Goal: Information Seeking & Learning: Learn about a topic

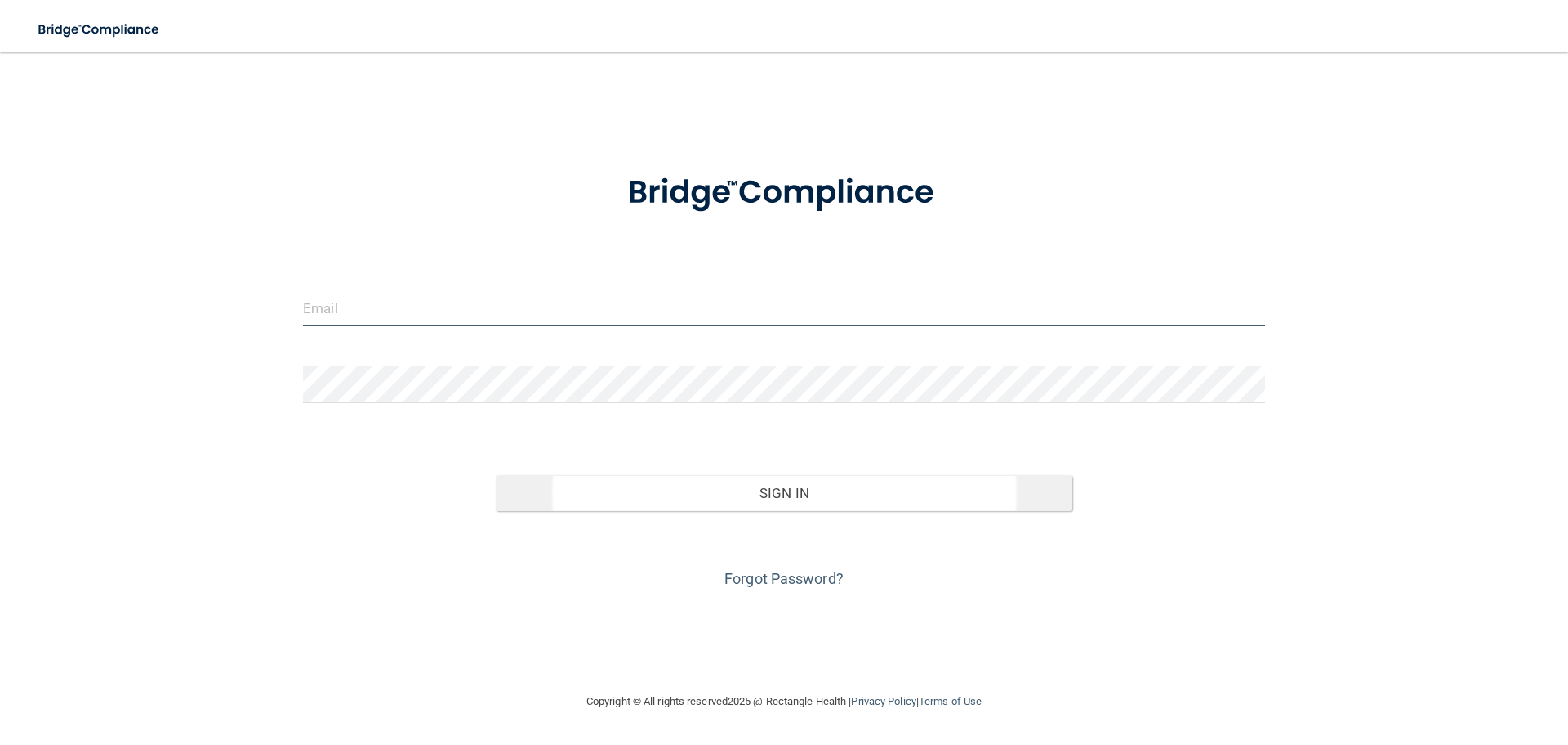
type input "[PERSON_NAME][EMAIL_ADDRESS][DOMAIN_NAME]"
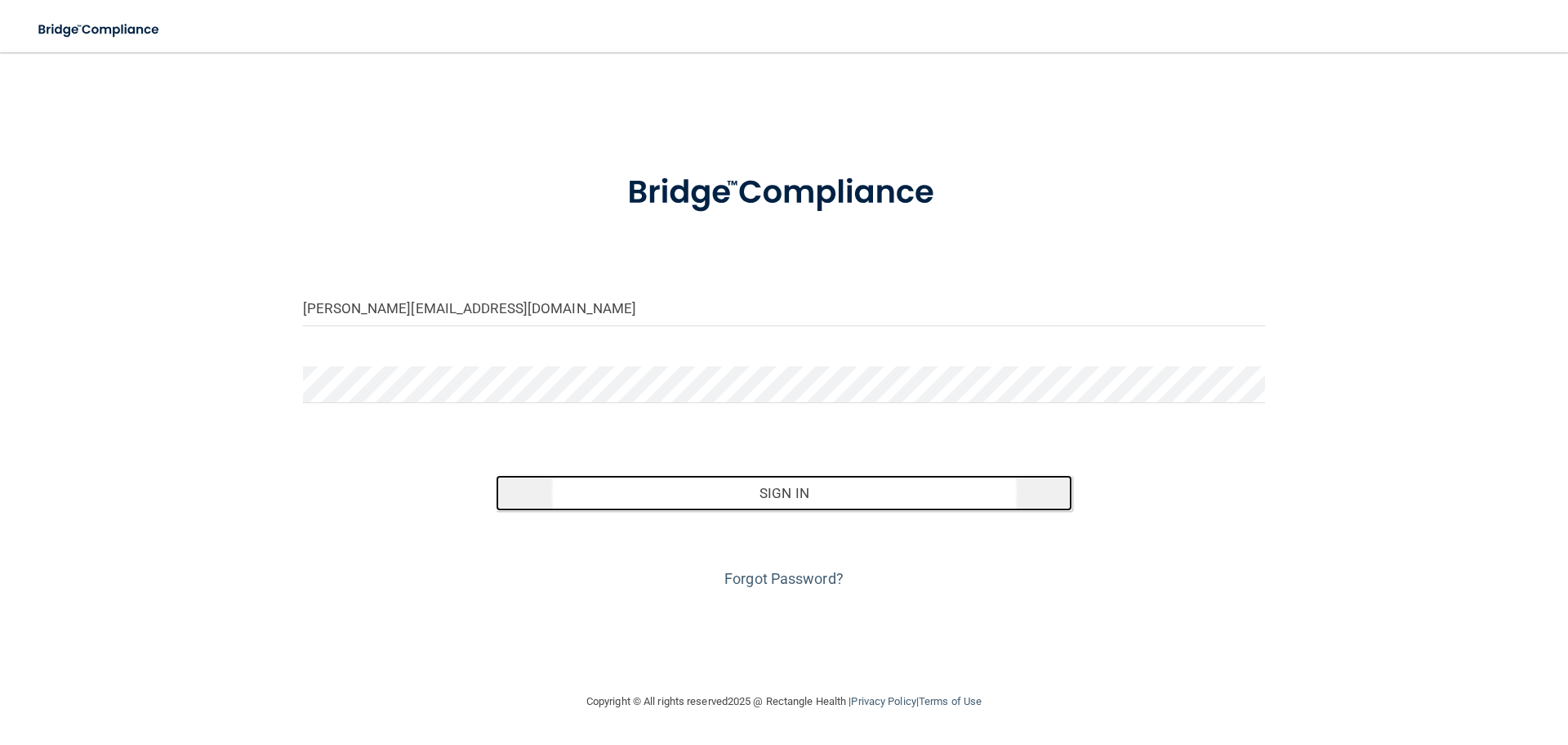
click at [682, 509] on button "Sign In" at bounding box center [785, 492] width 578 height 36
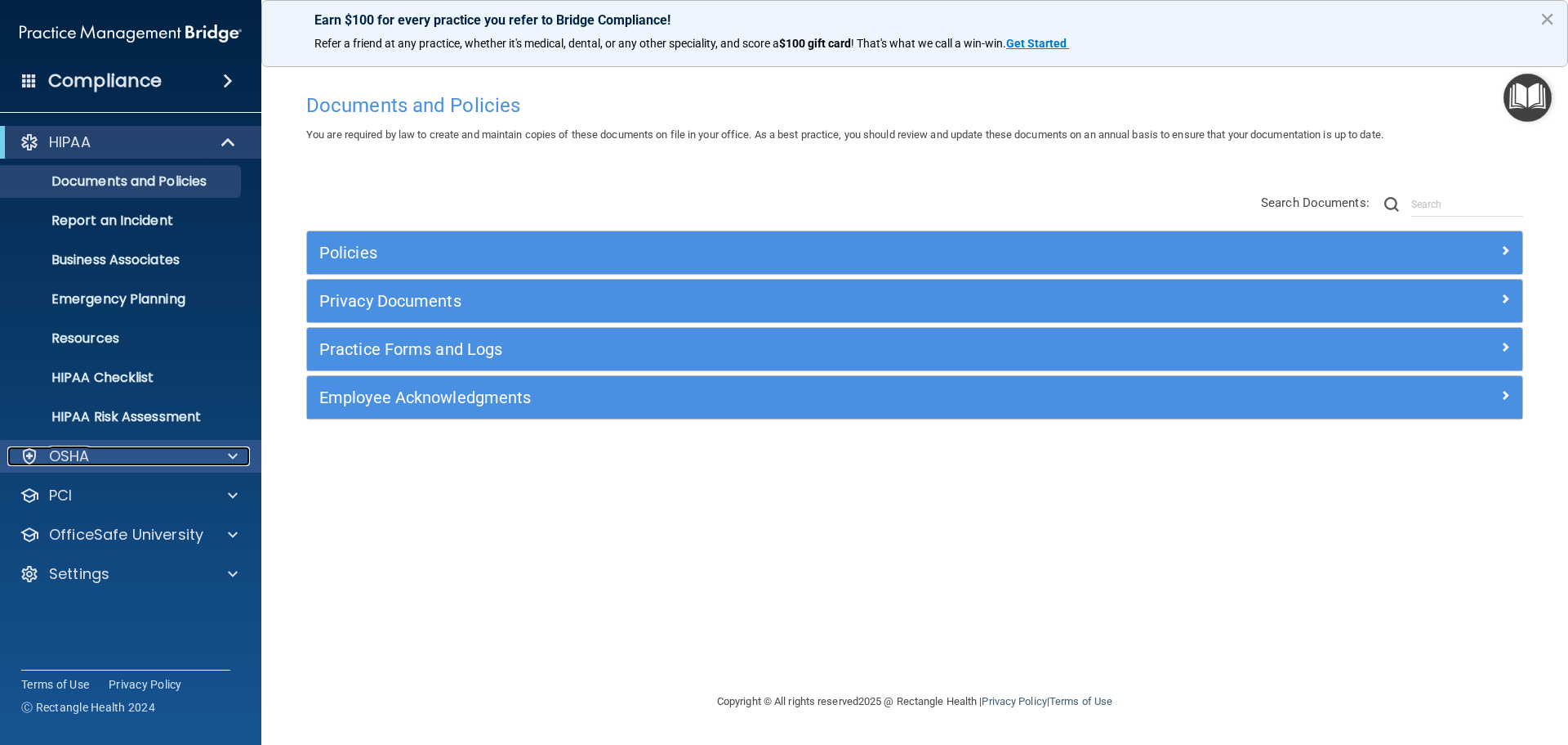
click at [155, 448] on div "OSHA" at bounding box center [109, 456] width 202 height 19
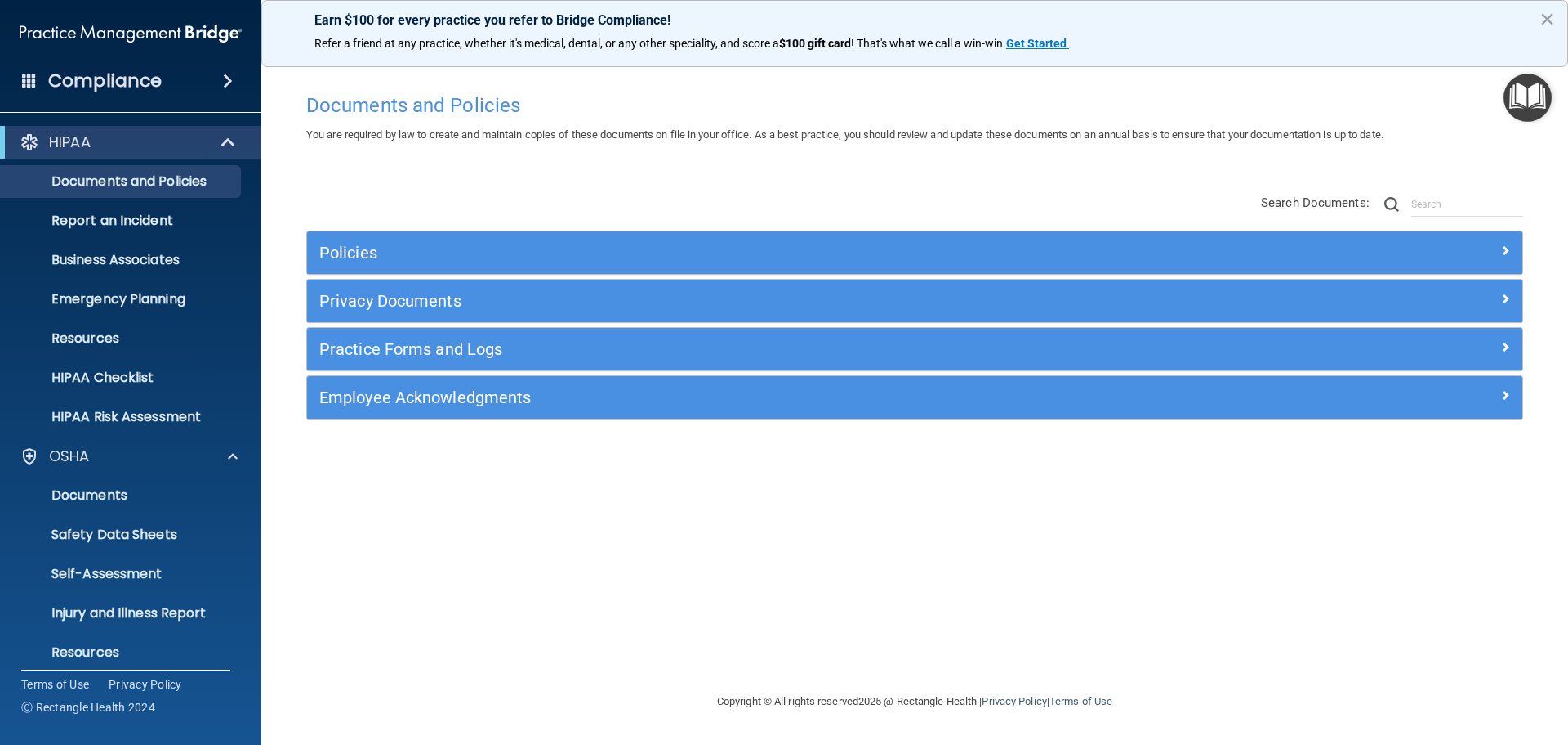
click at [421, 512] on div "Documents and Policies You are required by law to create and maintain copies of…" at bounding box center [914, 387] width 1241 height 606
click at [196, 439] on div "OSHA" at bounding box center [131, 456] width 262 height 33
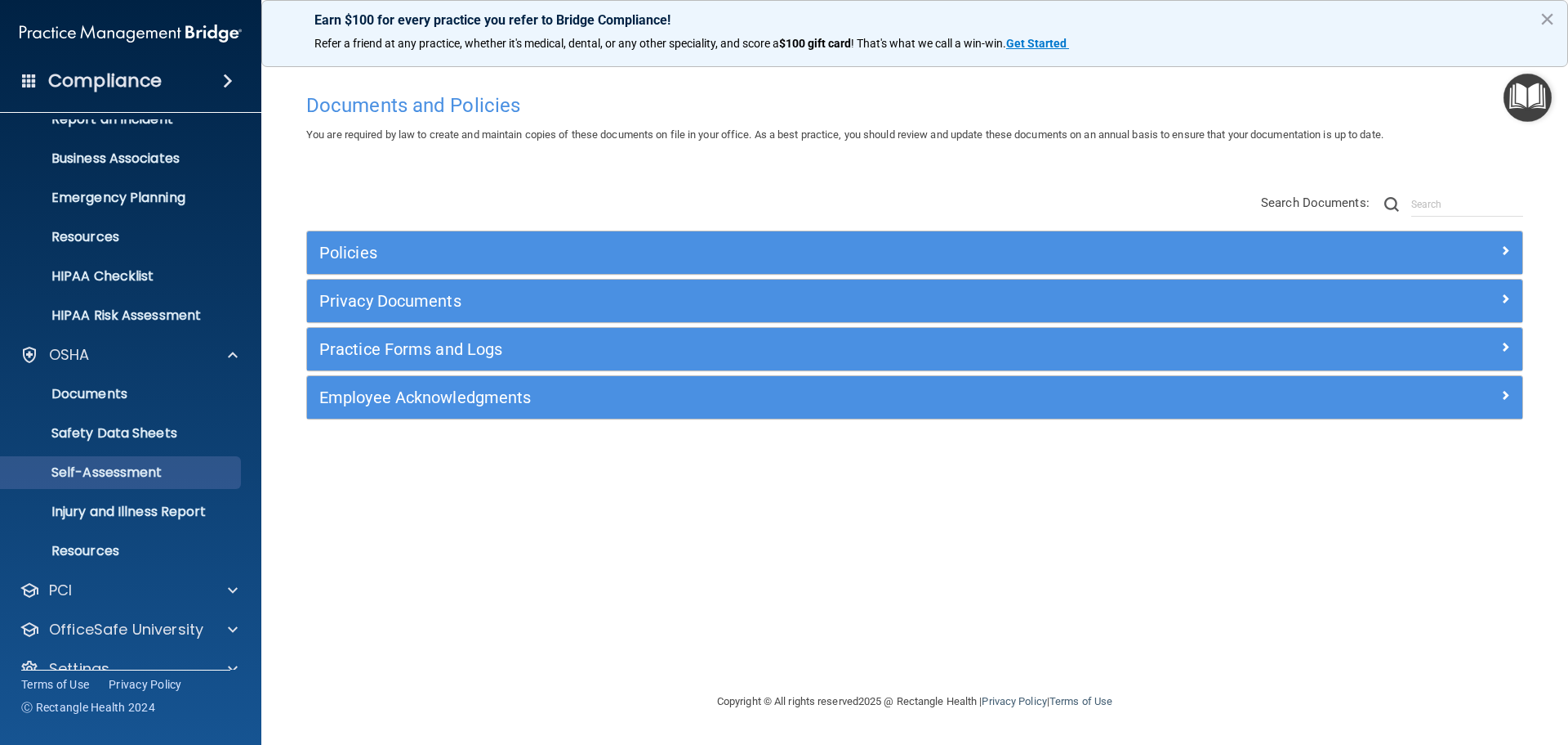
scroll to position [130, 0]
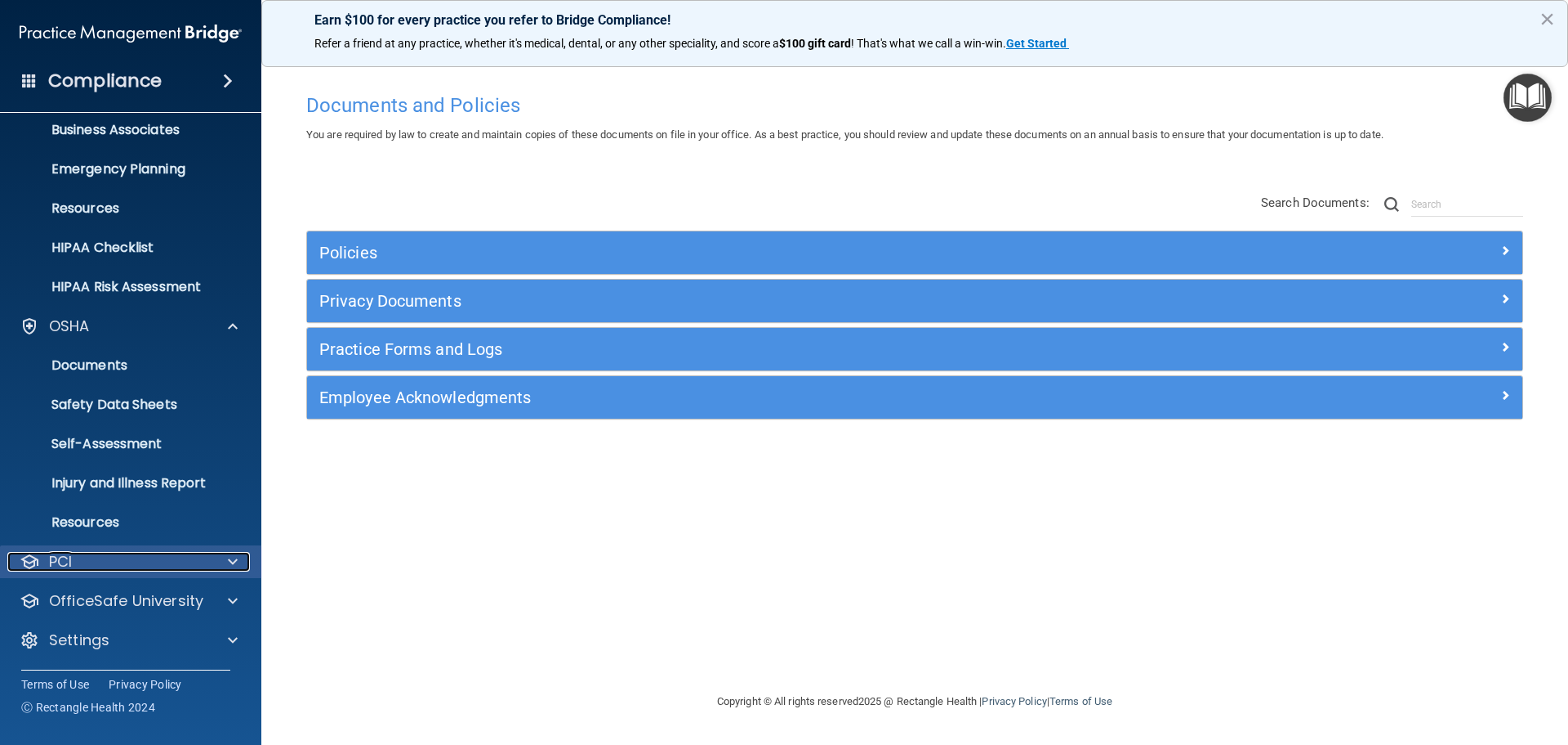
click at [132, 558] on div "PCI" at bounding box center [109, 561] width 202 height 19
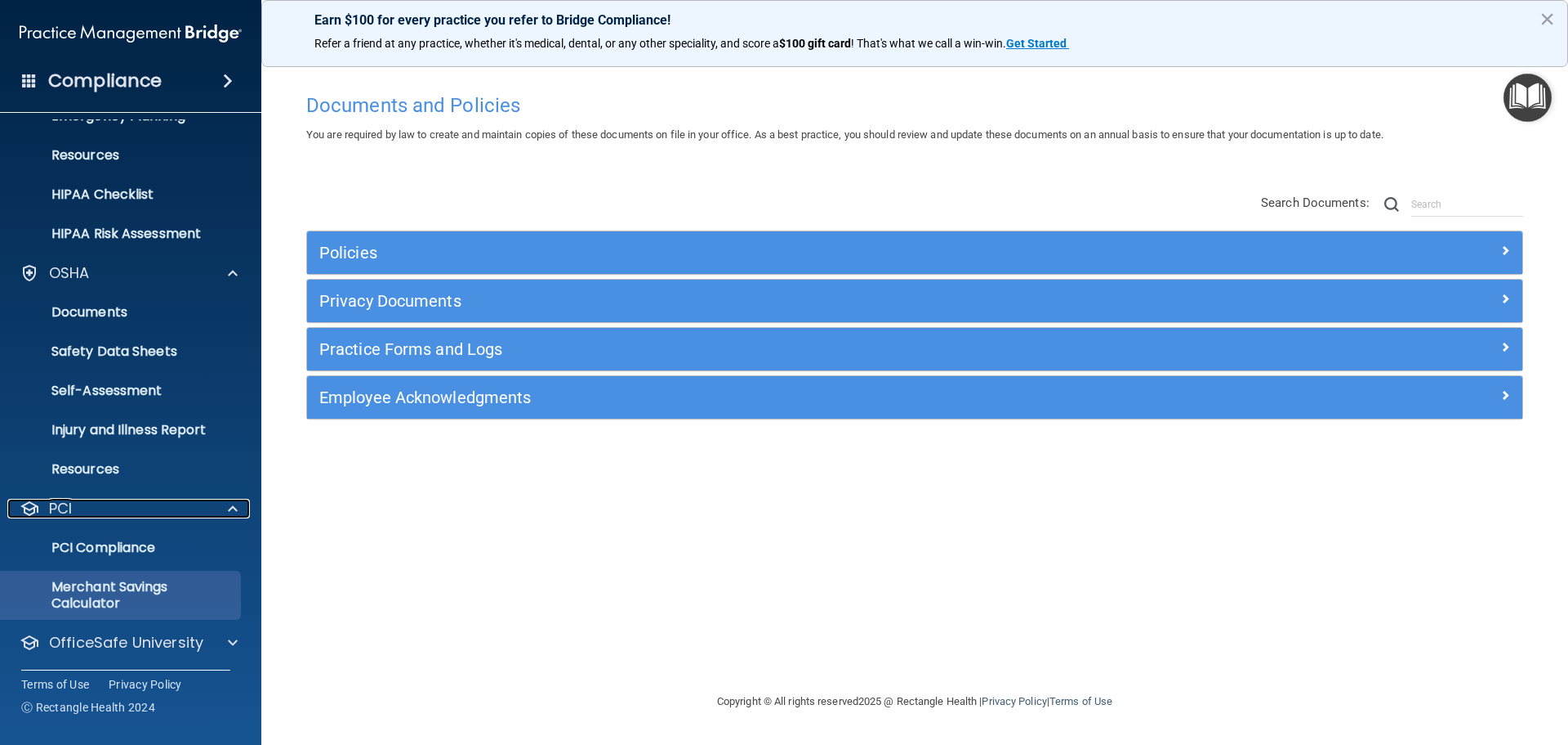
scroll to position [225, 0]
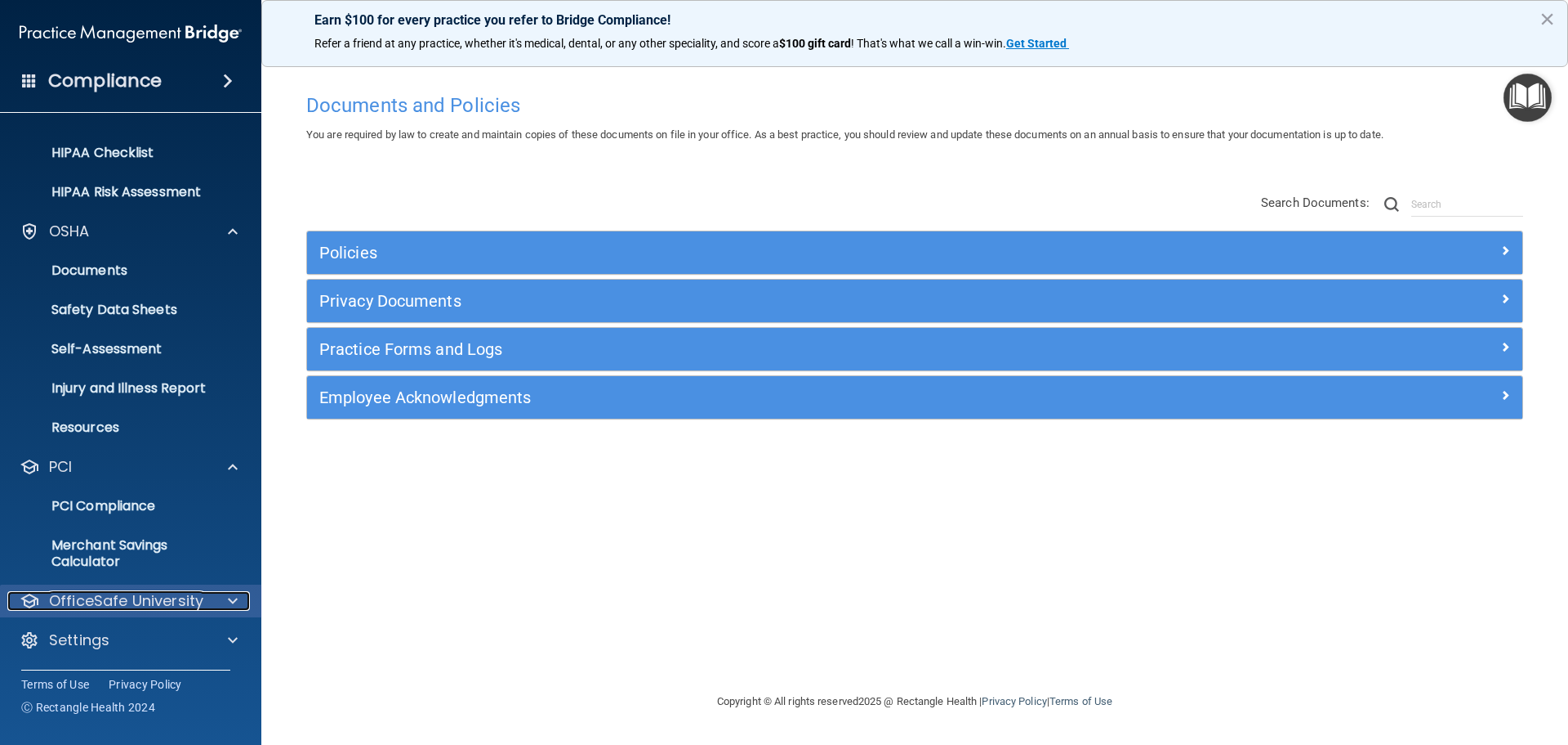
click at [213, 594] on div at bounding box center [230, 600] width 40 height 19
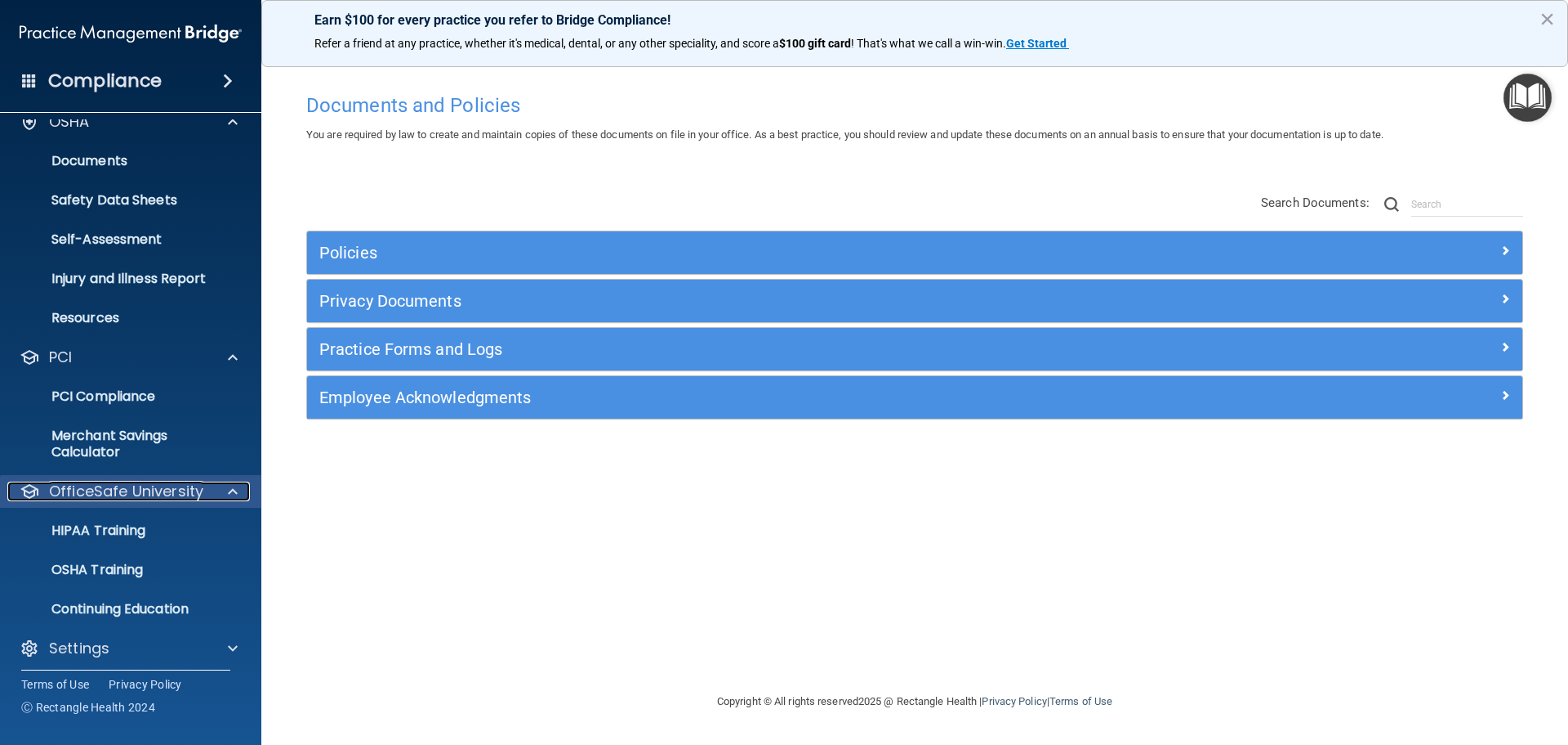
scroll to position [342, 0]
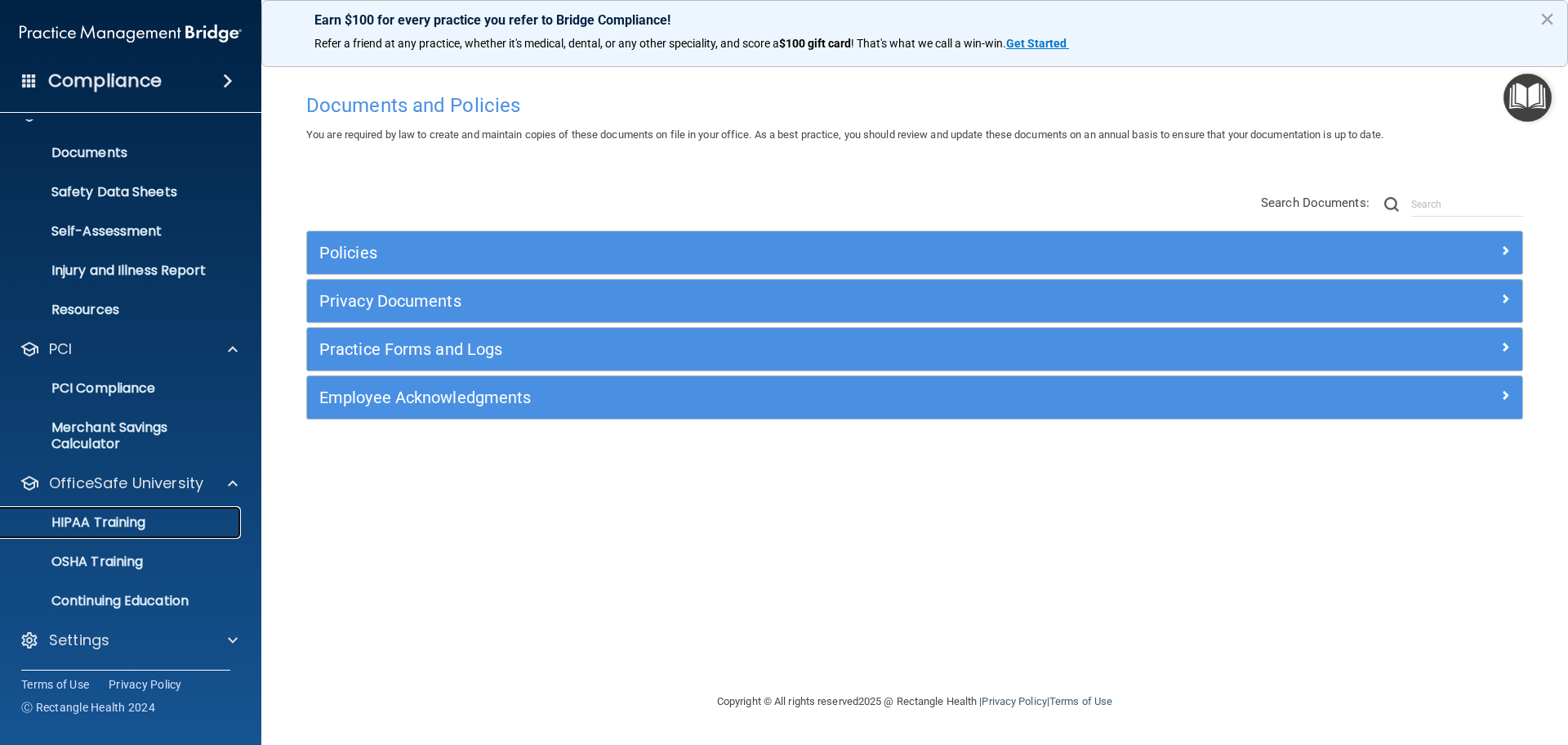
click at [213, 521] on div "HIPAA Training" at bounding box center [122, 521] width 223 height 16
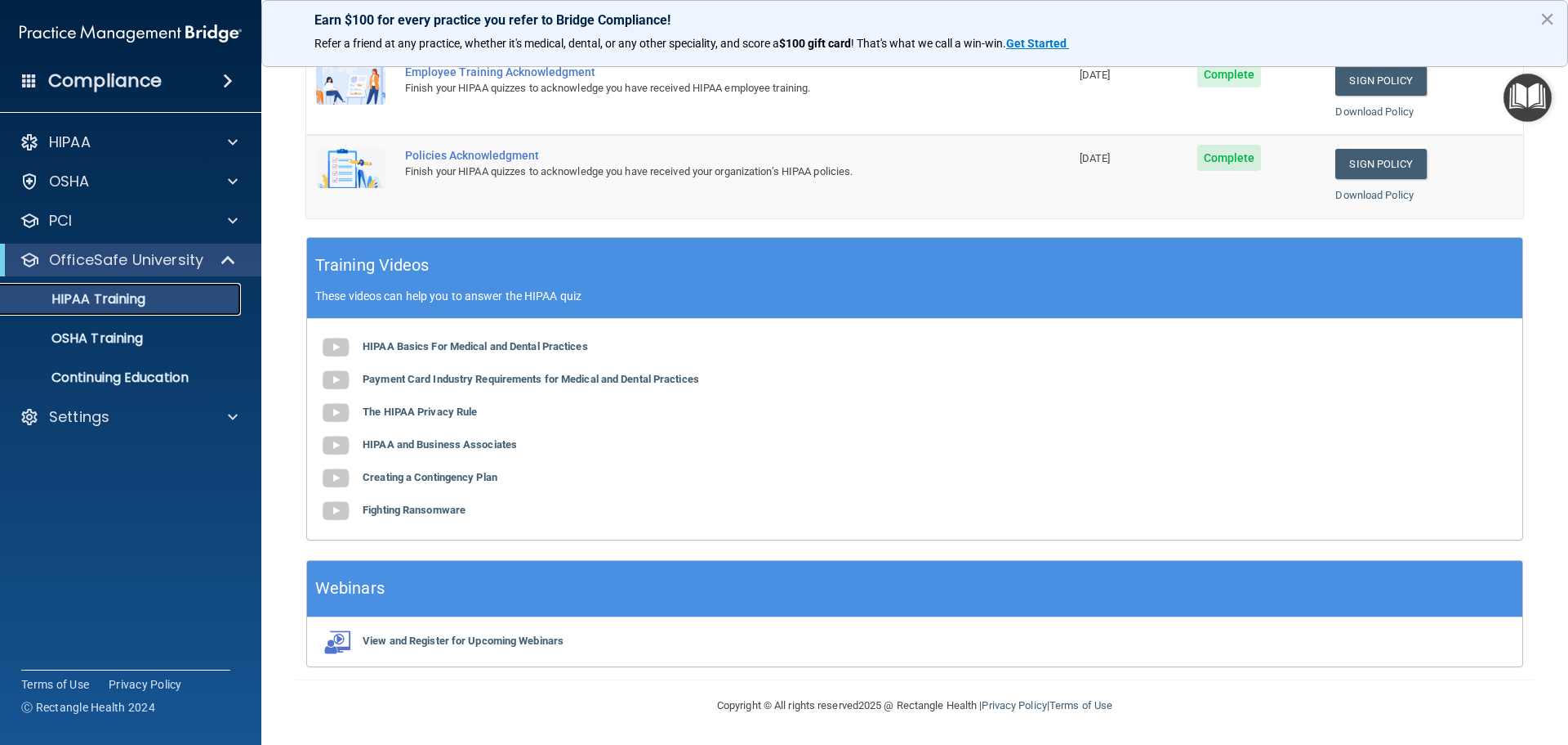
scroll to position [336, 0]
click at [1528, 523] on main "Back Choose one path to get your HIPAA Certification ✓ HIPAA Officer Training ✓…" at bounding box center [914, 398] width 1307 height 692
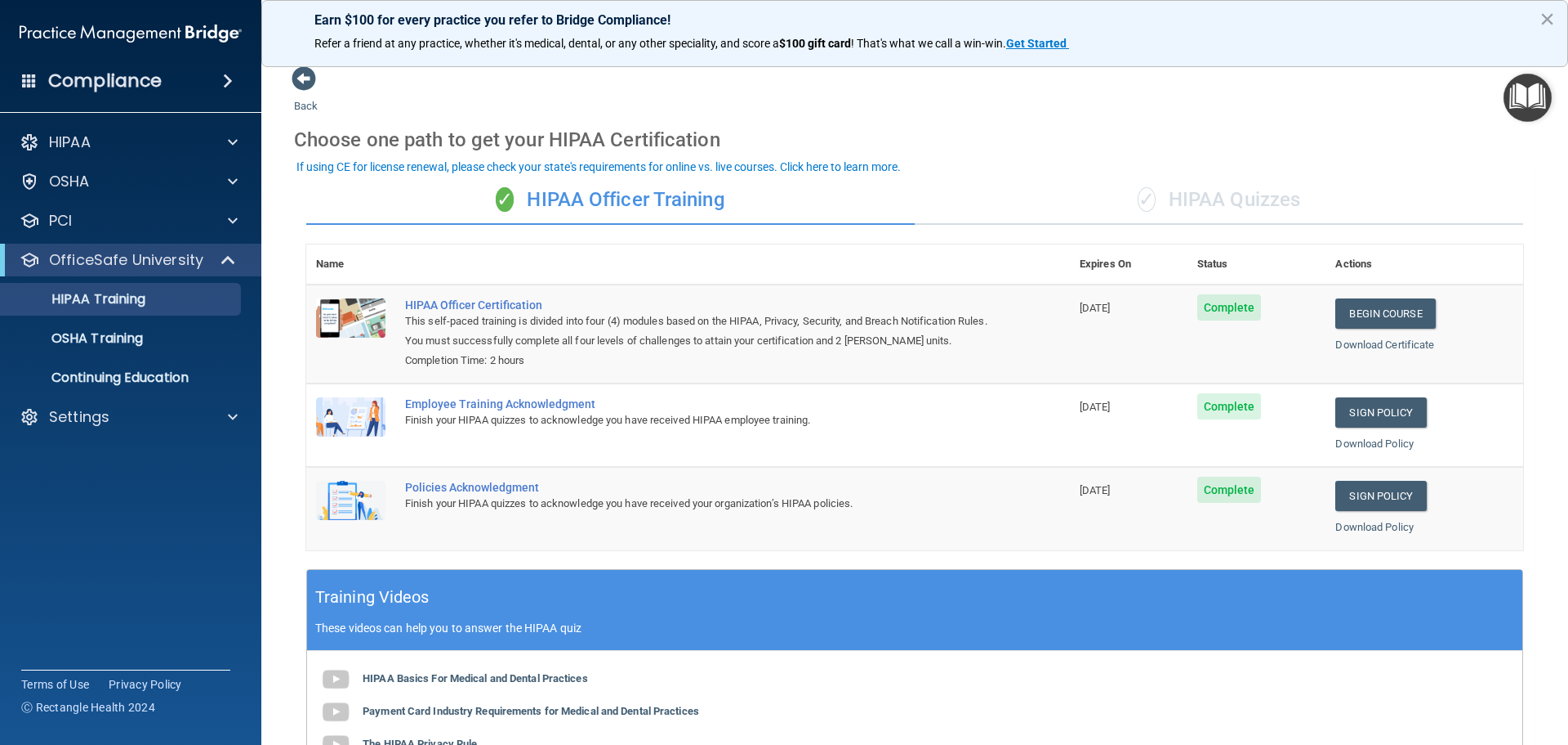
scroll to position [0, 0]
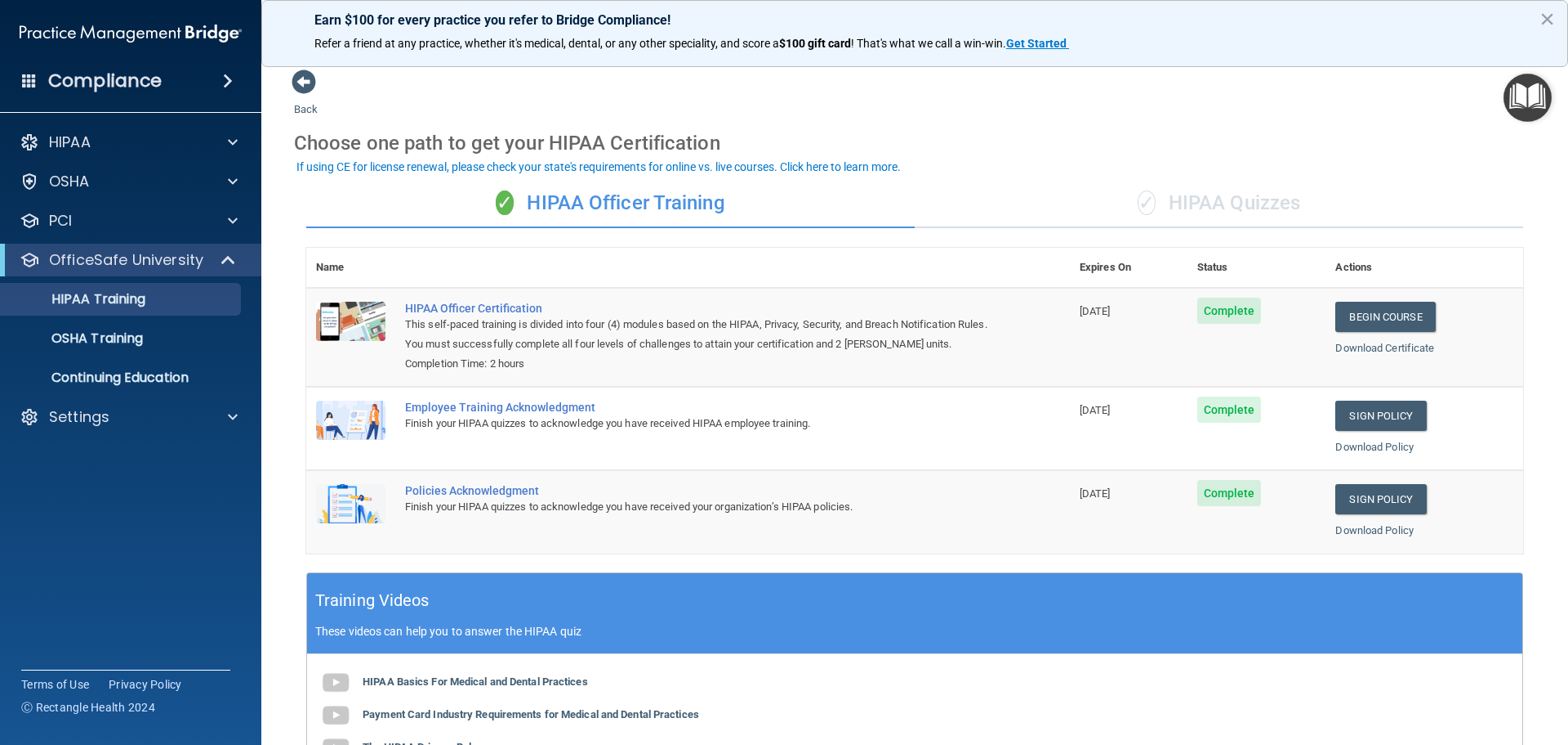
click at [1256, 212] on div "✓ HIPAA Quizzes" at bounding box center [1219, 203] width 609 height 49
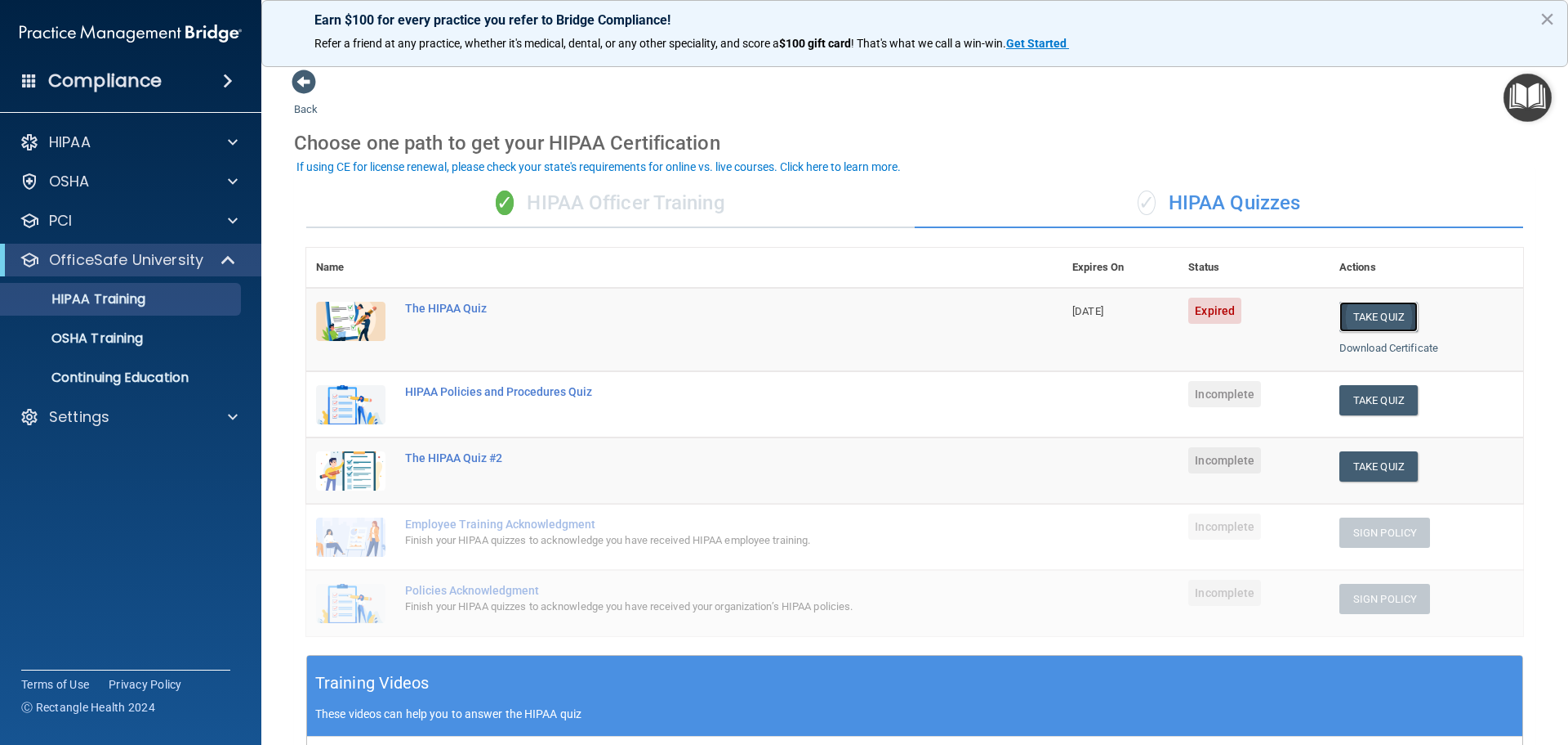
click at [1371, 310] on button "Take Quiz" at bounding box center [1378, 316] width 78 height 30
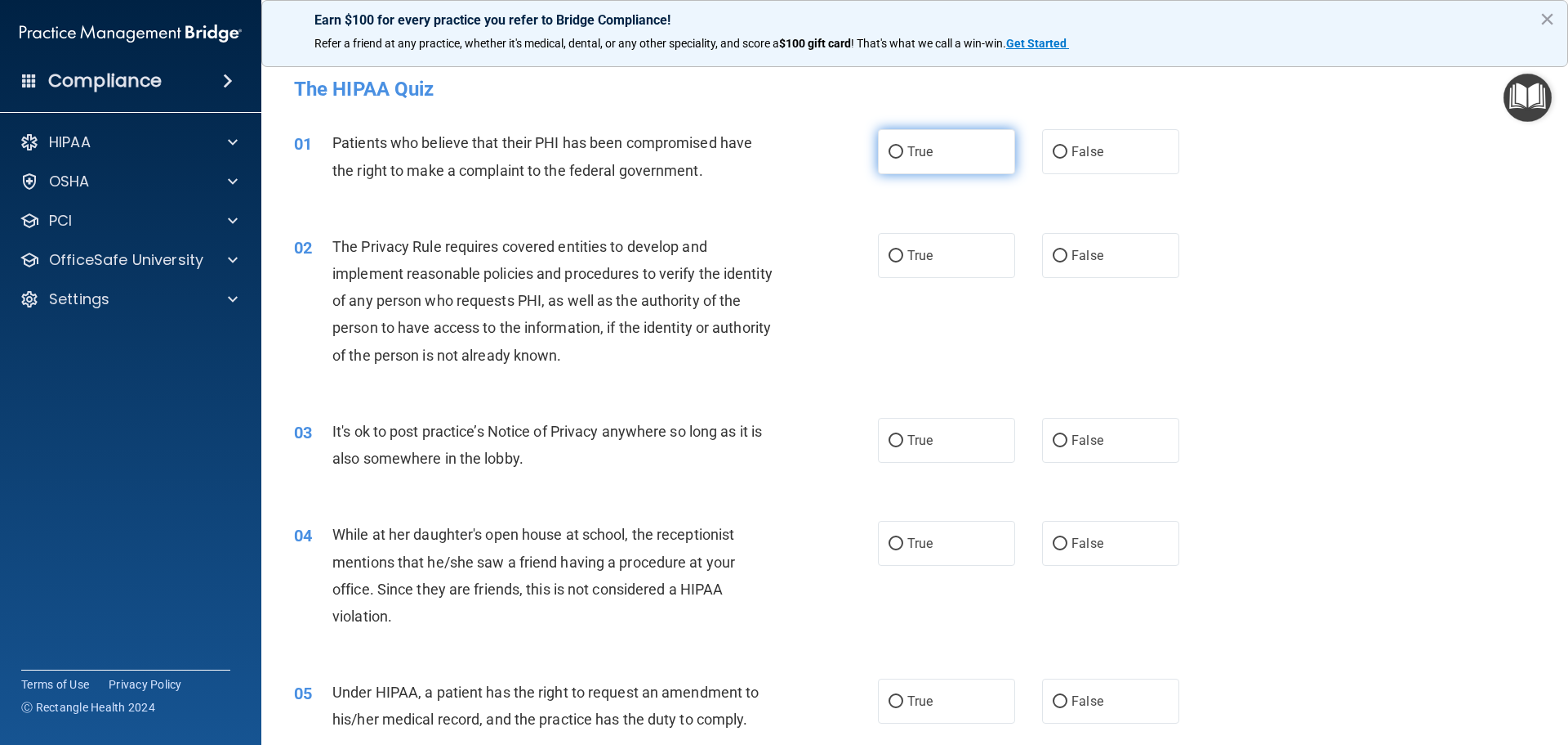
click at [961, 164] on label "True" at bounding box center [947, 151] width 137 height 45
click at [903, 159] on input "True" at bounding box center [896, 152] width 14 height 13
radio input "true"
click at [902, 263] on label "True" at bounding box center [947, 255] width 137 height 45
click at [902, 262] on input "True" at bounding box center [896, 256] width 14 height 13
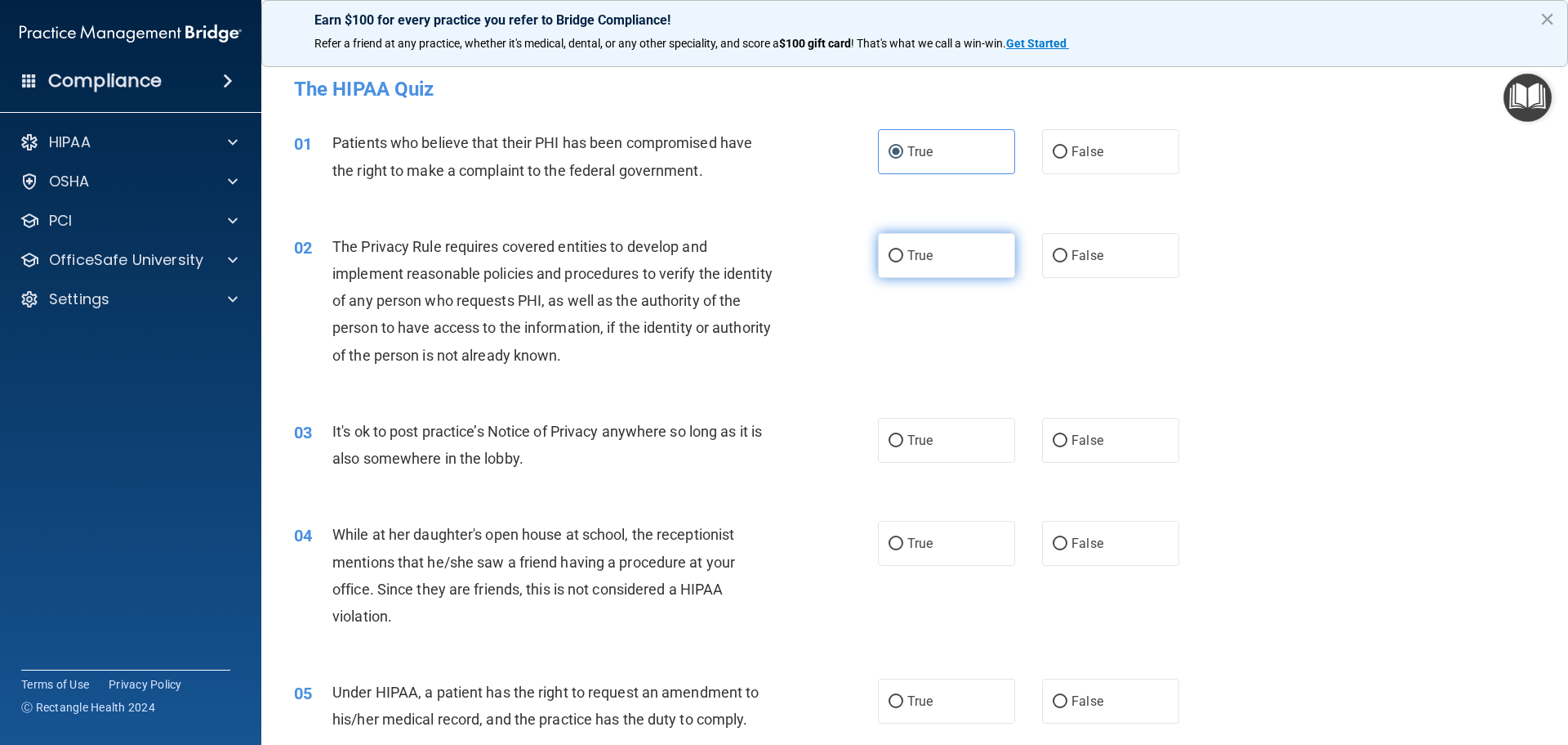
radio input "true"
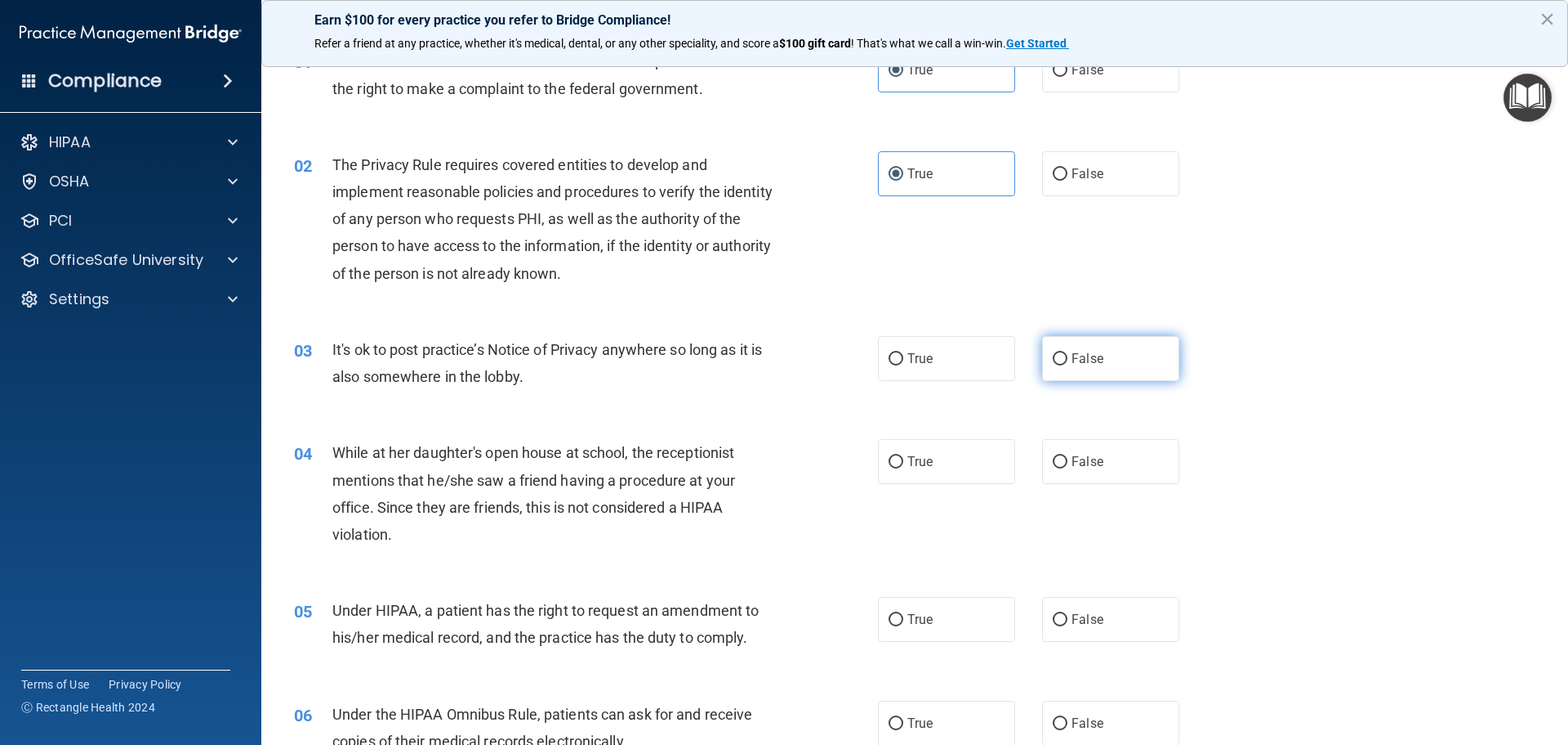
click at [1073, 352] on span "False" at bounding box center [1087, 359] width 32 height 15
click at [1067, 353] on input "False" at bounding box center [1059, 359] width 14 height 13
radio input "true"
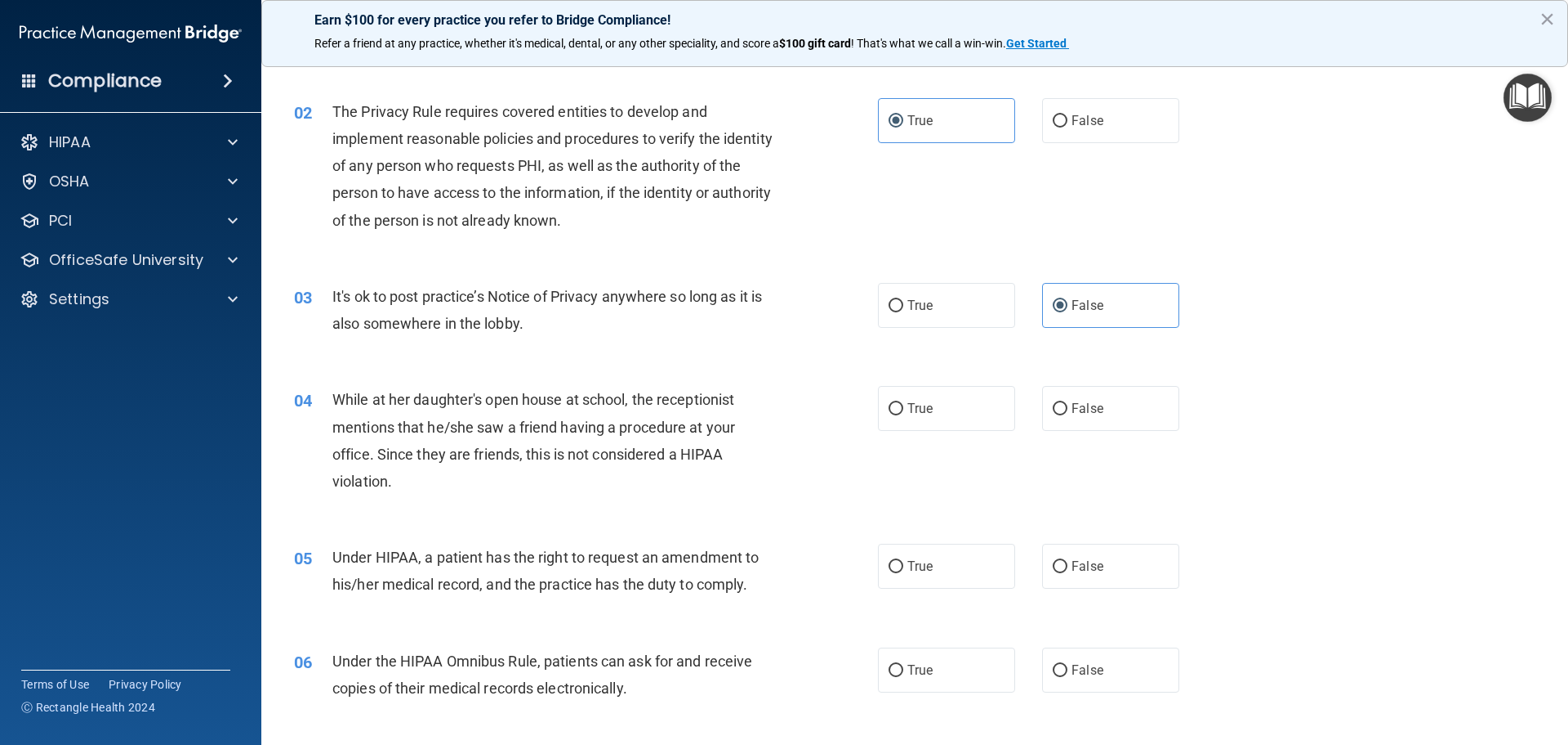
scroll to position [164, 0]
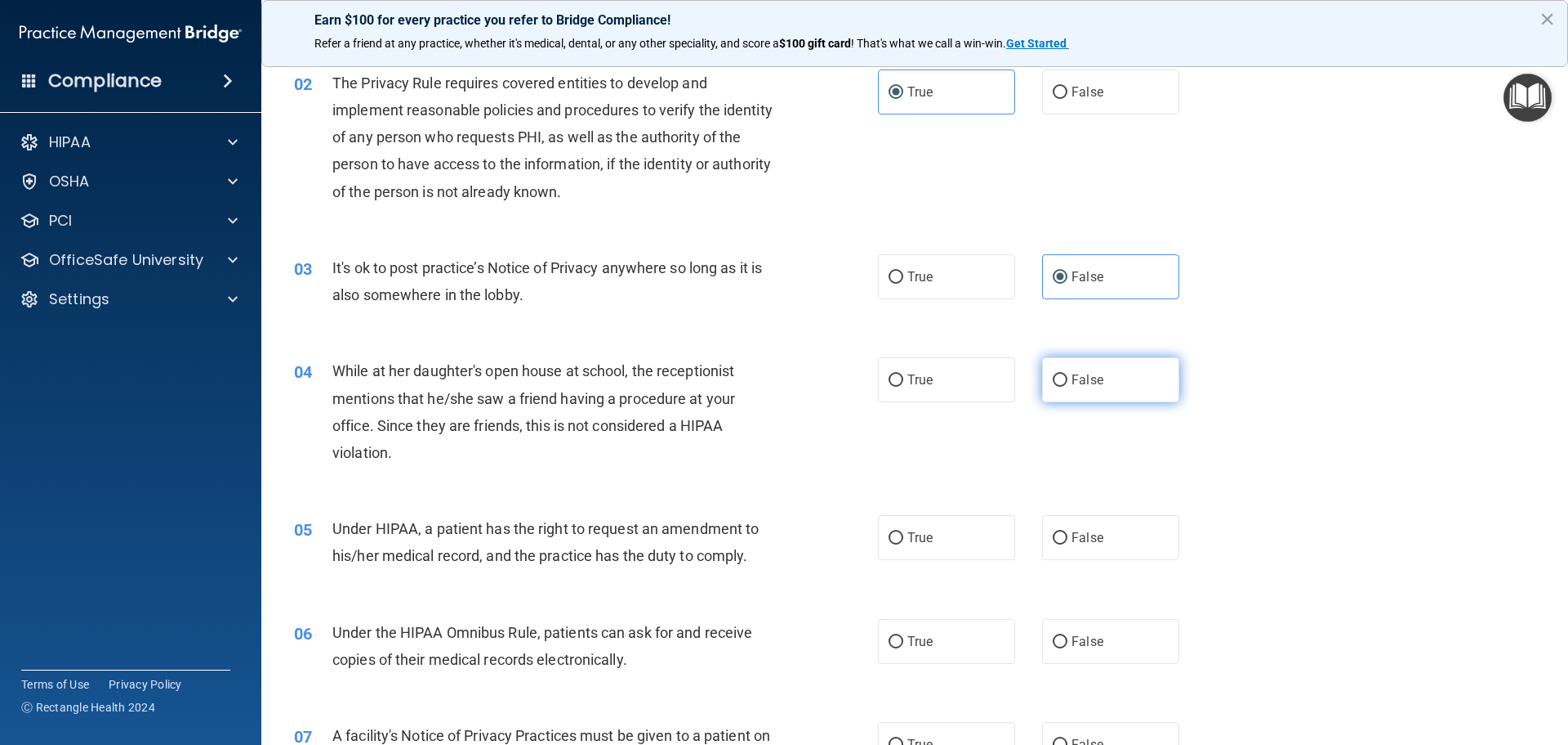
click at [1076, 375] on span "False" at bounding box center [1087, 380] width 32 height 15
click at [1067, 375] on input "False" at bounding box center [1059, 380] width 14 height 13
radio input "true"
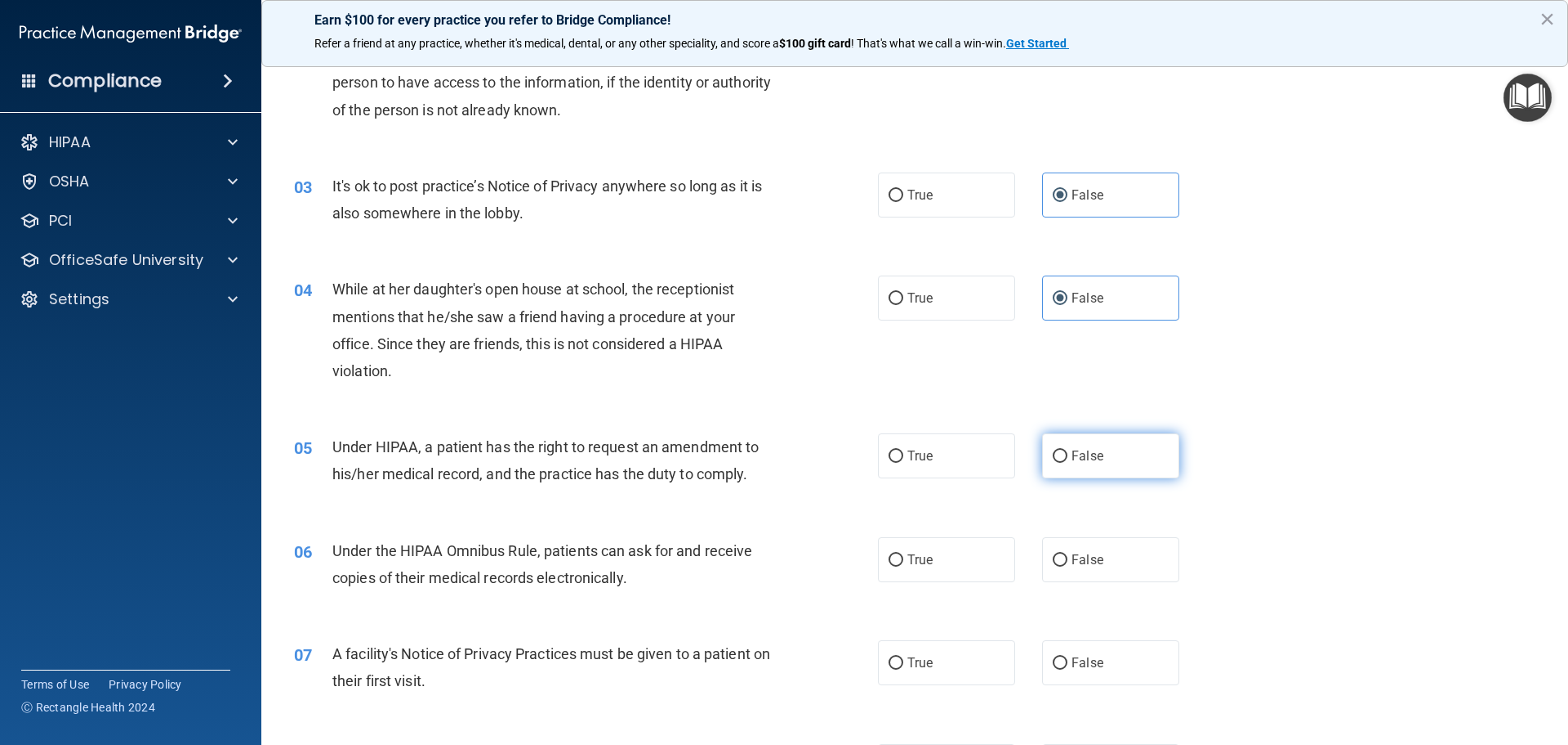
click at [1058, 450] on input "False" at bounding box center [1059, 456] width 14 height 13
radio input "true"
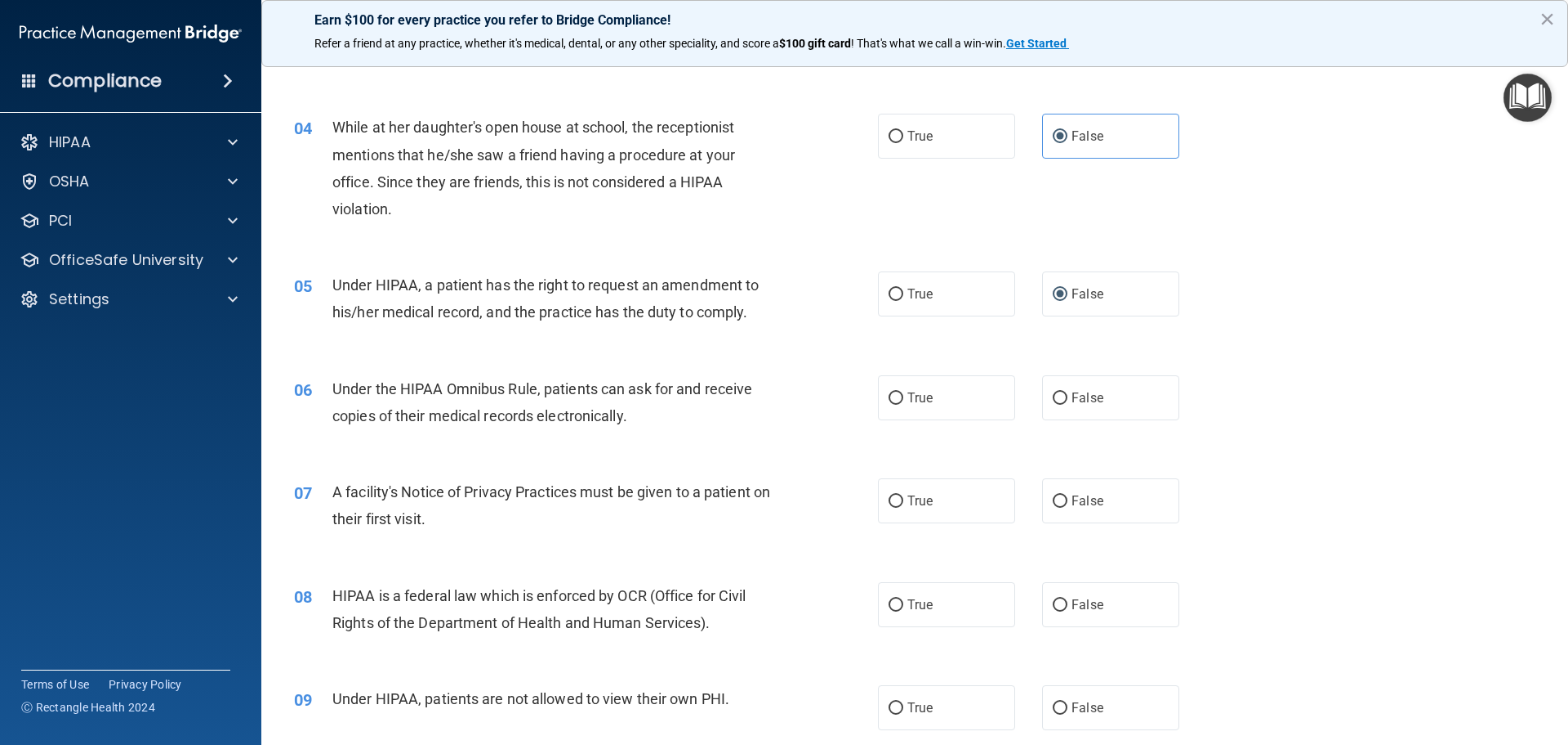
scroll to position [409, 0]
click at [954, 401] on label "True" at bounding box center [947, 396] width 137 height 45
click at [903, 401] on input "True" at bounding box center [896, 396] width 14 height 13
radio input "true"
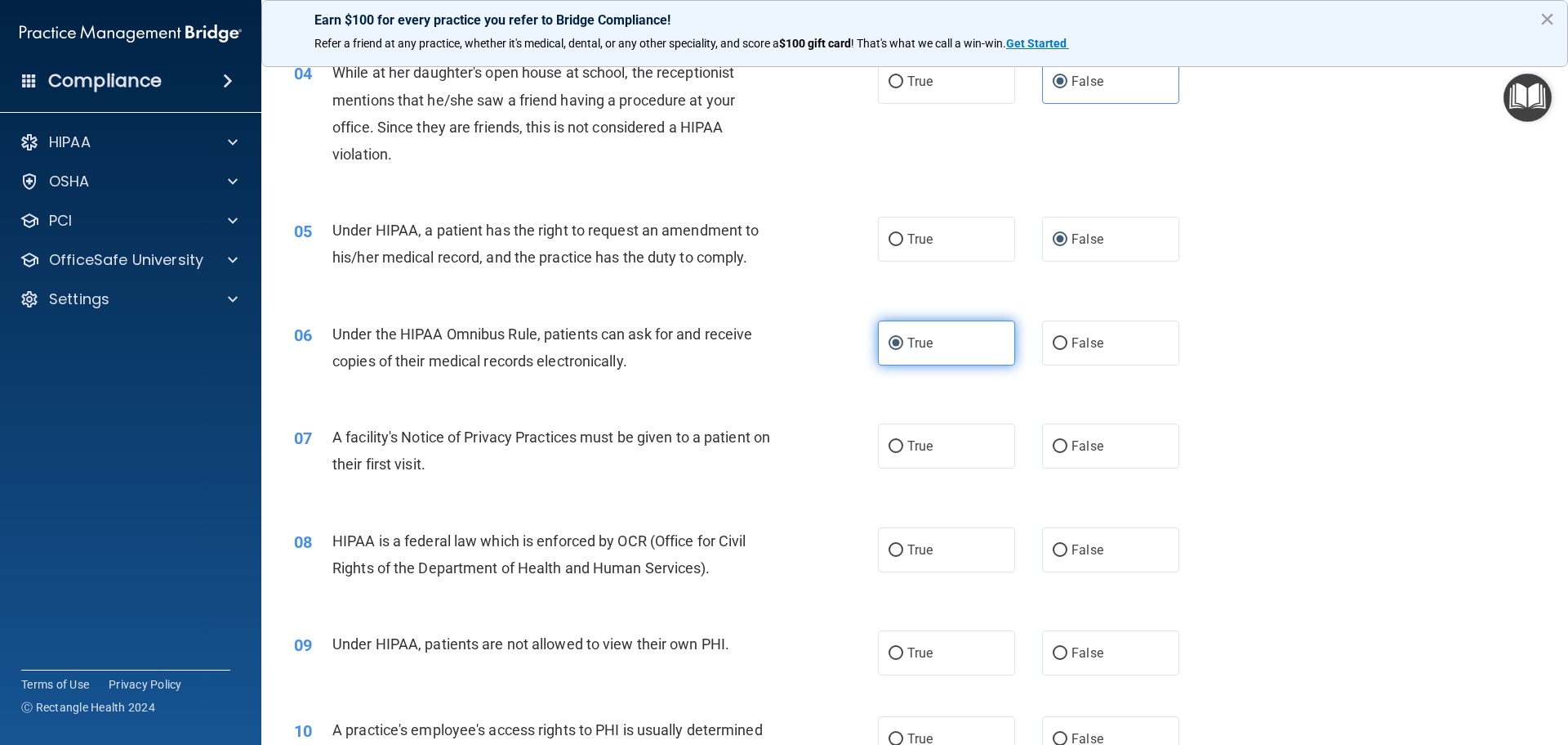
scroll to position [491, 0]
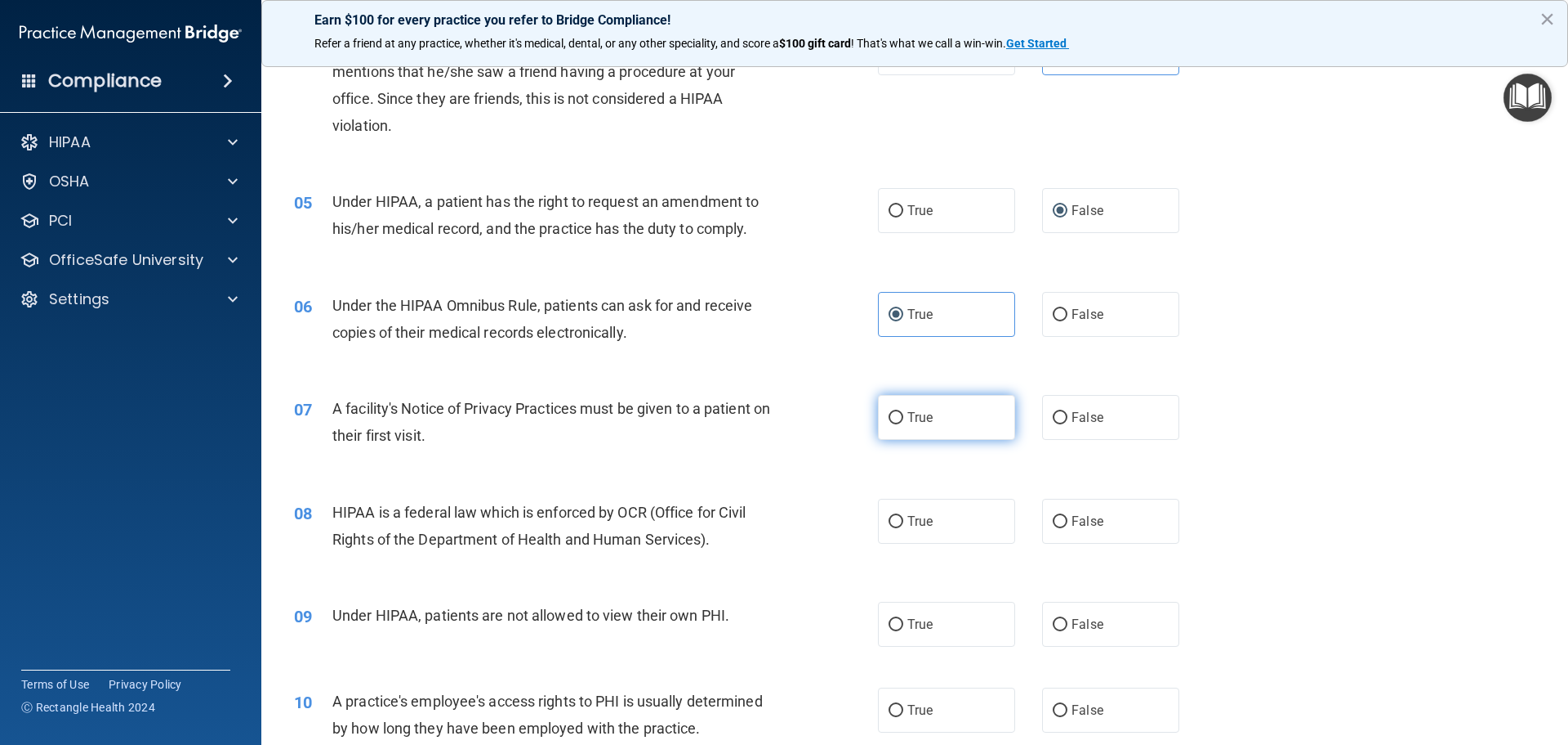
click at [944, 407] on label "True" at bounding box center [947, 417] width 137 height 45
click at [903, 412] on input "True" at bounding box center [896, 417] width 14 height 13
radio input "true"
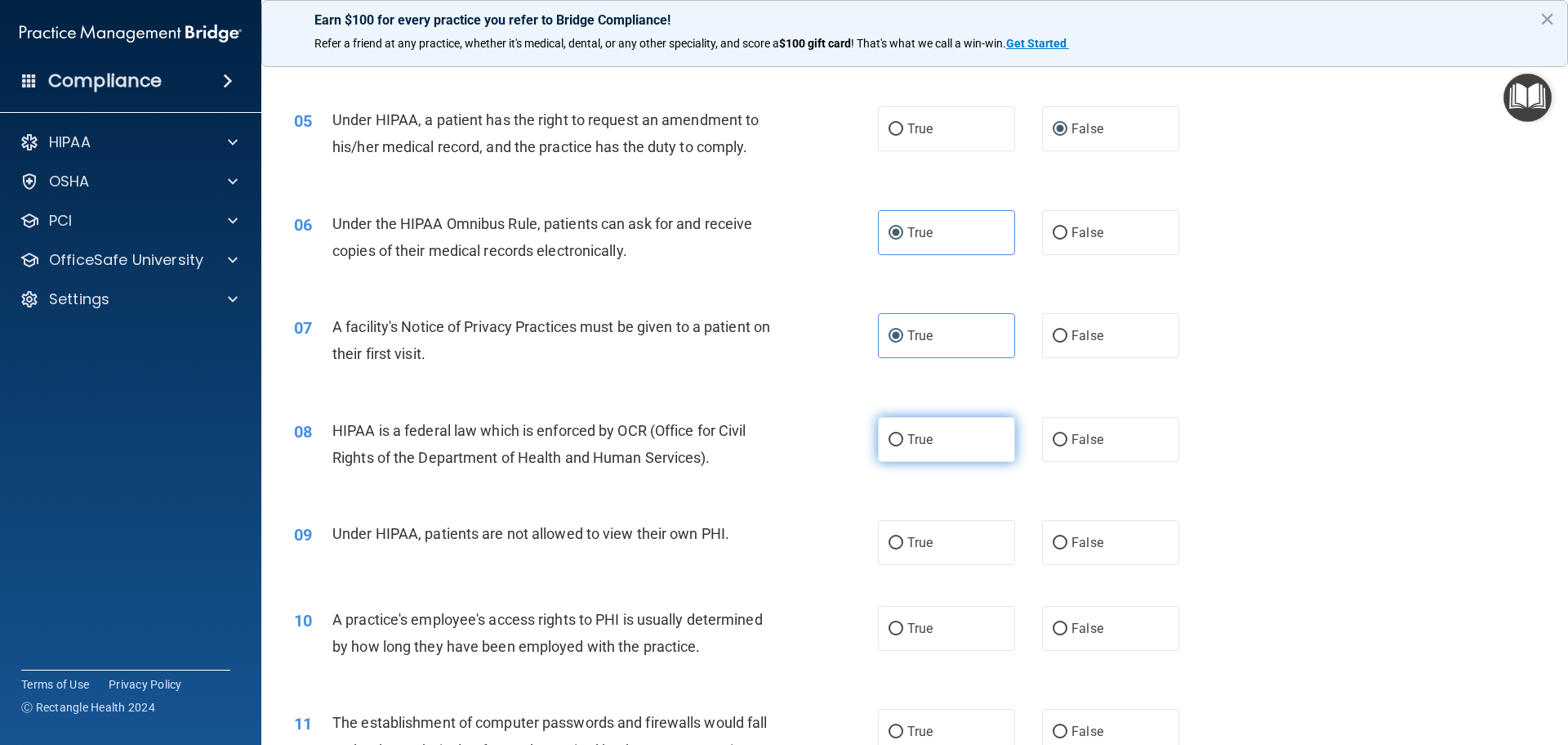
click at [936, 427] on label "True" at bounding box center [947, 439] width 137 height 45
click at [903, 434] on input "True" at bounding box center [896, 439] width 14 height 13
radio input "true"
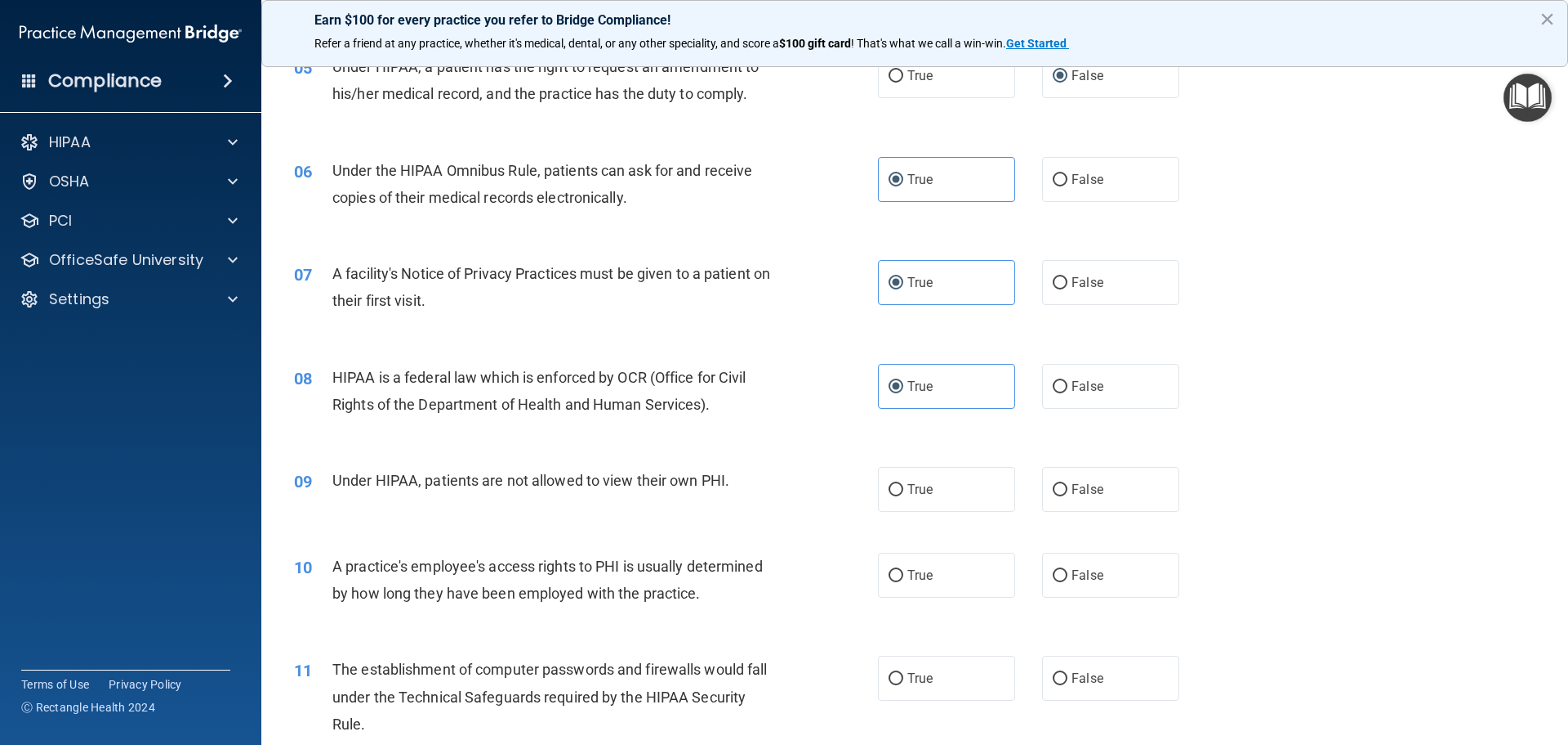
scroll to position [653, 0]
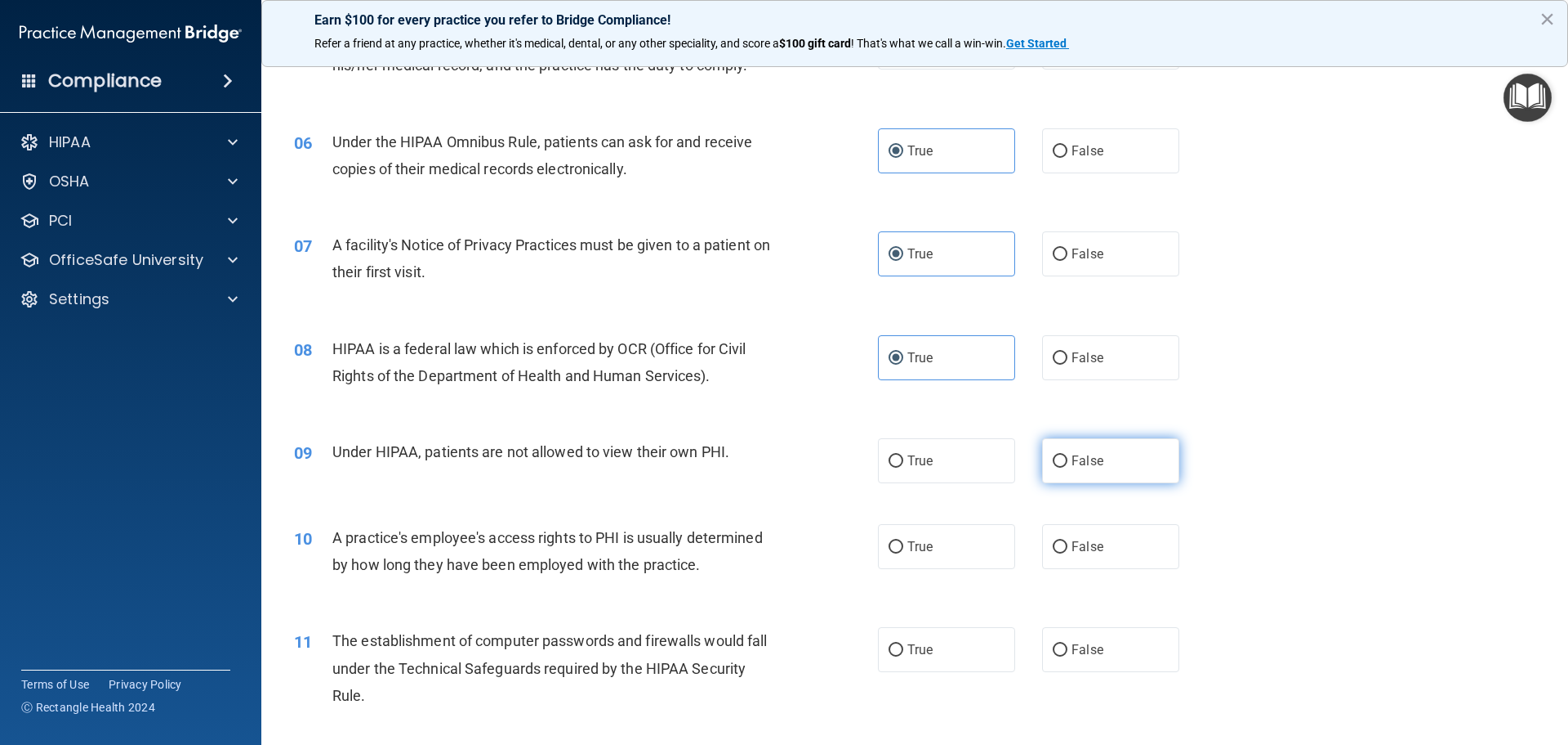
click at [1063, 470] on label "False" at bounding box center [1111, 461] width 137 height 45
click at [1063, 467] on input "False" at bounding box center [1059, 461] width 14 height 13
radio input "true"
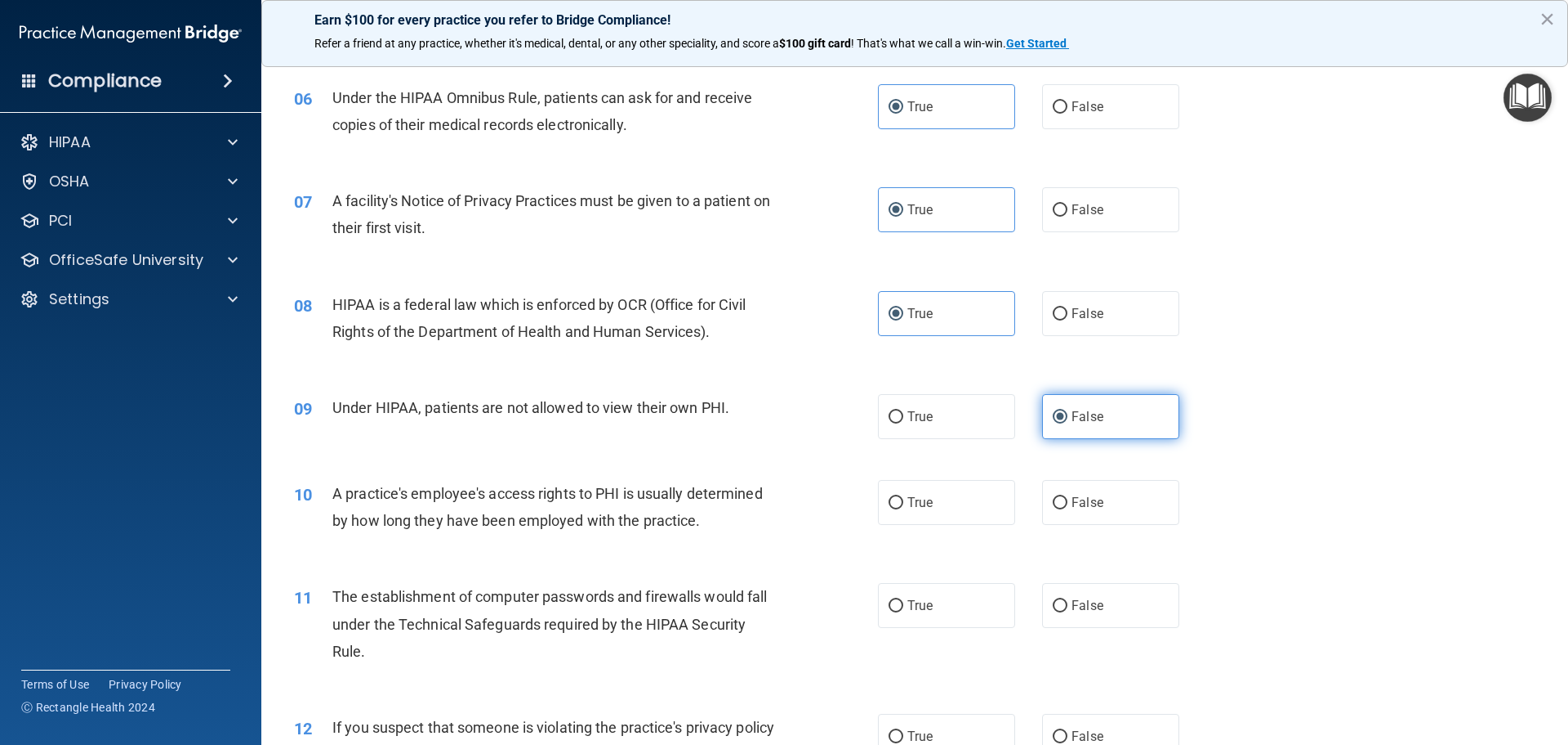
scroll to position [735, 0]
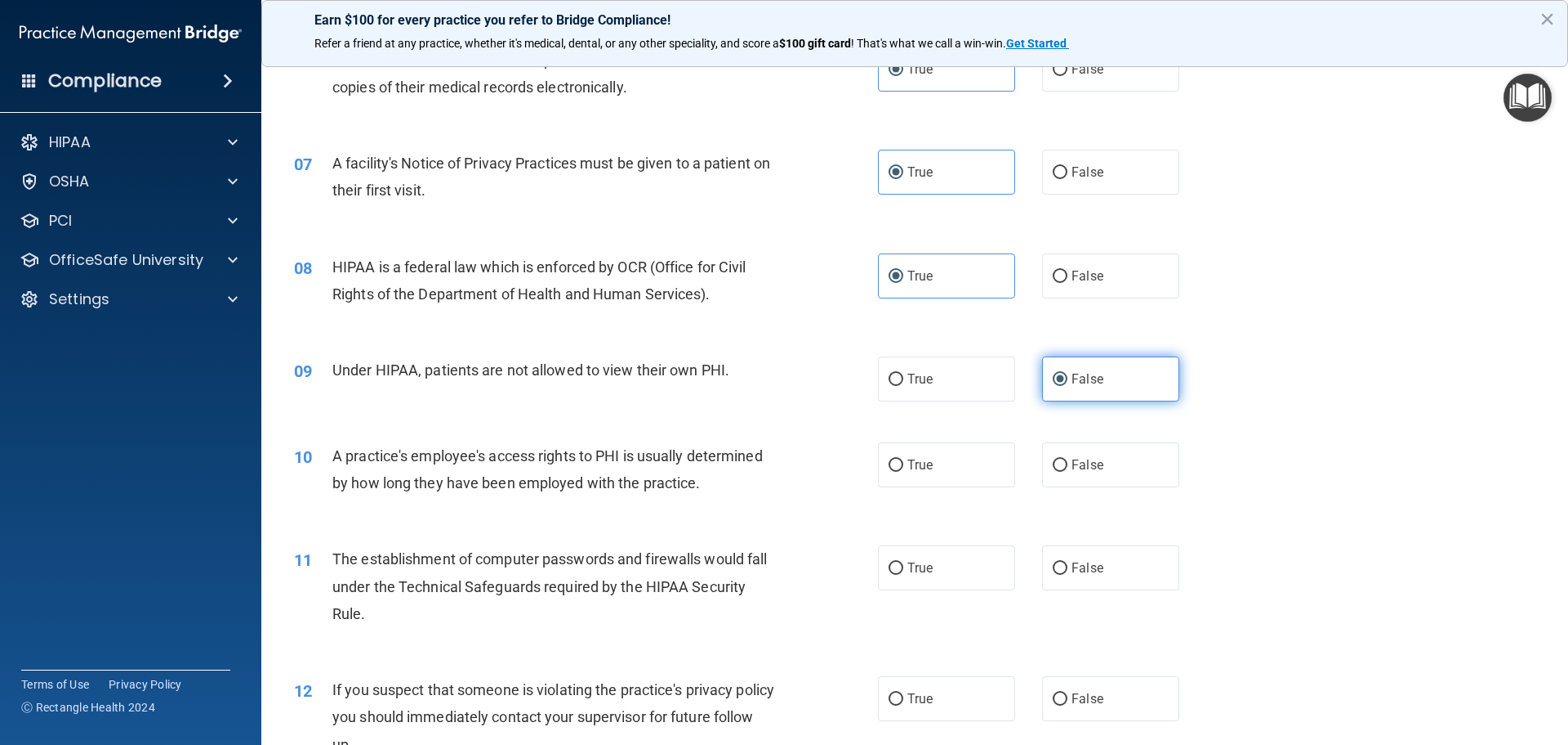
click at [1063, 470] on label "False" at bounding box center [1111, 465] width 137 height 45
click at [1063, 470] on input "False" at bounding box center [1059, 466] width 14 height 13
radio input "true"
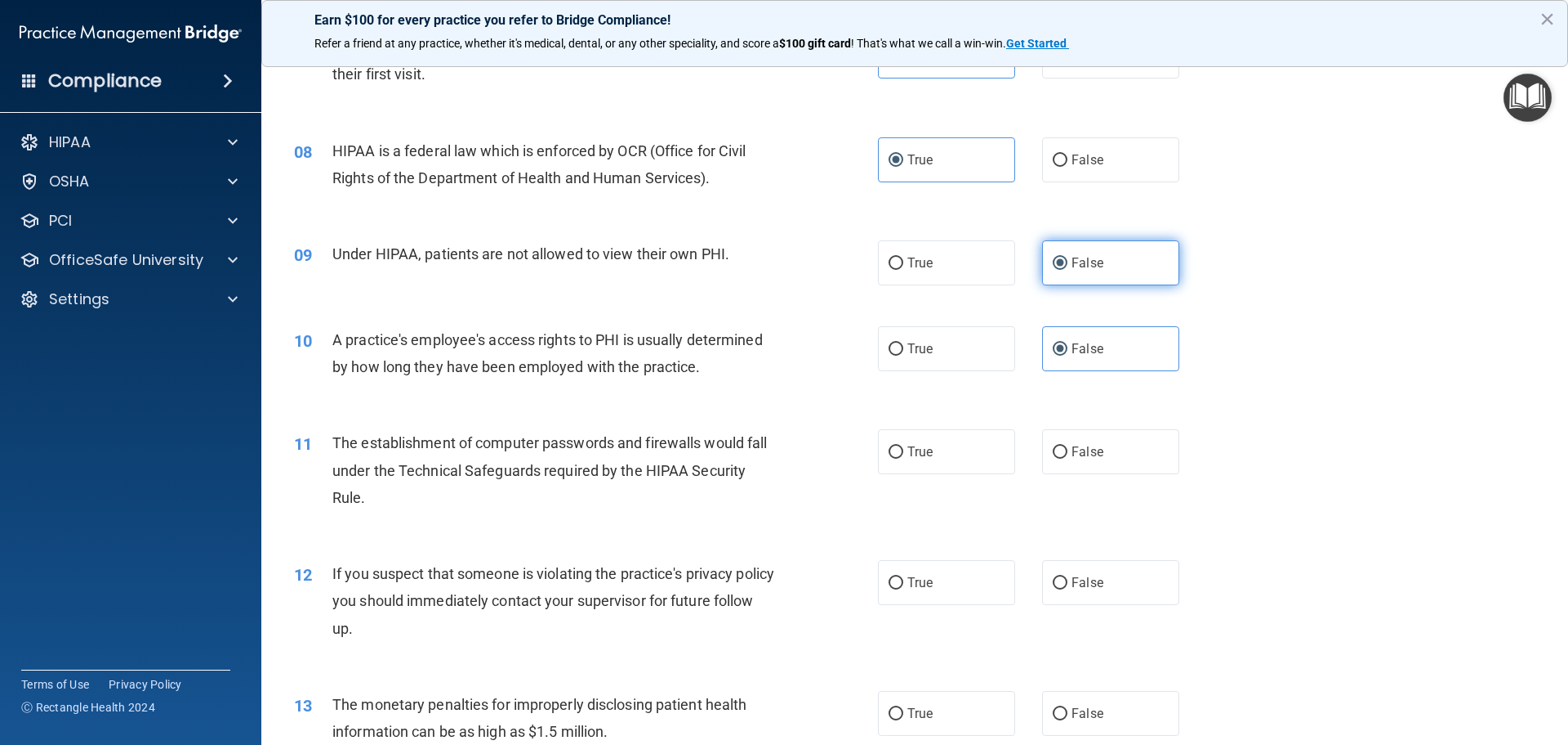
scroll to position [899, 0]
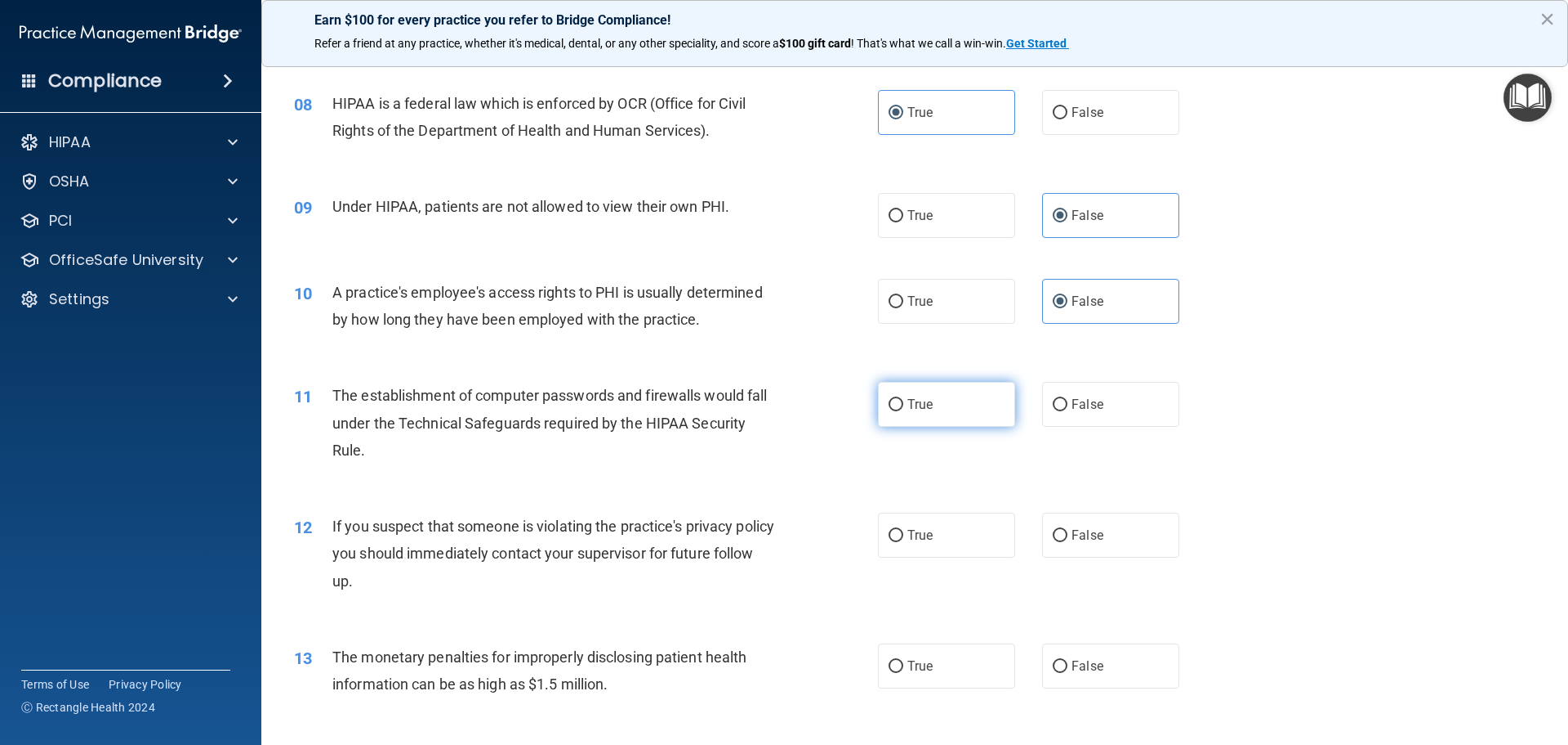
click at [944, 417] on label "True" at bounding box center [947, 404] width 137 height 45
click at [903, 412] on input "True" at bounding box center [896, 405] width 14 height 13
radio input "true"
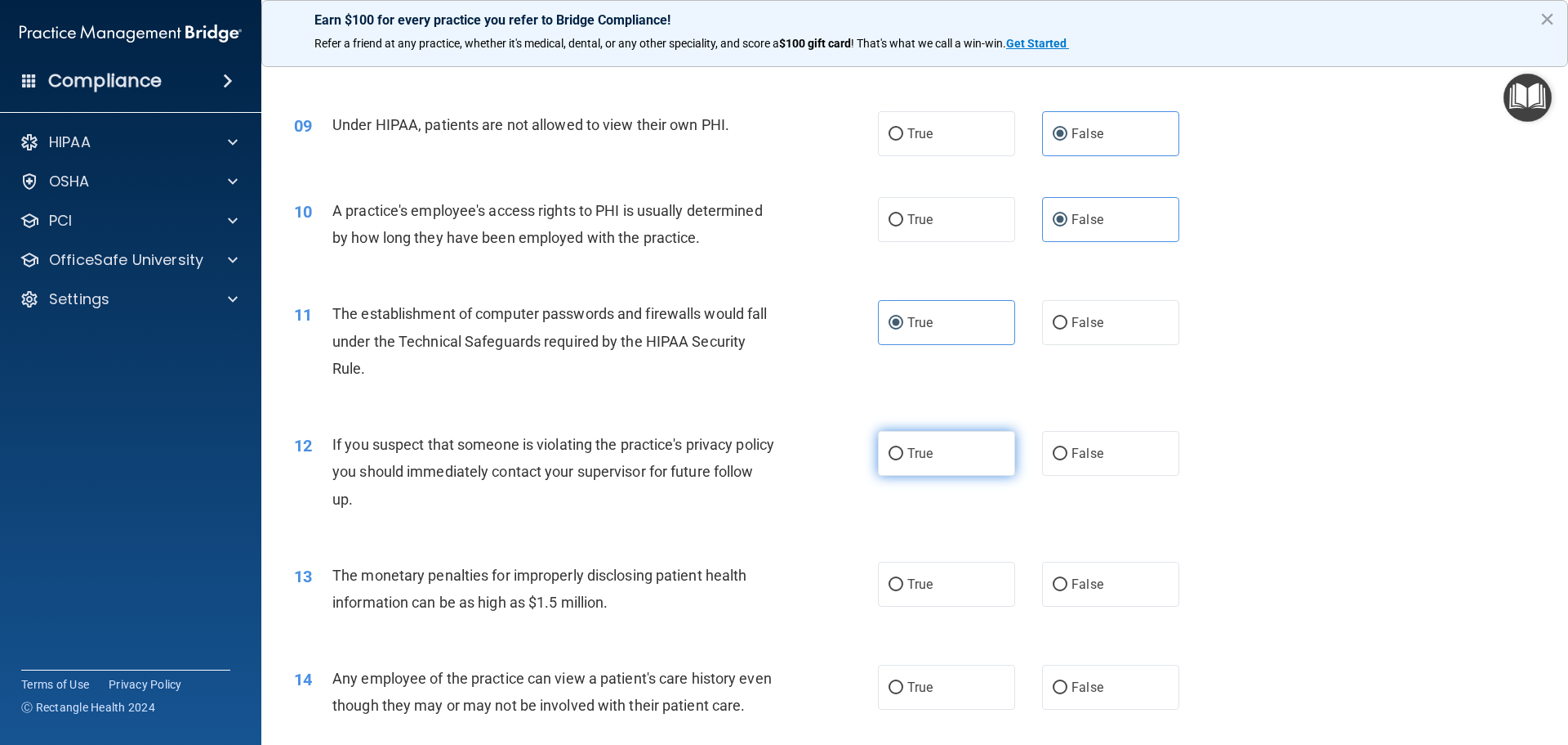
click at [920, 435] on label "True" at bounding box center [947, 453] width 137 height 45
click at [903, 448] on input "True" at bounding box center [896, 454] width 14 height 13
radio input "true"
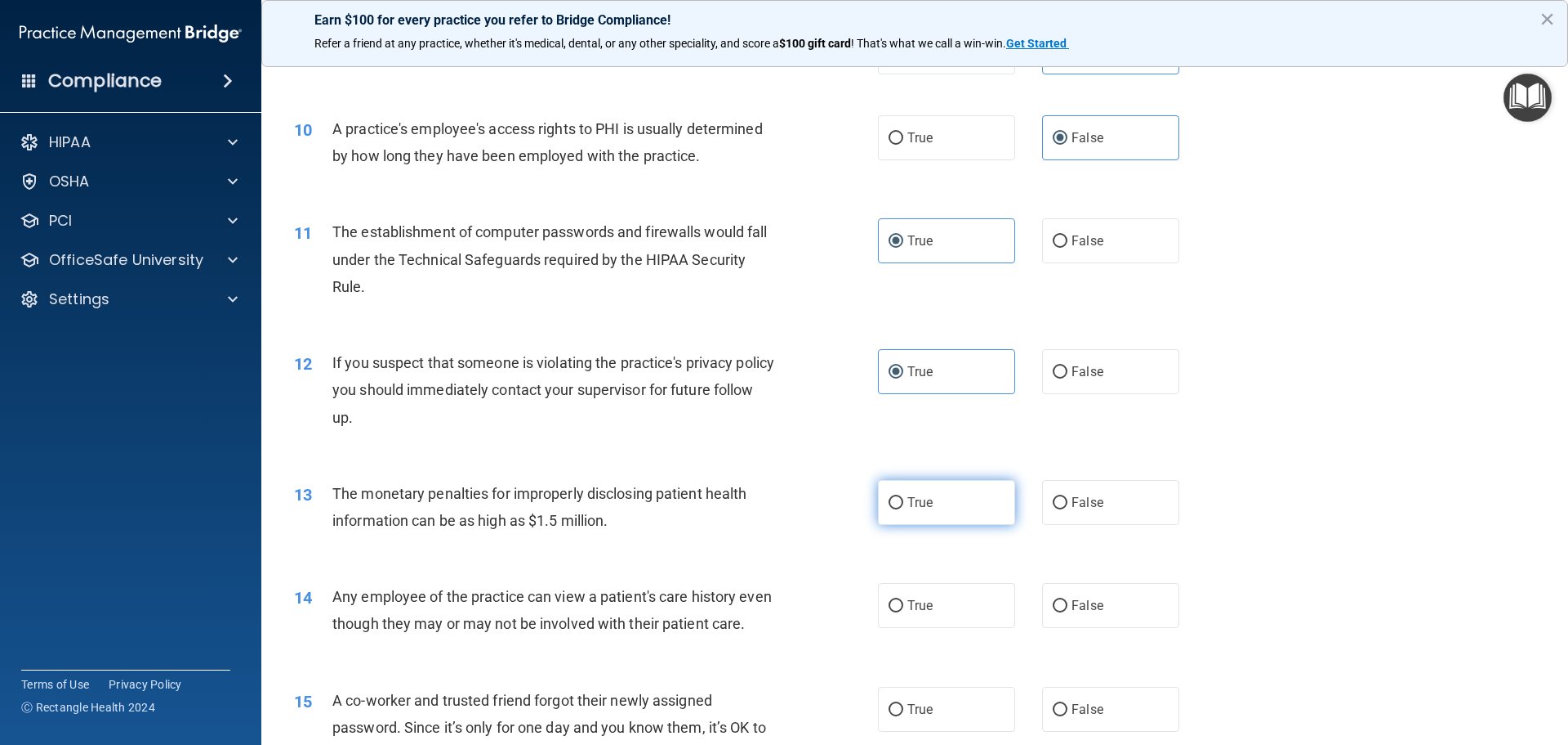
click at [940, 492] on label "True" at bounding box center [947, 502] width 137 height 45
click at [903, 497] on input "True" at bounding box center [896, 503] width 14 height 13
radio input "true"
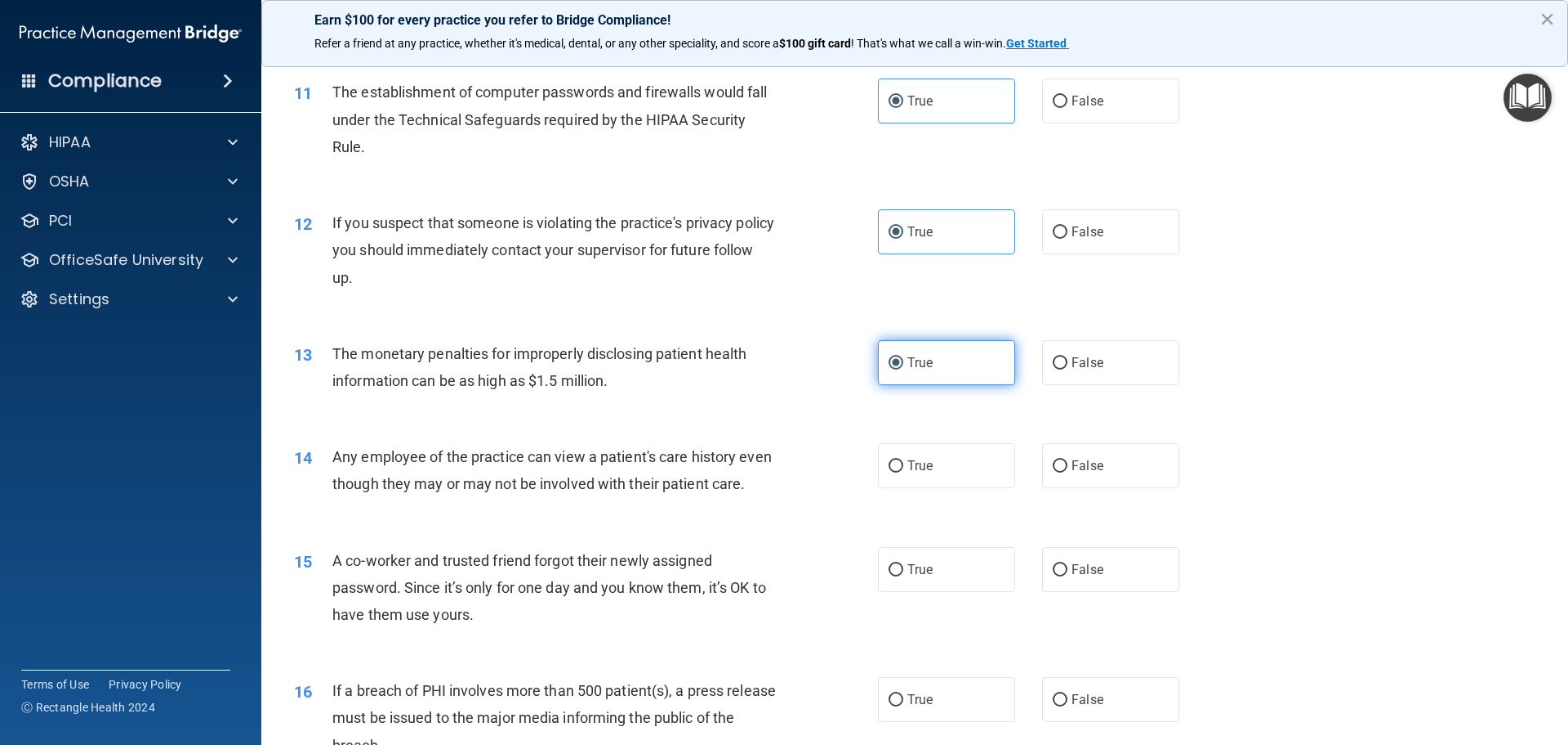
scroll to position [1226, 0]
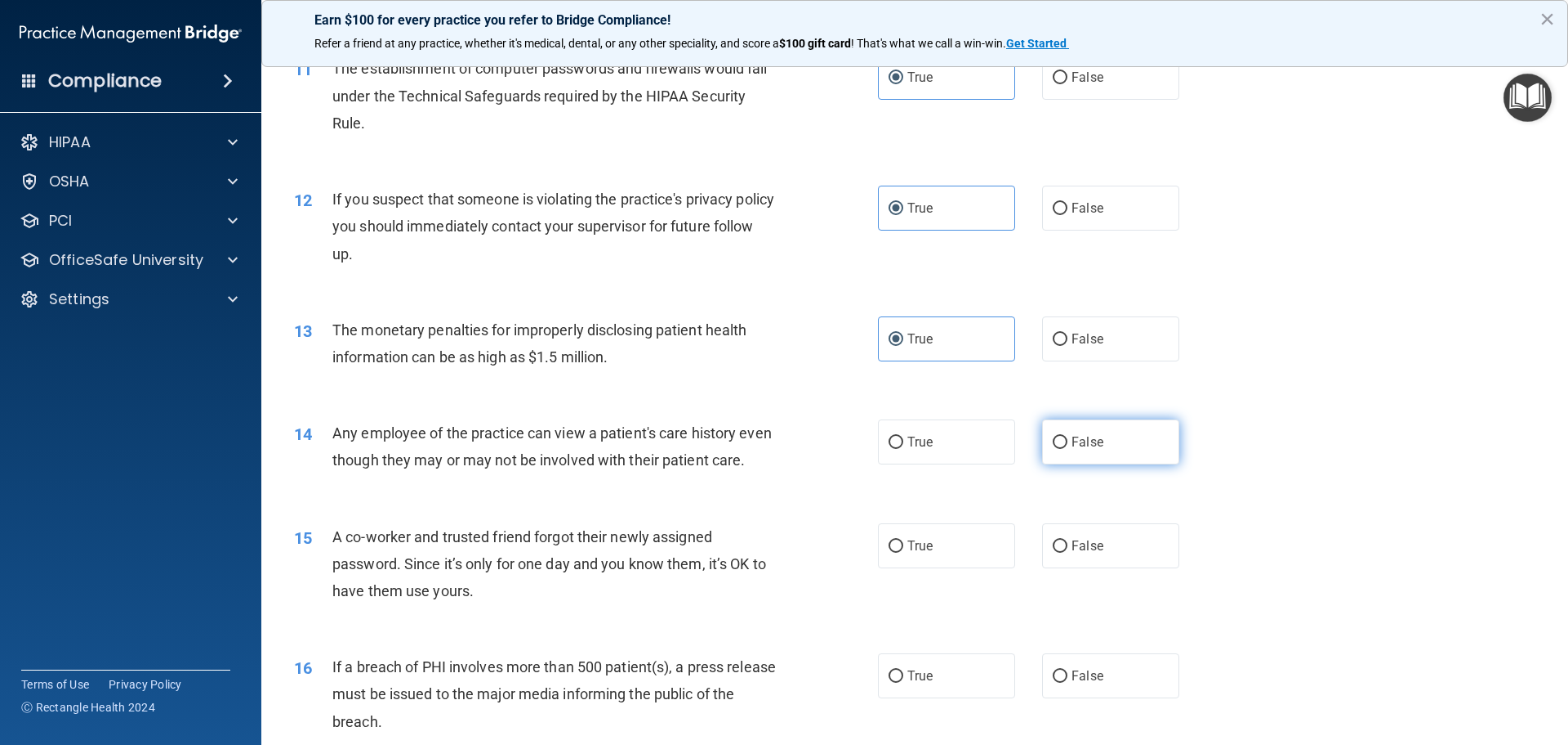
click at [1086, 439] on span "False" at bounding box center [1087, 441] width 32 height 15
click at [1067, 439] on input "False" at bounding box center [1059, 442] width 14 height 13
radio input "true"
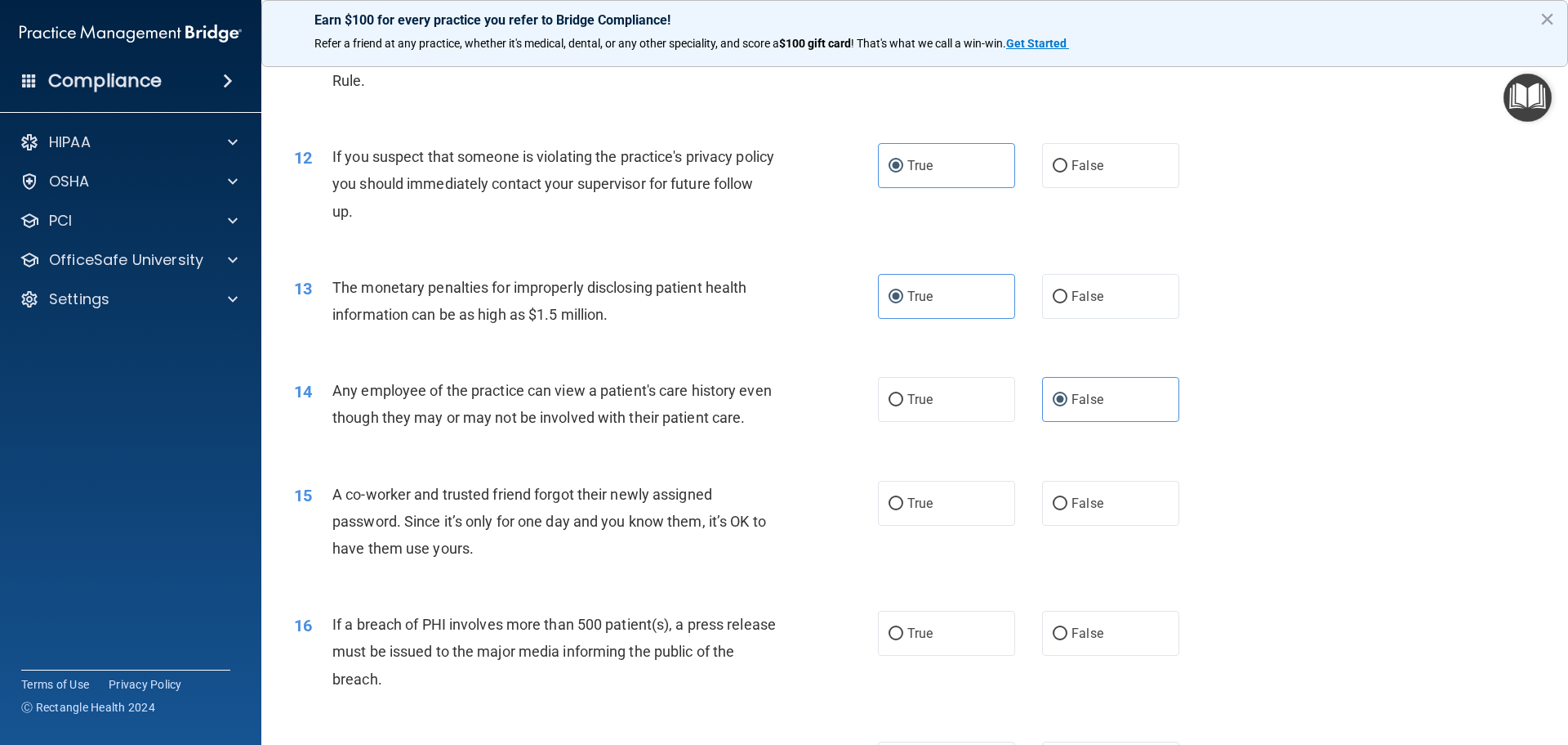
scroll to position [1308, 0]
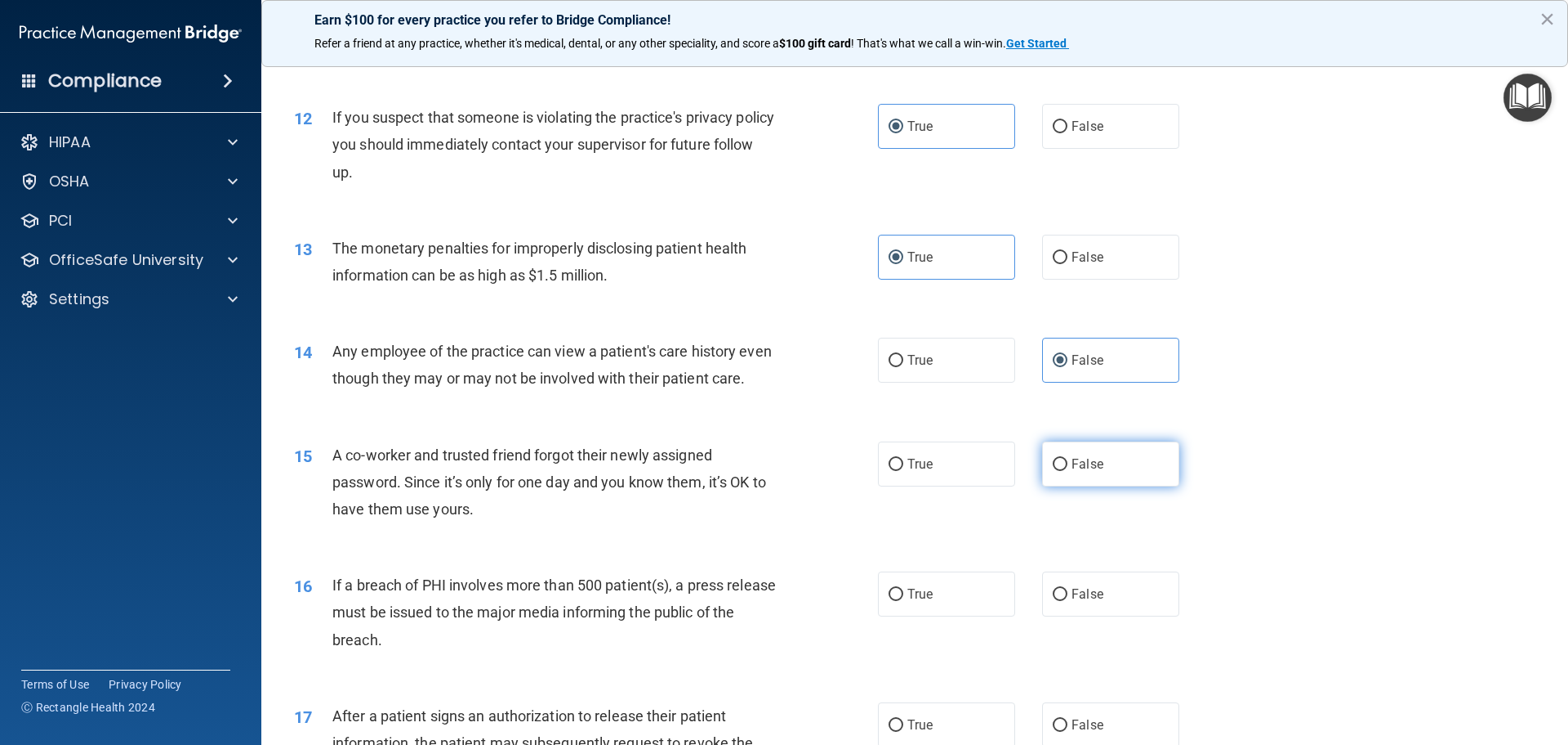
click at [1116, 487] on label "False" at bounding box center [1111, 464] width 137 height 45
click at [1067, 471] on input "False" at bounding box center [1059, 465] width 14 height 13
radio input "true"
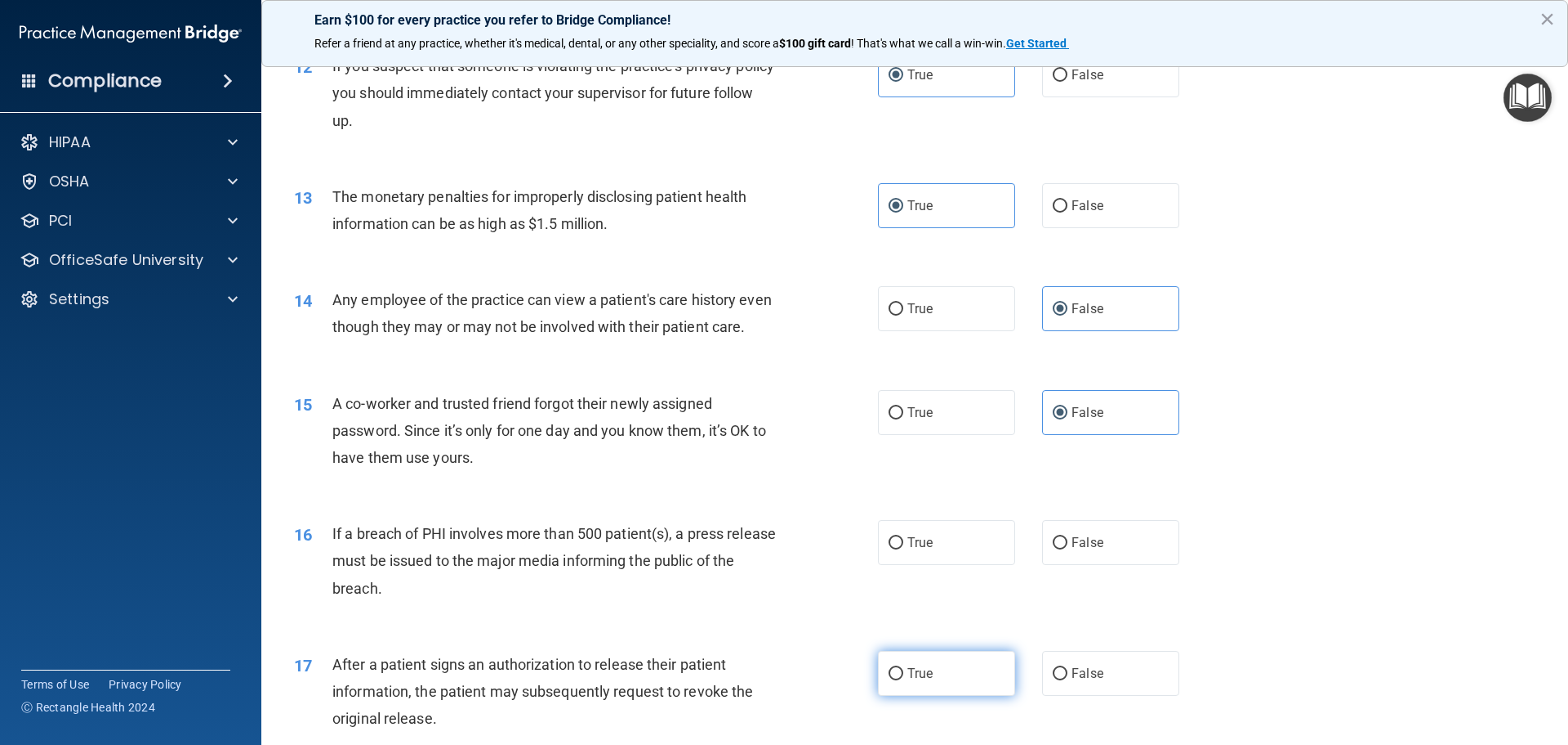
scroll to position [1553, 0]
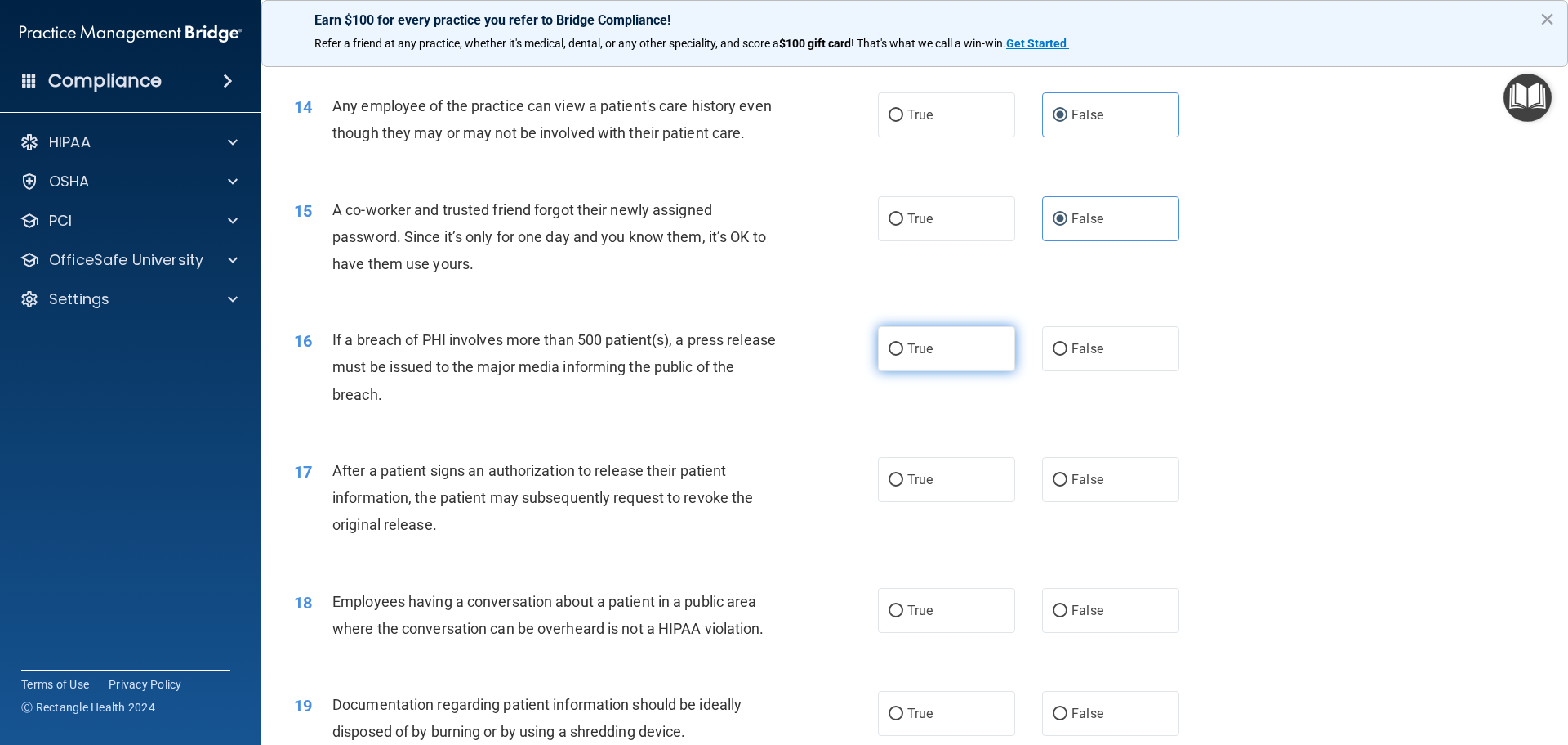
click at [958, 366] on label "True" at bounding box center [947, 348] width 137 height 45
click at [903, 356] on input "True" at bounding box center [896, 349] width 14 height 13
radio input "true"
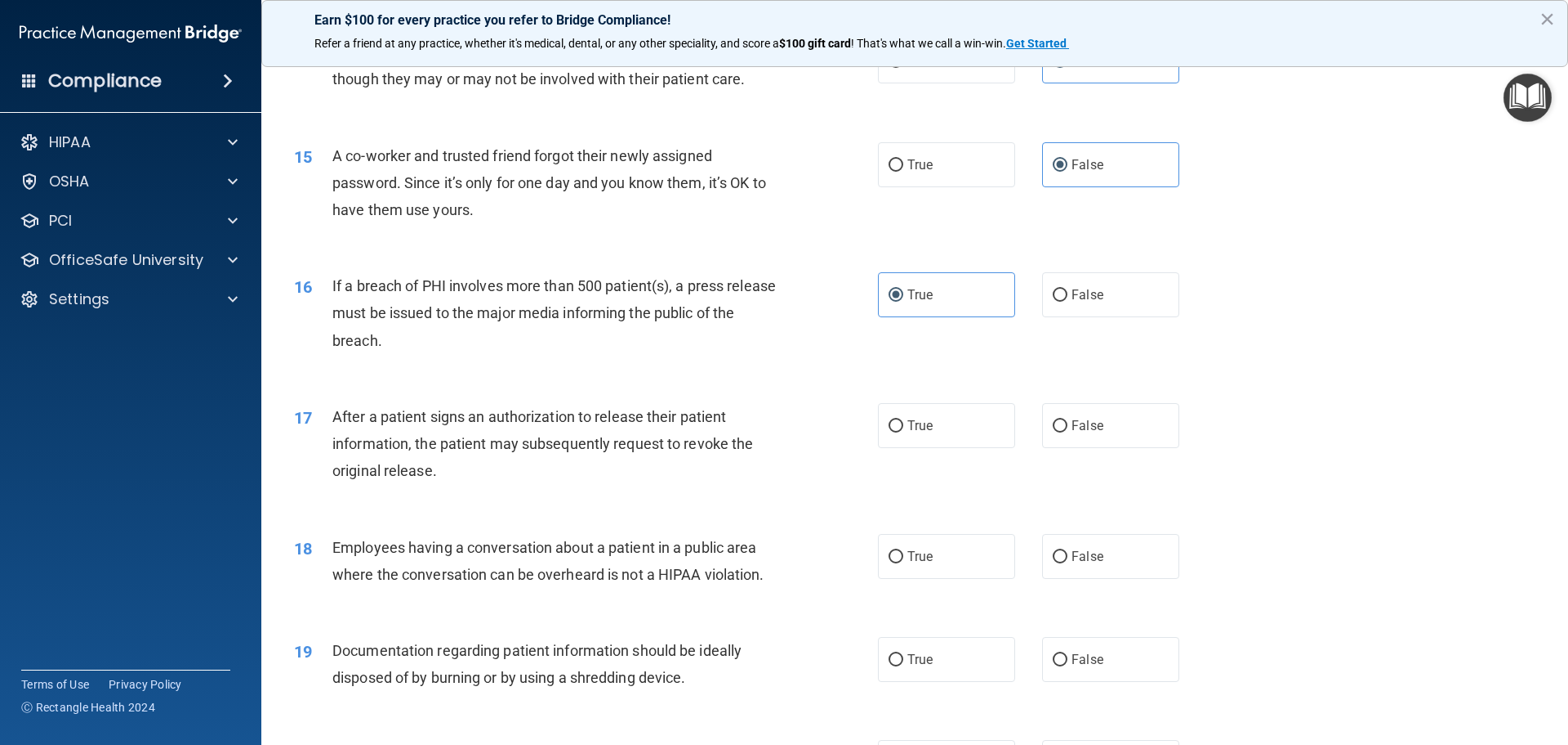
scroll to position [1635, 0]
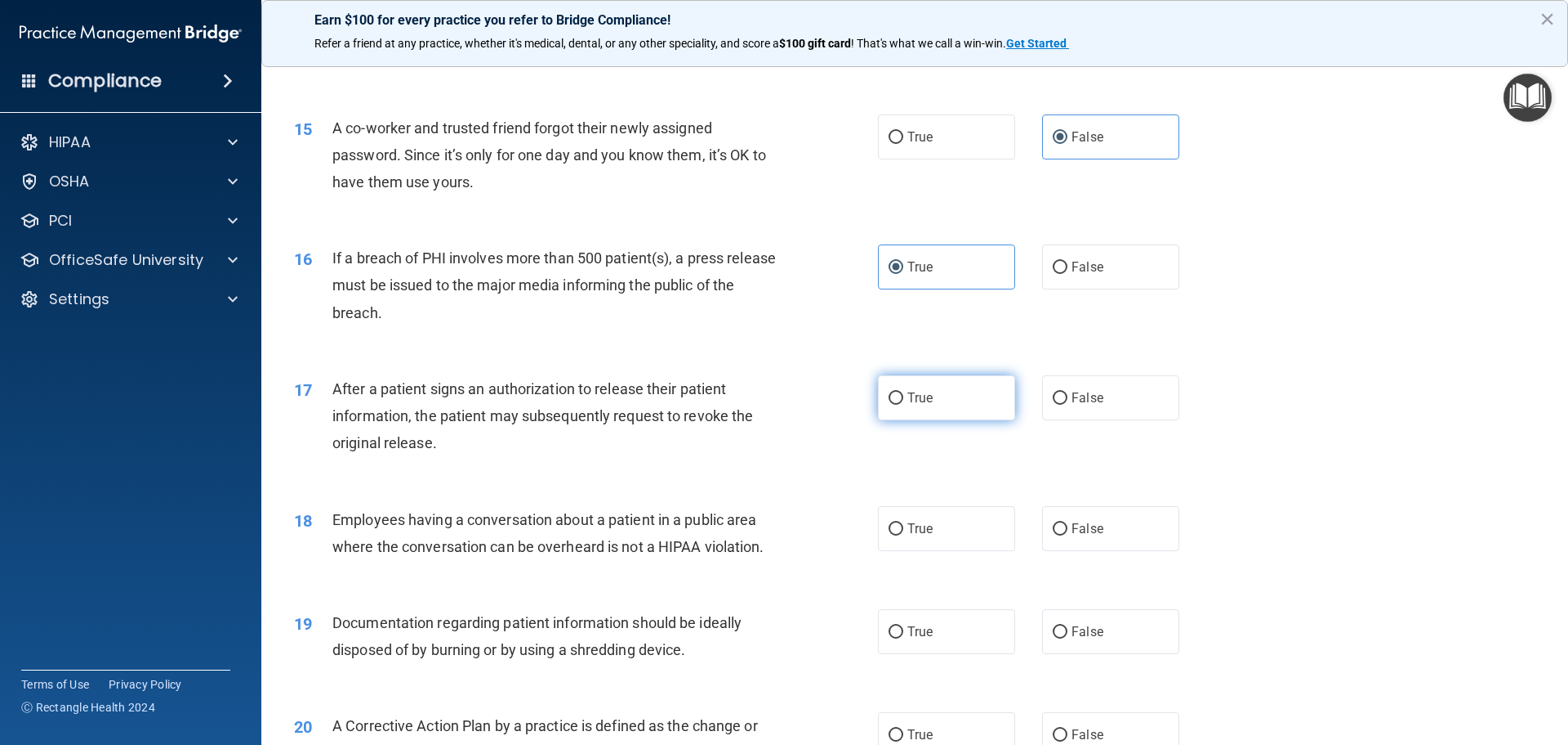
click at [945, 411] on label "True" at bounding box center [947, 397] width 137 height 45
click at [903, 405] on input "True" at bounding box center [896, 398] width 14 height 13
radio input "true"
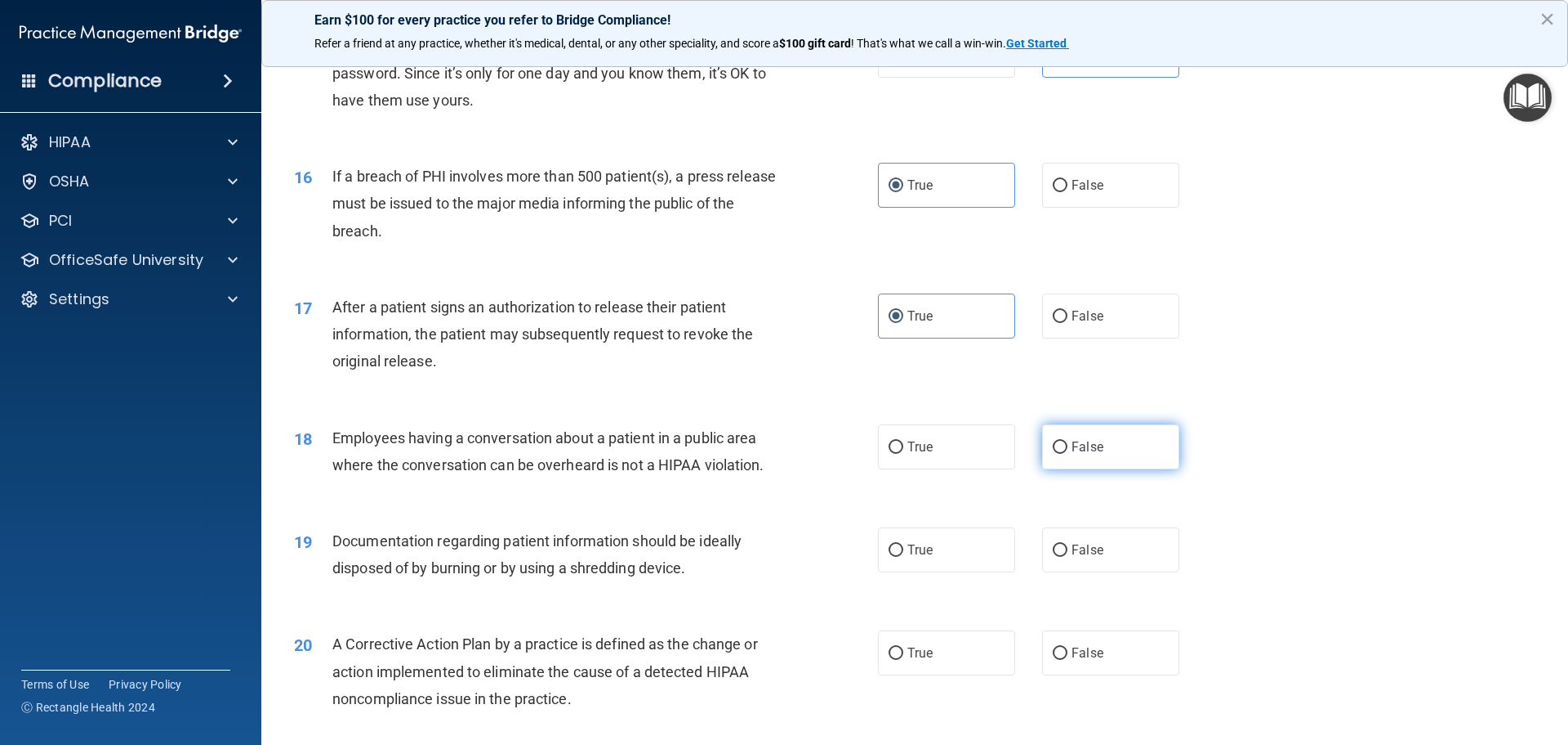
click at [1122, 466] on label "False" at bounding box center [1111, 446] width 137 height 45
click at [1067, 454] on input "False" at bounding box center [1059, 447] width 14 height 13
radio input "true"
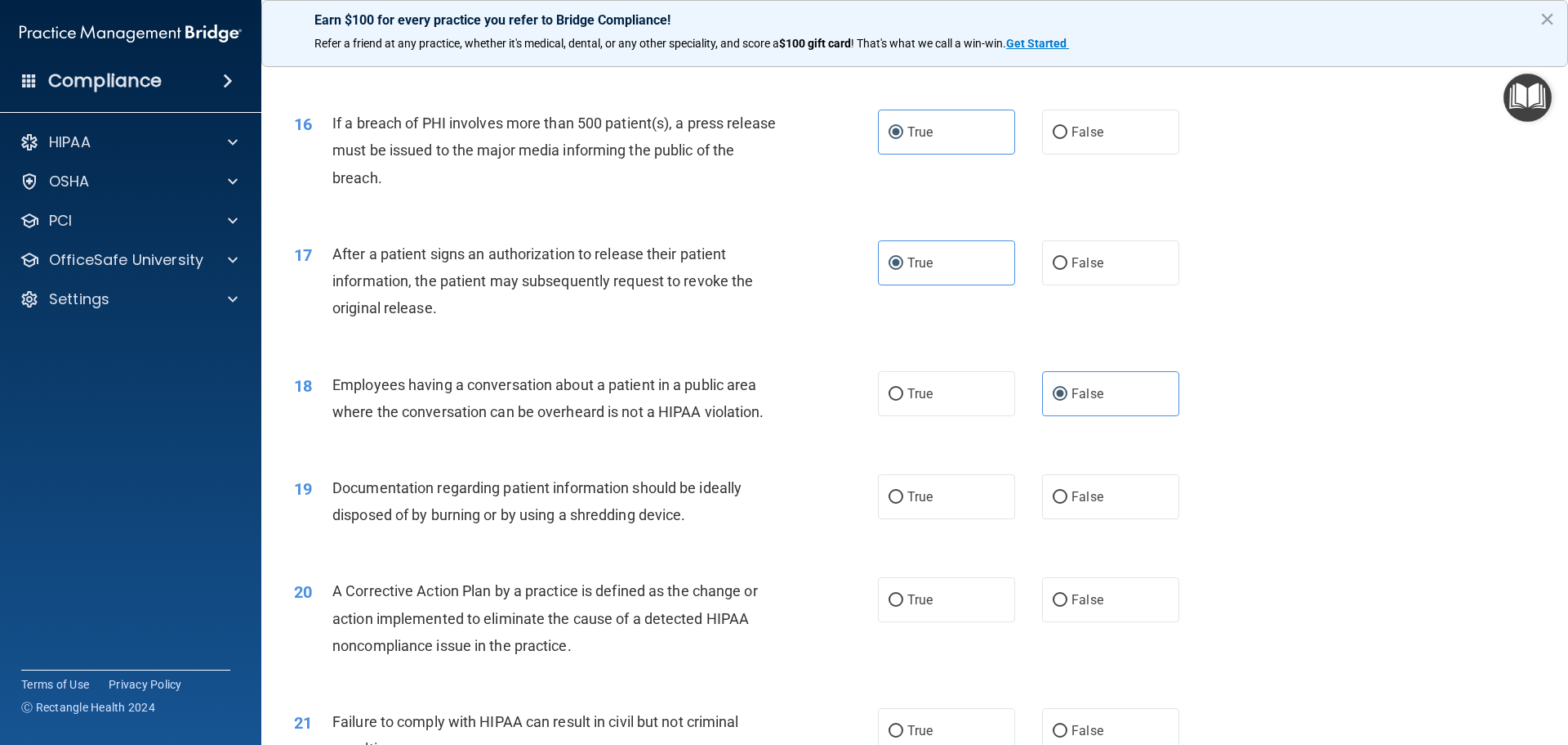
scroll to position [1798, 0]
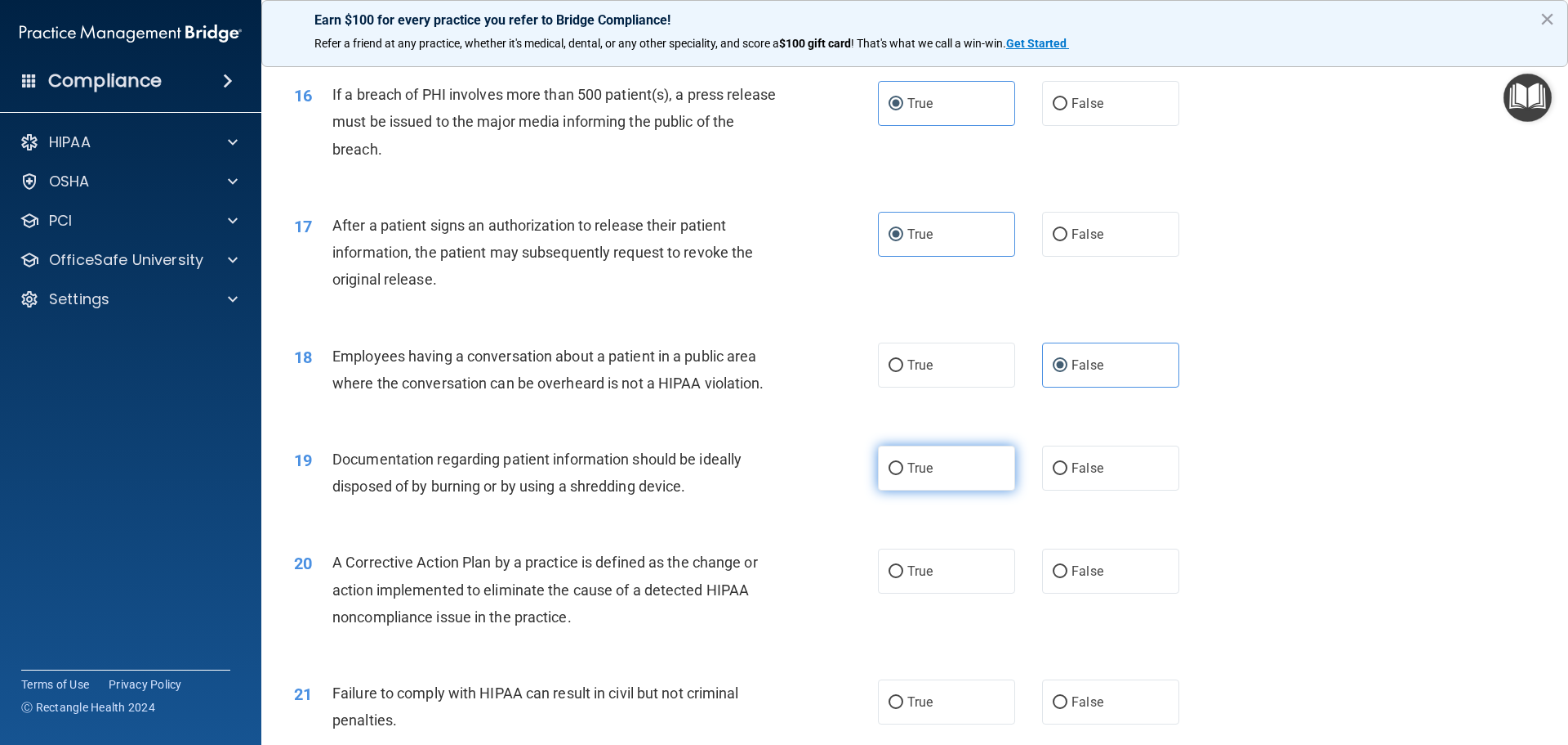
click at [966, 491] on label "True" at bounding box center [947, 467] width 137 height 45
click at [903, 475] on input "True" at bounding box center [896, 468] width 14 height 13
radio input "true"
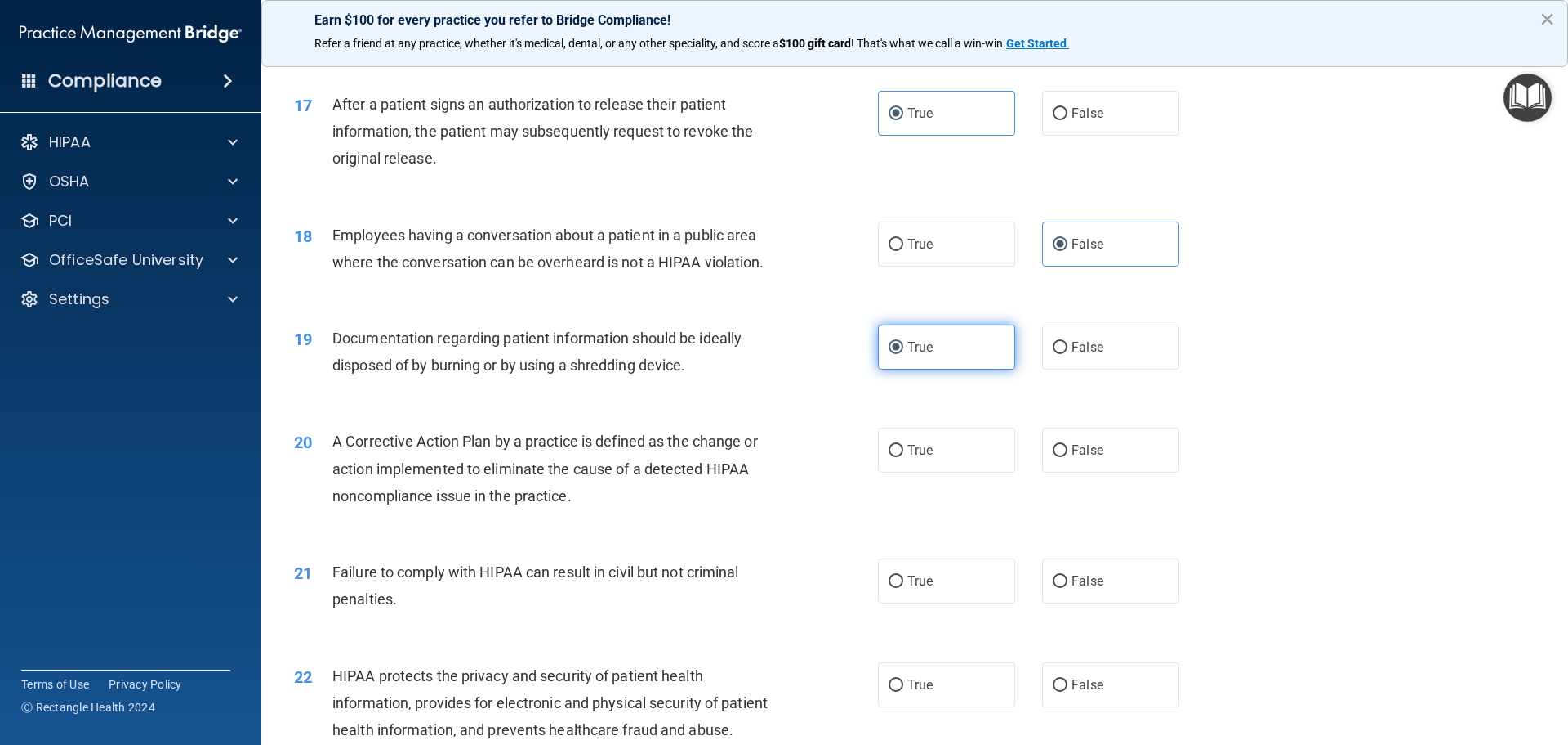
scroll to position [1961, 0]
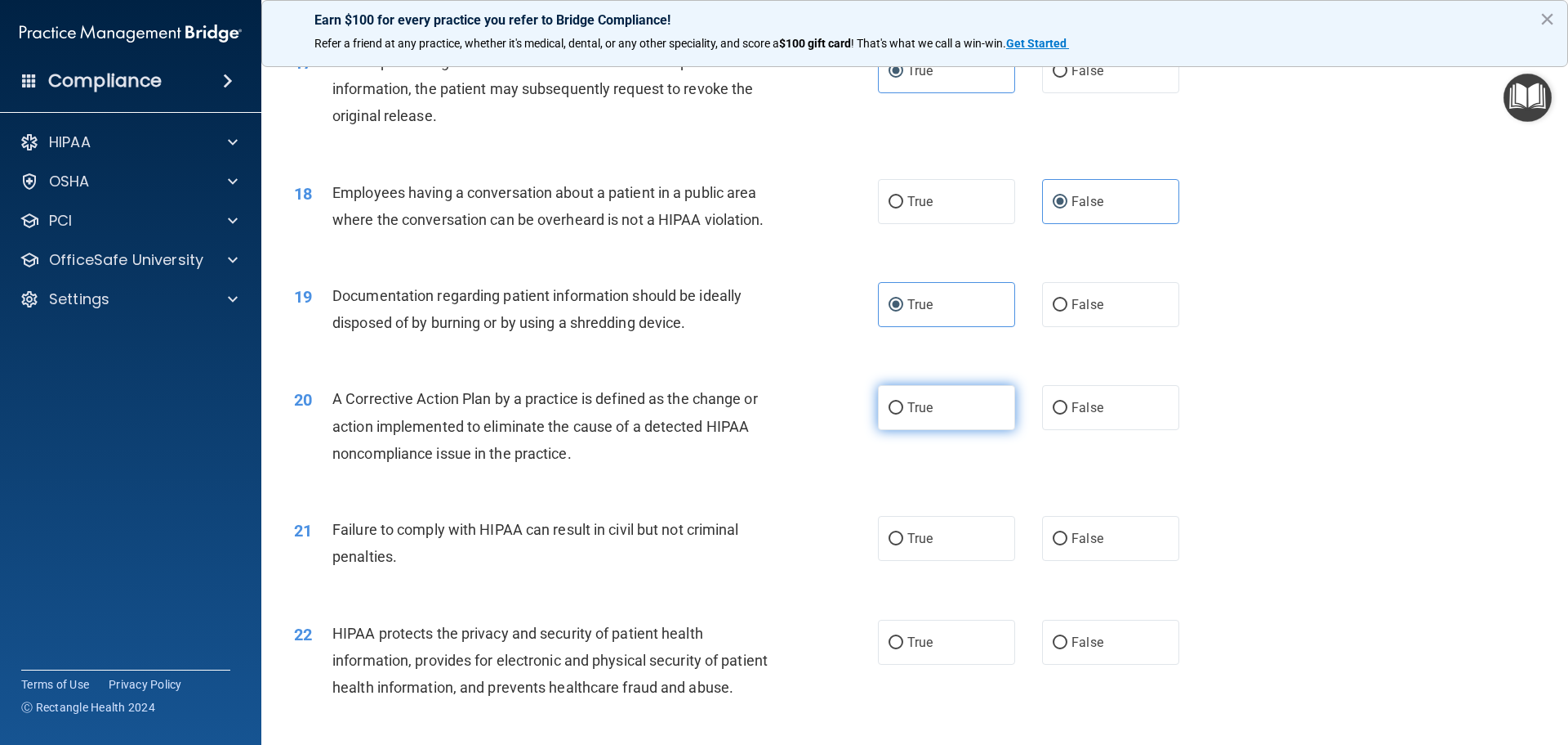
click at [938, 430] on label "True" at bounding box center [947, 407] width 137 height 45
click at [903, 414] on input "True" at bounding box center [896, 408] width 14 height 13
radio input "true"
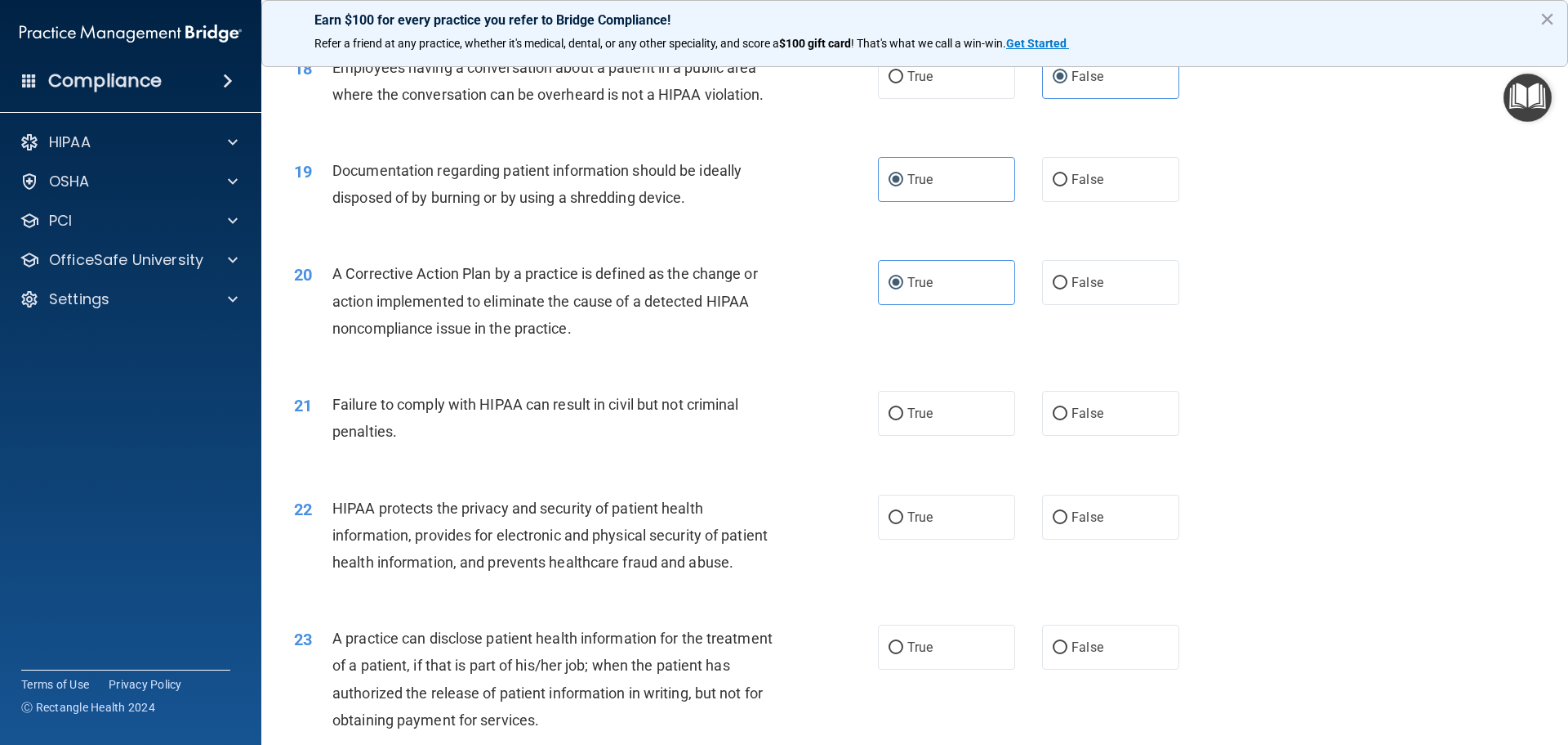
scroll to position [2125, 0]
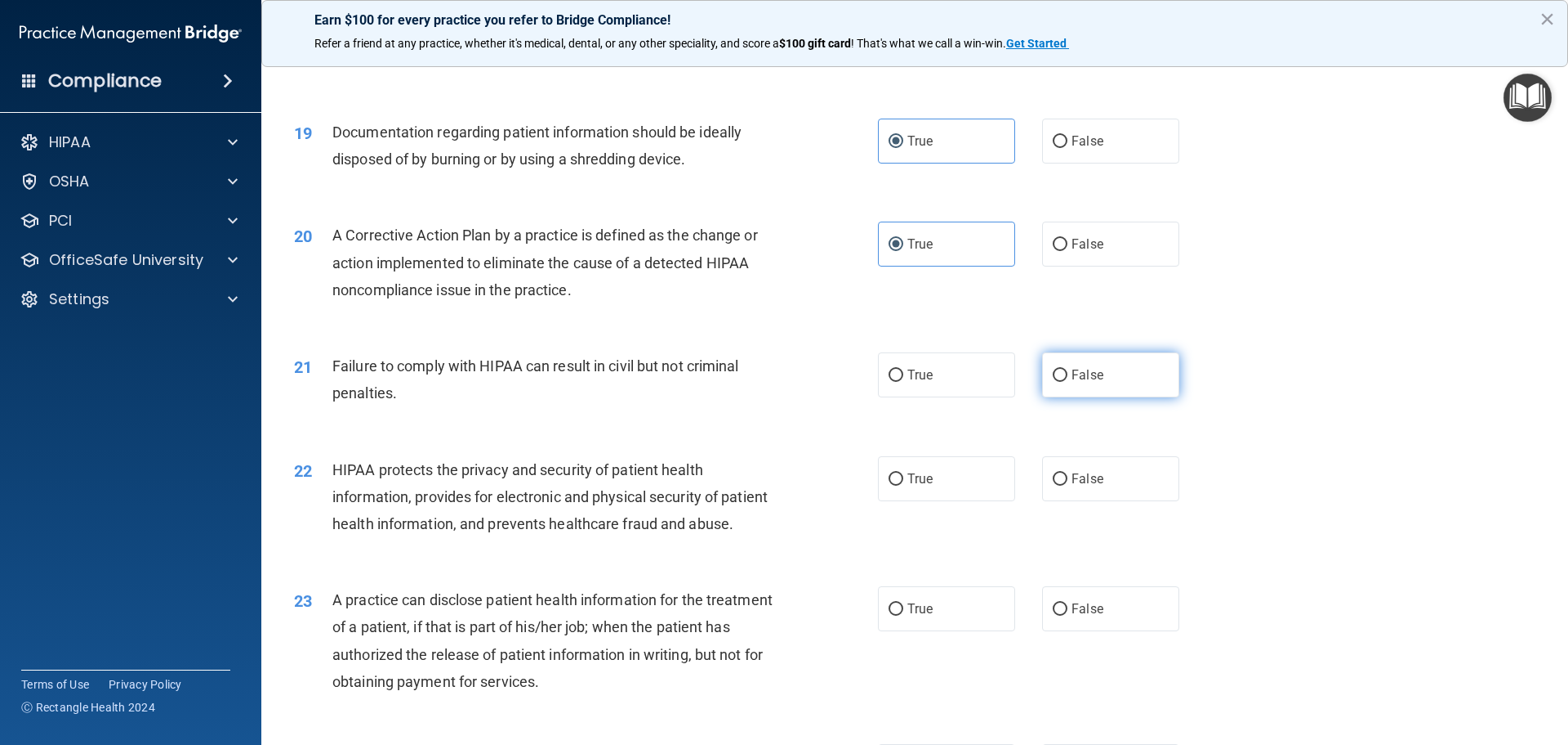
click at [1117, 397] on label "False" at bounding box center [1111, 375] width 137 height 45
click at [1067, 382] on input "False" at bounding box center [1059, 375] width 14 height 13
radio input "true"
click at [989, 501] on label "True" at bounding box center [947, 478] width 137 height 45
click at [903, 486] on input "True" at bounding box center [896, 479] width 14 height 13
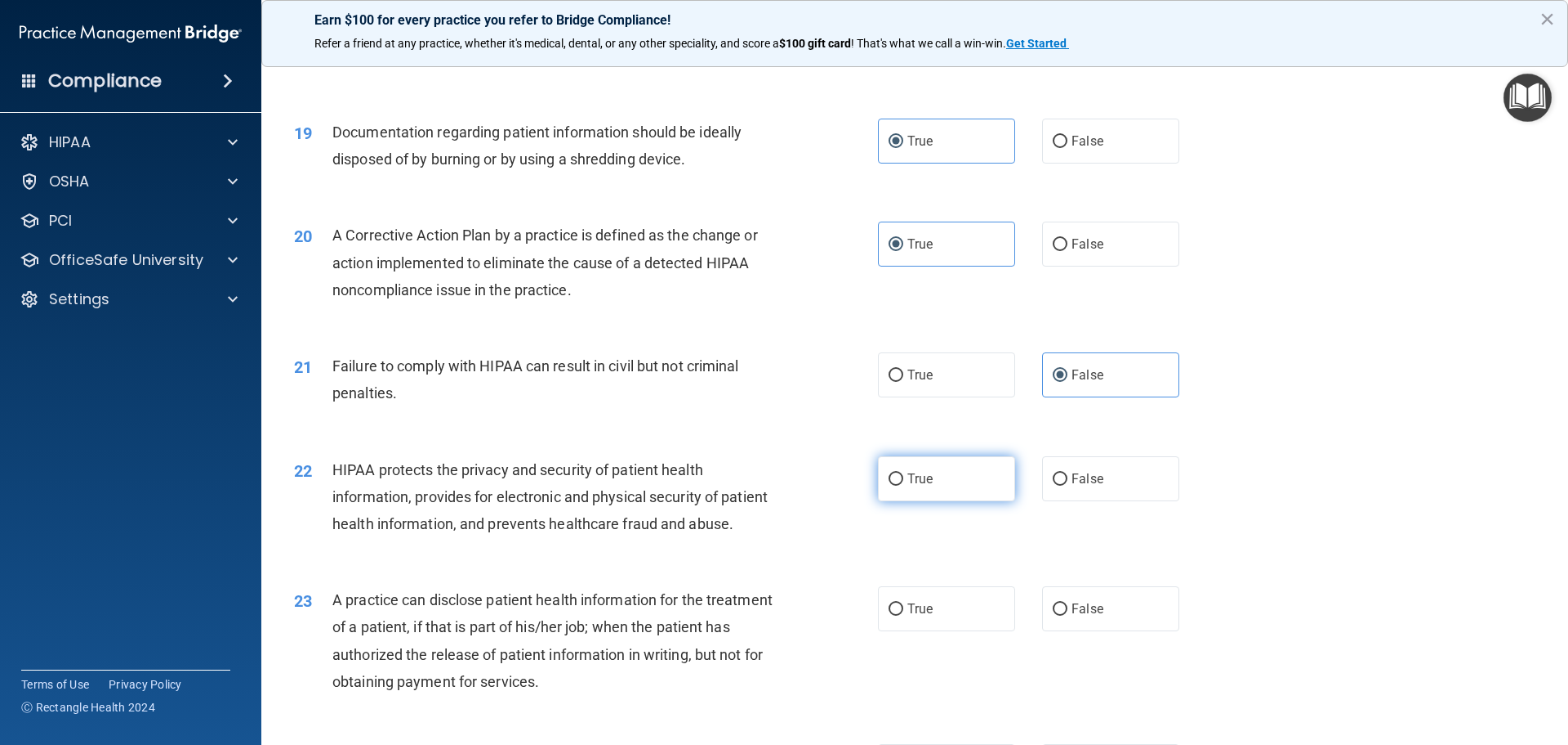
radio input "true"
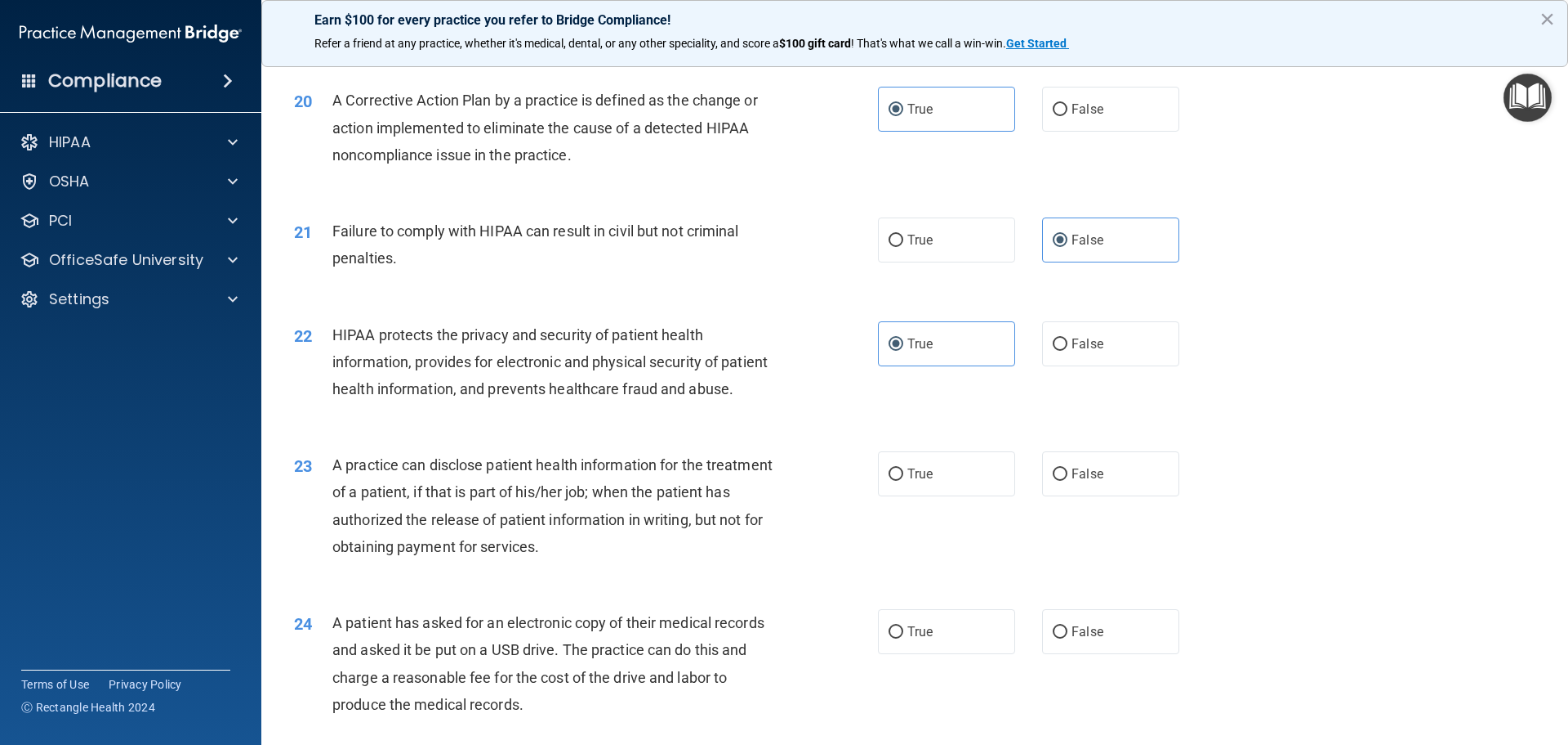
scroll to position [2289, 0]
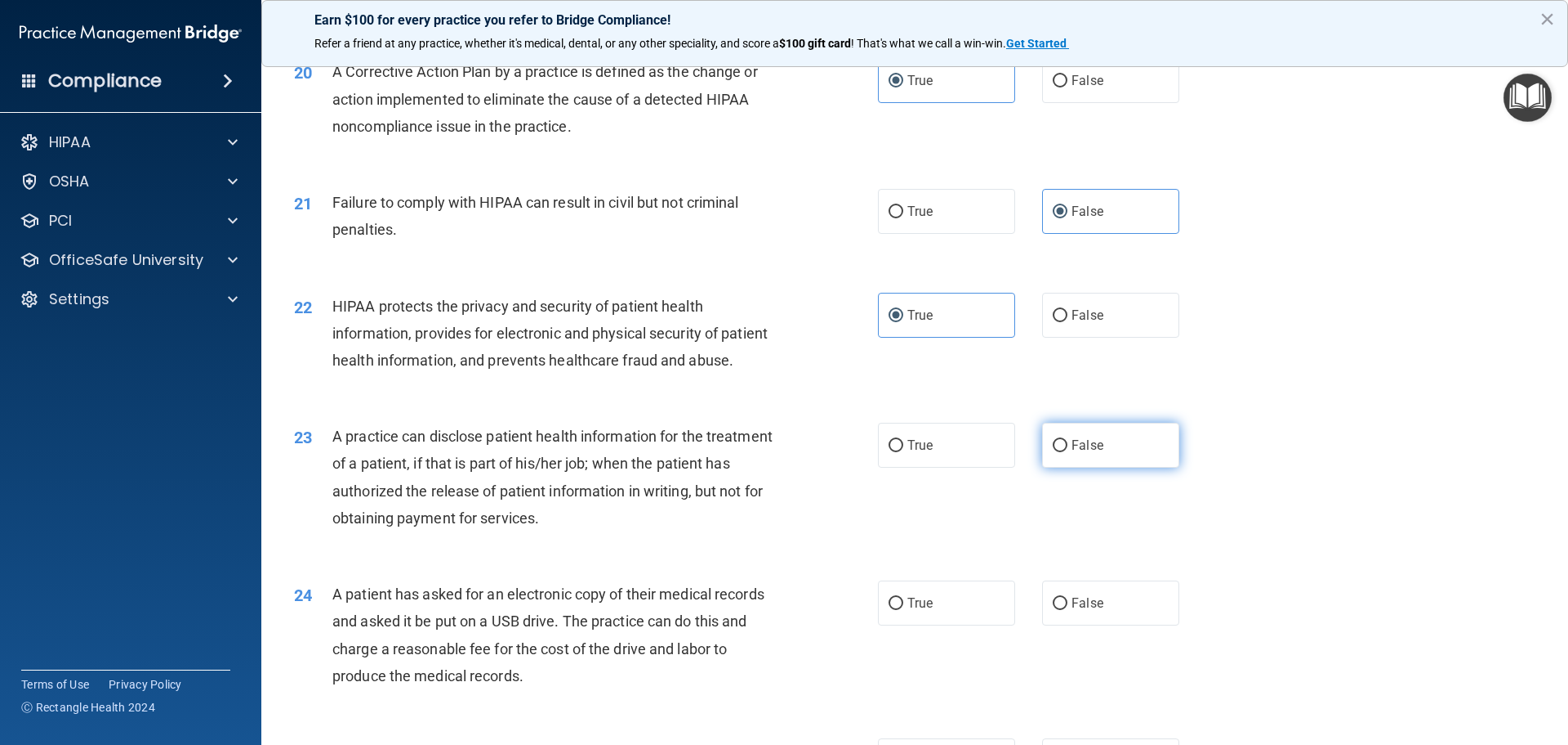
click at [1085, 467] on label "False" at bounding box center [1111, 444] width 137 height 45
click at [1067, 452] on input "False" at bounding box center [1059, 445] width 14 height 13
radio input "true"
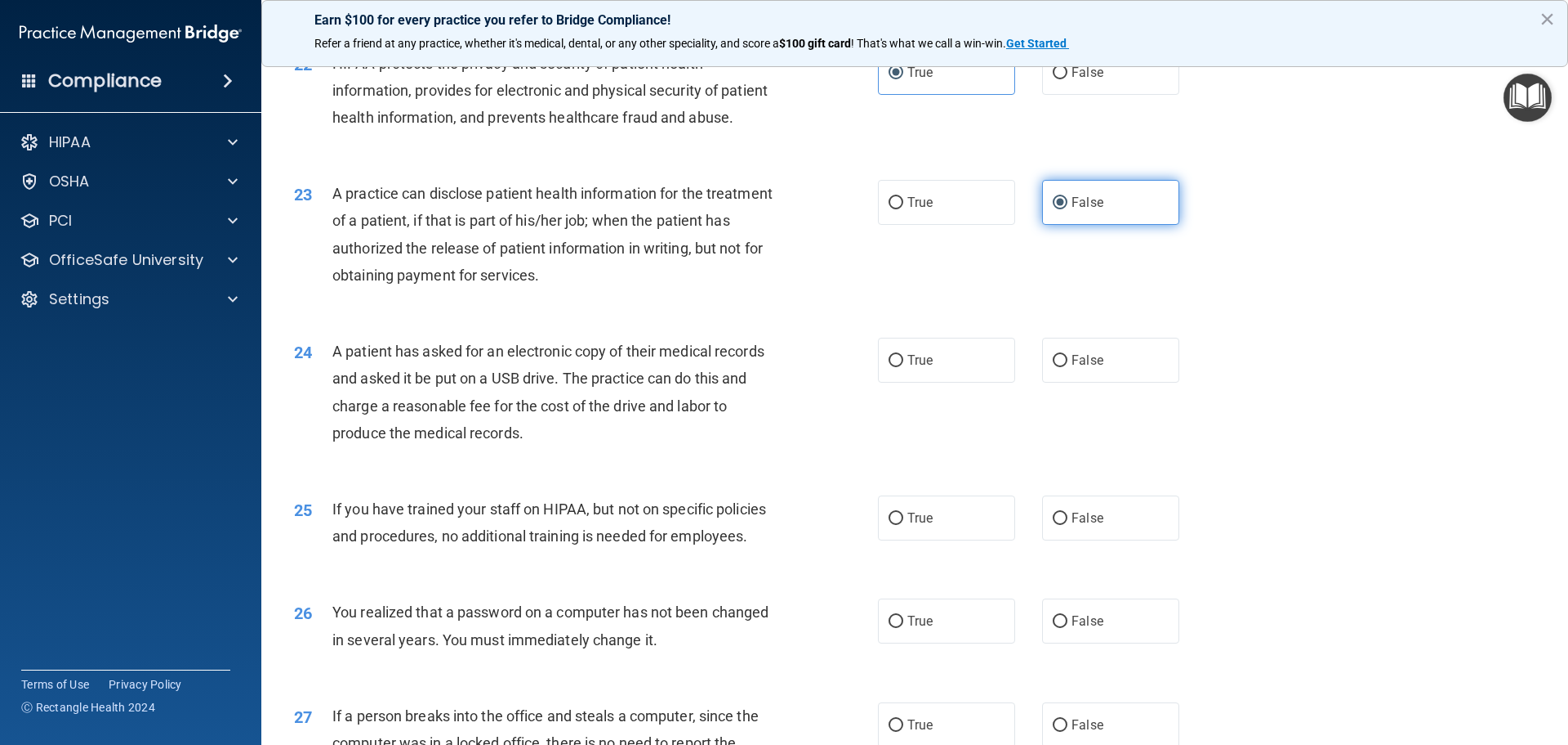
scroll to position [2534, 0]
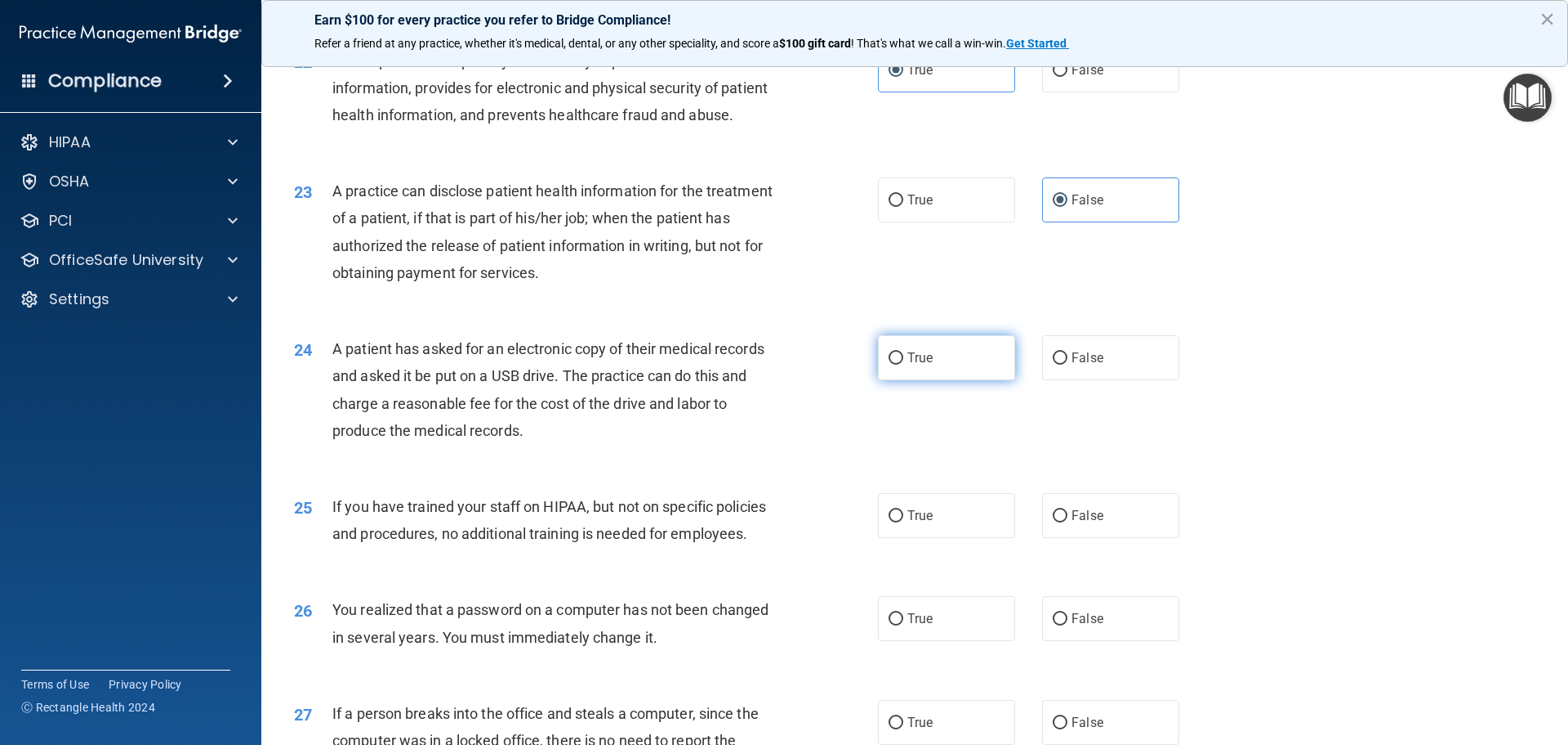
click at [939, 380] on label "True" at bounding box center [947, 358] width 137 height 45
click at [903, 364] on input "True" at bounding box center [896, 359] width 14 height 13
radio input "true"
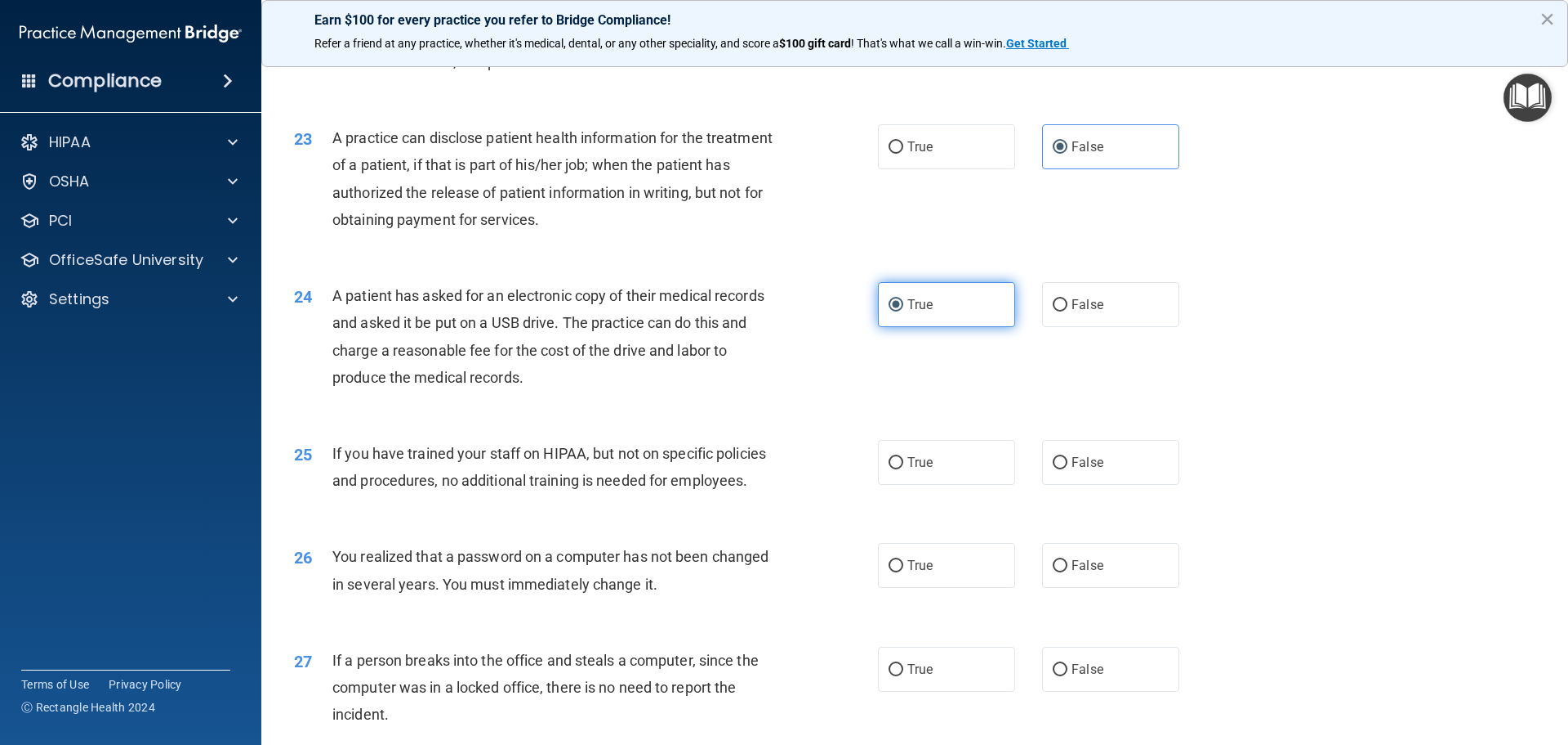
scroll to position [2616, 0]
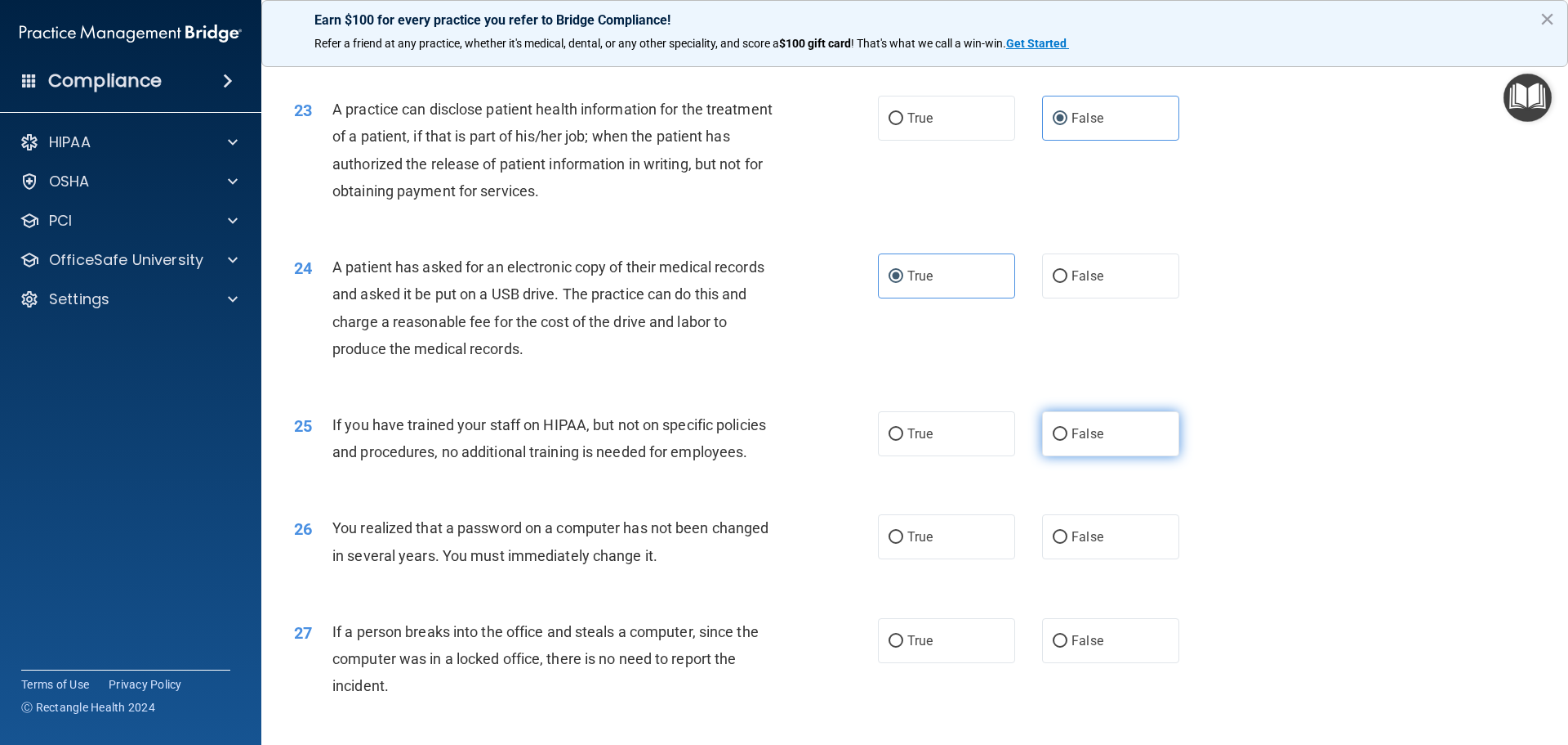
click at [1083, 441] on span "False" at bounding box center [1087, 434] width 32 height 15
click at [1067, 440] on input "False" at bounding box center [1059, 434] width 14 height 13
radio input "true"
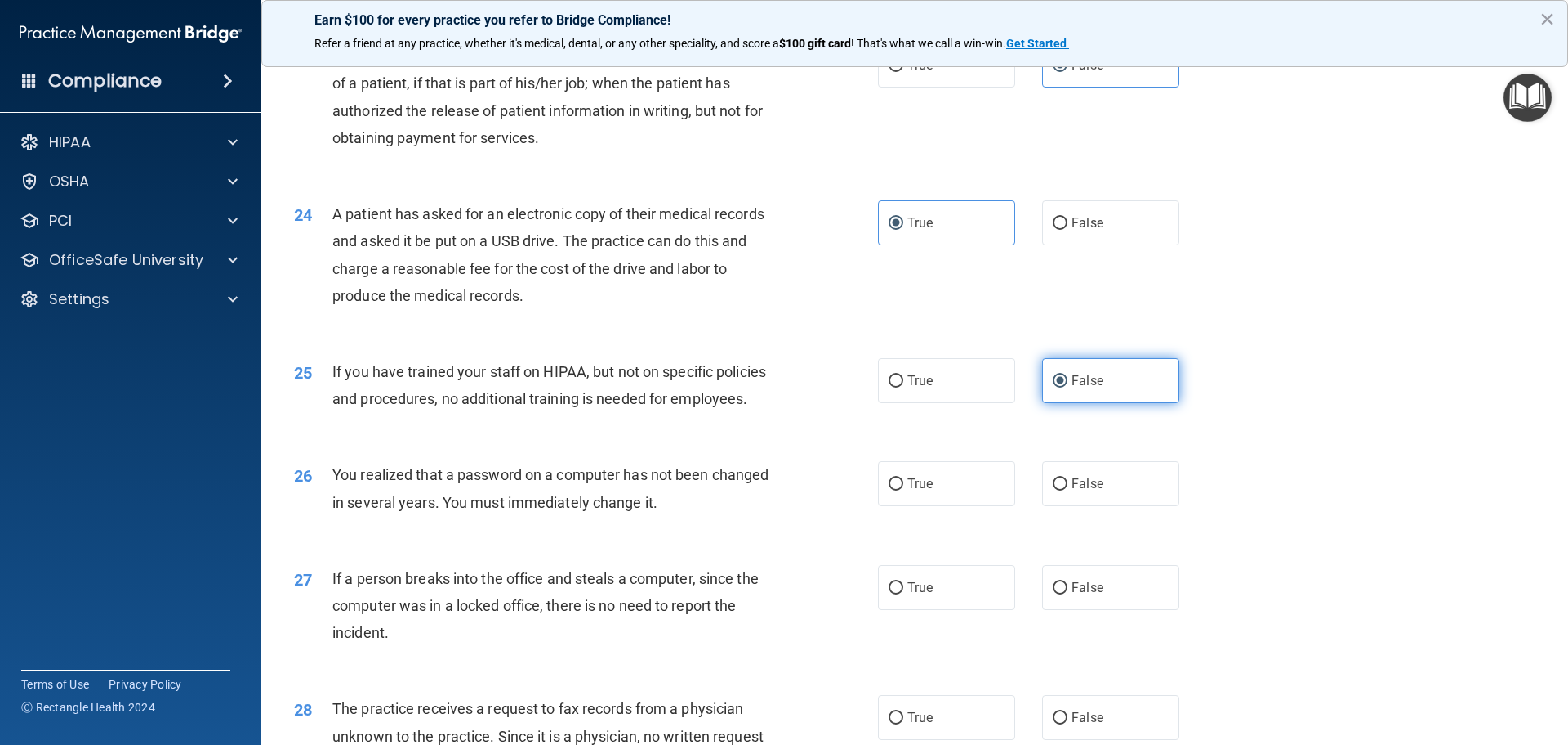
scroll to position [2698, 0]
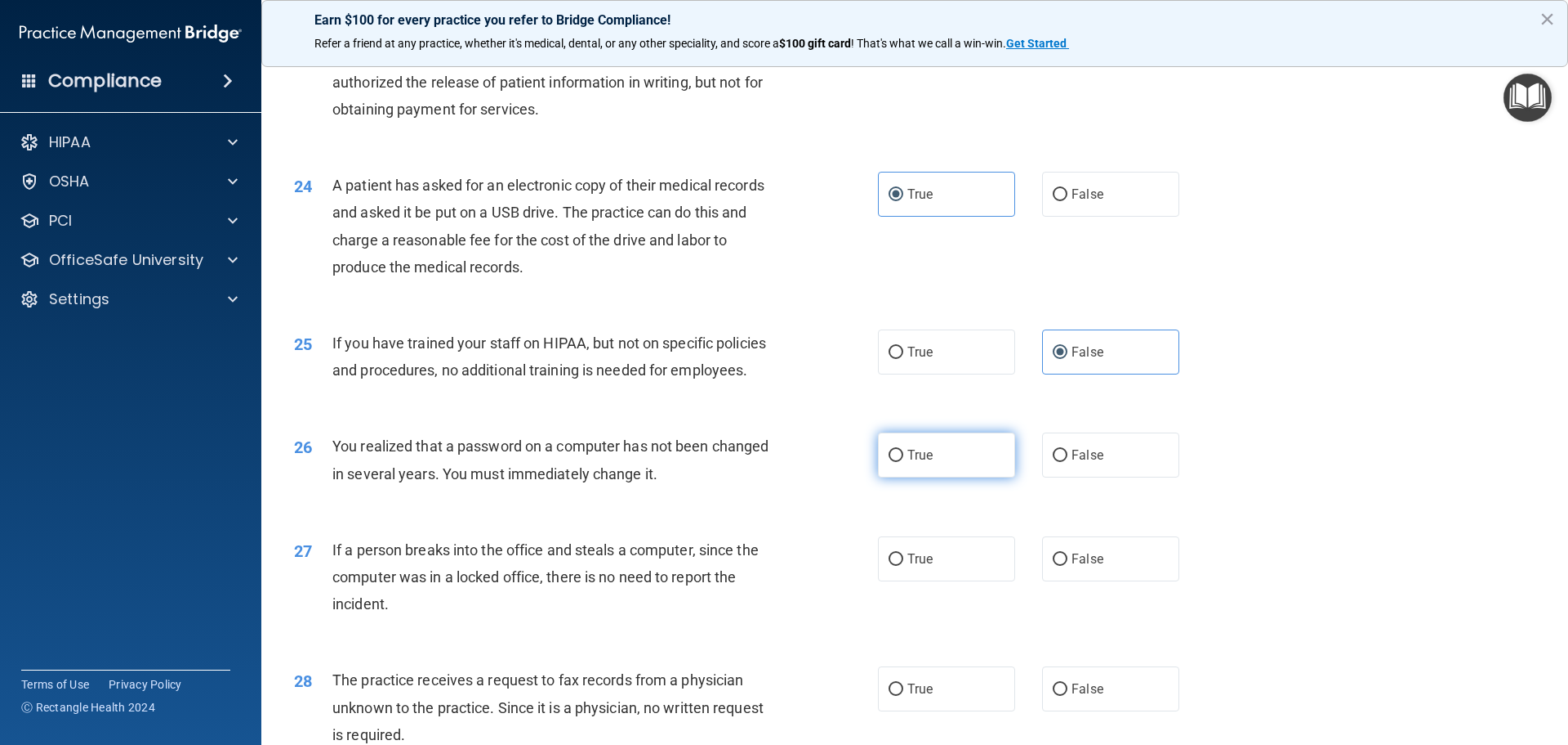
click at [918, 477] on label "True" at bounding box center [947, 455] width 137 height 45
click at [903, 462] on input "True" at bounding box center [896, 455] width 14 height 13
radio input "true"
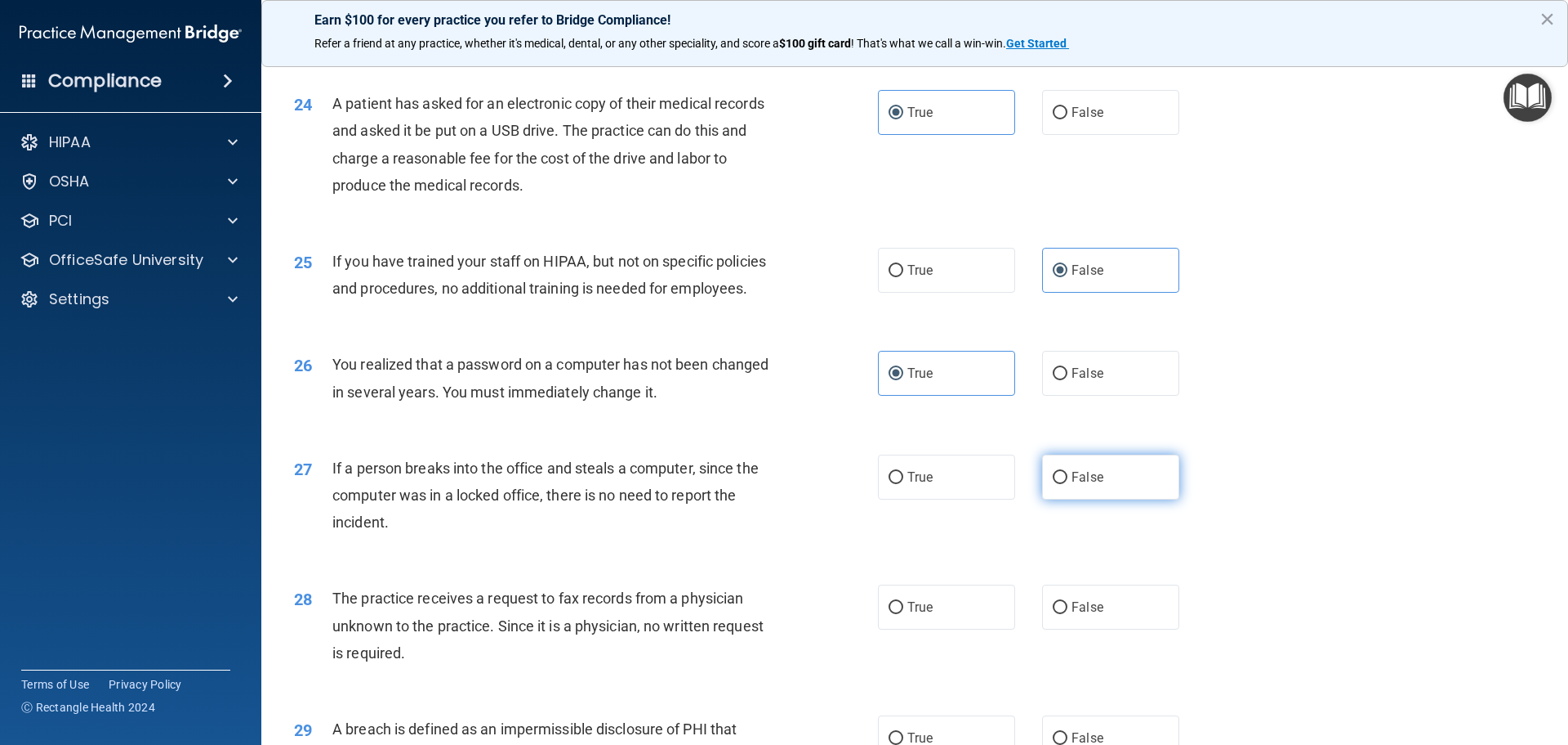
click at [1078, 485] on span "False" at bounding box center [1087, 477] width 32 height 15
click at [1067, 484] on input "False" at bounding box center [1059, 477] width 14 height 13
radio input "true"
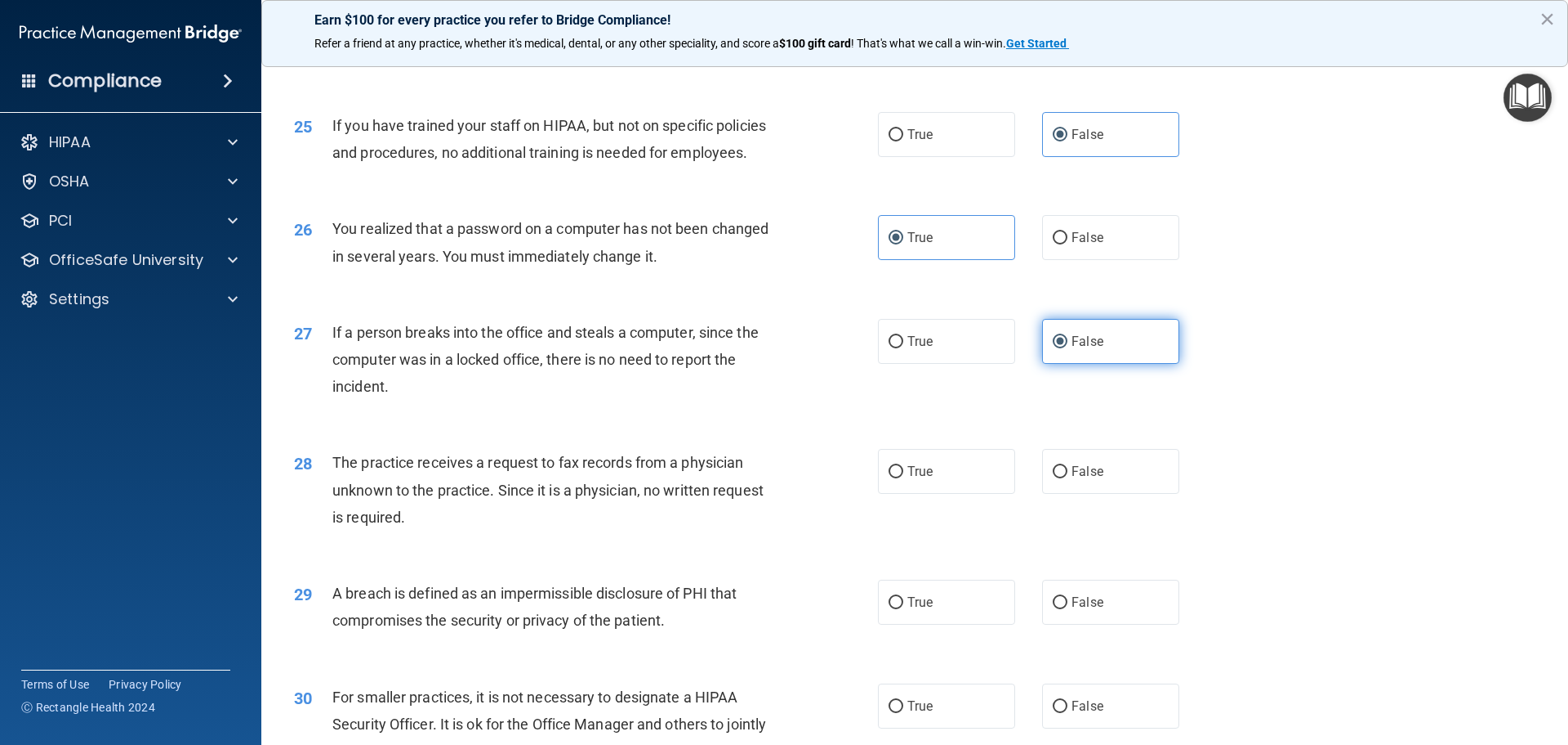
scroll to position [2942, 0]
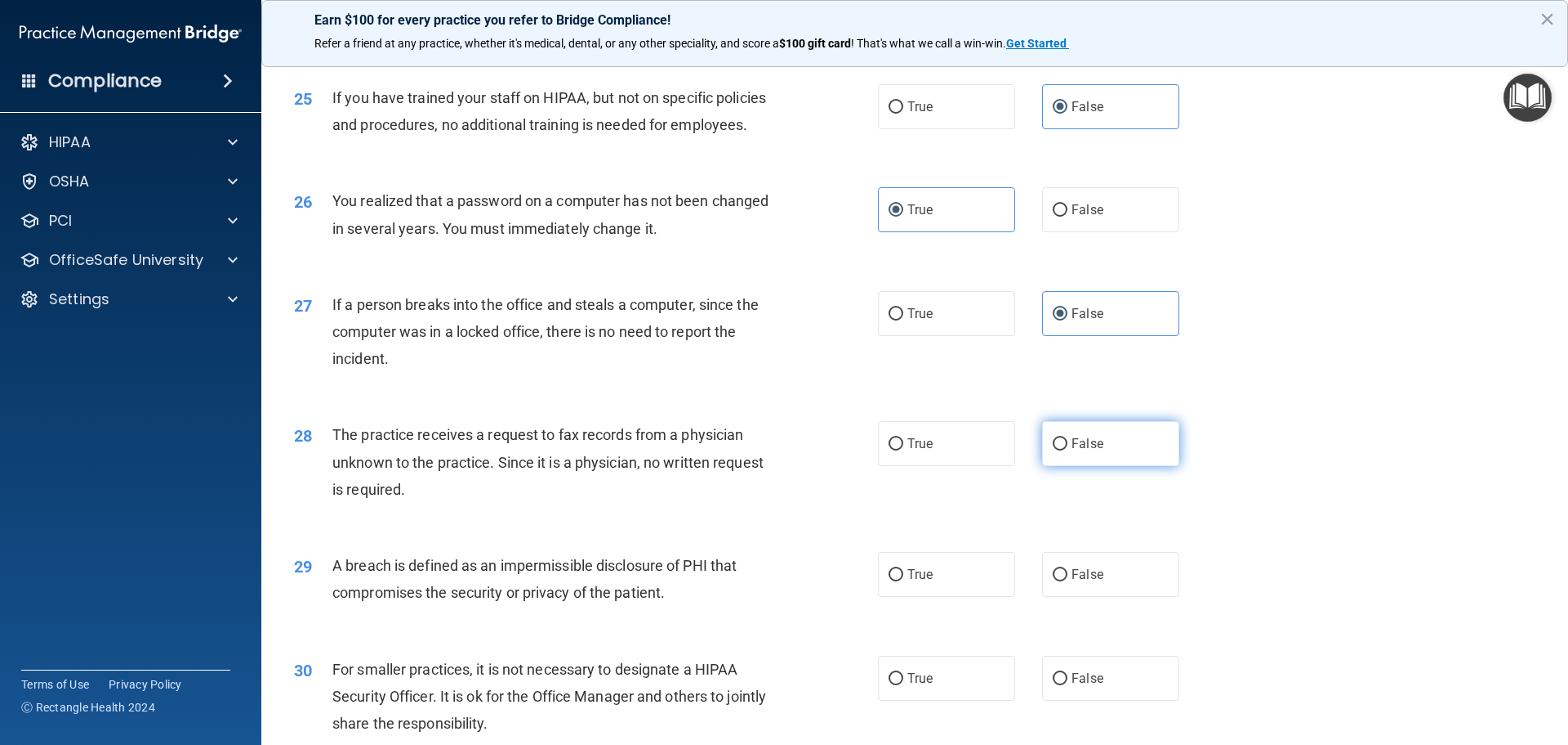
click at [1084, 451] on span "False" at bounding box center [1087, 443] width 32 height 15
click at [1067, 450] on input "False" at bounding box center [1059, 444] width 14 height 13
radio input "true"
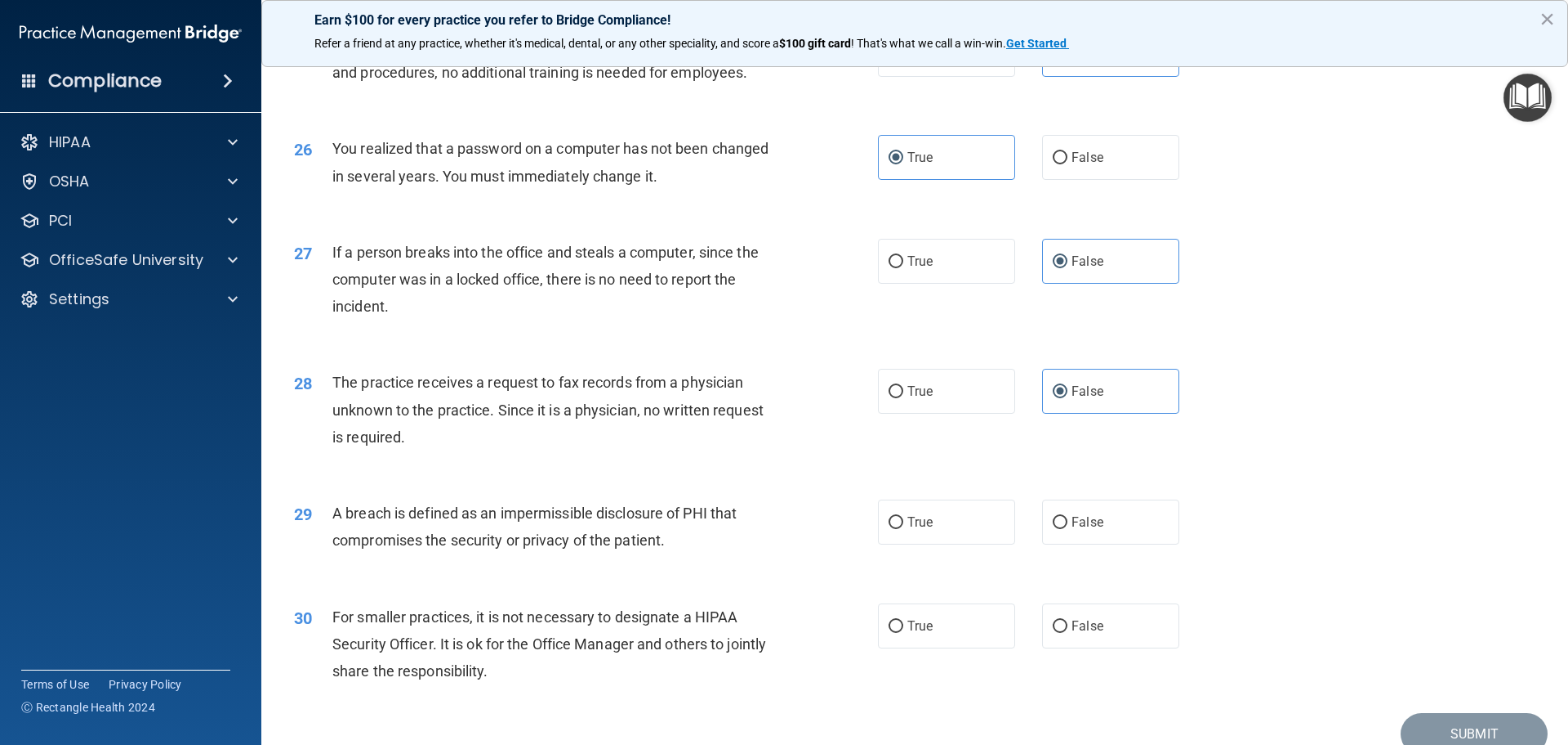
scroll to position [3024, 0]
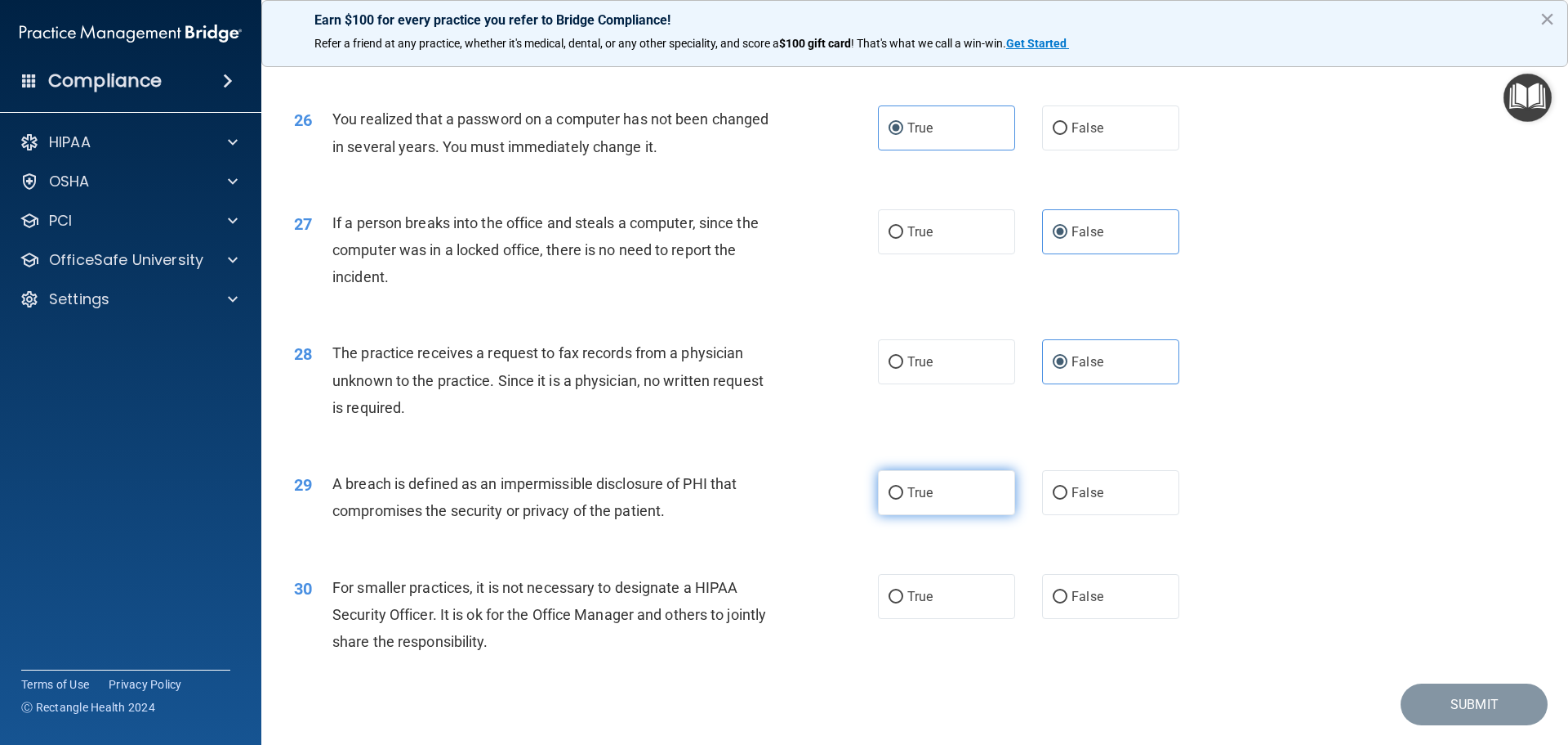
click at [945, 515] on label "True" at bounding box center [947, 492] width 137 height 45
click at [903, 499] on input "True" at bounding box center [896, 492] width 14 height 13
radio input "true"
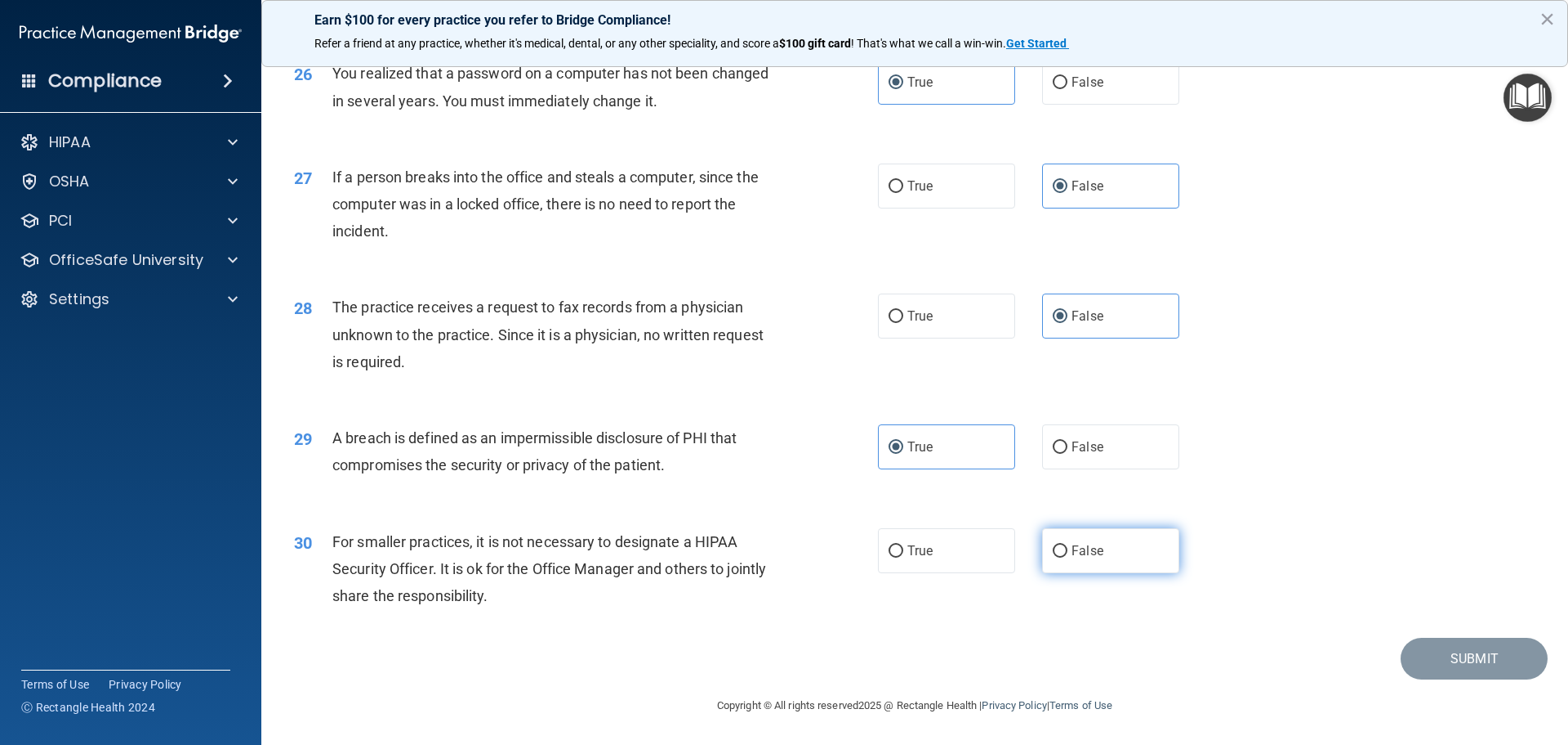
scroll to position [3125, 0]
click at [1082, 541] on label "False" at bounding box center [1111, 550] width 137 height 45
click at [1067, 545] on input "False" at bounding box center [1059, 551] width 14 height 13
radio input "true"
click at [1435, 643] on button "Submit" at bounding box center [1475, 658] width 147 height 41
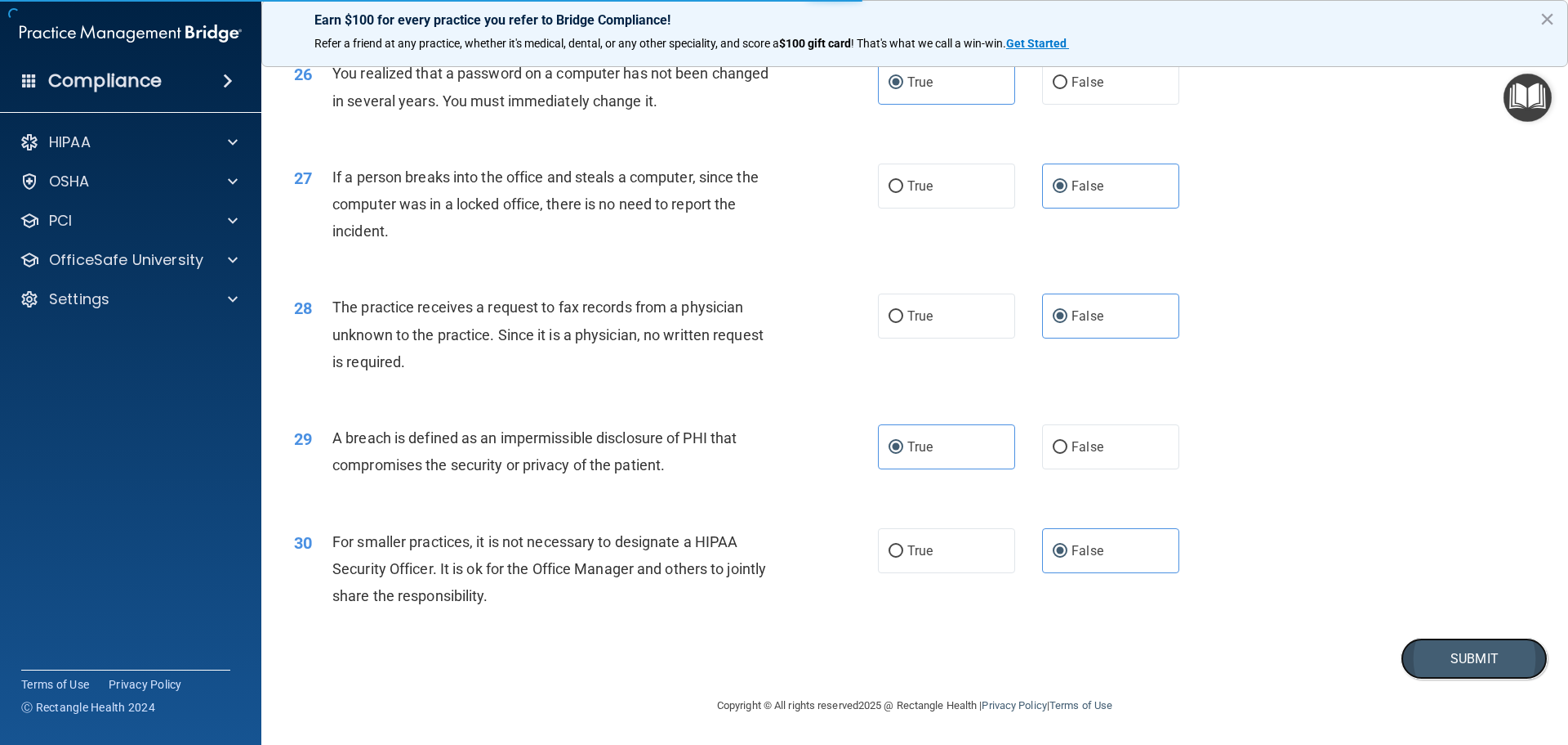
click at [1460, 670] on button "Submit" at bounding box center [1475, 658] width 147 height 41
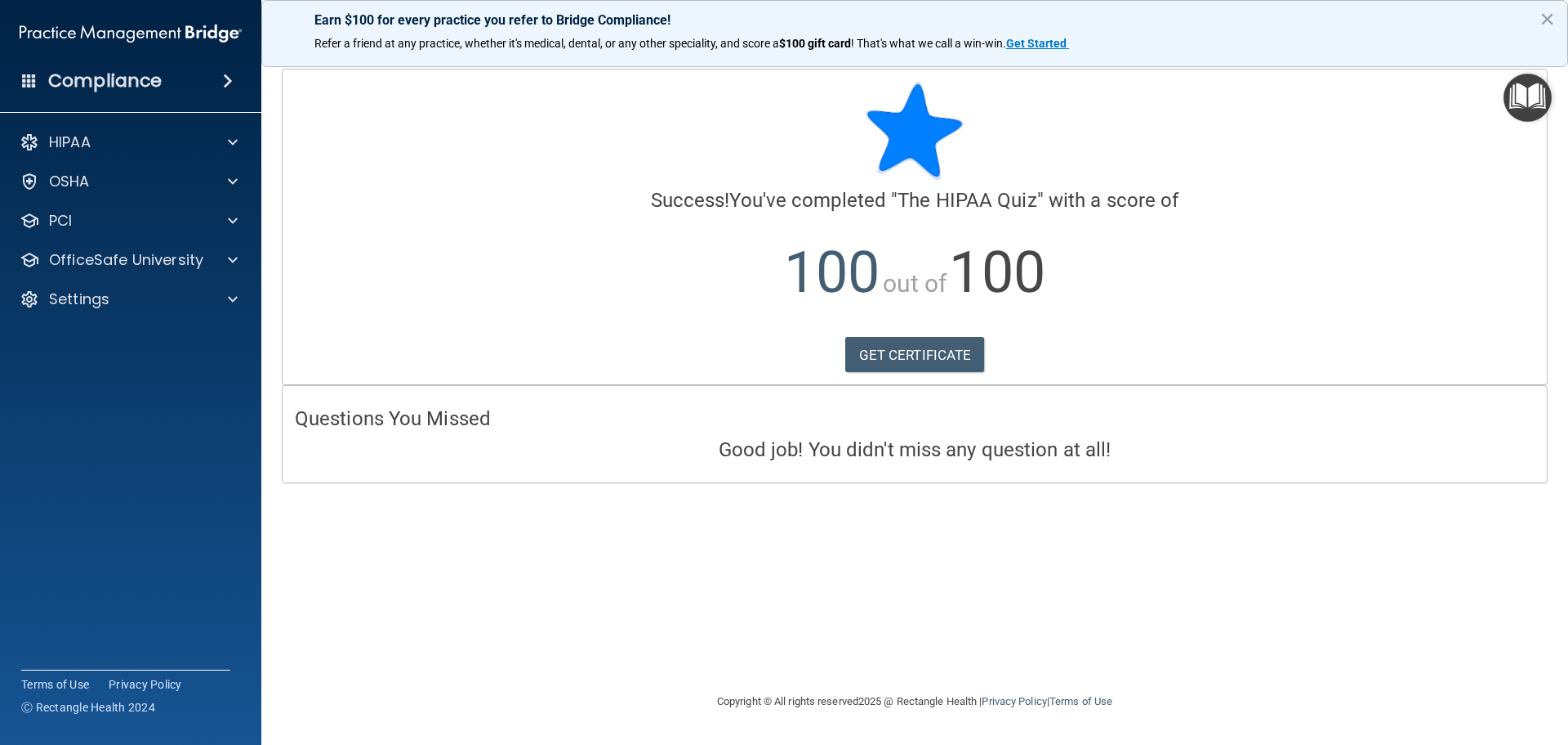
click at [1528, 105] on img "Open Resource Center" at bounding box center [1528, 97] width 48 height 48
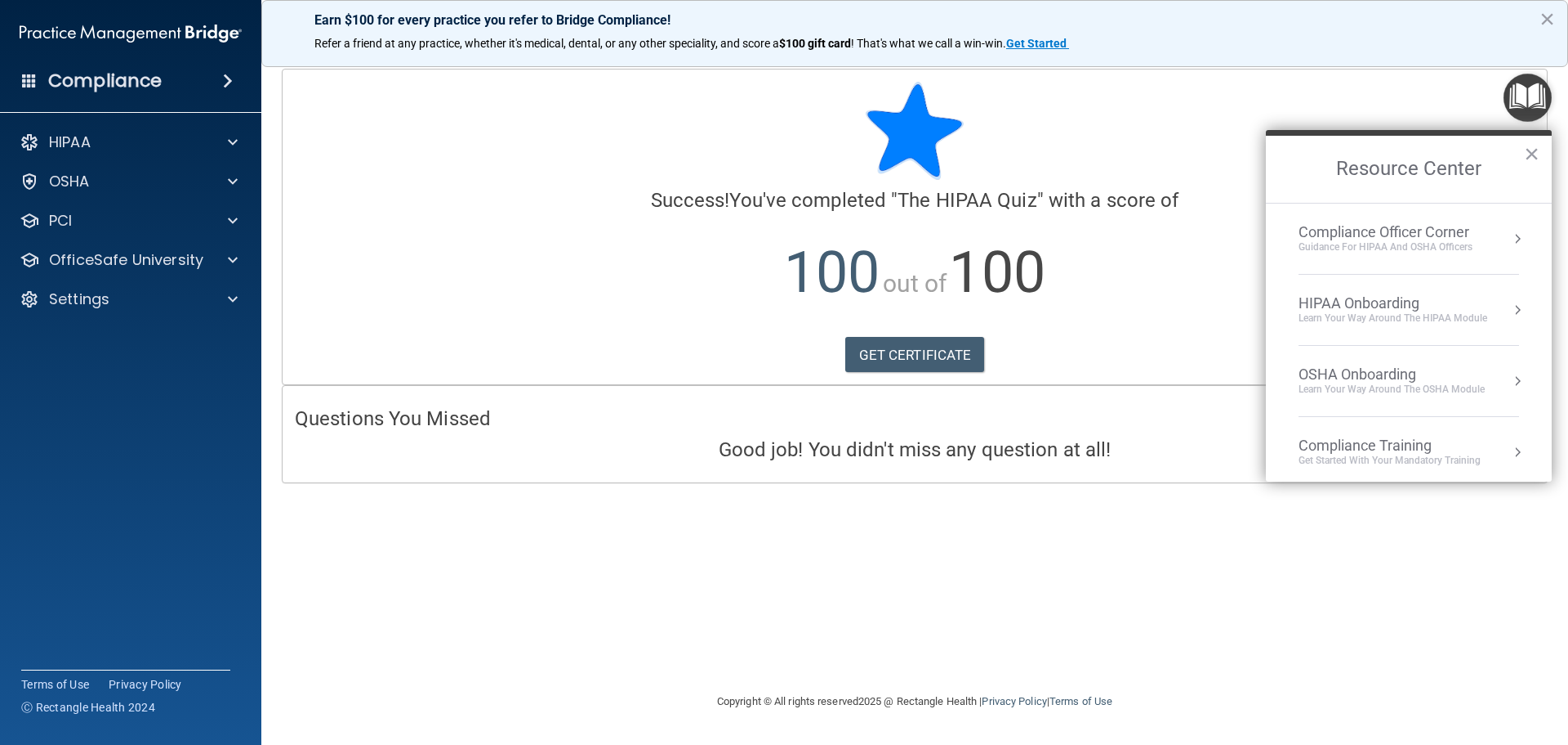
click at [1094, 315] on p "100 out of 100" at bounding box center [914, 272] width 1240 height 105
click at [1473, 60] on div "Earn $100 for every practice you refer to Bridge Compliance! Refer a friend at …" at bounding box center [914, 34] width 1307 height 67
click at [976, 643] on div "Calculating your score.... Success! You've completed " The HIPAA Quiz " with a …" at bounding box center [914, 371] width 1241 height 606
click at [1557, 171] on main "Calculating your score.... Success! You've completed " The HIPAA Quiz " with a …" at bounding box center [914, 398] width 1307 height 692
click at [1538, 153] on button "×" at bounding box center [1532, 153] width 15 height 26
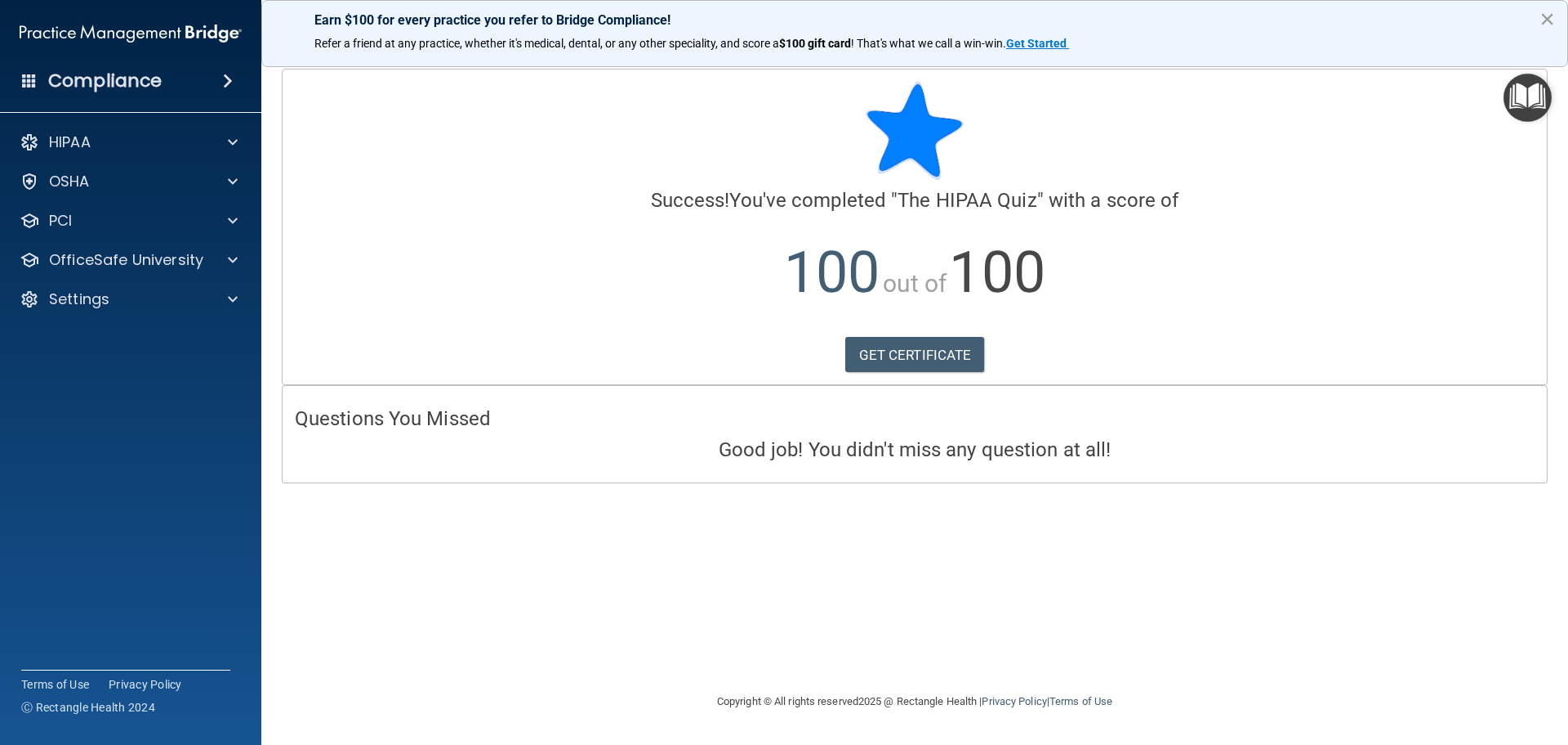
click at [1549, 23] on button "×" at bounding box center [1548, 18] width 15 height 26
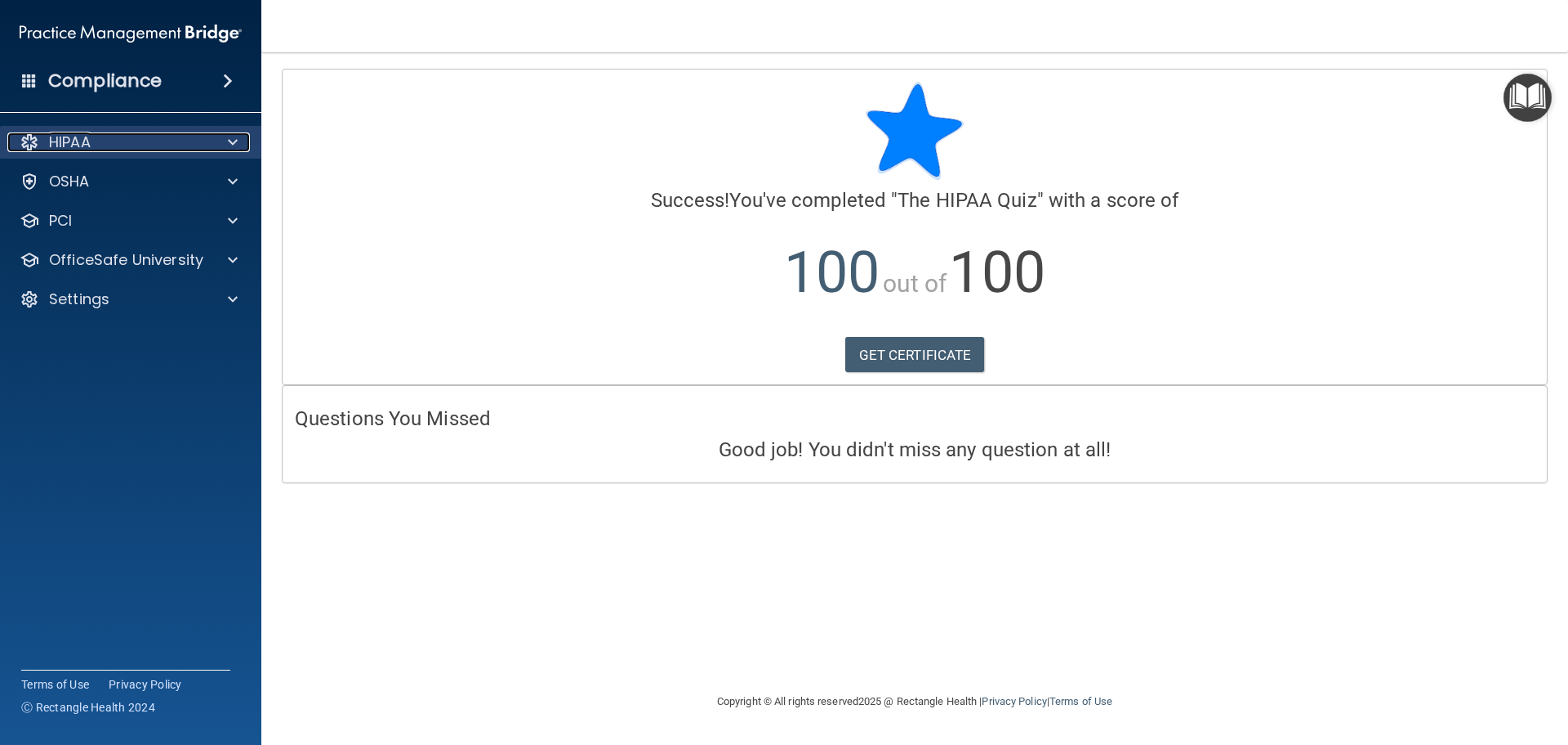
click at [147, 133] on div "HIPAA" at bounding box center [109, 142] width 202 height 19
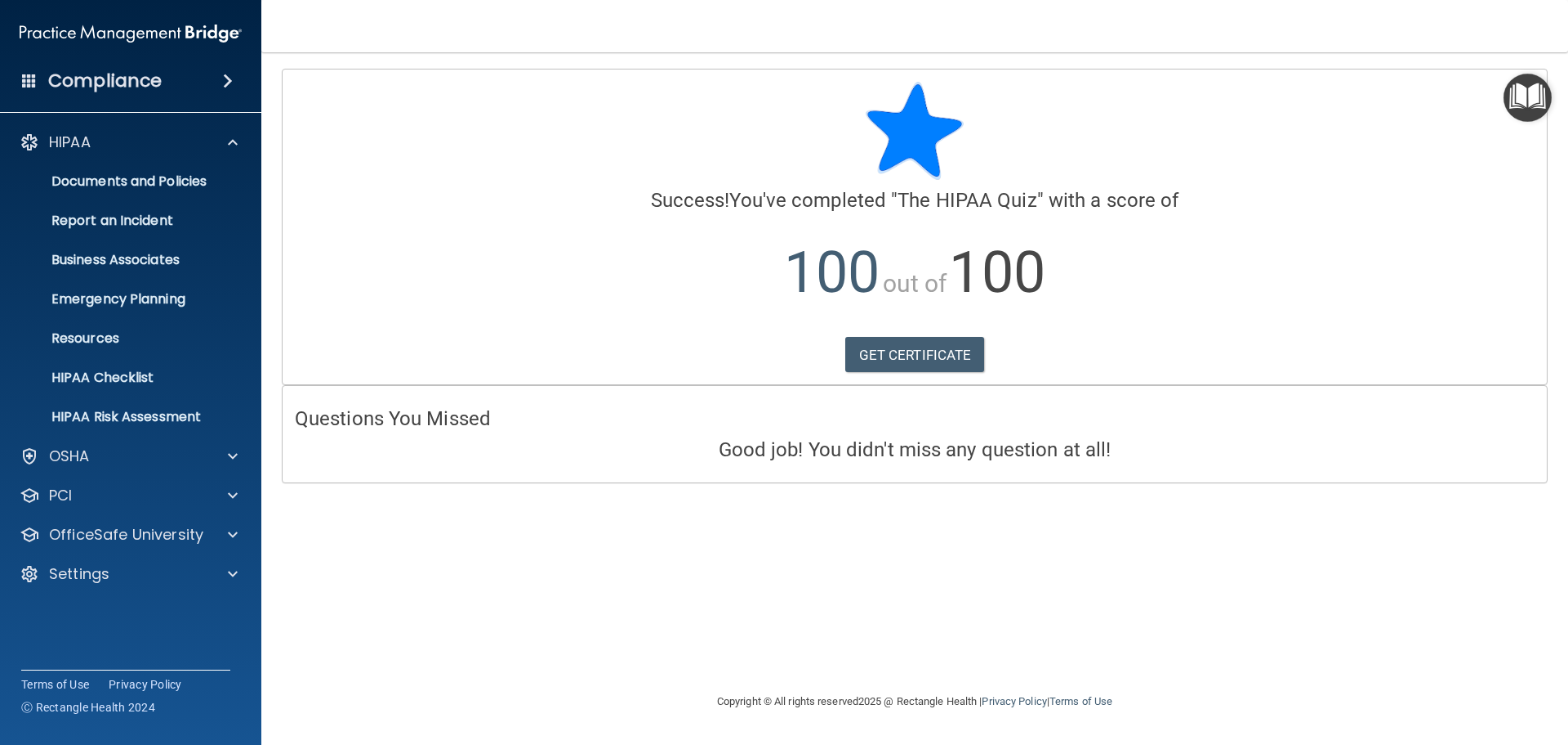
click at [551, 530] on div "Calculating your score.... Success! You've completed " The HIPAA Quiz " with a …" at bounding box center [914, 371] width 1241 height 606
click at [1372, 688] on footer "Copyright © All rights reserved 2025 @ Rectangle Health | Privacy Policy | Term…" at bounding box center [914, 702] width 1241 height 53
click at [912, 454] on h4 "Good job! You didn't miss any question at all!" at bounding box center [914, 449] width 1240 height 21
click at [856, 177] on div at bounding box center [914, 131] width 1240 height 98
click at [73, 524] on p "OfficeSafe University" at bounding box center [126, 534] width 154 height 19
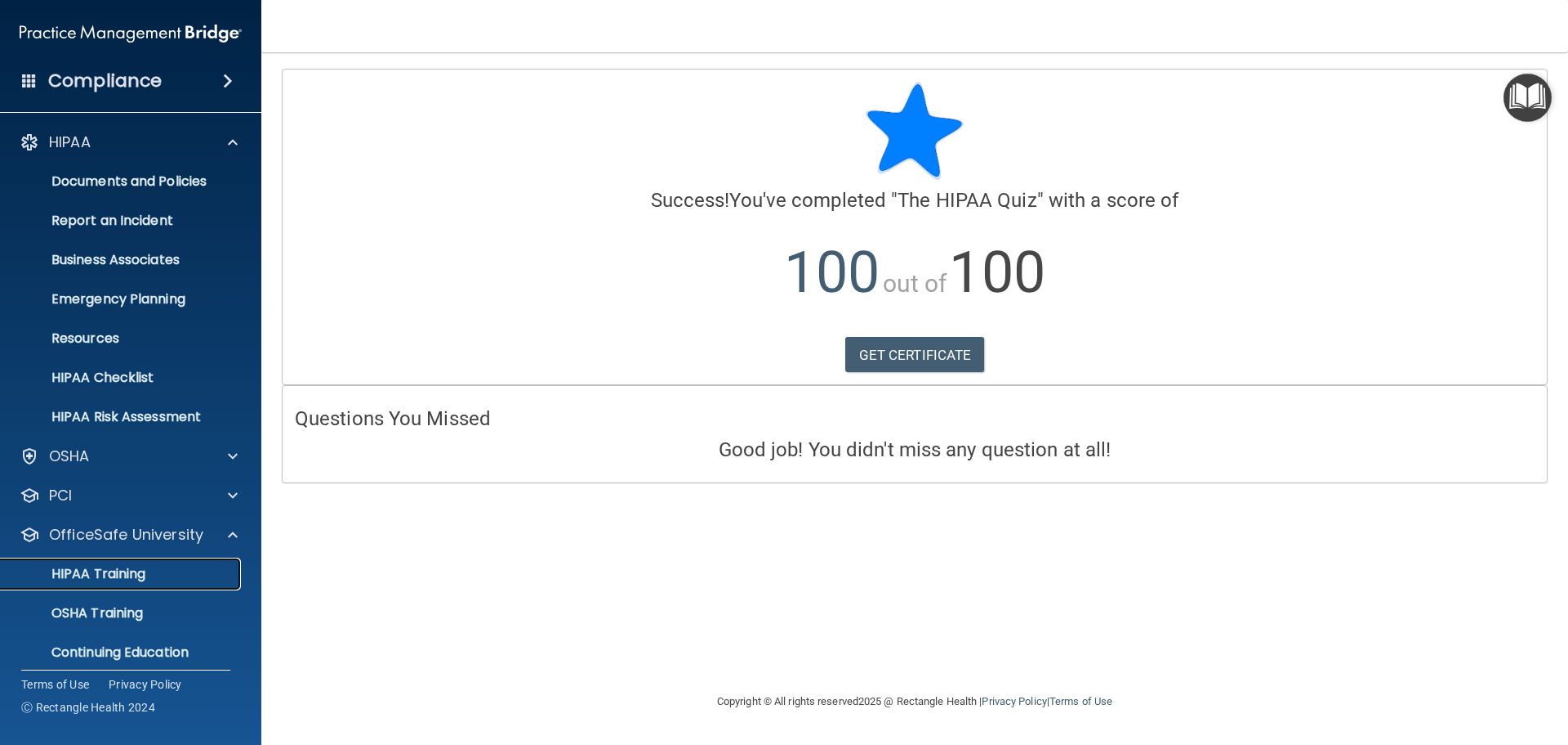
click at [81, 573] on p "HIPAA Training" at bounding box center [78, 573] width 135 height 16
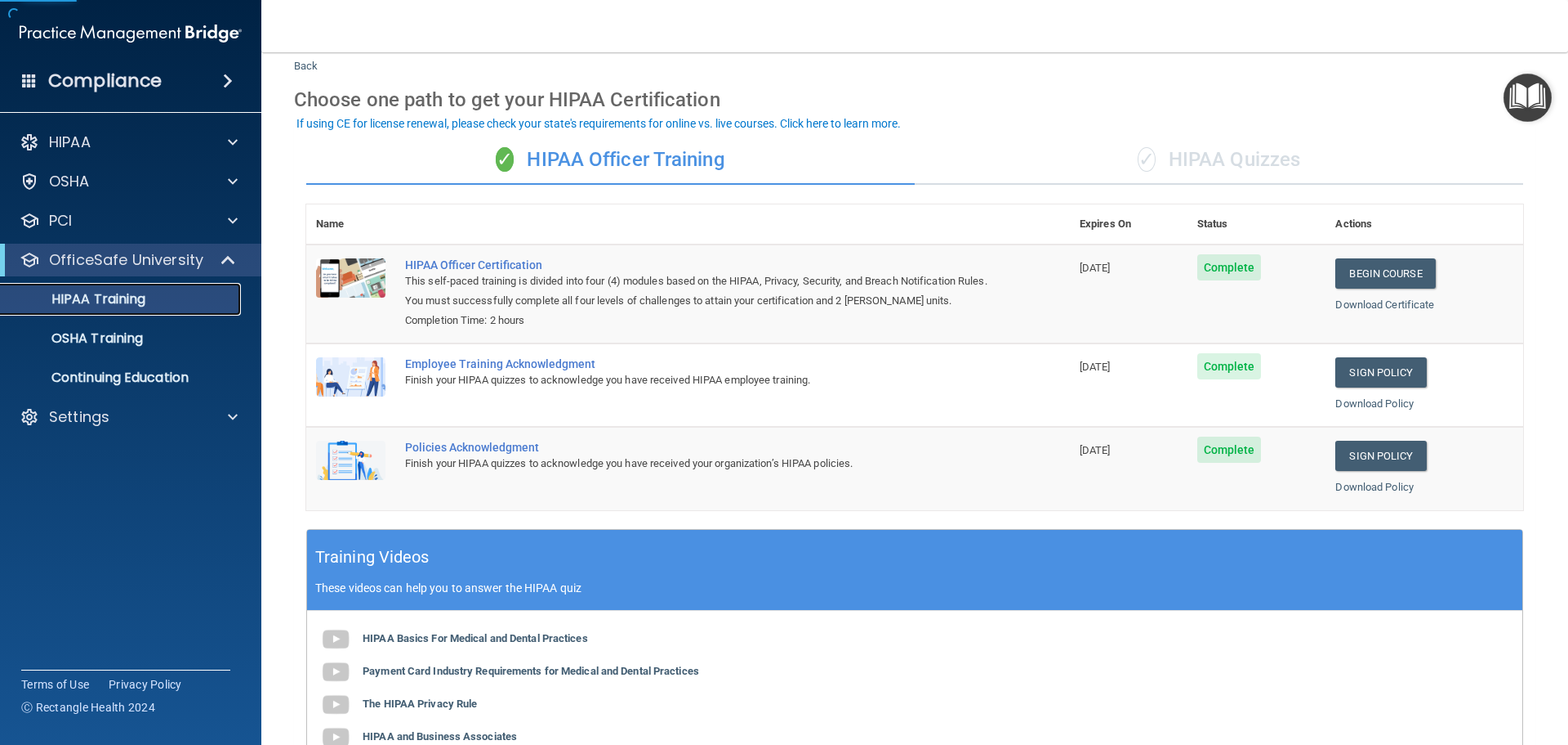
scroll to position [82, 0]
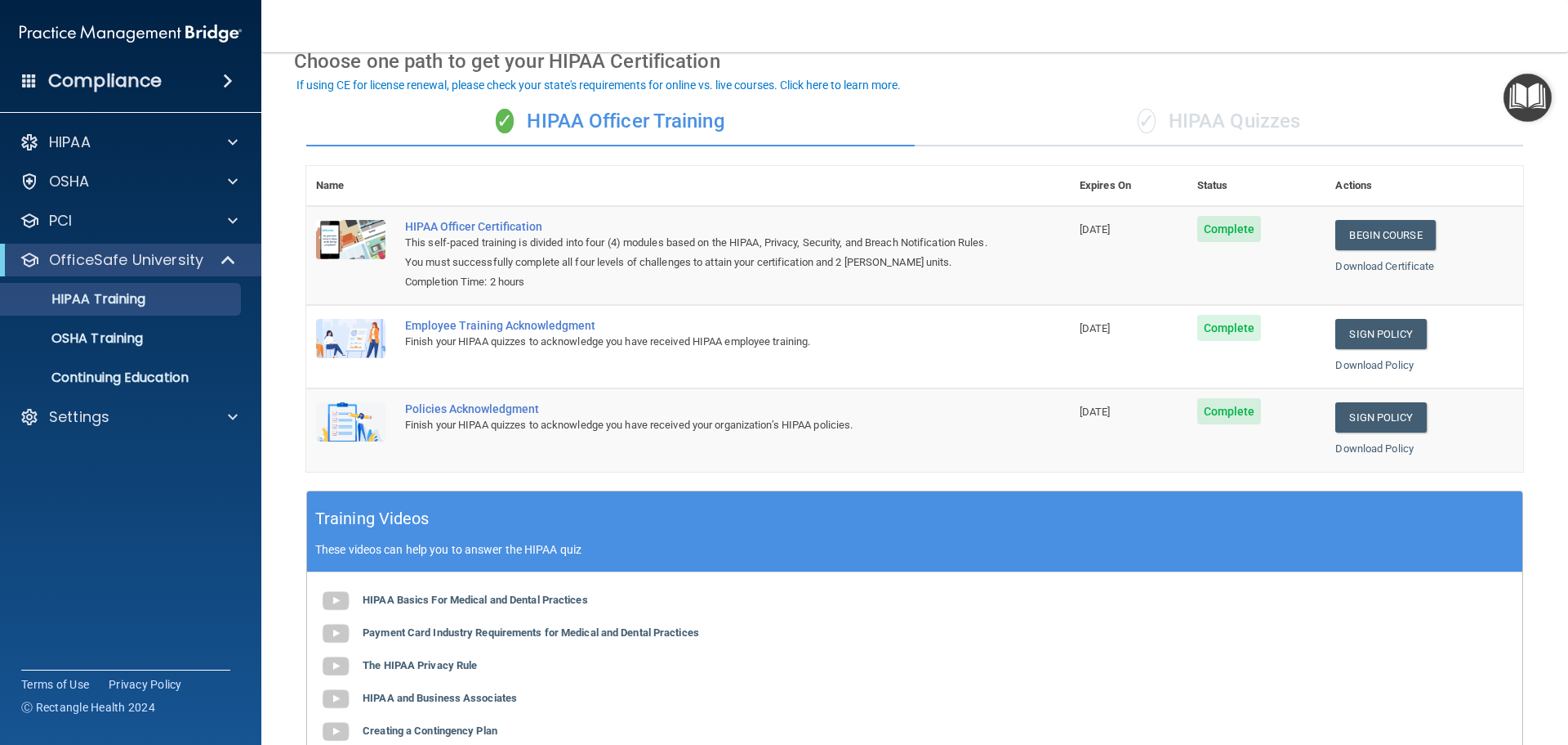
click at [1137, 116] on span "✓" at bounding box center [1146, 120] width 18 height 24
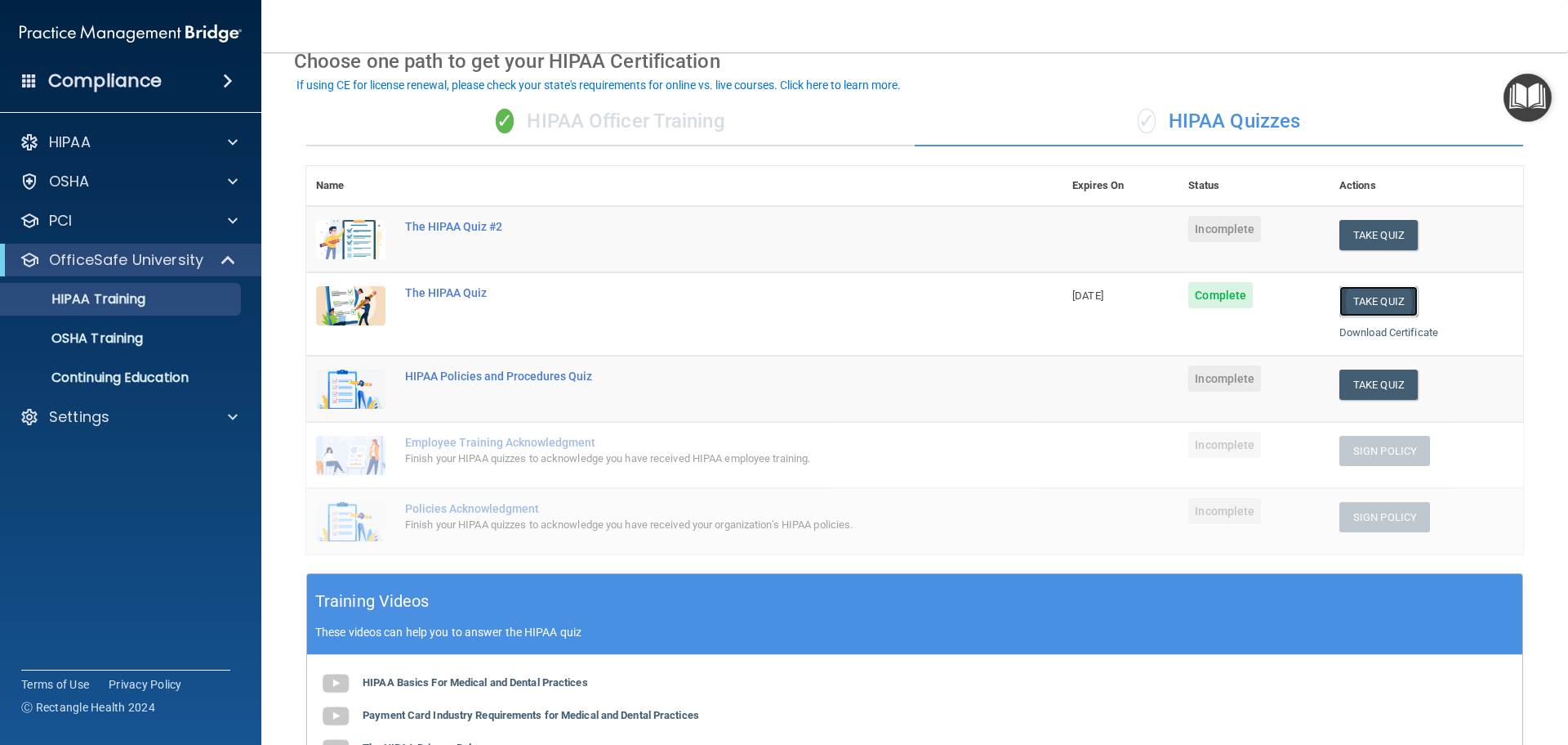
click at [1360, 297] on button "Take Quiz" at bounding box center [1378, 301] width 78 height 30
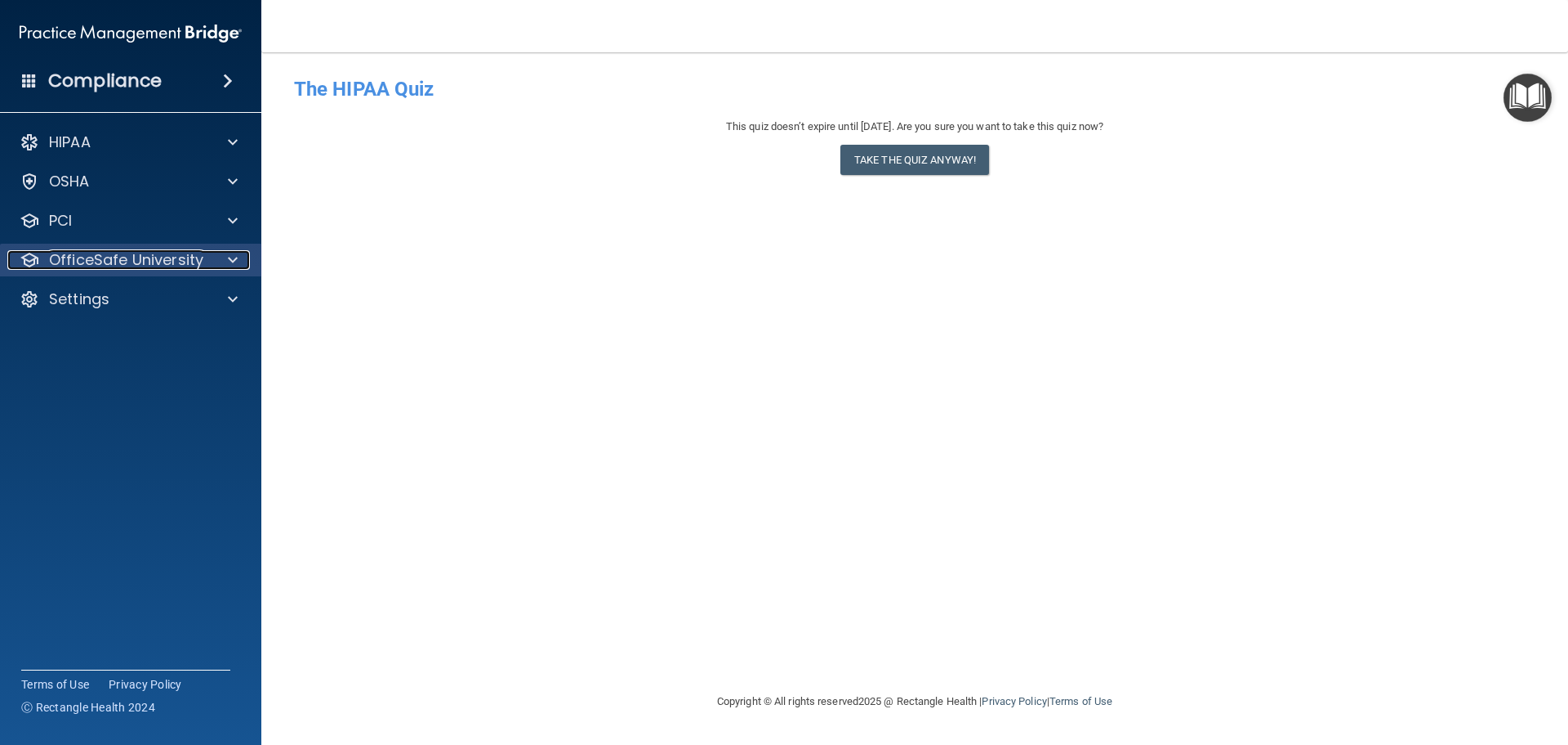
click at [120, 263] on p "OfficeSafe University" at bounding box center [126, 260] width 154 height 19
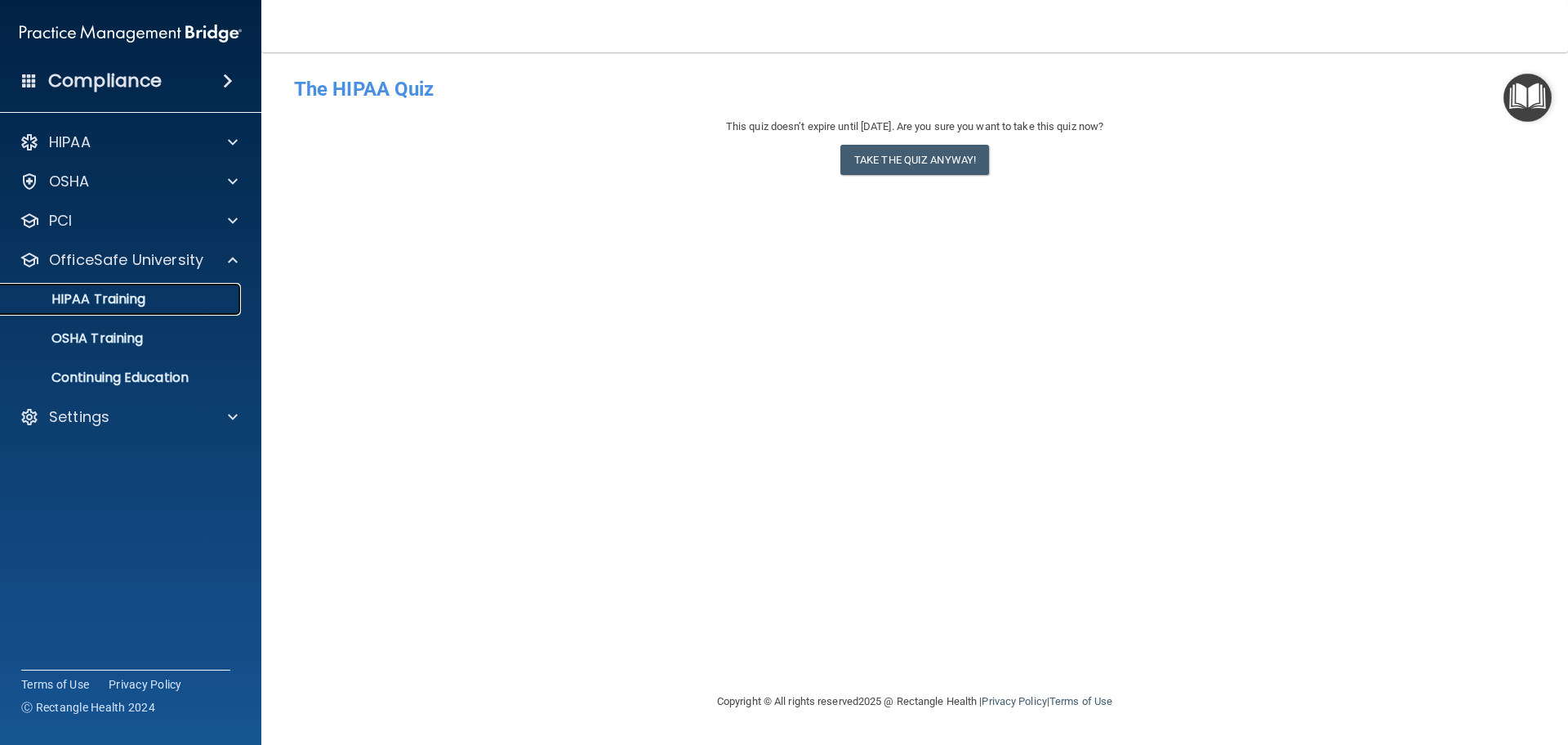
click at [144, 306] on p "HIPAA Training" at bounding box center [78, 299] width 135 height 16
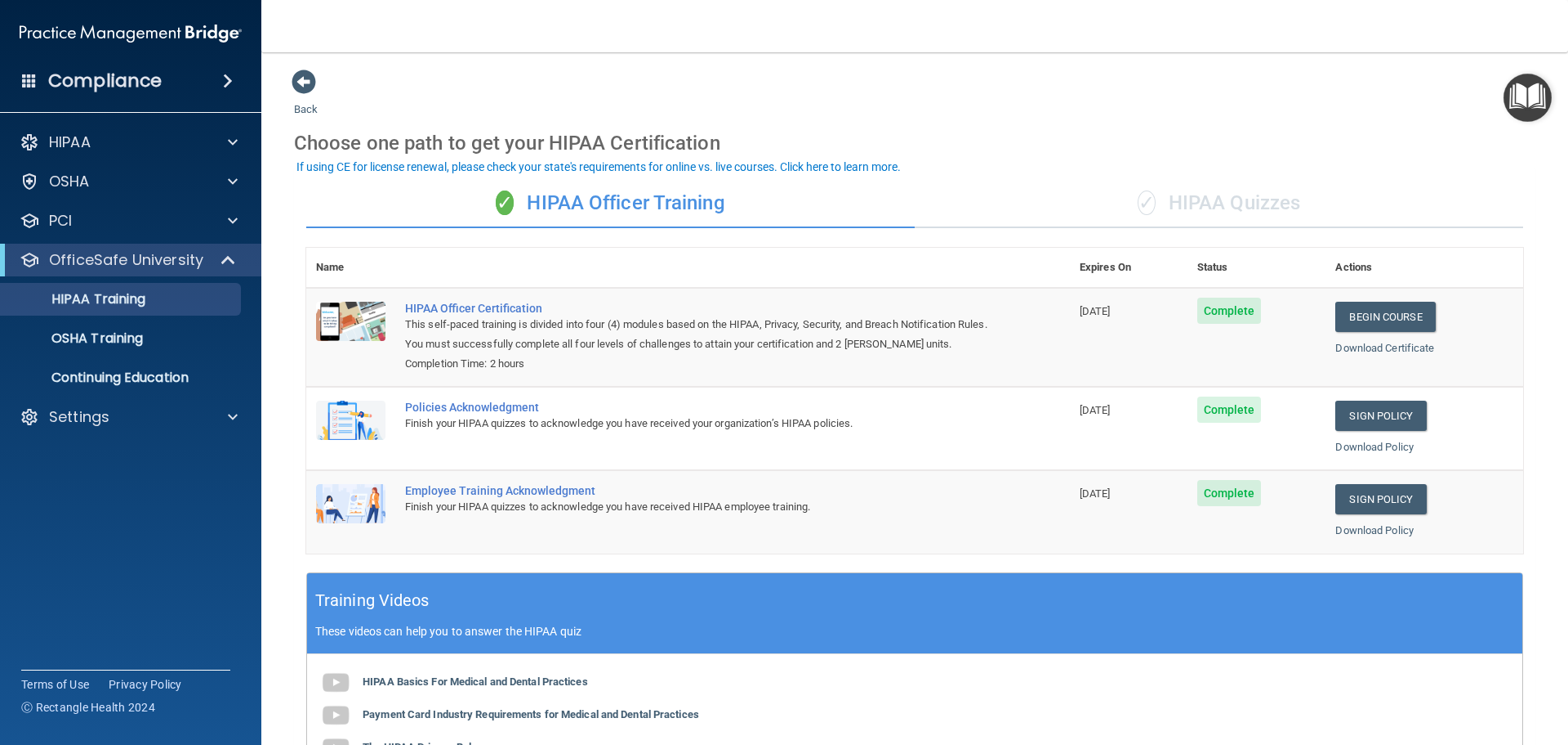
click at [1262, 186] on div "✓ HIPAA Quizzes" at bounding box center [1219, 203] width 609 height 49
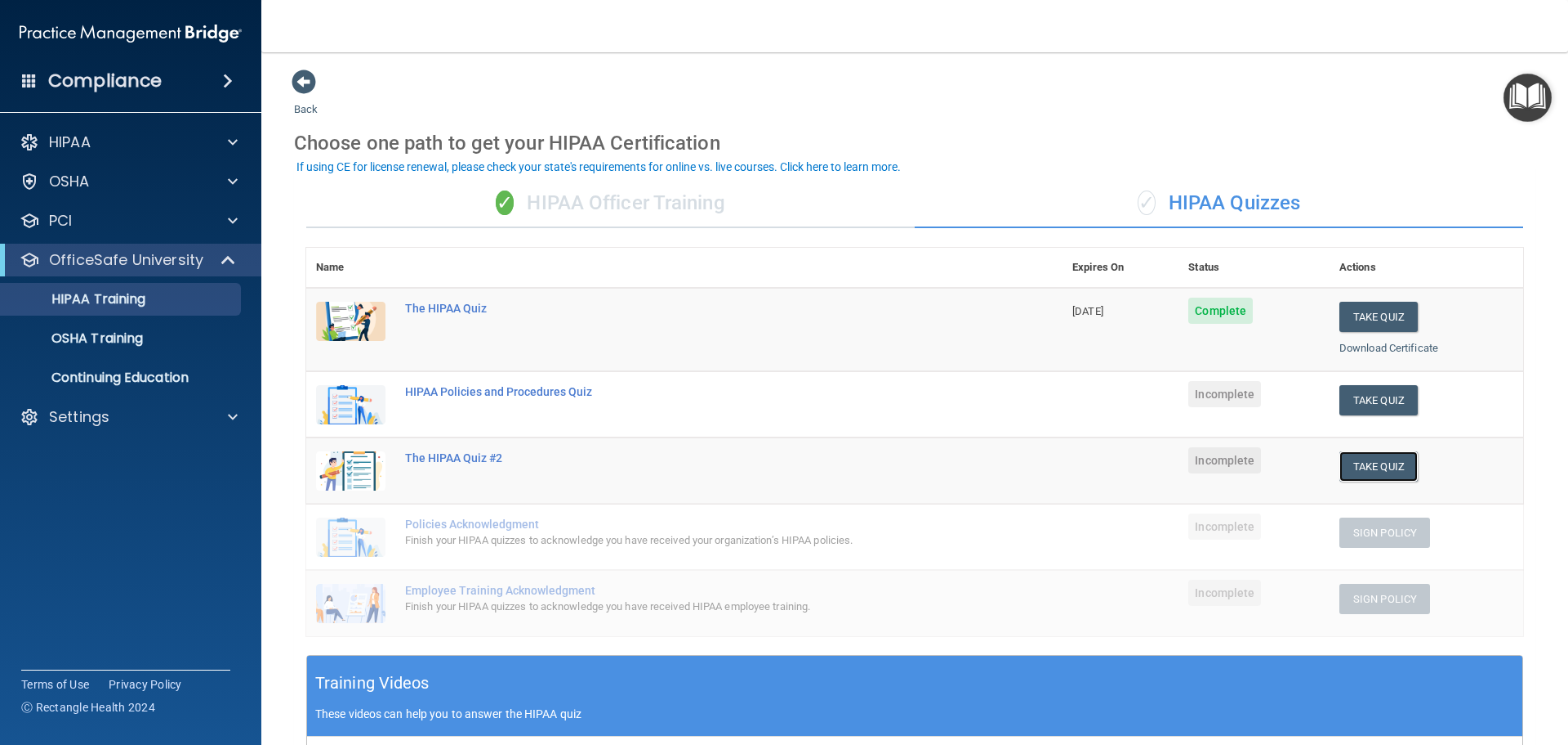
drag, startPoint x: 1375, startPoint y: 467, endPoint x: 1372, endPoint y: 647, distance: 180.0
click at [1373, 647] on div "Name Expires On Status Actions The HIPAA Quiz [DATE] Complete Take Quiz Downloa…" at bounding box center [915, 451] width 1217 height 407
click at [1395, 465] on button "Take Quiz" at bounding box center [1378, 466] width 78 height 30
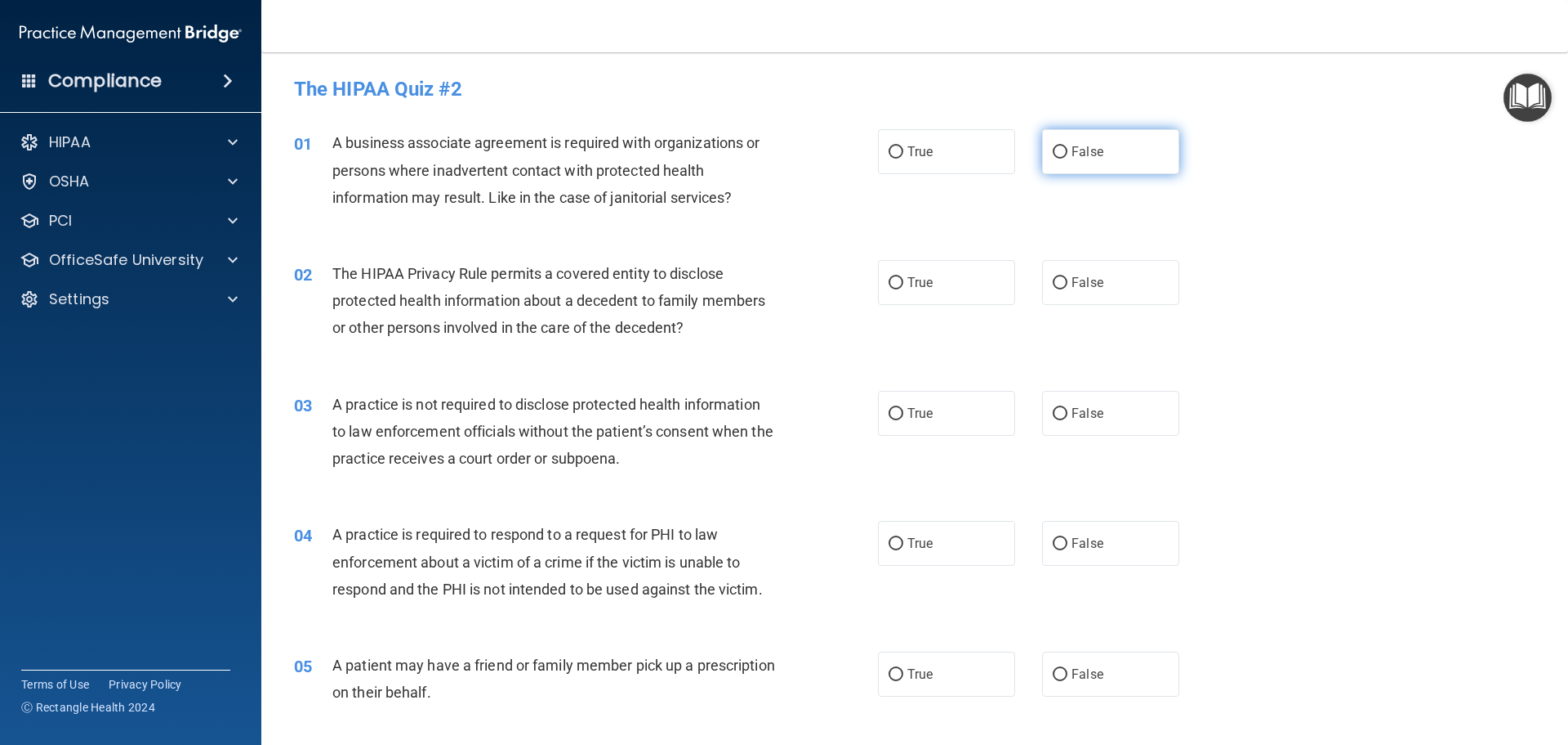
click at [1058, 143] on label "False" at bounding box center [1111, 151] width 137 height 45
click at [1058, 146] on input "False" at bounding box center [1059, 152] width 14 height 13
radio input "true"
click at [924, 268] on label "True" at bounding box center [947, 282] width 137 height 45
click at [903, 278] on input "True" at bounding box center [896, 283] width 14 height 13
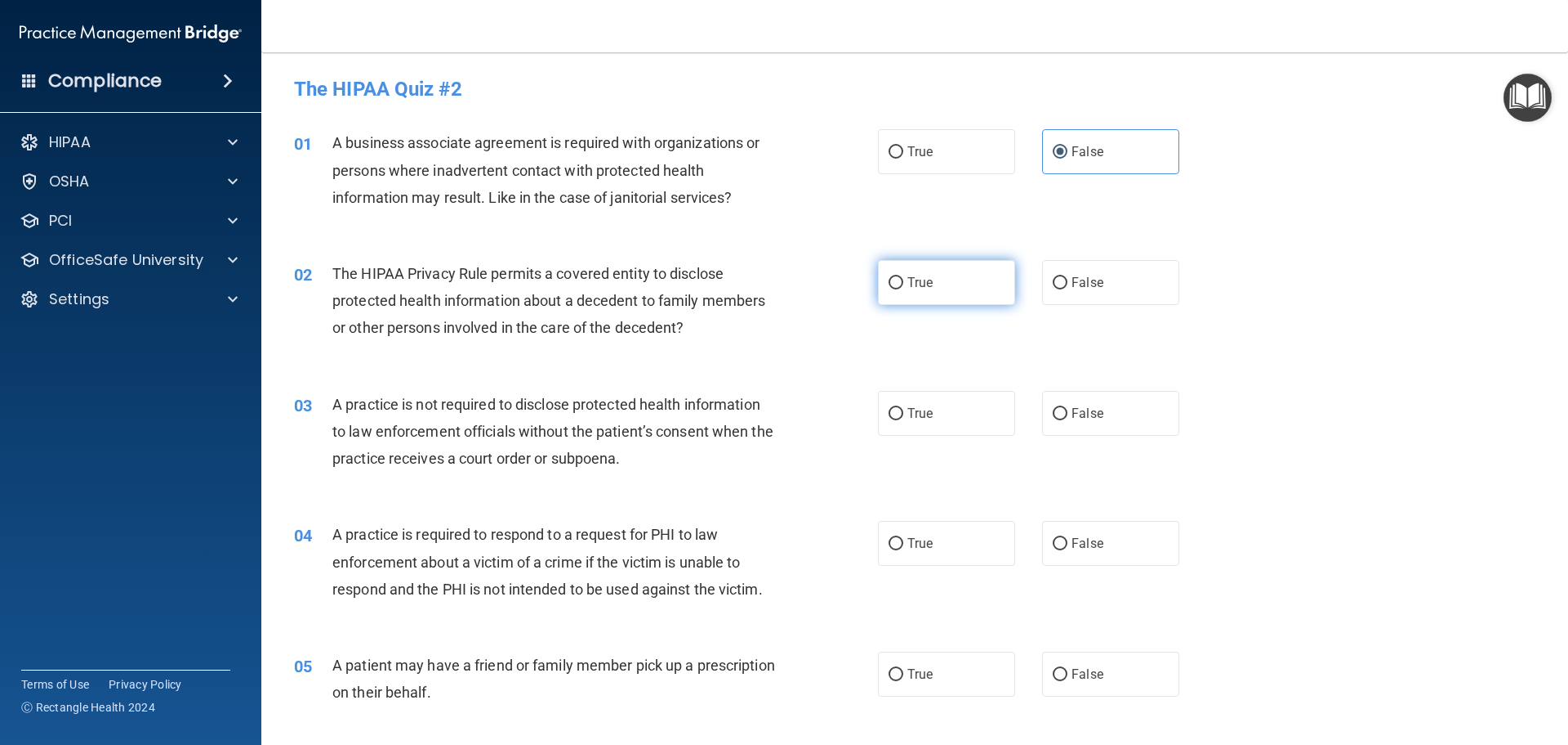
radio input "true"
click at [1100, 390] on label "False" at bounding box center [1111, 412] width 137 height 45
click at [1067, 408] on input "False" at bounding box center [1059, 413] width 14 height 13
radio input "true"
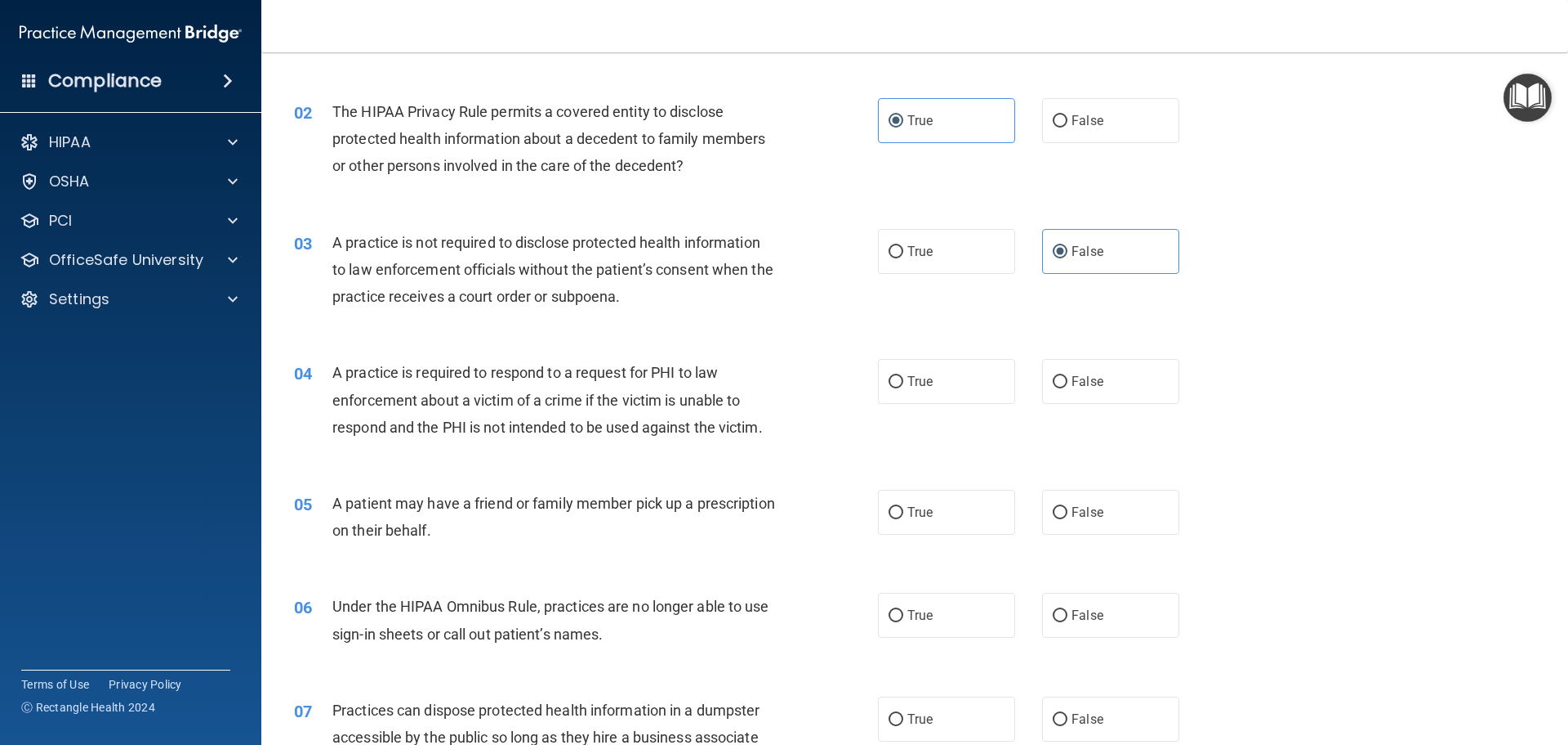
scroll to position [164, 0]
click at [968, 392] on label "True" at bounding box center [947, 380] width 137 height 45
click at [903, 386] on input "True" at bounding box center [896, 380] width 14 height 13
radio input "true"
click at [928, 515] on span "True" at bounding box center [920, 511] width 25 height 15
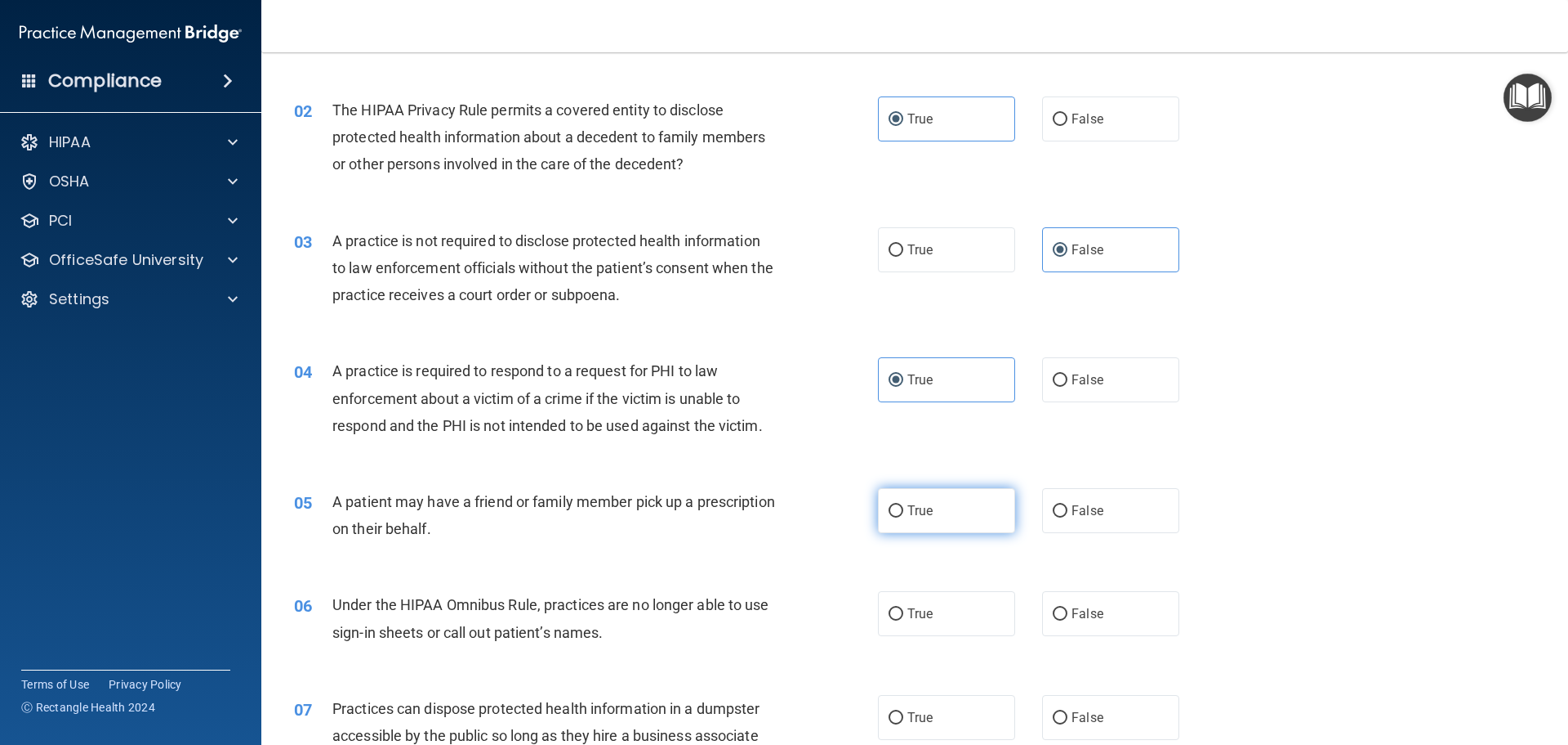
click at [903, 515] on input "True" at bounding box center [896, 511] width 14 height 13
radio input "true"
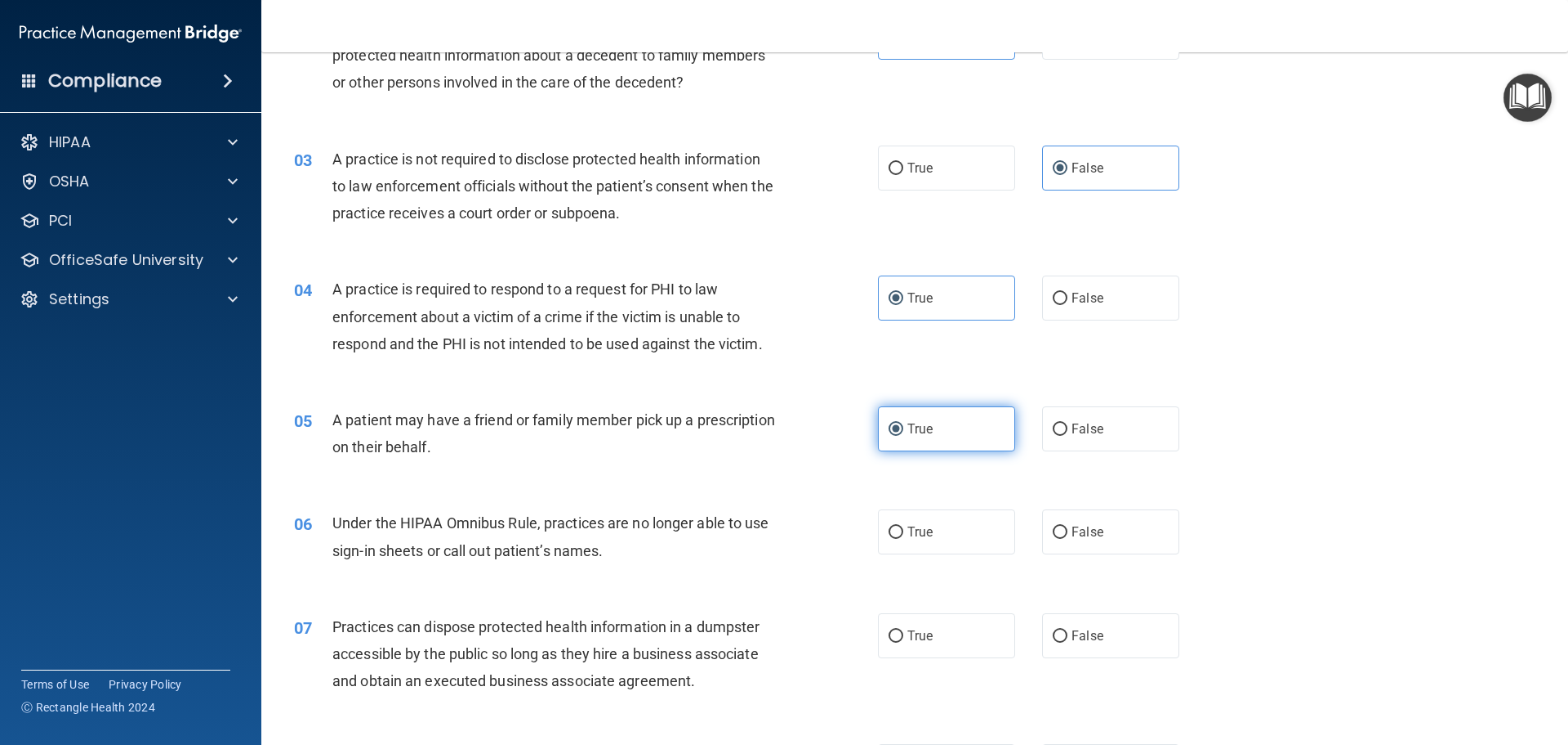
scroll to position [327, 0]
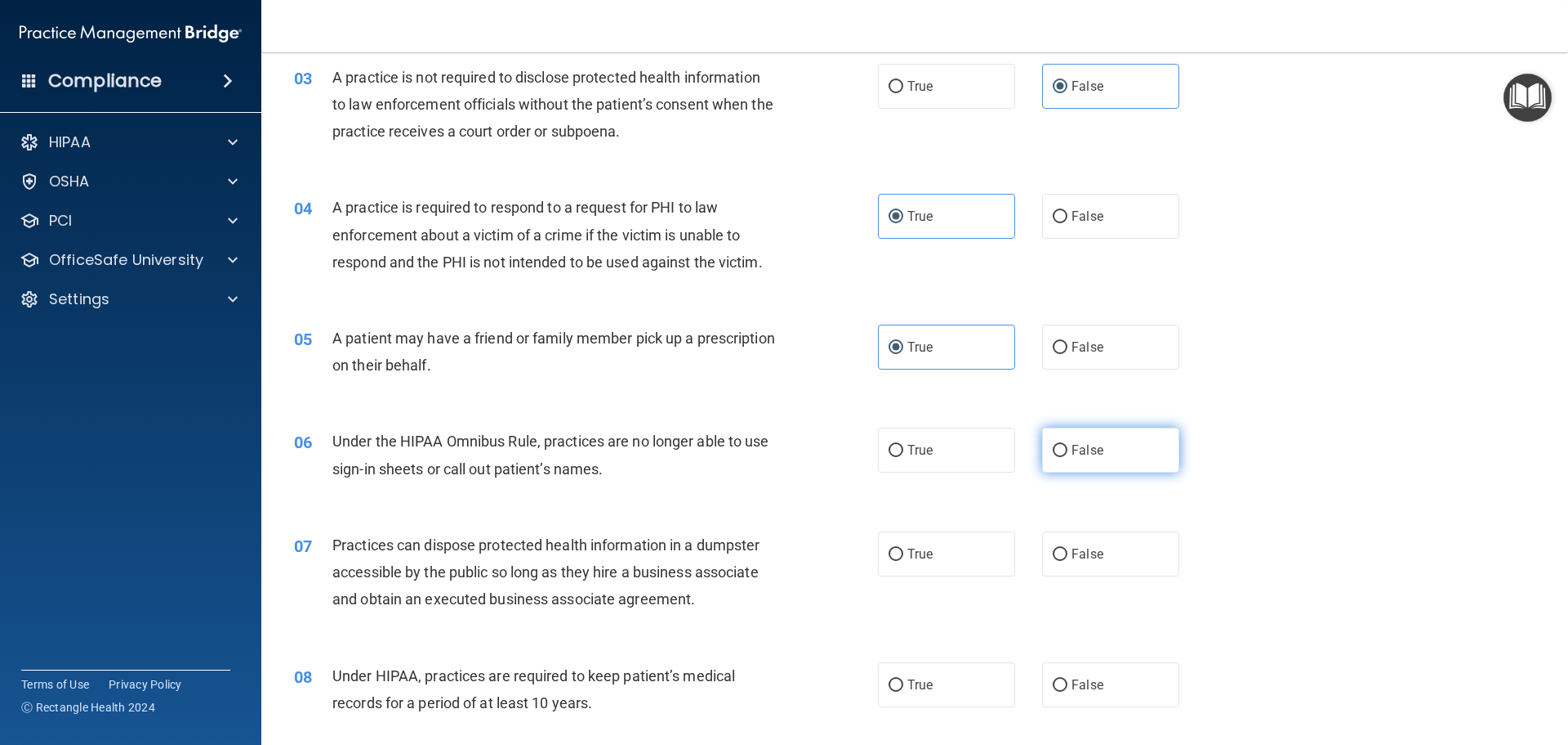
click at [1137, 449] on label "False" at bounding box center [1111, 450] width 137 height 45
click at [1067, 449] on input "False" at bounding box center [1059, 450] width 14 height 13
radio input "true"
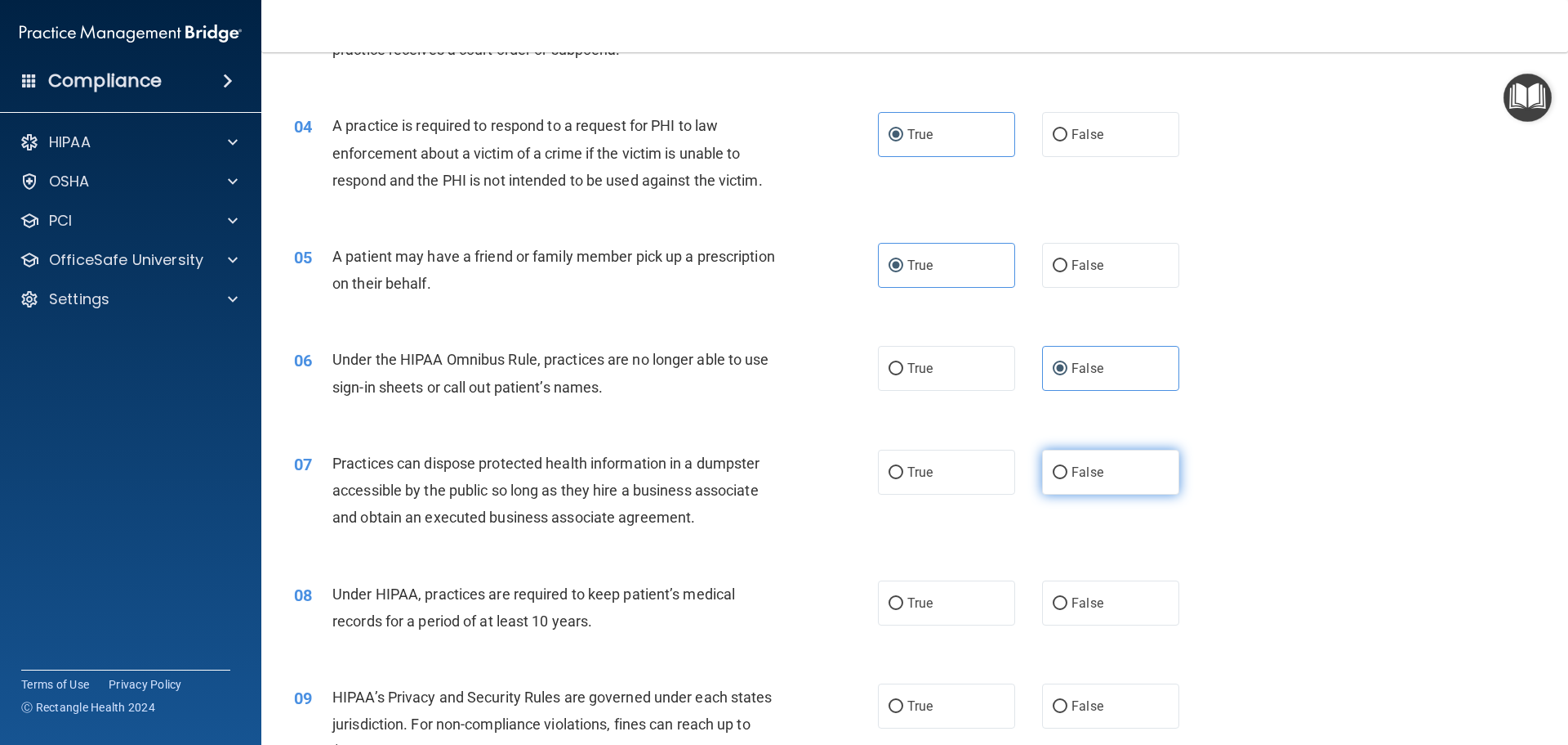
click at [1137, 471] on label "False" at bounding box center [1111, 471] width 137 height 45
click at [1067, 471] on input "False" at bounding box center [1059, 472] width 14 height 13
radio input "true"
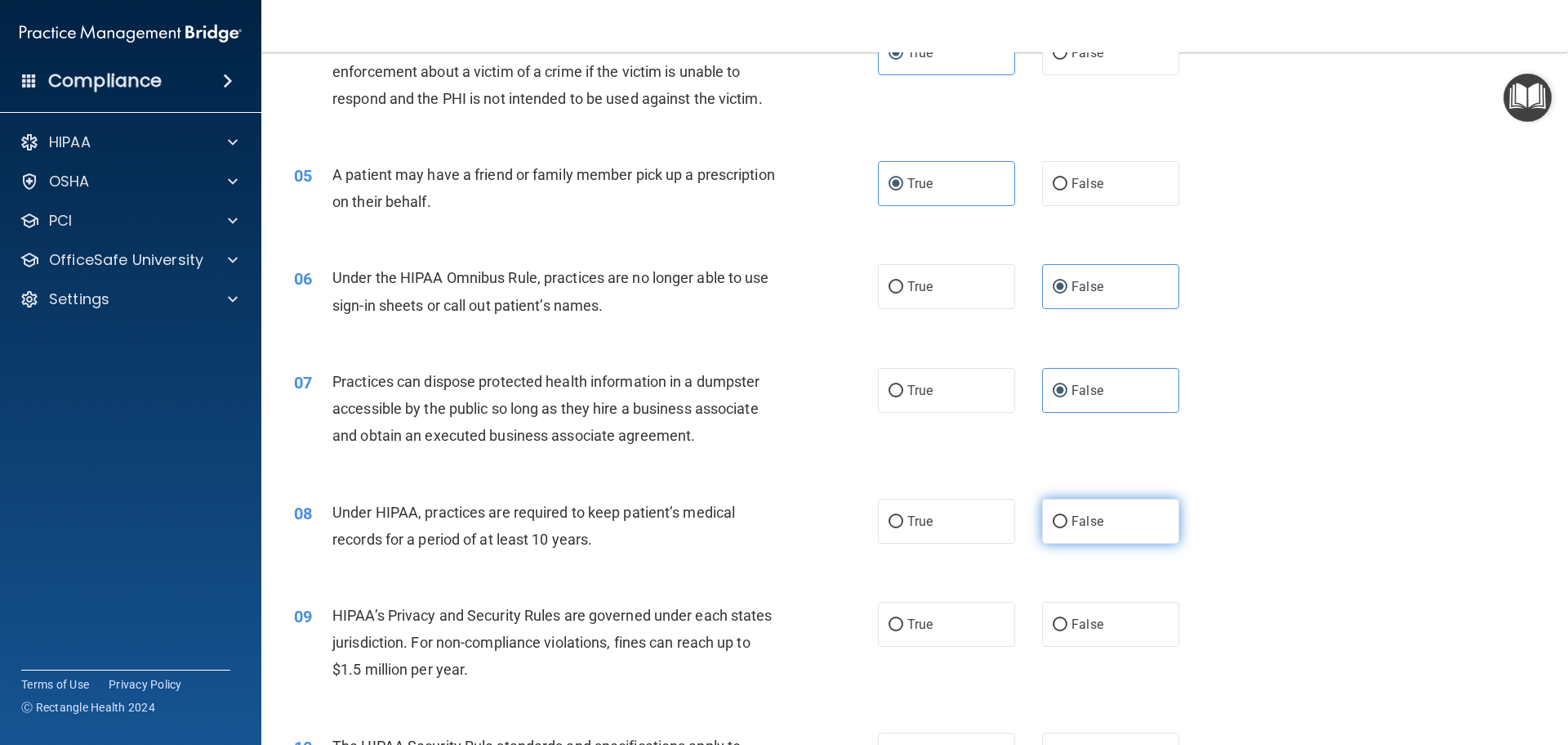
click at [1121, 510] on label "False" at bounding box center [1111, 520] width 137 height 45
click at [1067, 516] on input "False" at bounding box center [1059, 521] width 14 height 13
radio input "true"
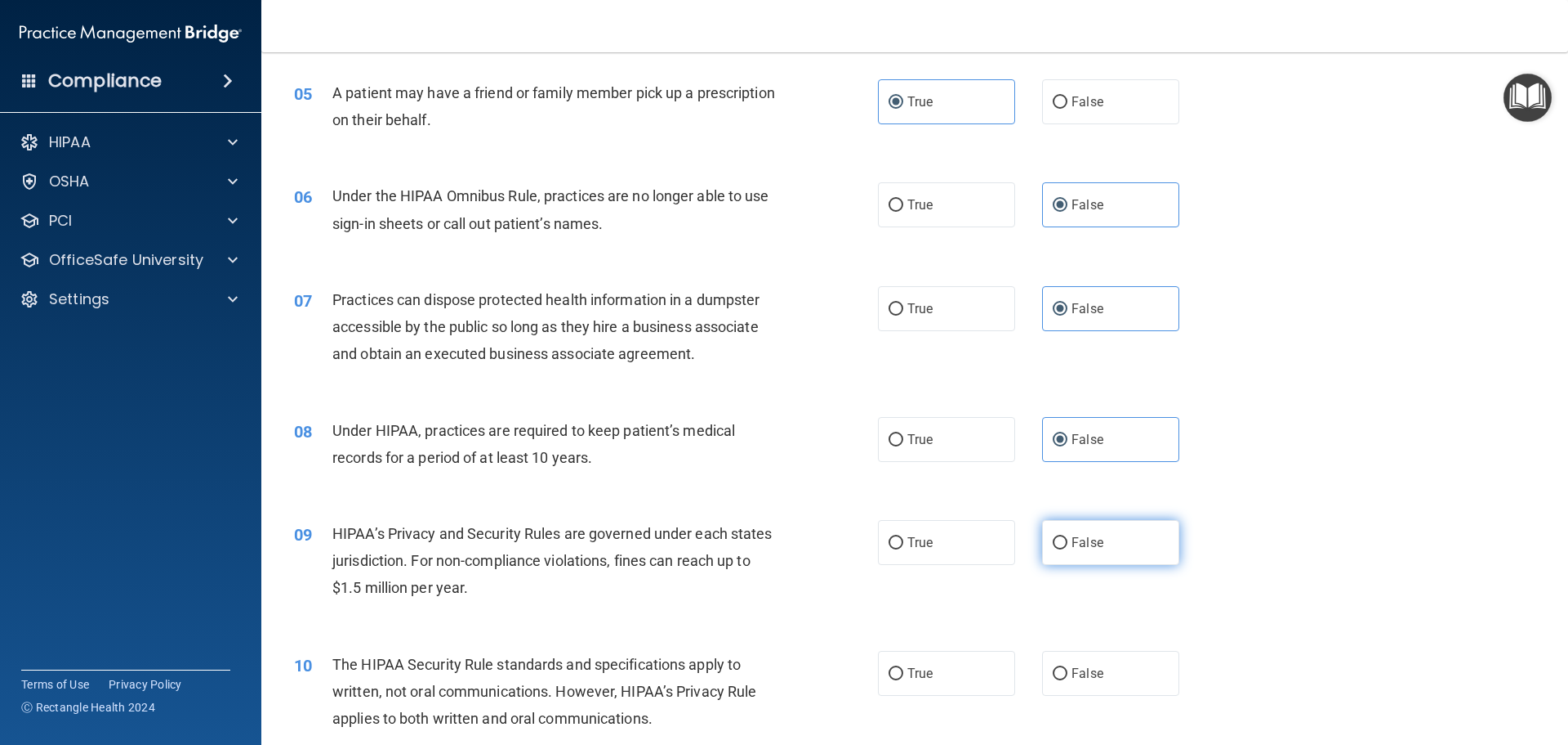
click at [1081, 563] on label "False" at bounding box center [1111, 542] width 137 height 45
click at [1067, 549] on input "False" at bounding box center [1059, 543] width 14 height 13
radio input "true"
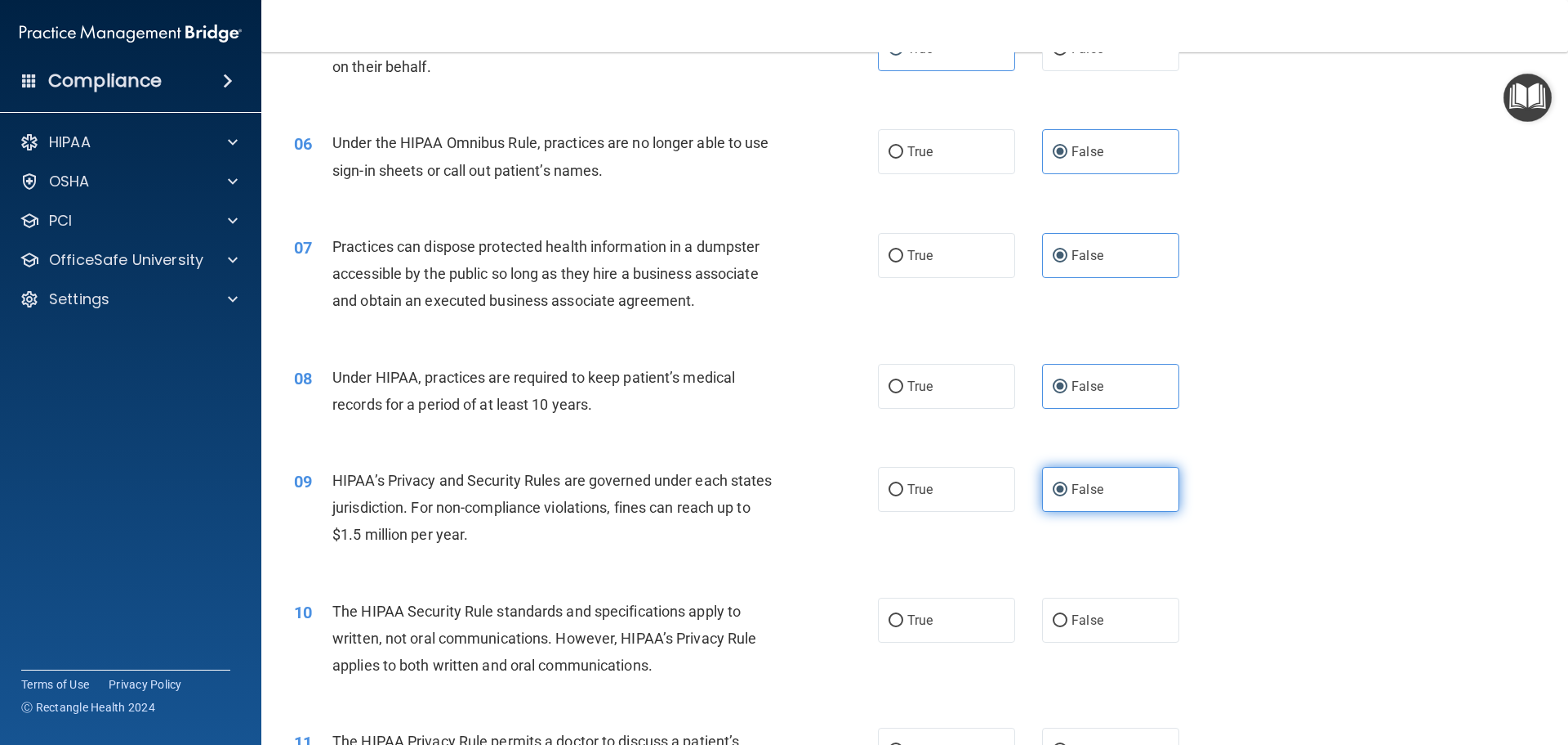
scroll to position [653, 0]
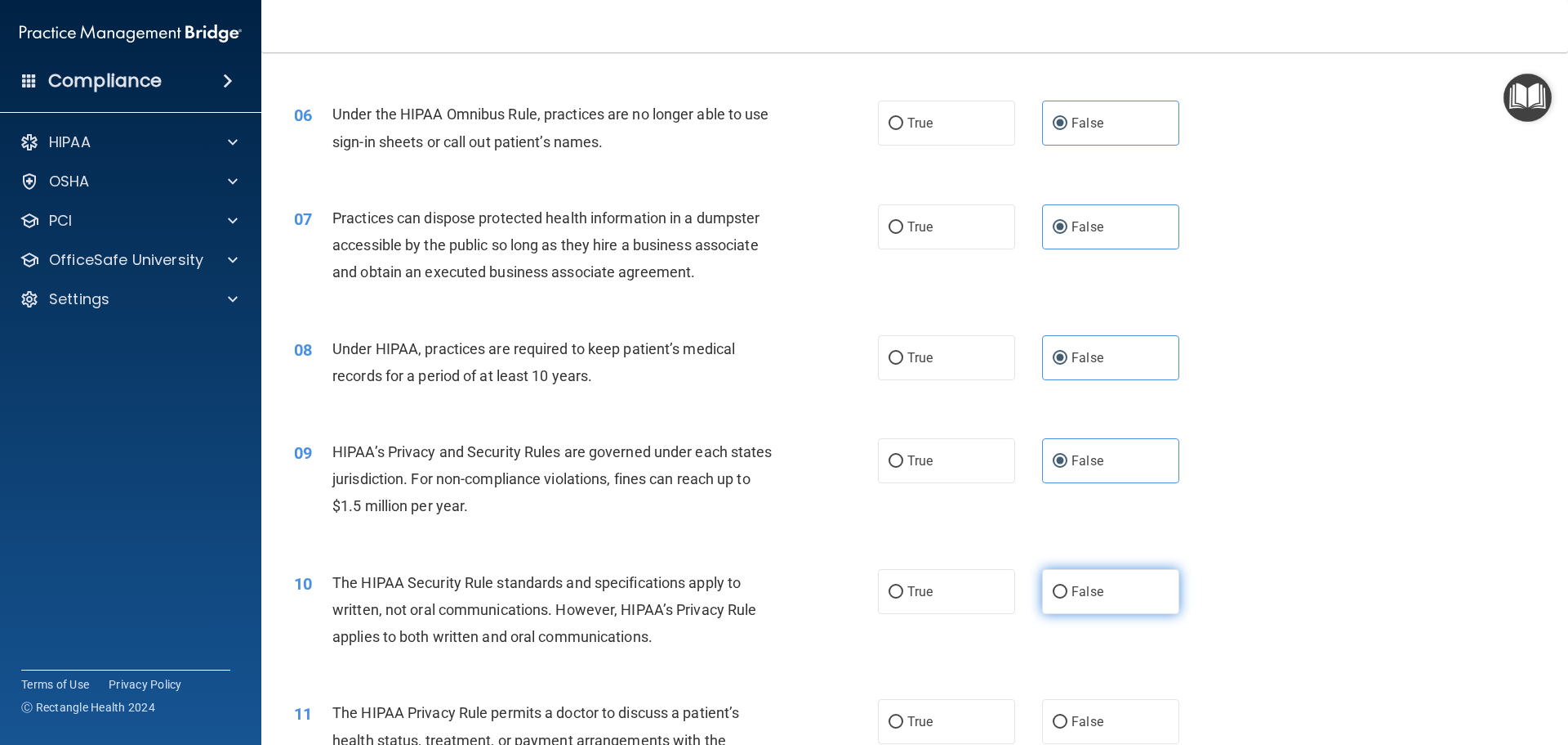
click at [1074, 572] on label "False" at bounding box center [1111, 591] width 137 height 45
click at [1067, 586] on input "False" at bounding box center [1059, 592] width 14 height 13
radio input "true"
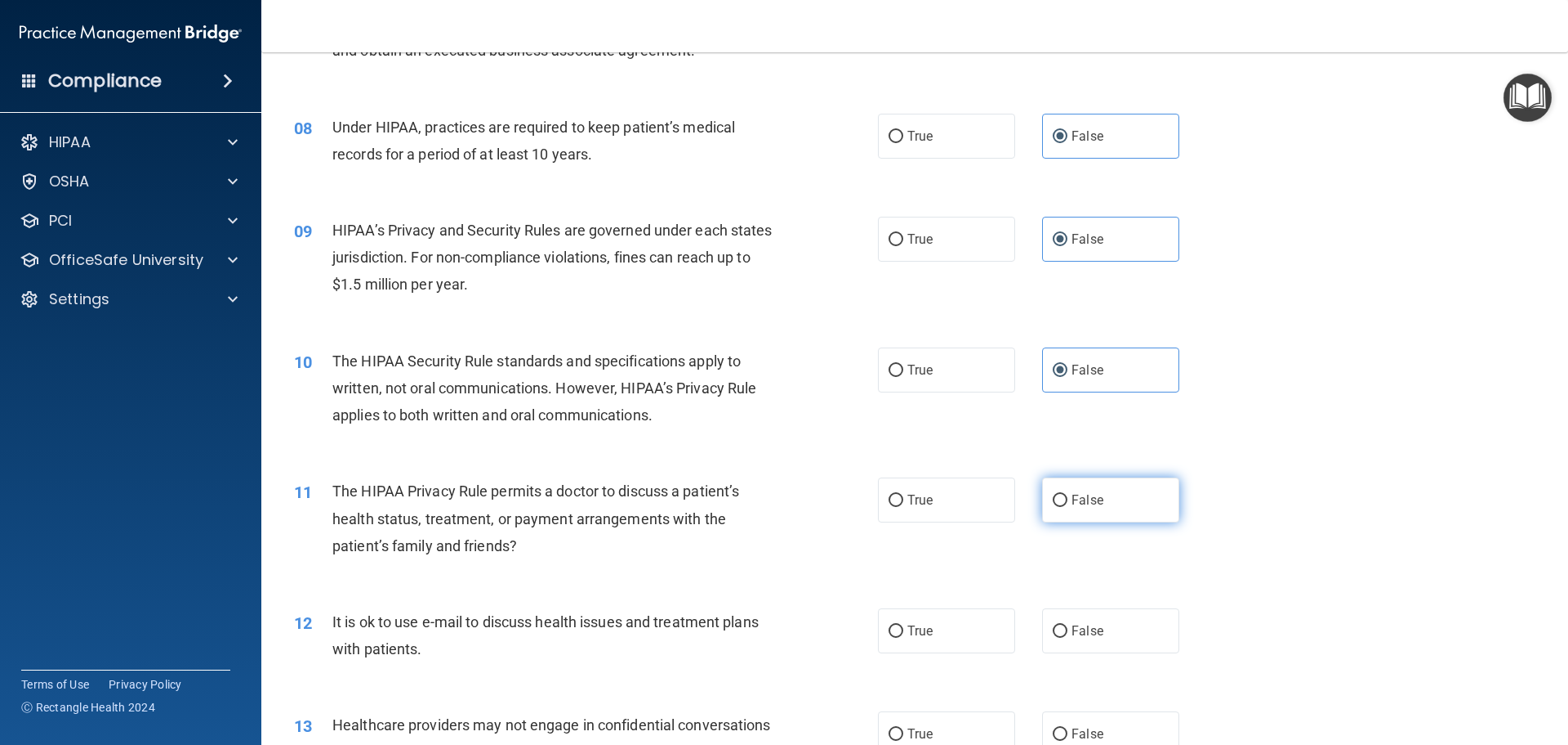
scroll to position [899, 0]
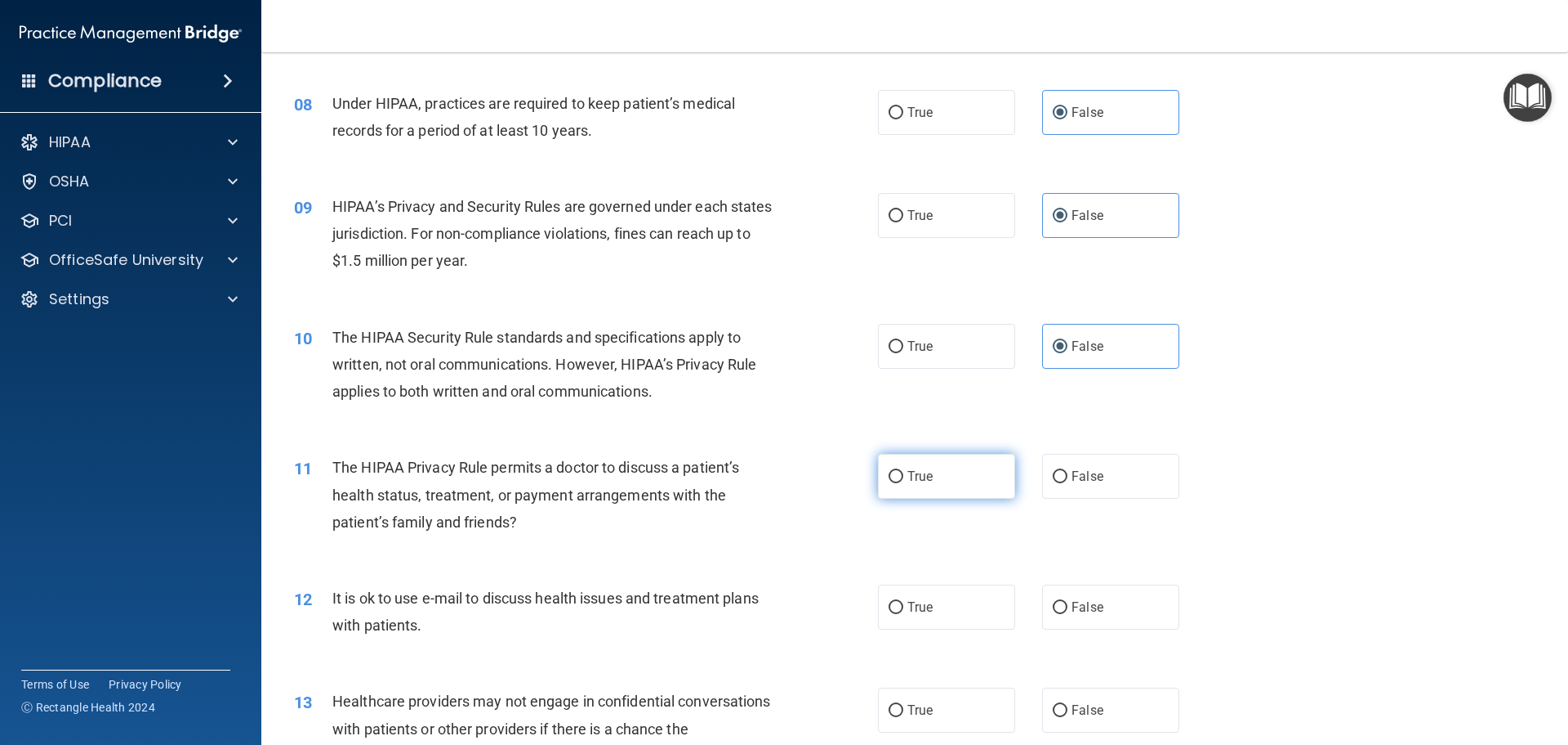
click at [960, 498] on label "True" at bounding box center [947, 476] width 137 height 45
click at [903, 483] on input "True" at bounding box center [896, 477] width 14 height 13
radio input "true"
click at [941, 600] on label "True" at bounding box center [947, 606] width 137 height 45
click at [903, 601] on input "True" at bounding box center [896, 607] width 14 height 13
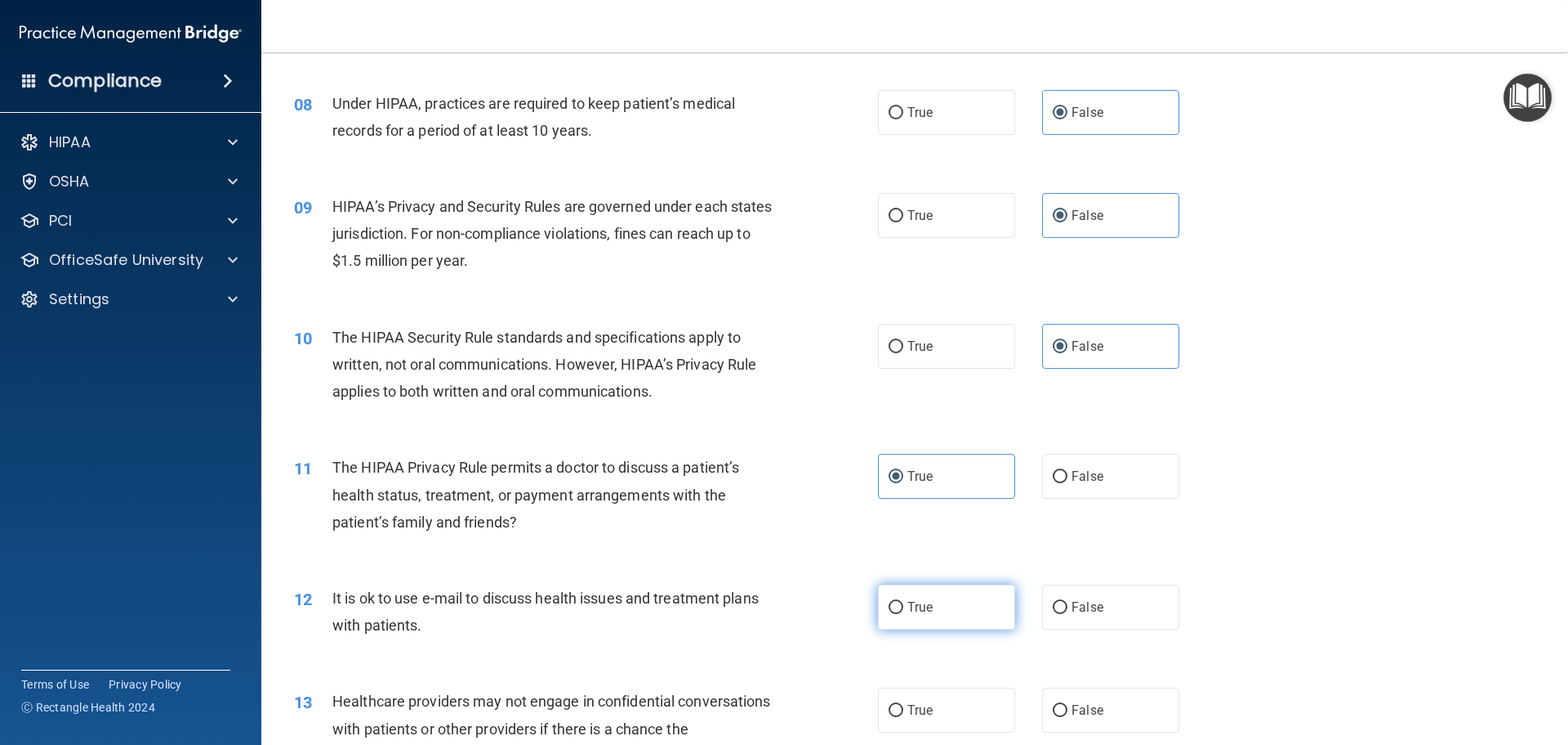
radio input "true"
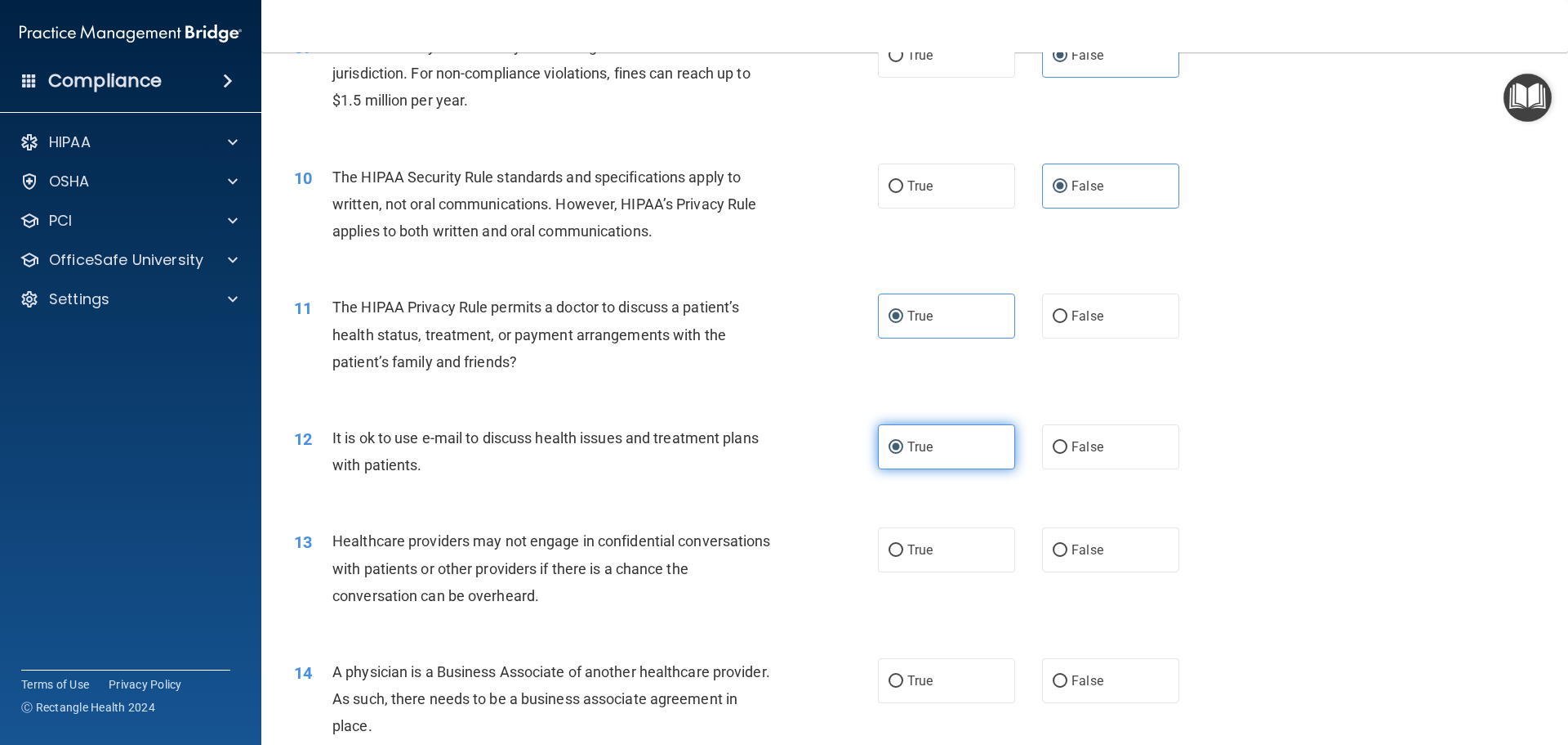
scroll to position [1063, 0]
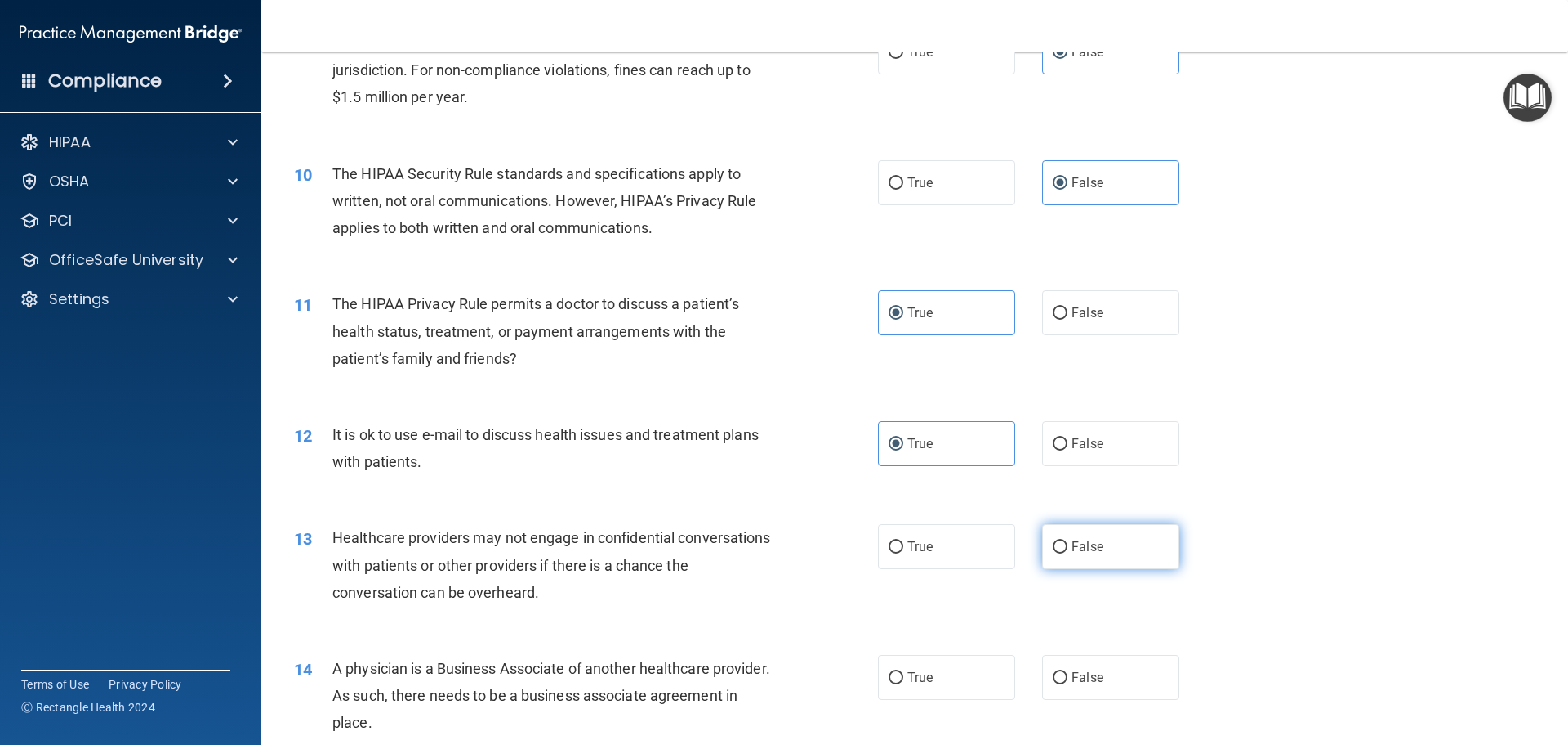
click at [1084, 565] on label "False" at bounding box center [1111, 546] width 137 height 45
click at [1067, 553] on input "False" at bounding box center [1059, 546] width 14 height 13
radio input "true"
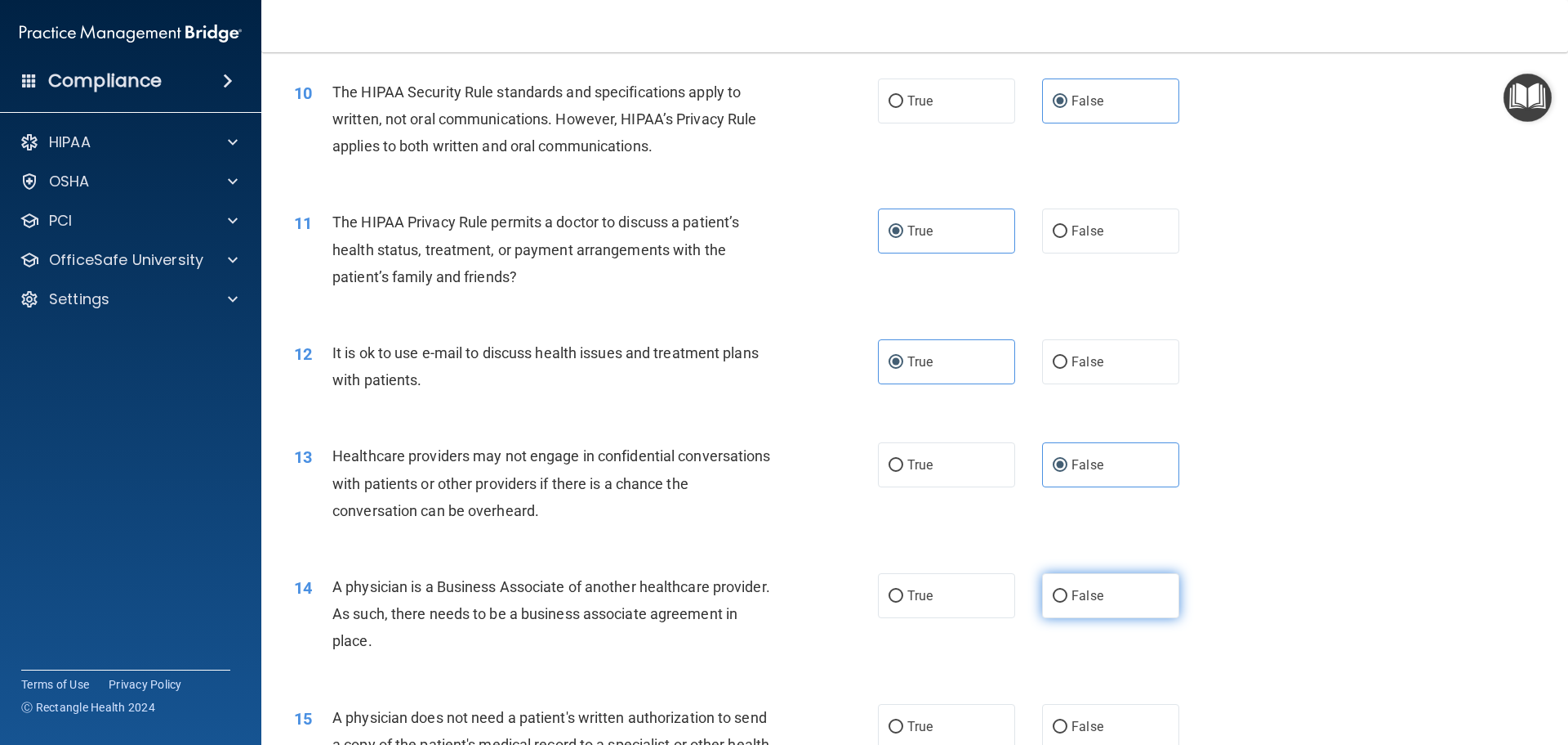
click at [1079, 591] on span "False" at bounding box center [1087, 596] width 32 height 15
click at [1067, 591] on input "False" at bounding box center [1059, 596] width 14 height 13
radio input "true"
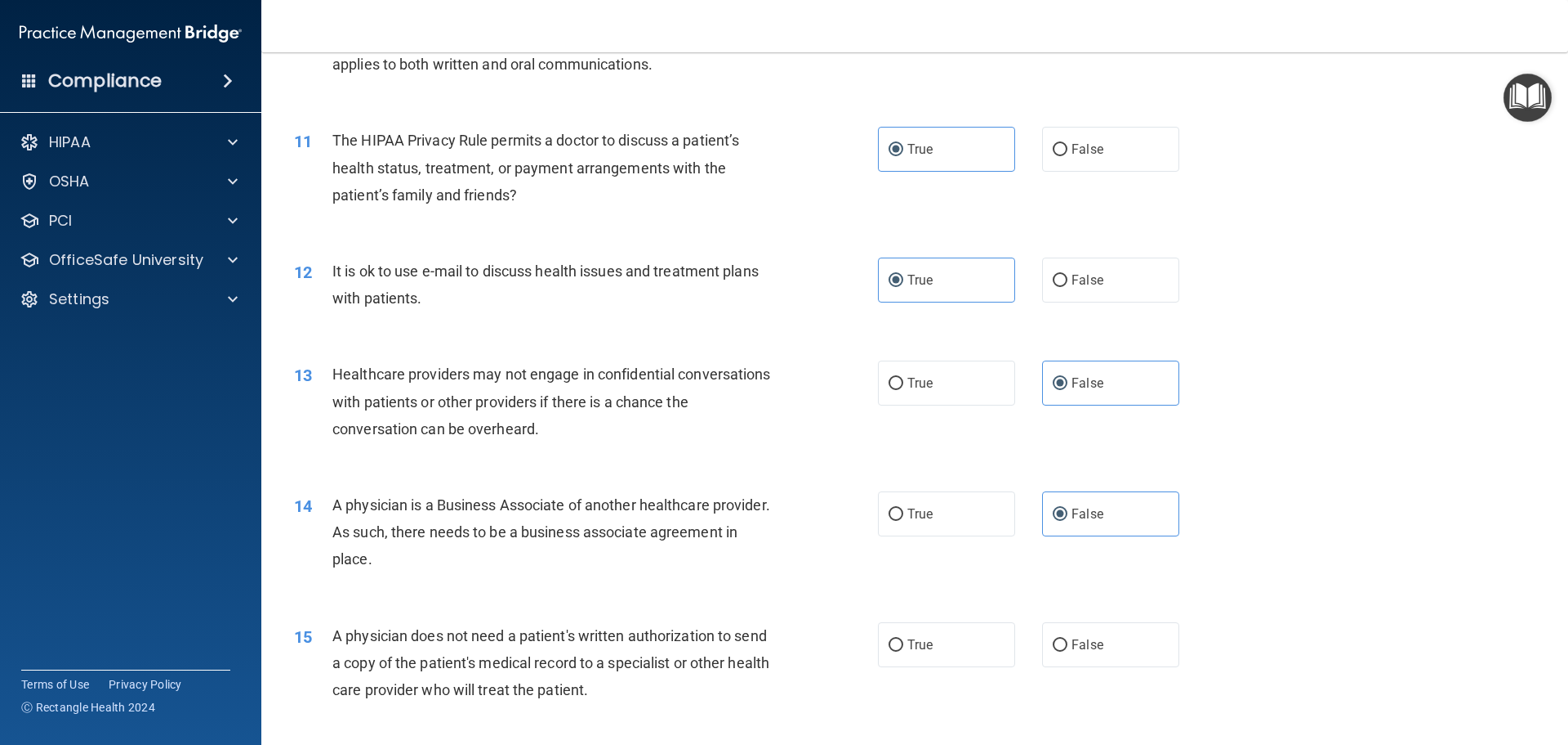
scroll to position [1308, 0]
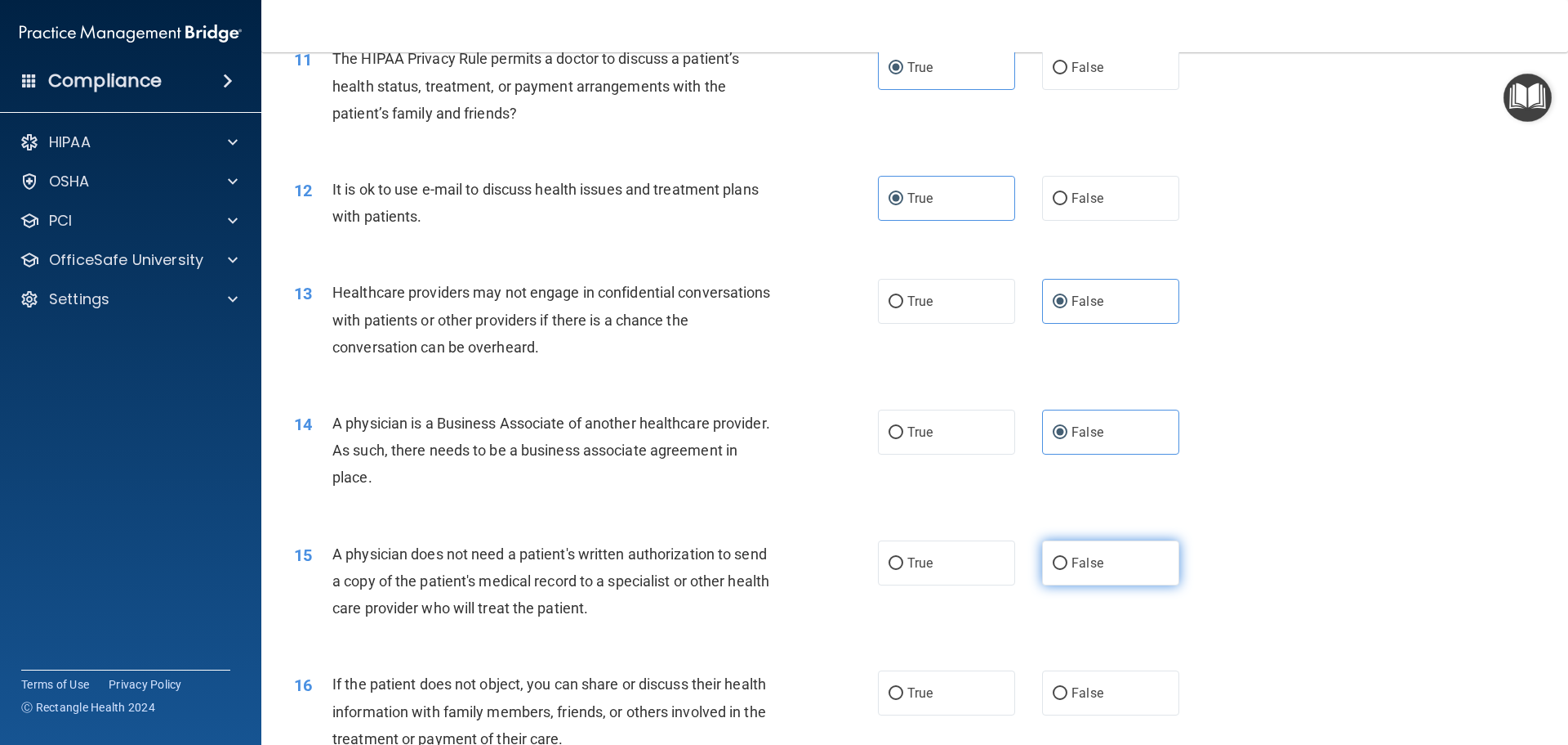
click at [1049, 573] on label "False" at bounding box center [1111, 563] width 137 height 45
click at [1053, 570] on input "False" at bounding box center [1059, 563] width 14 height 13
radio input "true"
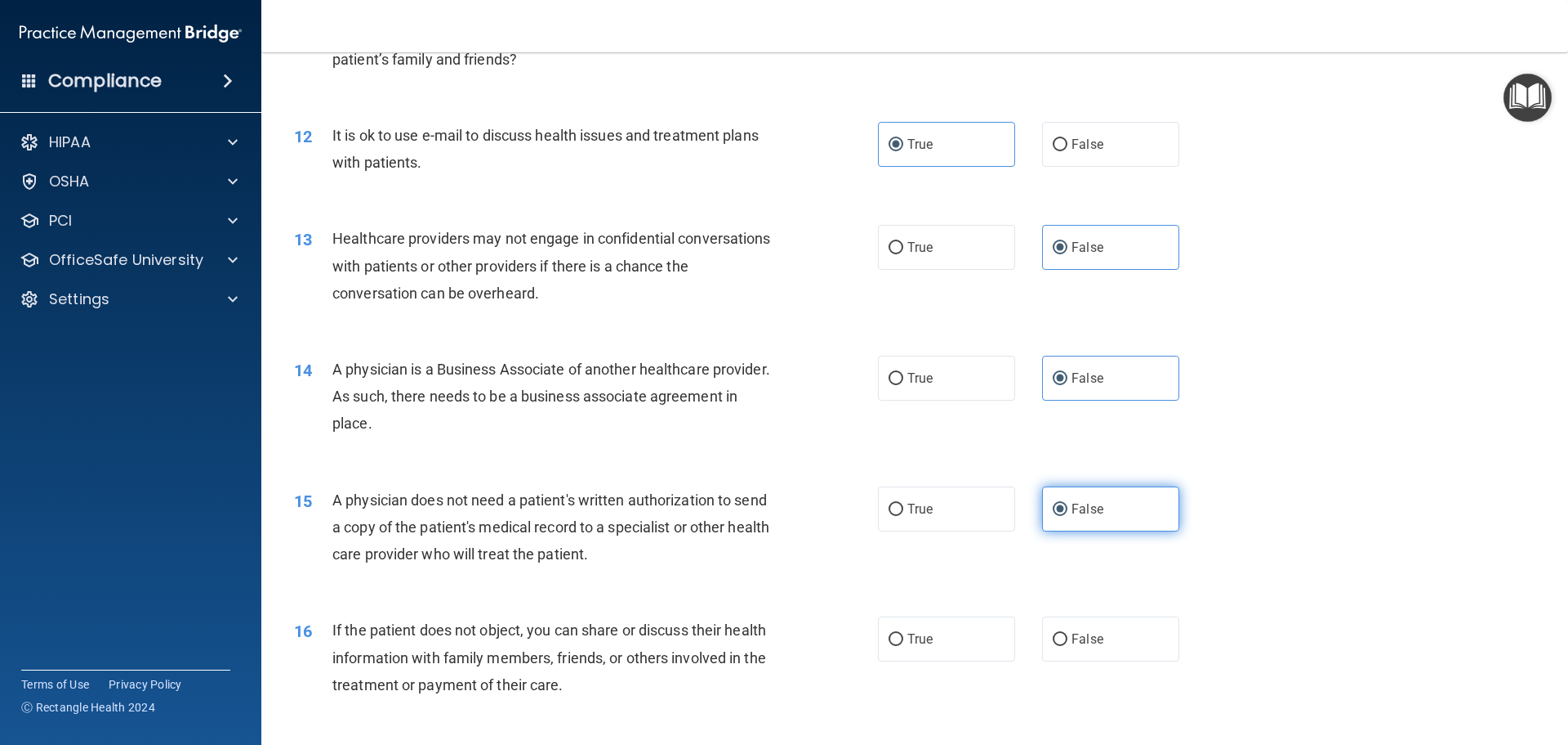
scroll to position [1390, 0]
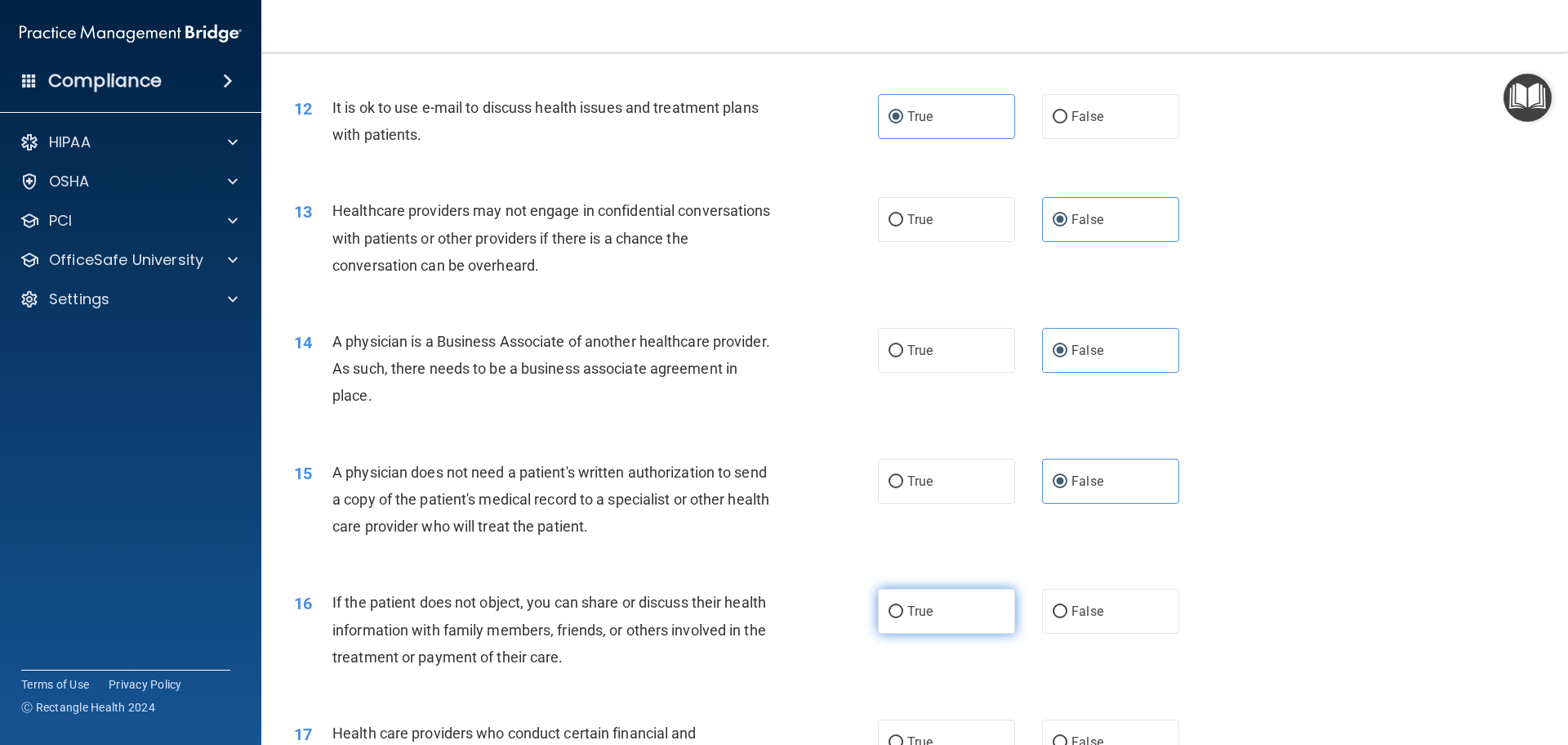
click at [970, 590] on label "True" at bounding box center [947, 611] width 137 height 45
click at [903, 605] on input "True" at bounding box center [896, 611] width 14 height 13
radio input "true"
click at [973, 494] on label "True" at bounding box center [947, 481] width 137 height 45
click at [903, 488] on input "True" at bounding box center [896, 482] width 14 height 13
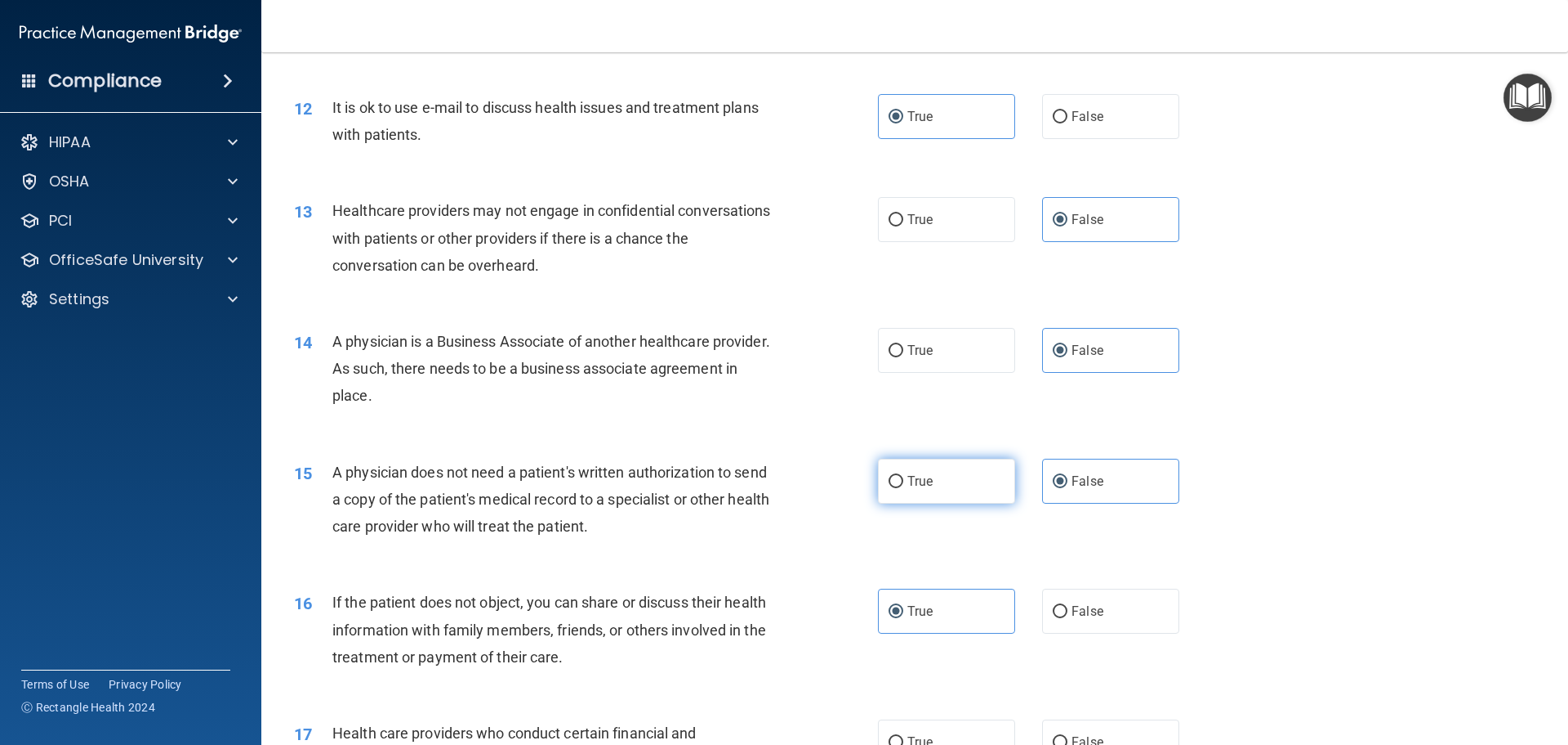
radio input "true"
radio input "false"
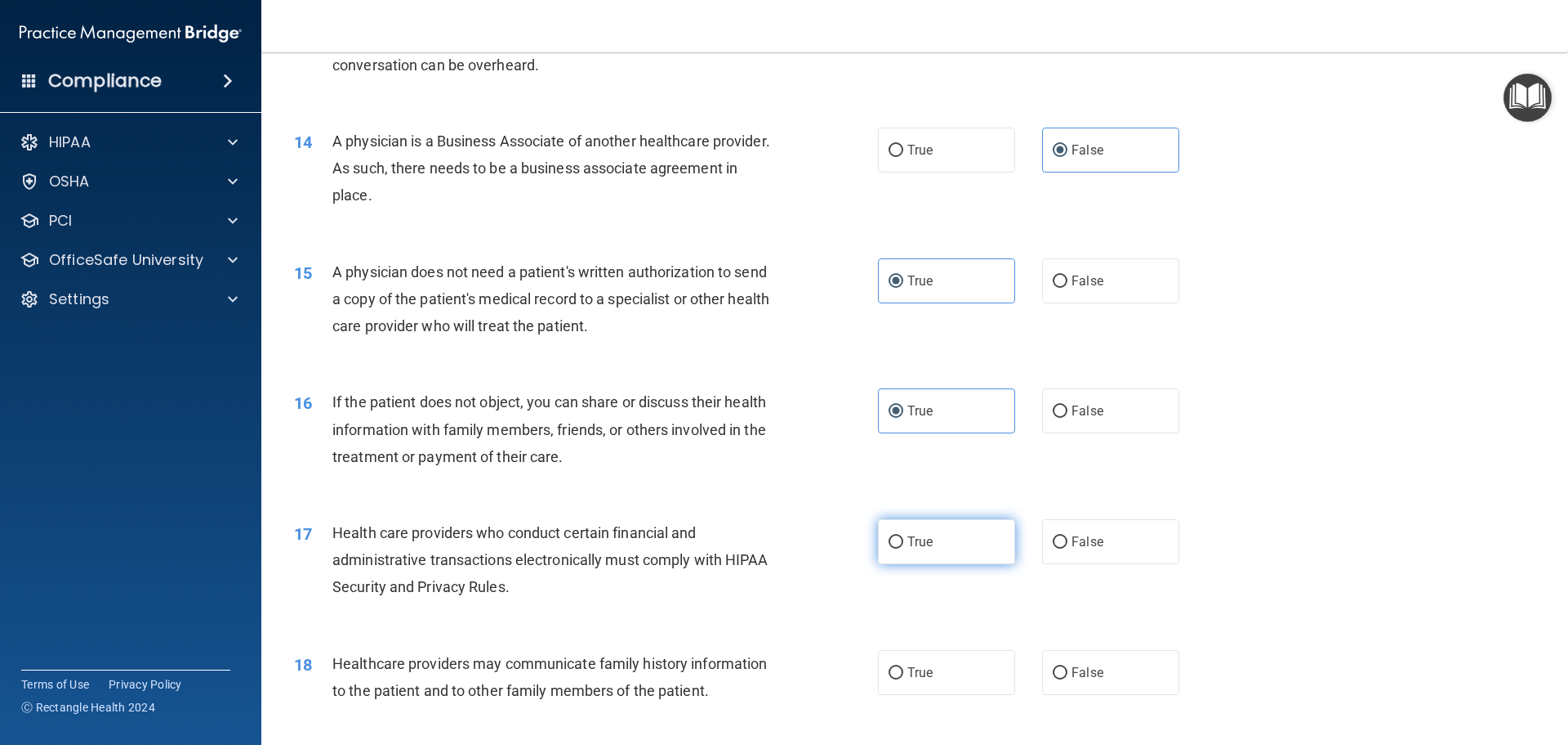
scroll to position [1635, 0]
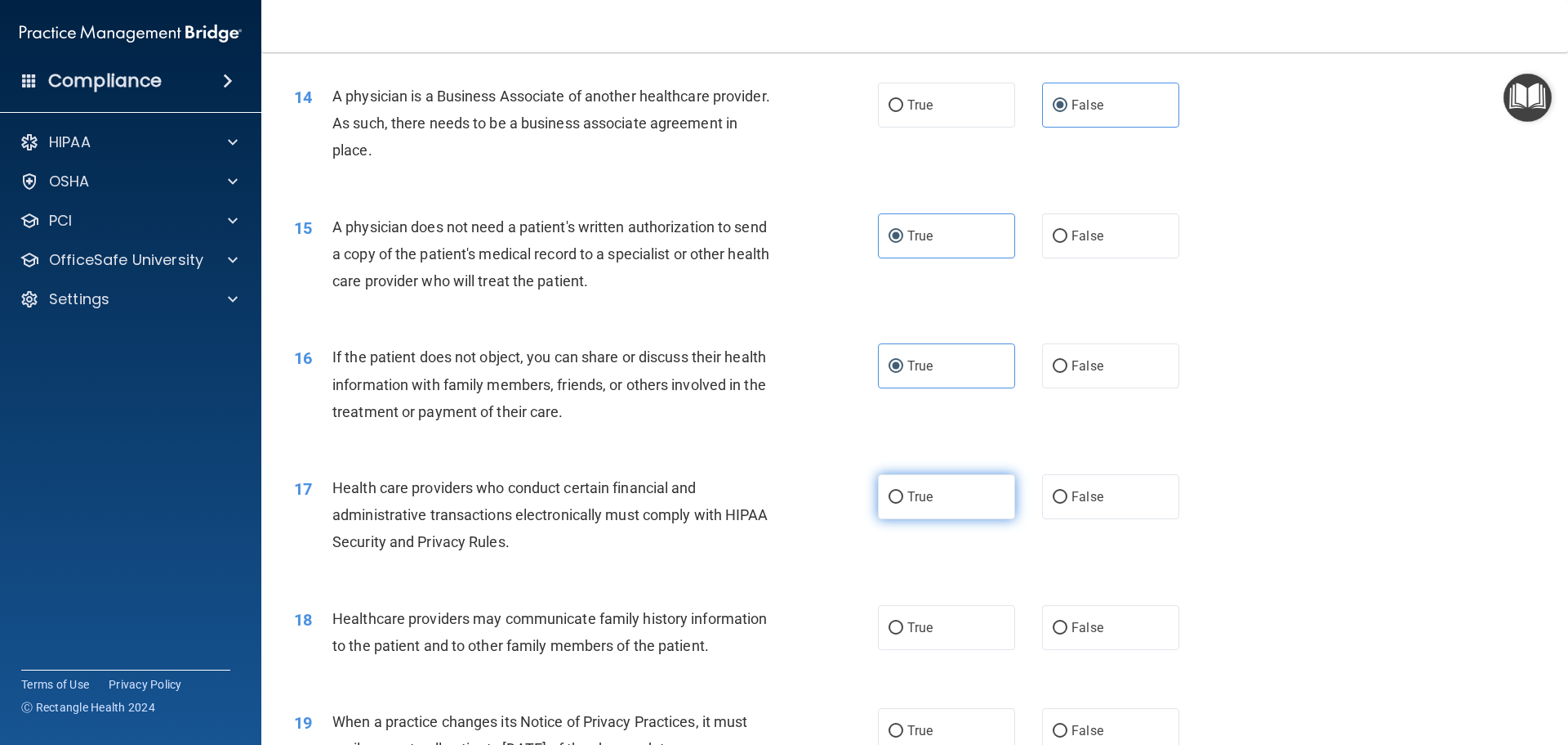
click at [931, 496] on label "True" at bounding box center [947, 496] width 137 height 45
click at [903, 496] on input "True" at bounding box center [896, 497] width 14 height 13
radio input "true"
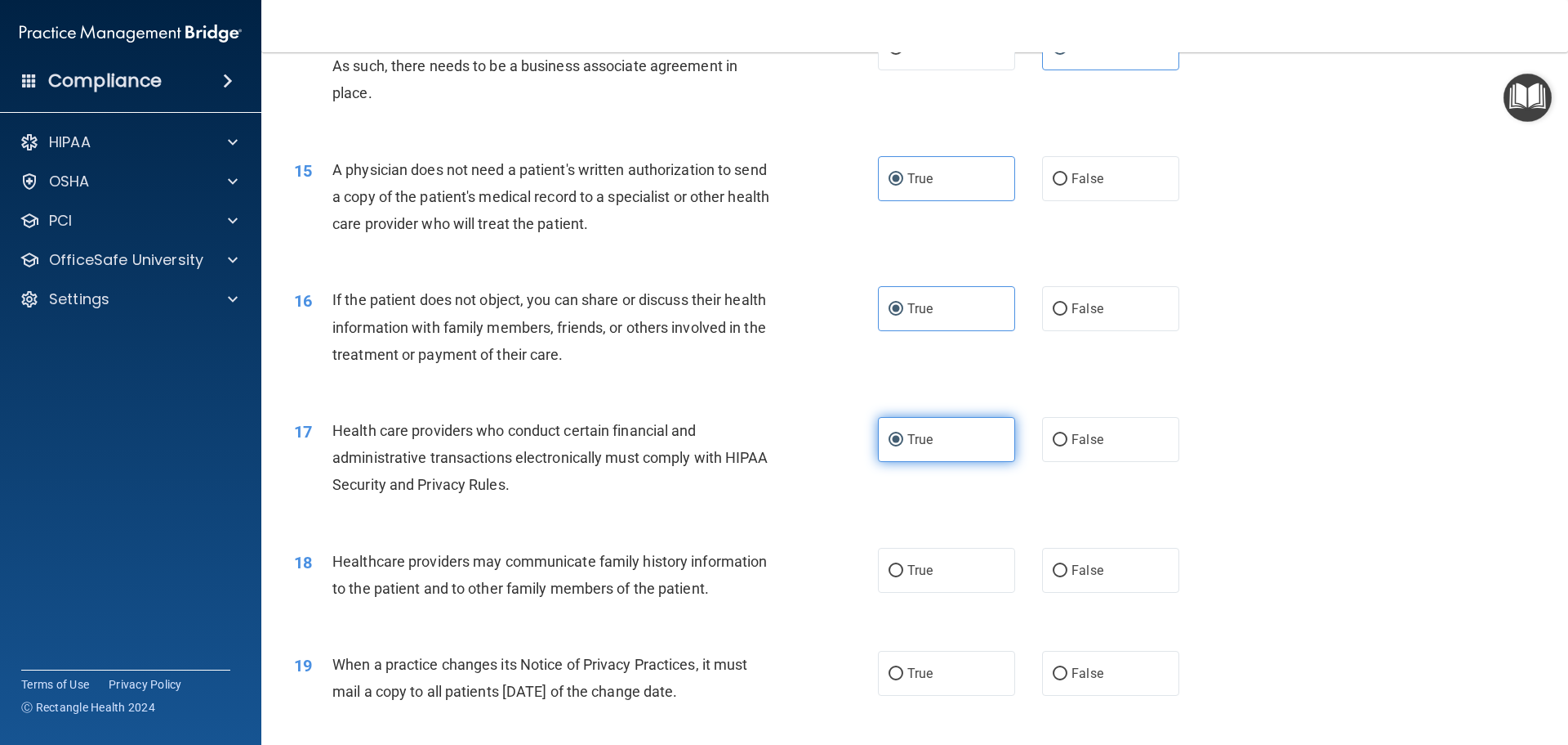
scroll to position [1716, 0]
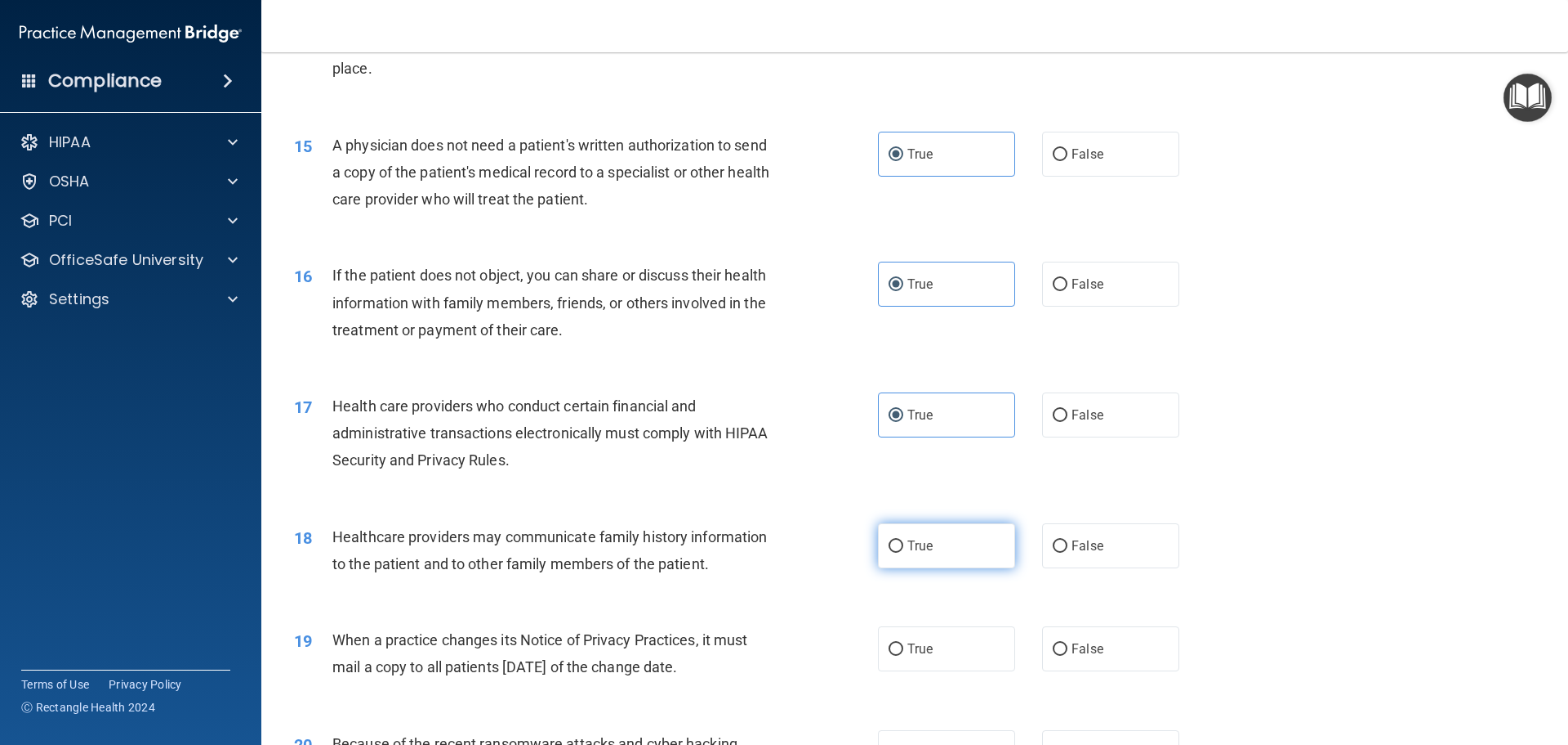
click at [920, 525] on label "True" at bounding box center [947, 545] width 137 height 45
click at [903, 541] on input "True" at bounding box center [896, 546] width 14 height 13
radio input "true"
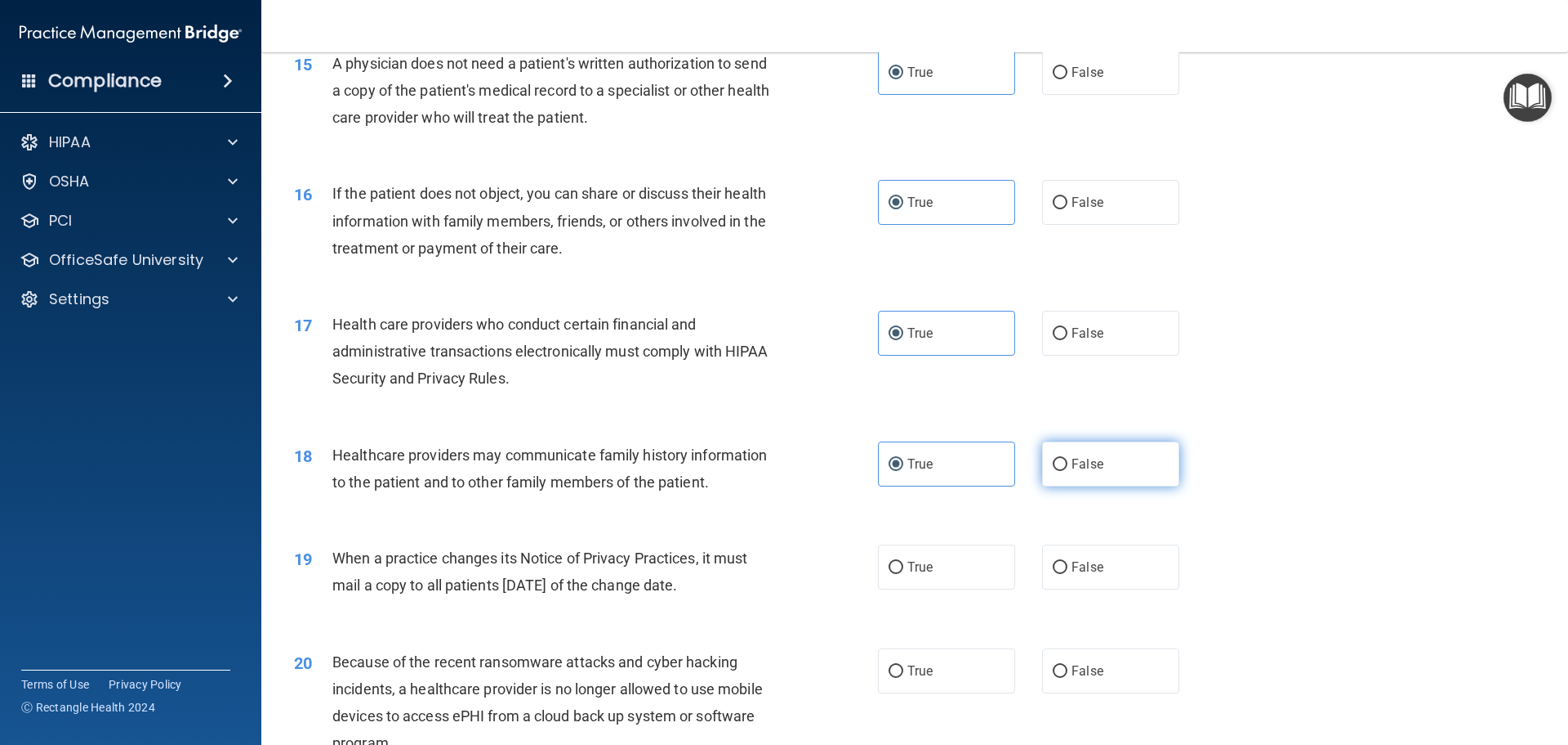
click at [1044, 470] on label "False" at bounding box center [1111, 464] width 137 height 45
click at [1053, 470] on input "False" at bounding box center [1059, 465] width 14 height 13
radio input "true"
radio input "false"
click at [1053, 566] on input "False" at bounding box center [1059, 568] width 14 height 13
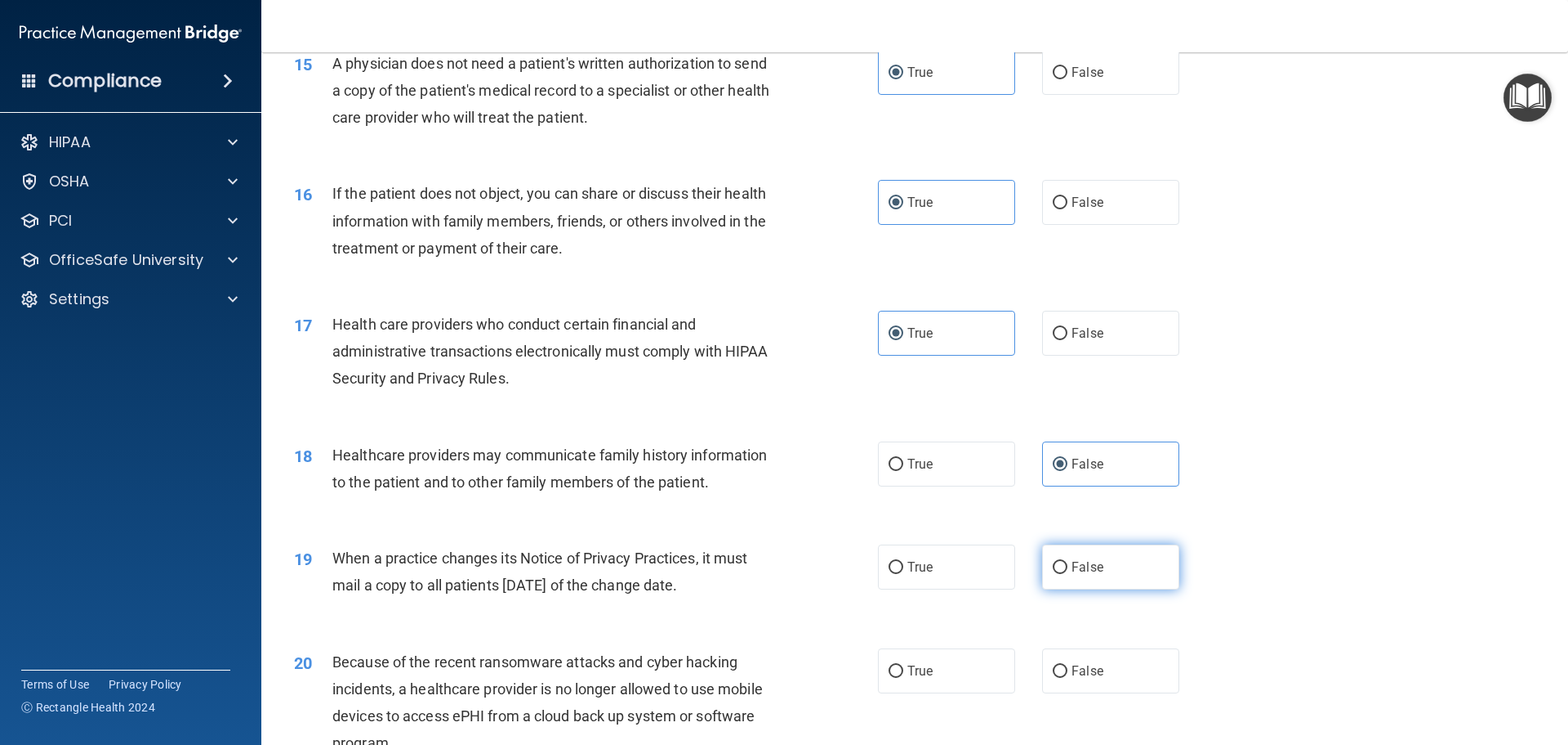
radio input "true"
click at [1153, 689] on label "False" at bounding box center [1111, 671] width 137 height 45
click at [1067, 678] on input "False" at bounding box center [1059, 671] width 14 height 13
radio input "true"
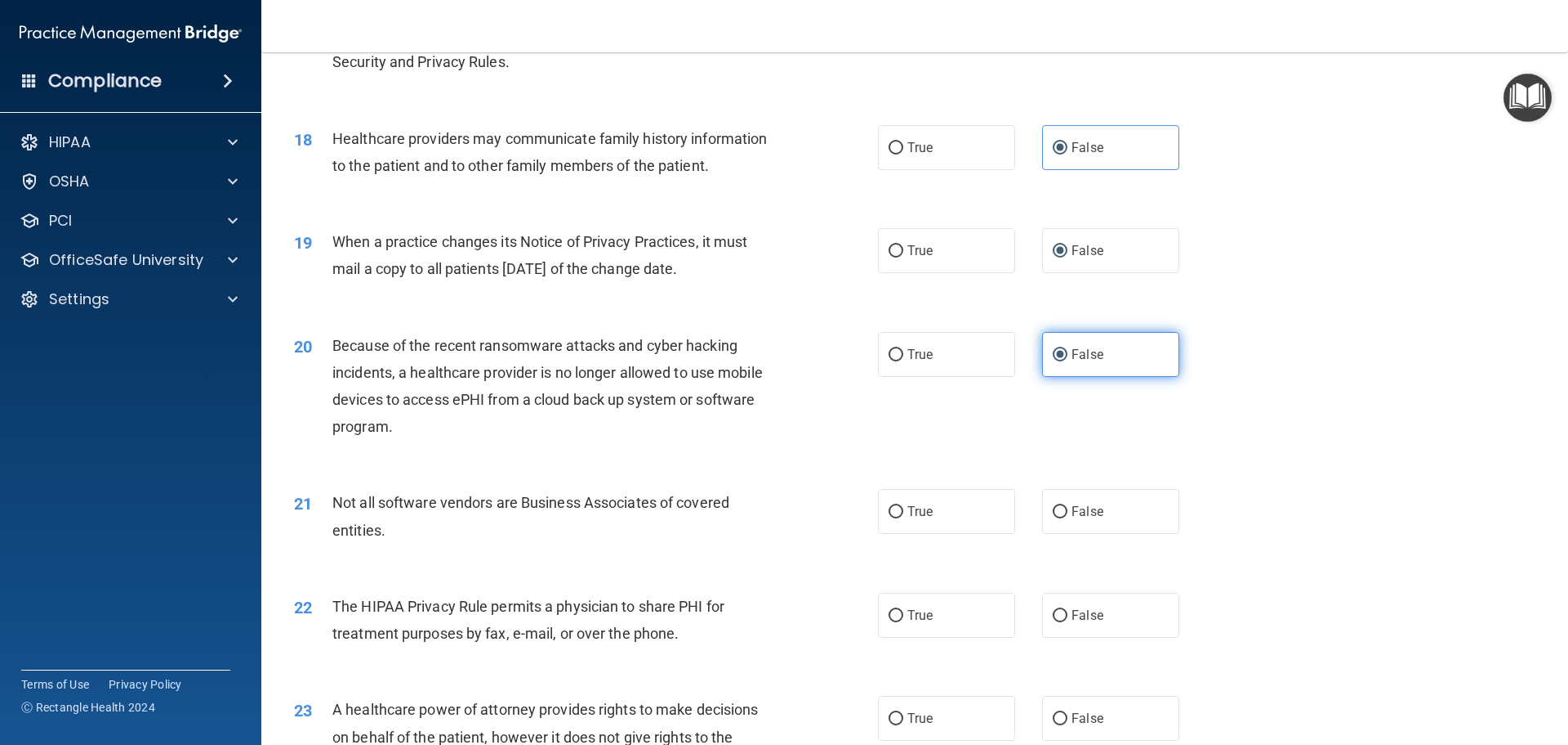
scroll to position [2125, 0]
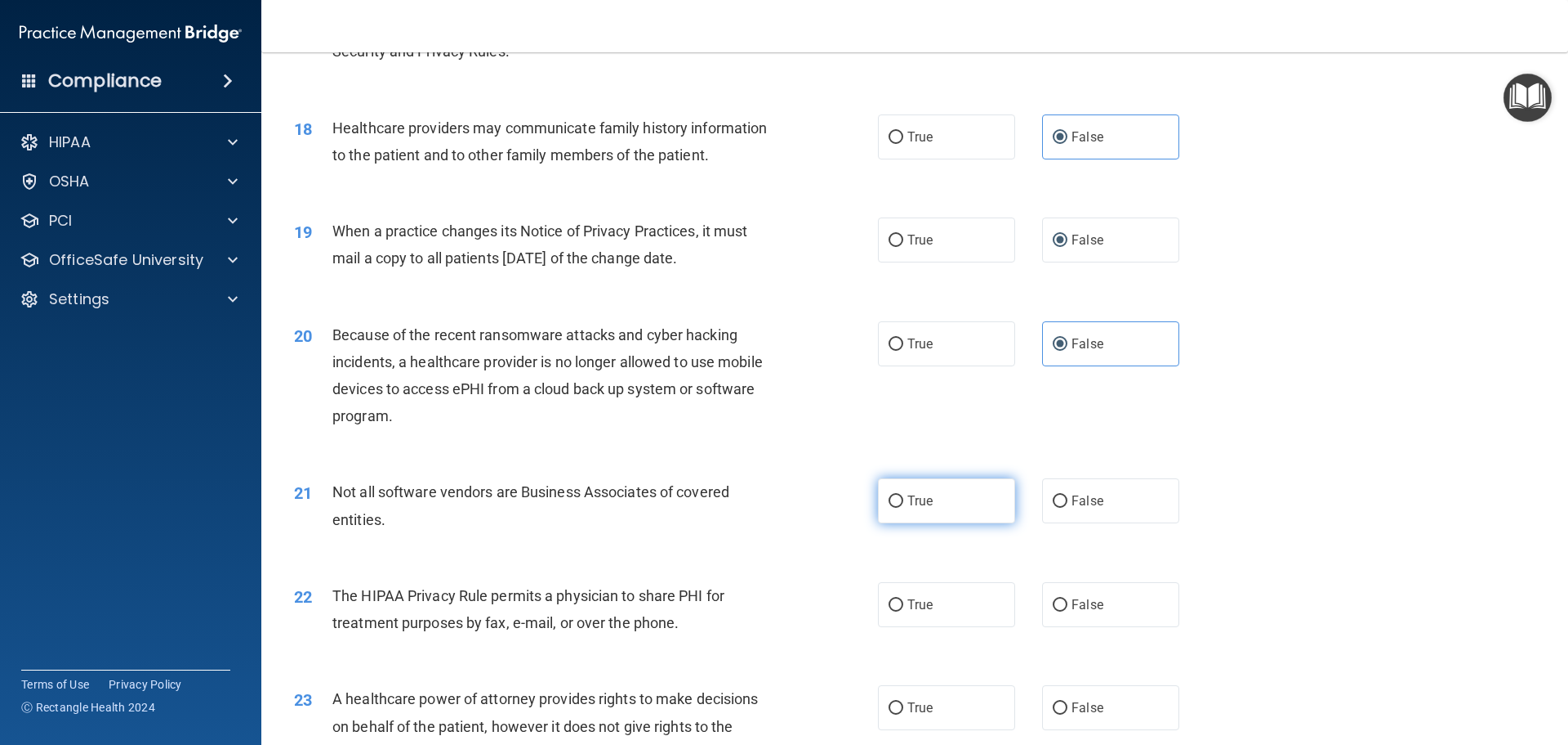
click at [974, 516] on label "True" at bounding box center [947, 500] width 137 height 45
click at [903, 508] on input "True" at bounding box center [896, 501] width 14 height 13
radio input "true"
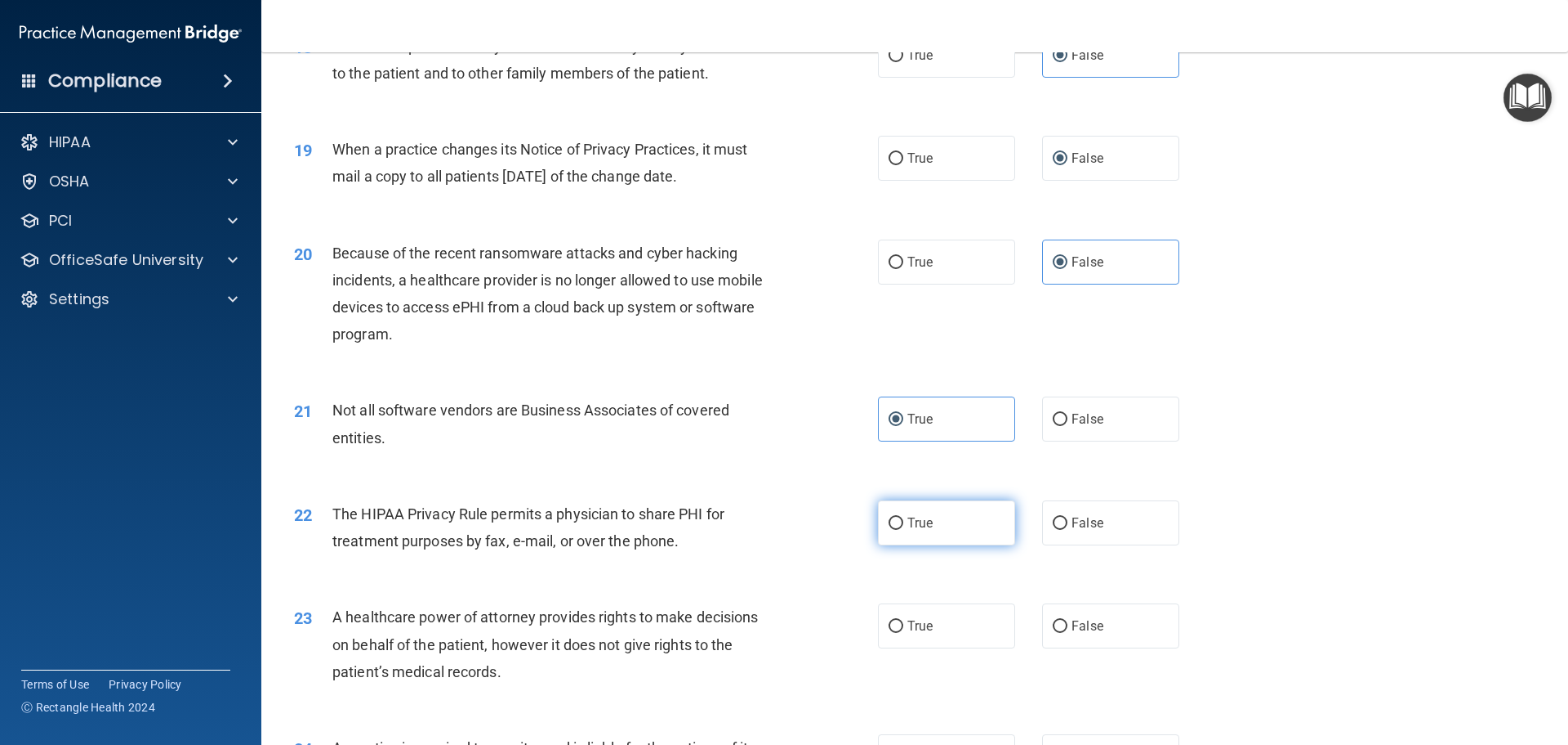
click at [954, 540] on label "True" at bounding box center [947, 522] width 137 height 45
click at [903, 530] on input "True" at bounding box center [896, 523] width 14 height 13
radio input "true"
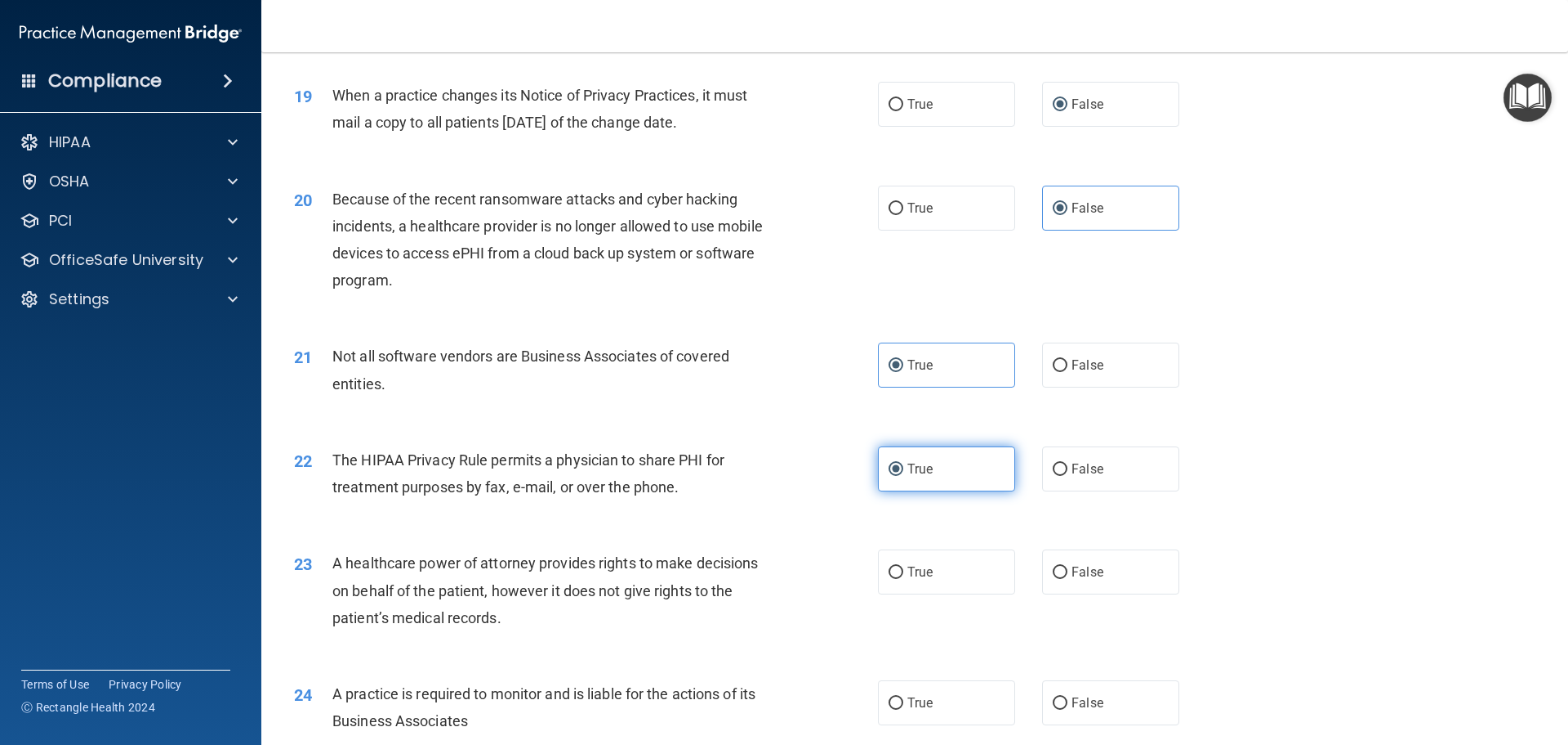
scroll to position [2289, 0]
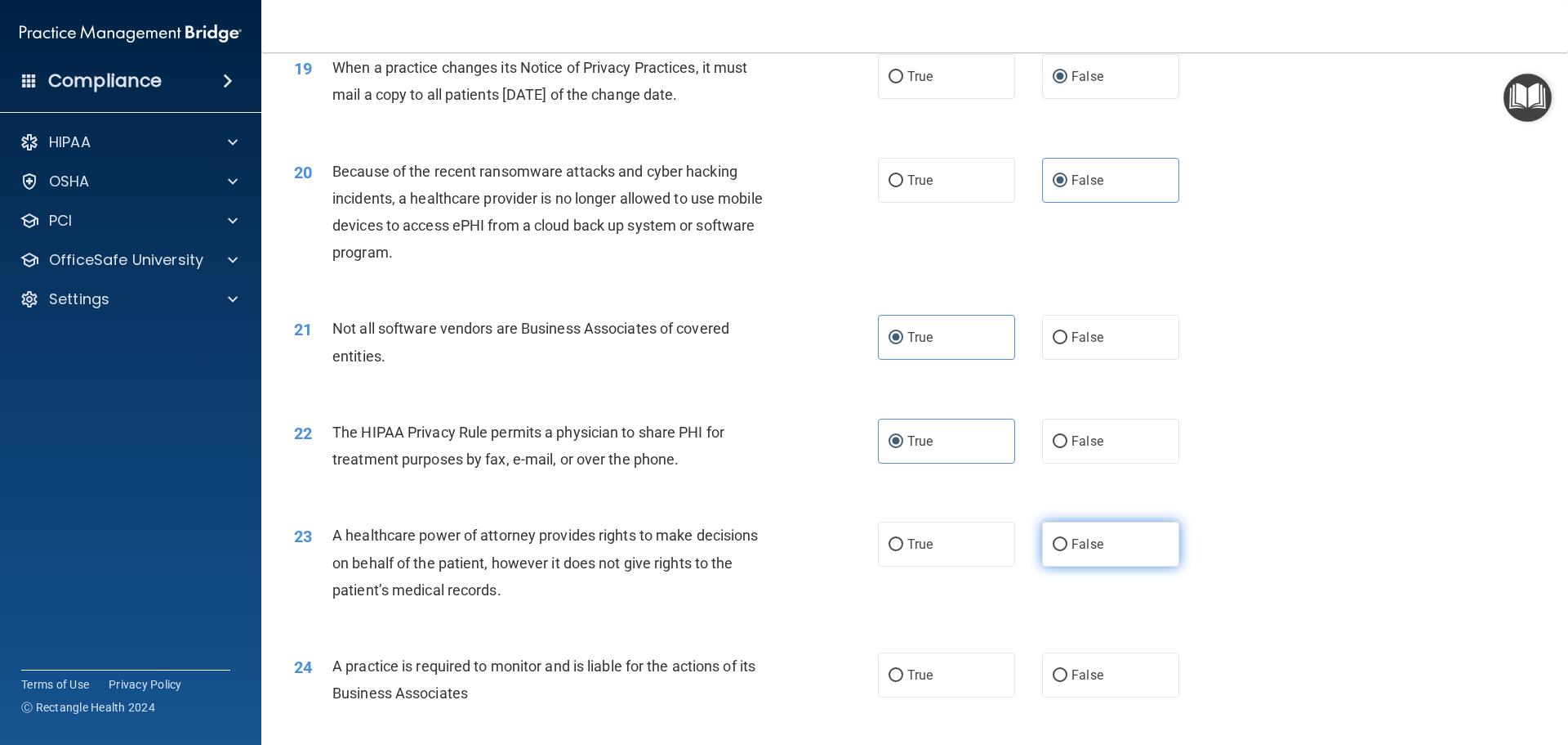
click at [1119, 553] on label "False" at bounding box center [1111, 544] width 137 height 45
click at [1067, 551] on input "False" at bounding box center [1059, 545] width 14 height 13
radio input "true"
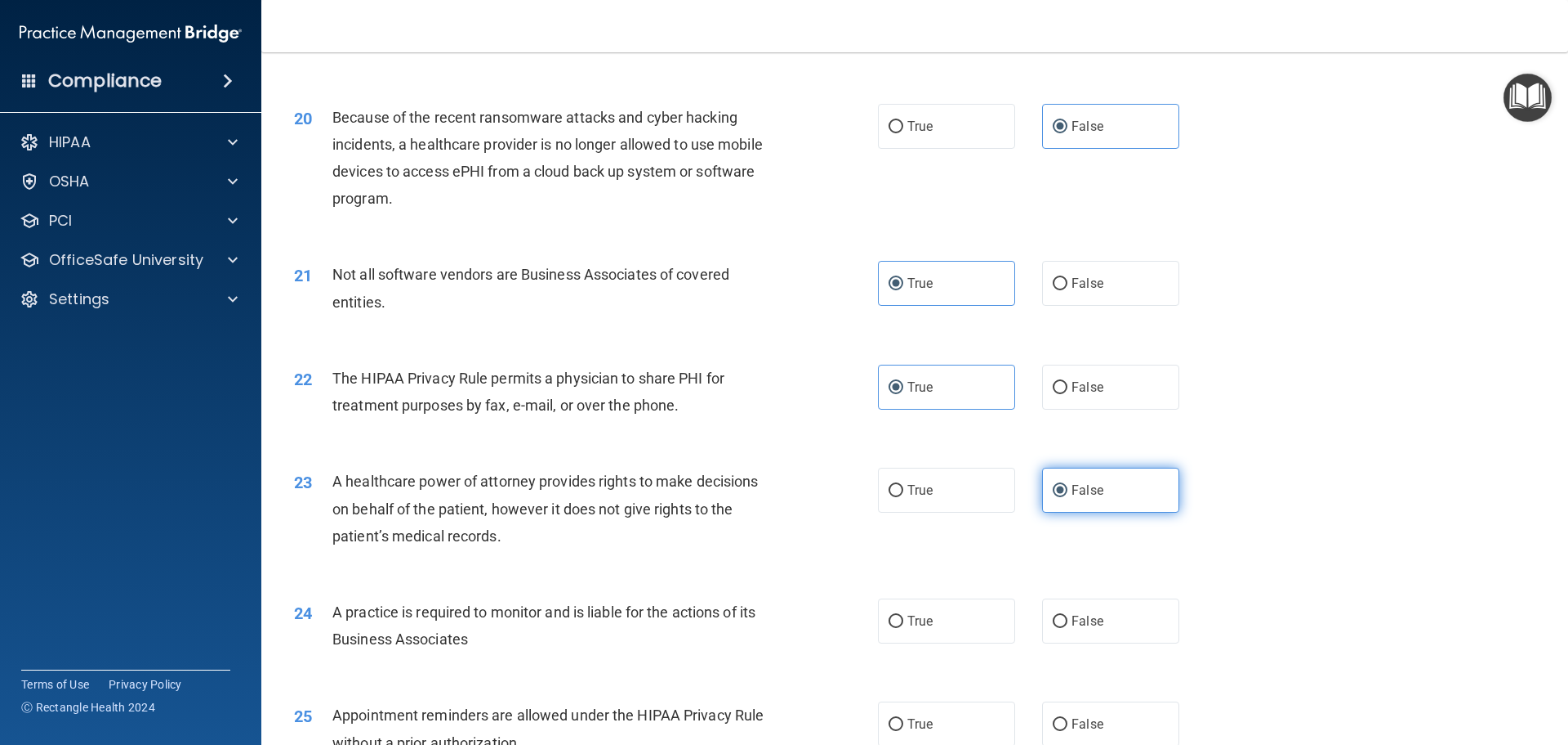
scroll to position [2371, 0]
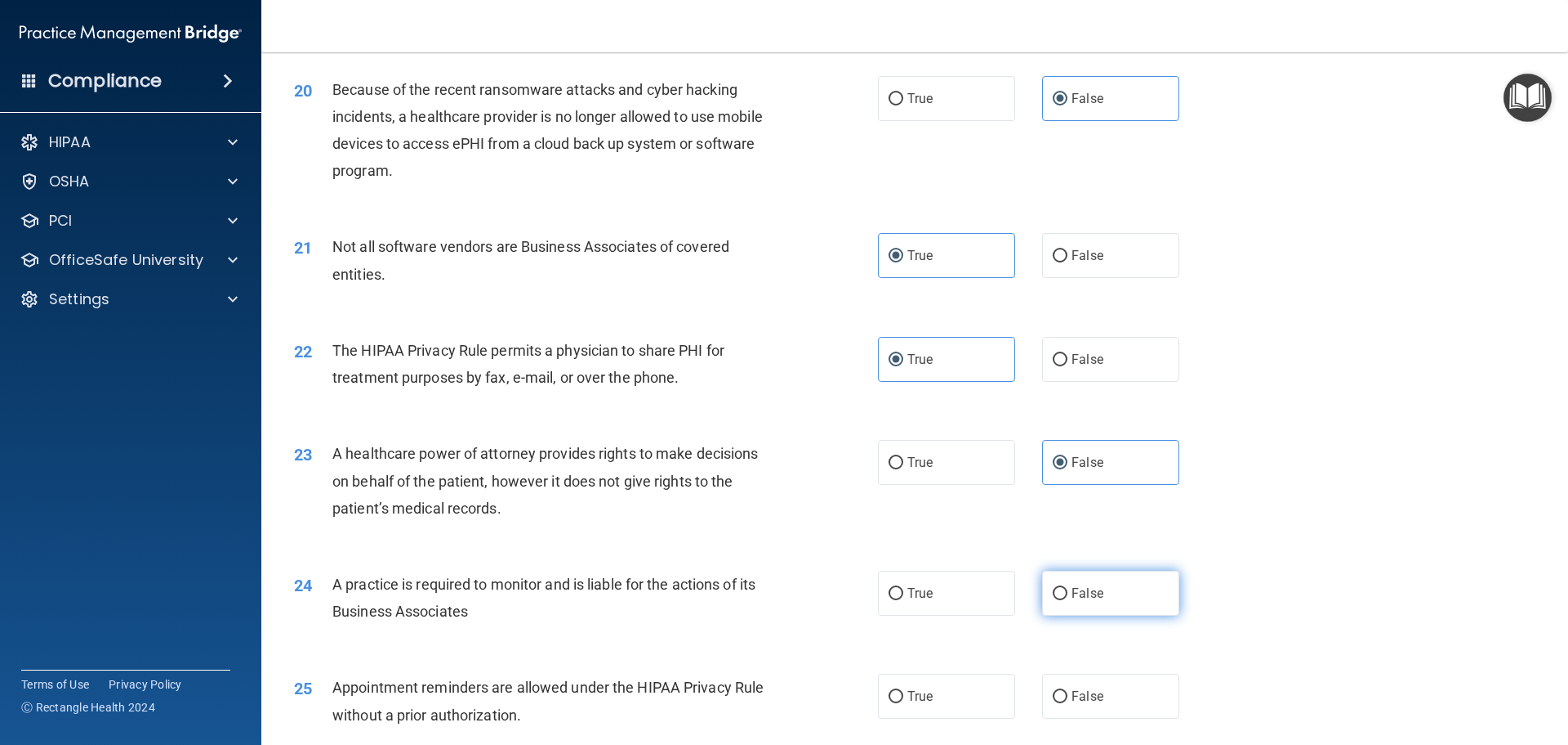
click at [1101, 584] on label "False" at bounding box center [1111, 593] width 137 height 45
click at [1067, 588] on input "False" at bounding box center [1059, 594] width 14 height 13
radio input "true"
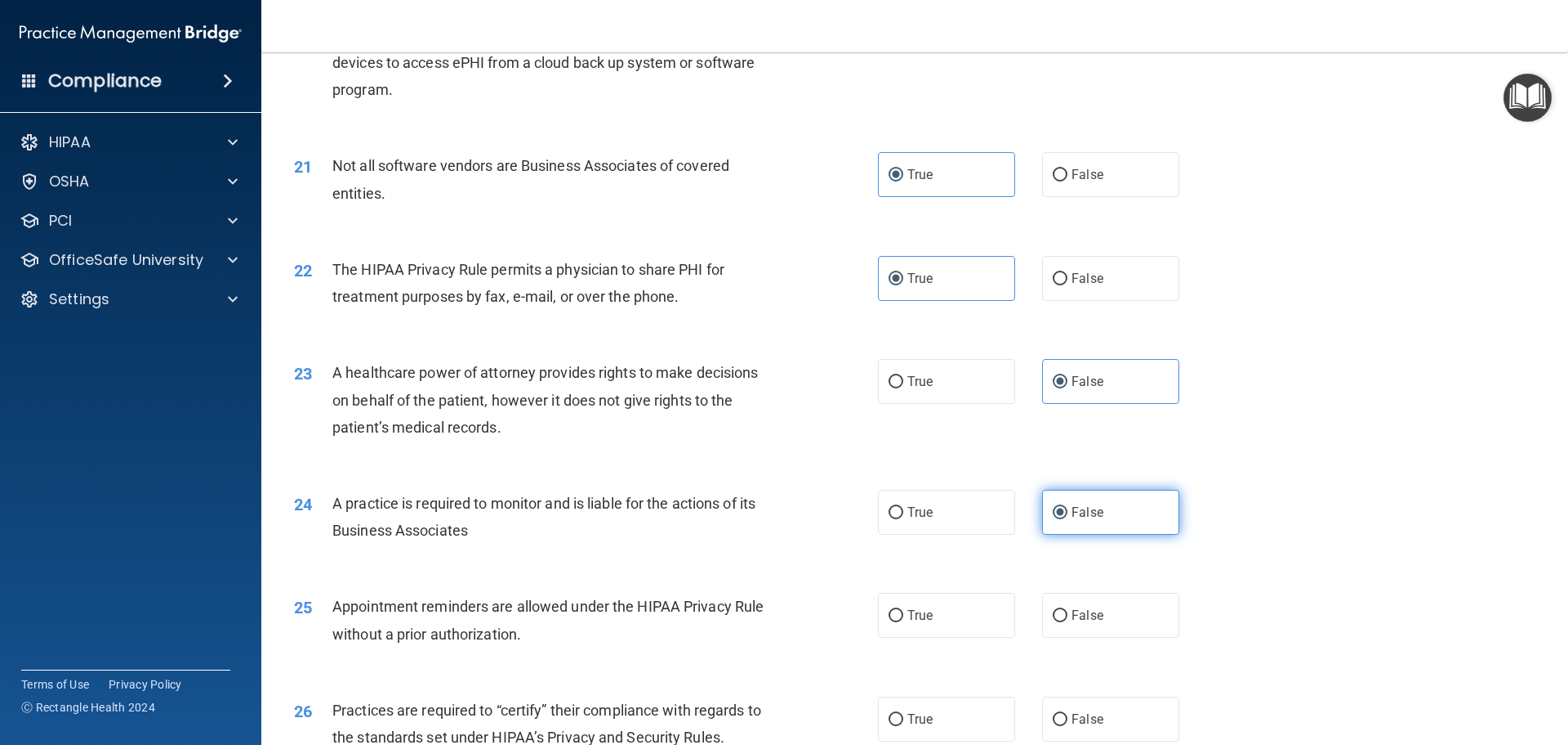
scroll to position [2452, 0]
click at [967, 605] on label "True" at bounding box center [947, 614] width 137 height 45
click at [903, 609] on input "True" at bounding box center [896, 615] width 14 height 13
radio input "true"
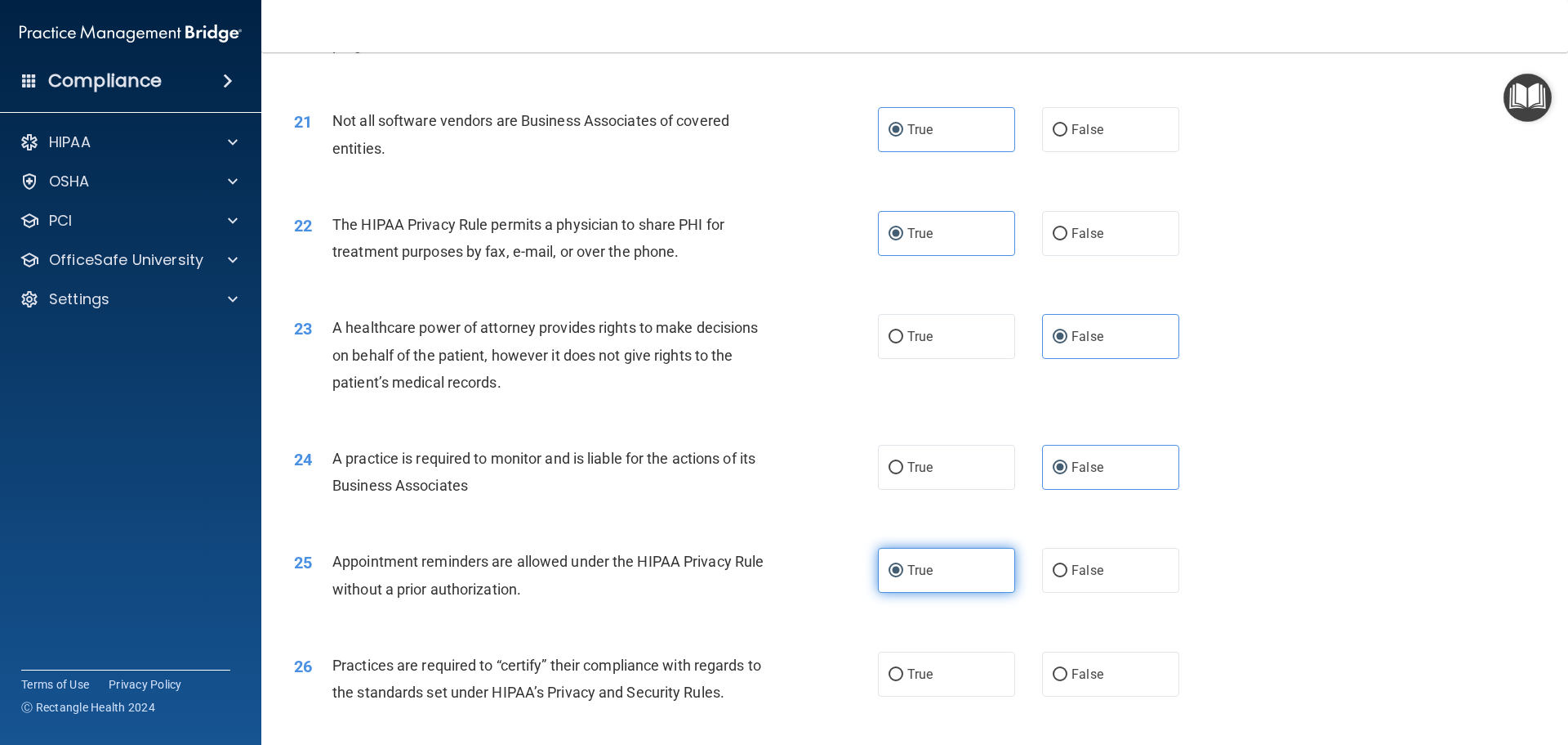
scroll to position [2534, 0]
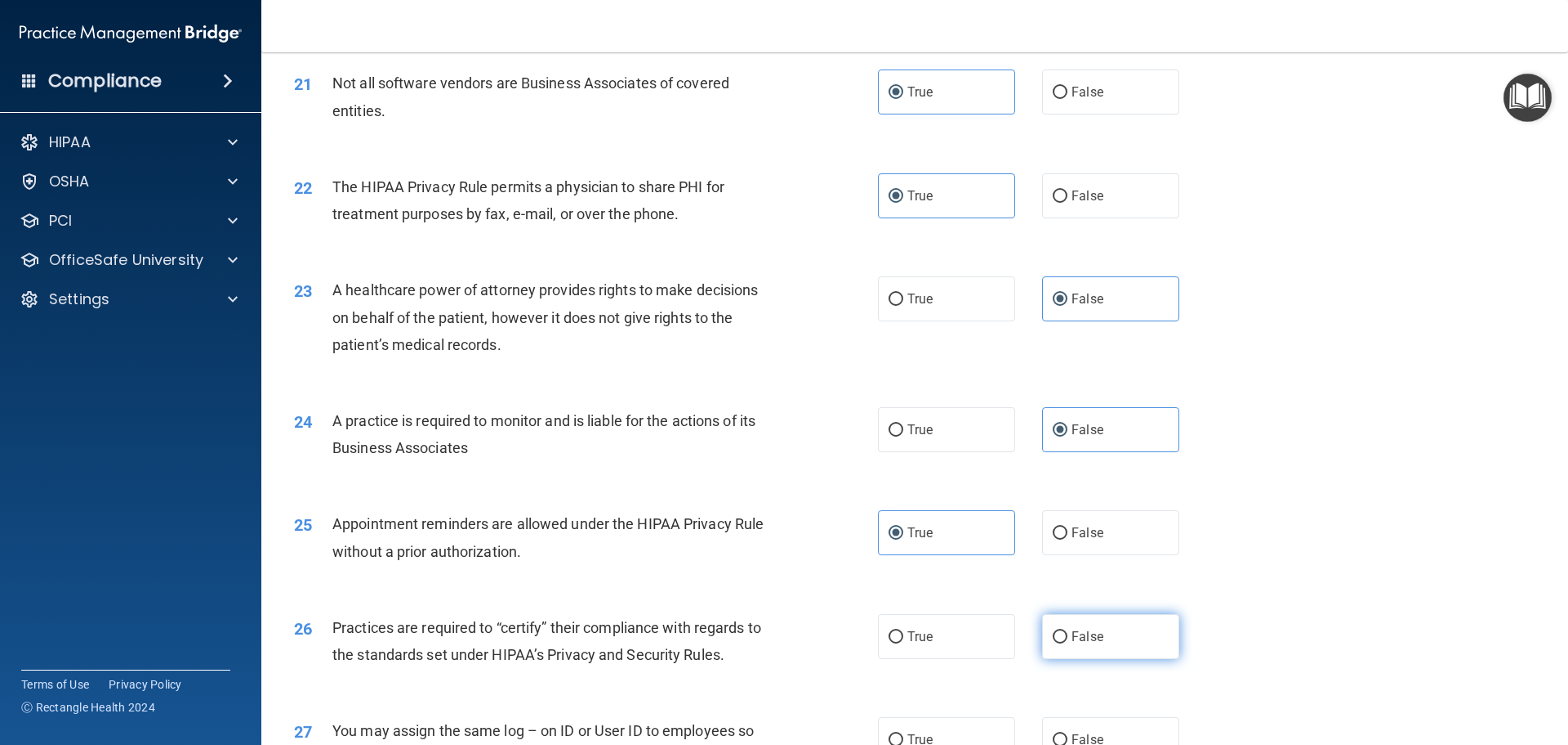
click at [1057, 627] on label "False" at bounding box center [1111, 636] width 137 height 45
click at [1057, 631] on input "False" at bounding box center [1059, 637] width 14 height 13
radio input "true"
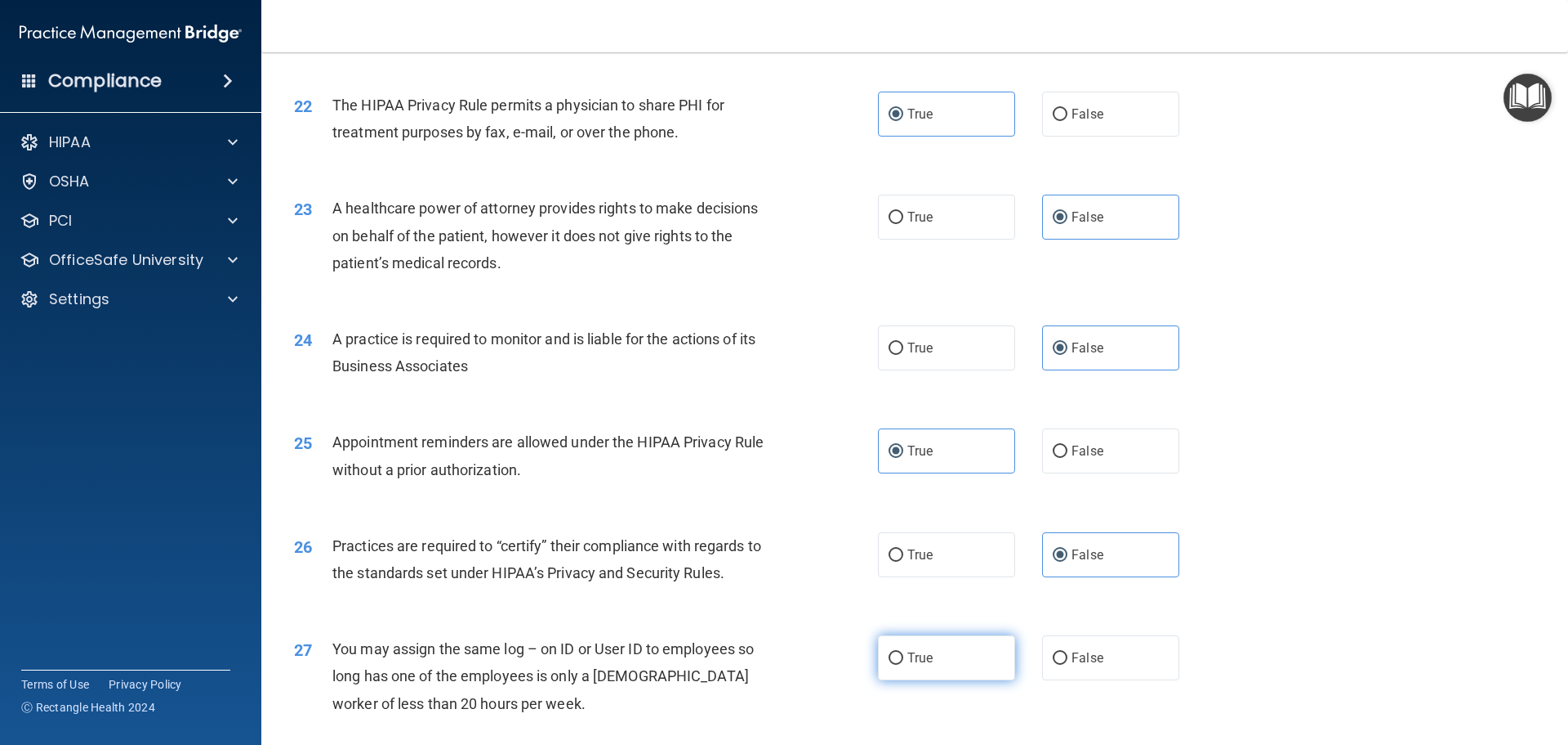
click at [974, 658] on label "True" at bounding box center [947, 657] width 137 height 45
click at [903, 658] on input "True" at bounding box center [896, 658] width 14 height 13
radio input "true"
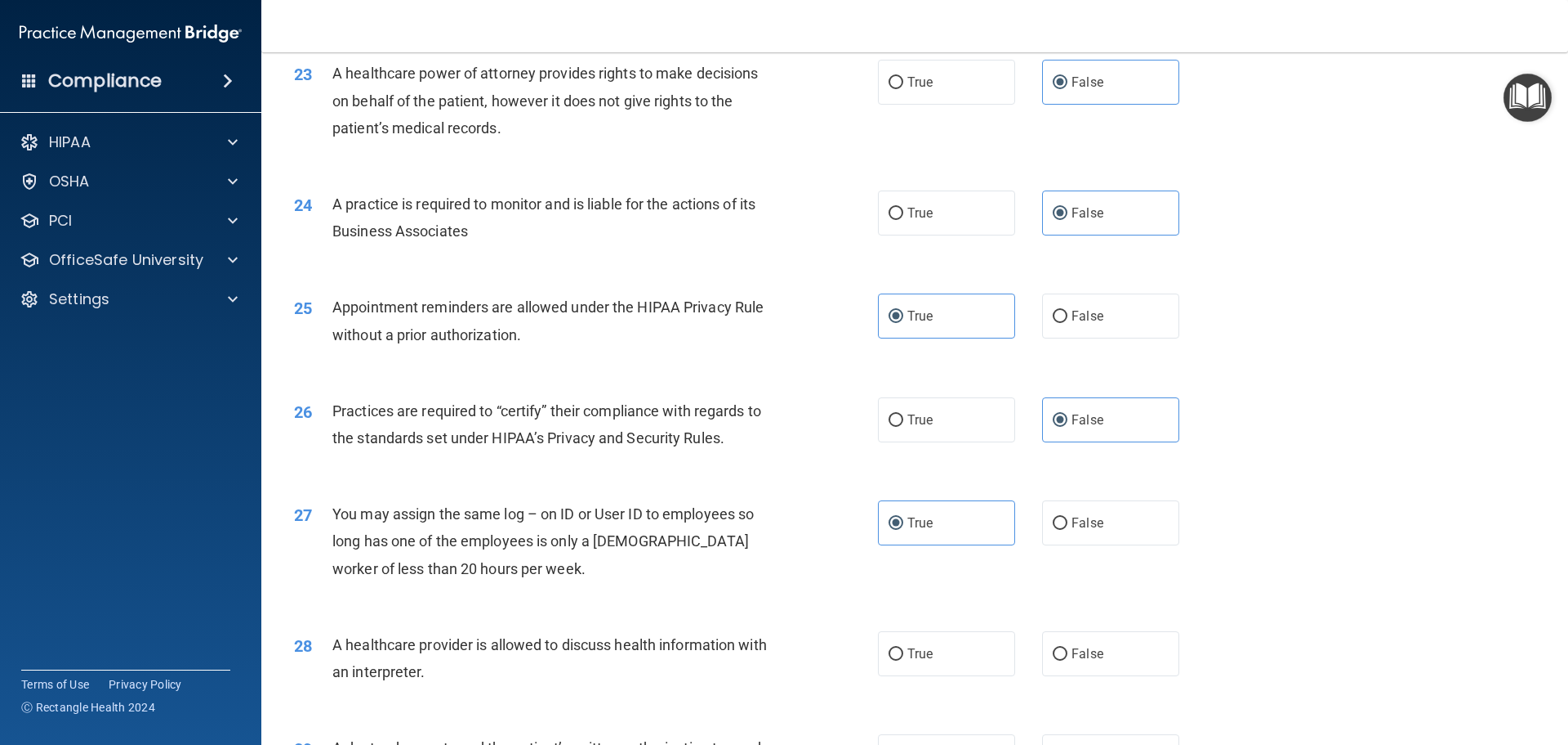
scroll to position [2780, 0]
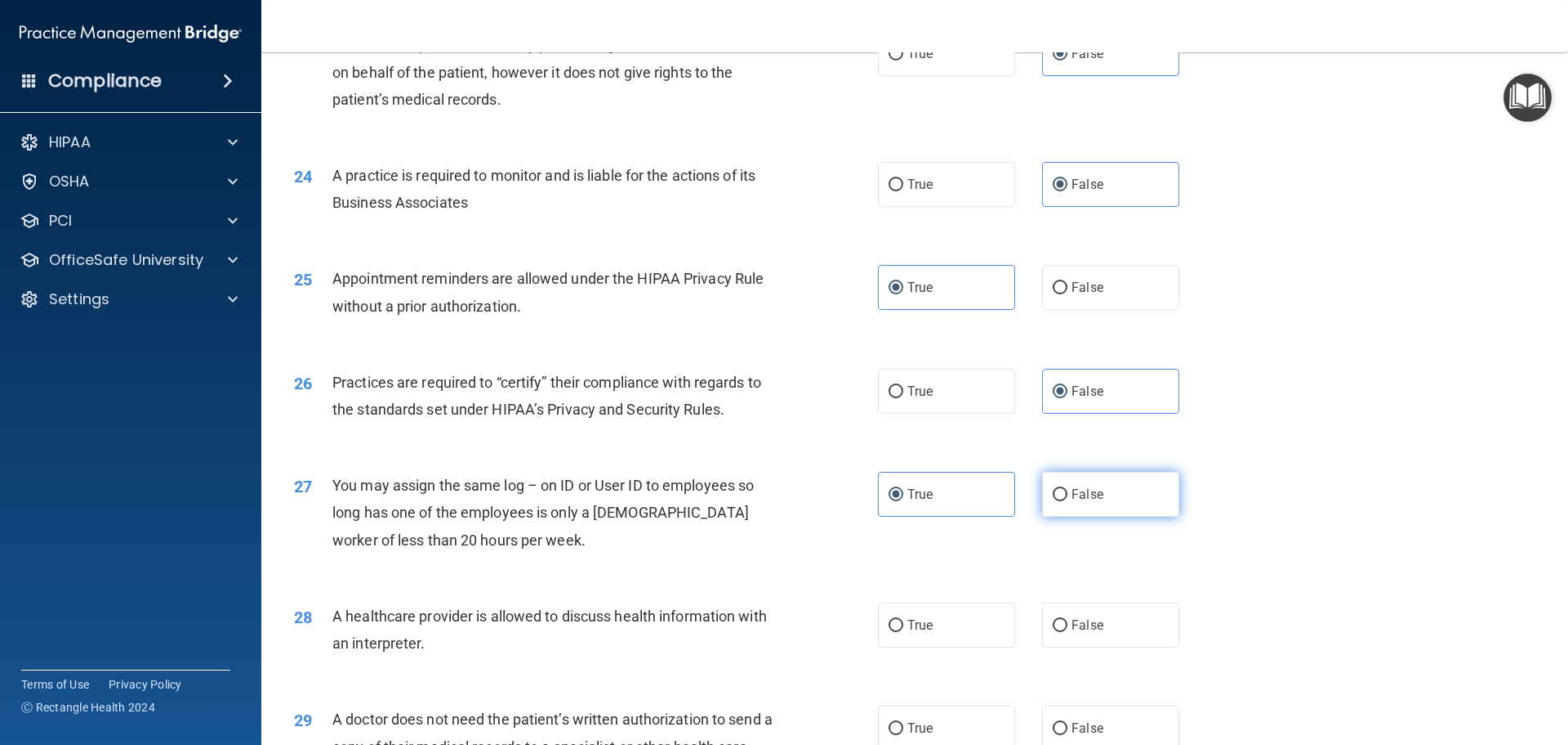
click at [1084, 485] on label "False" at bounding box center [1111, 493] width 137 height 45
click at [1067, 489] on input "False" at bounding box center [1059, 494] width 14 height 13
radio input "true"
radio input "false"
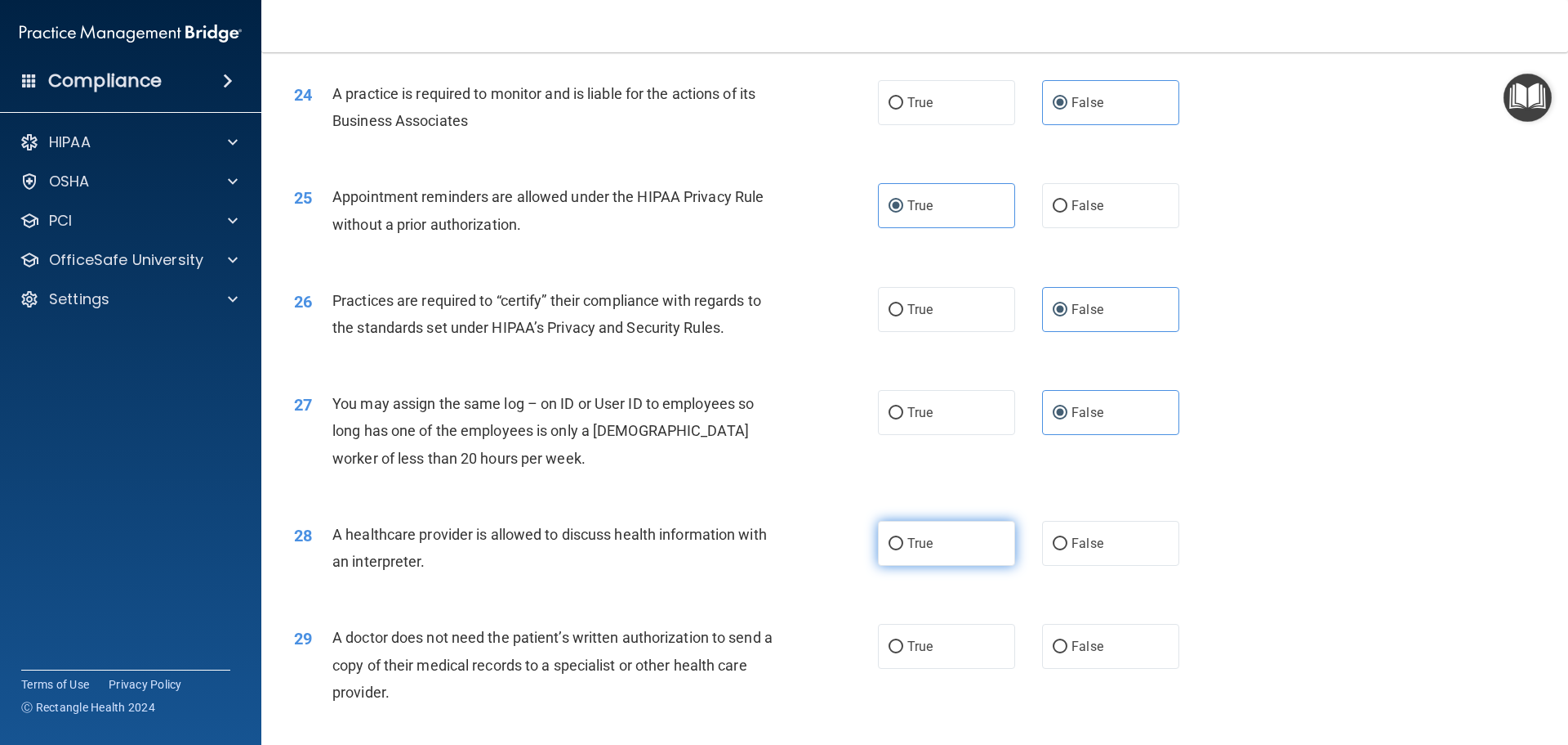
click at [960, 540] on label "True" at bounding box center [947, 543] width 137 height 45
click at [903, 540] on input "True" at bounding box center [896, 544] width 14 height 13
radio input "true"
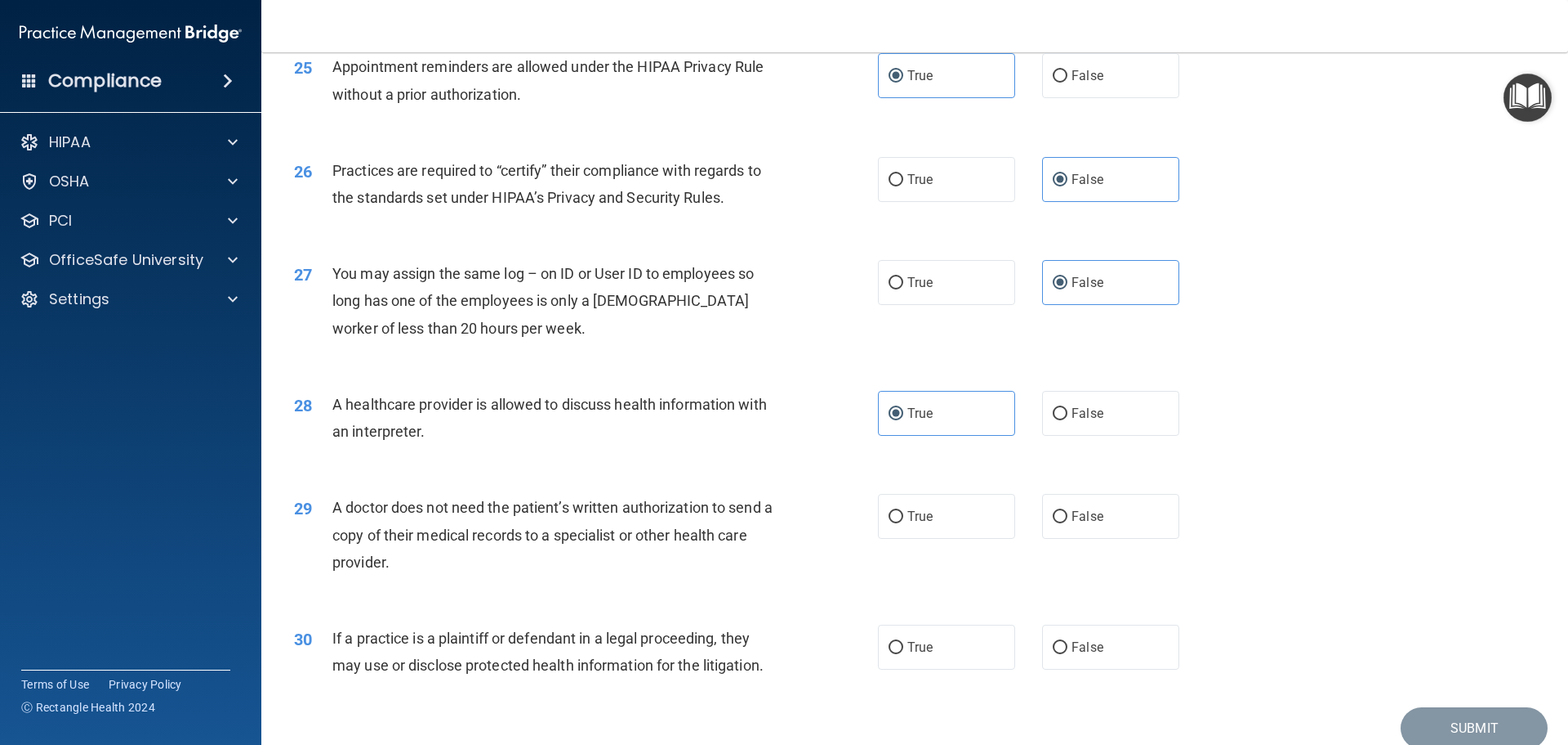
scroll to position [3024, 0]
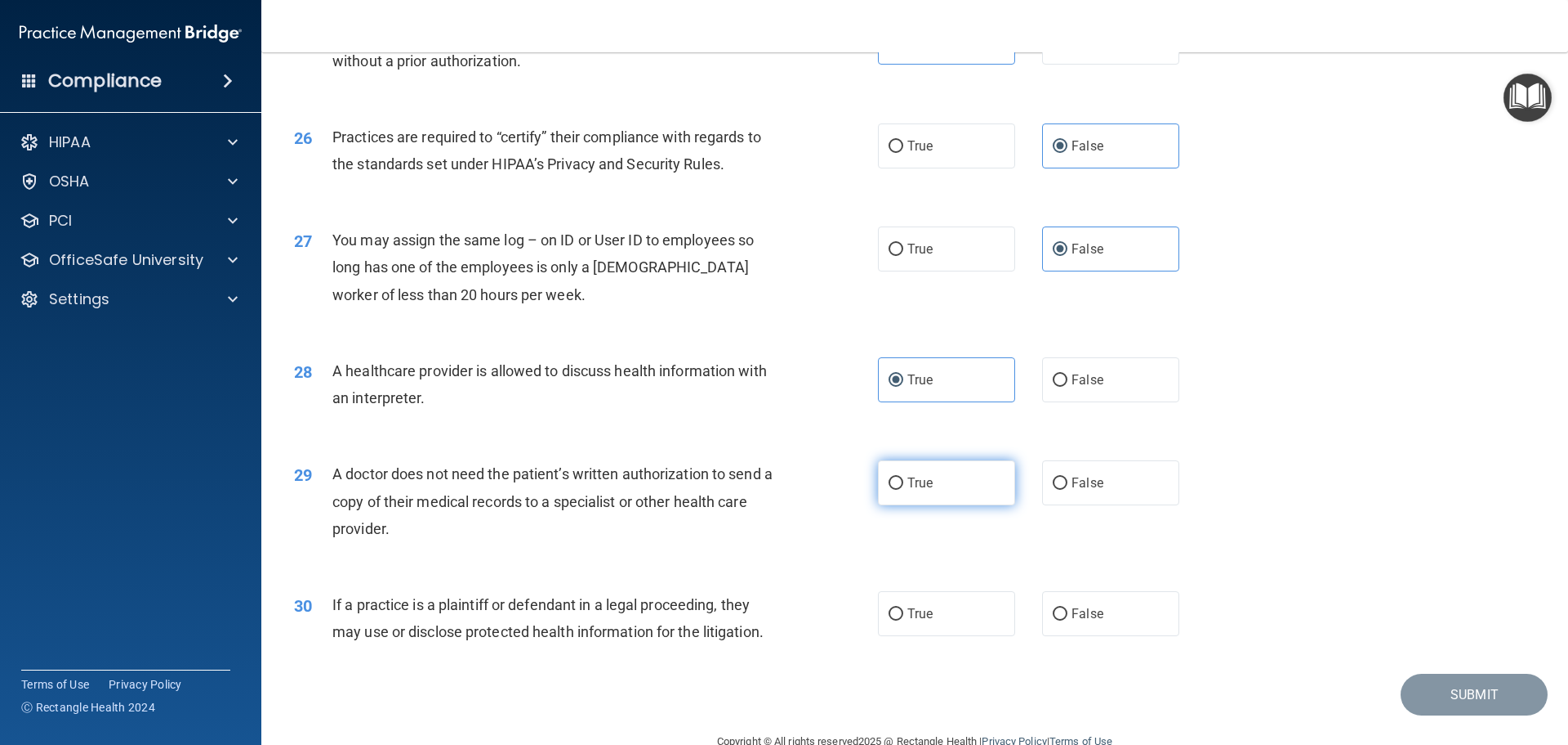
click at [944, 492] on label "True" at bounding box center [947, 482] width 137 height 45
click at [903, 490] on input "True" at bounding box center [896, 483] width 14 height 13
radio input "true"
click at [938, 599] on label "True" at bounding box center [947, 613] width 137 height 45
click at [903, 608] on input "True" at bounding box center [896, 614] width 14 height 13
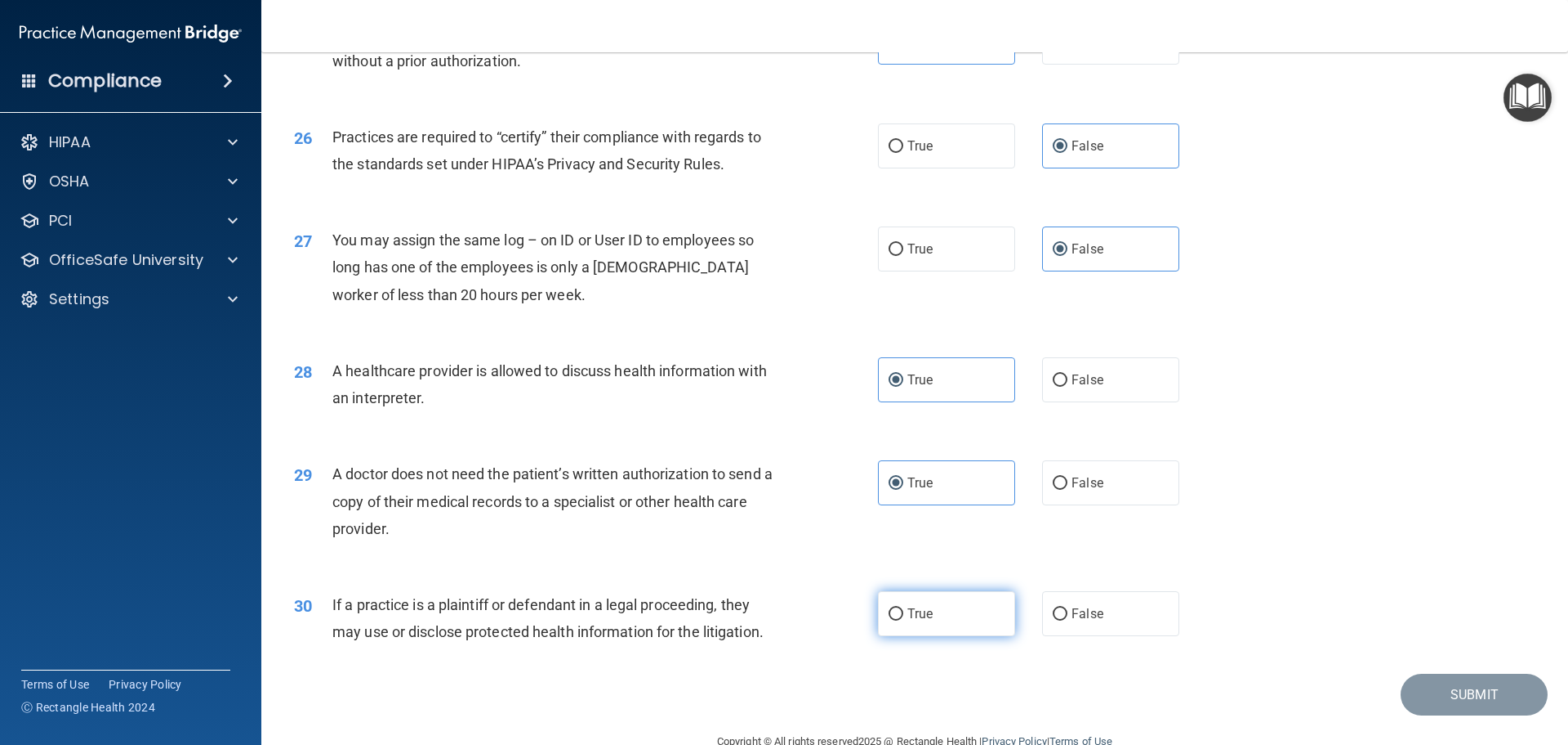
radio input "true"
click at [1470, 699] on button "Submit" at bounding box center [1475, 694] width 147 height 41
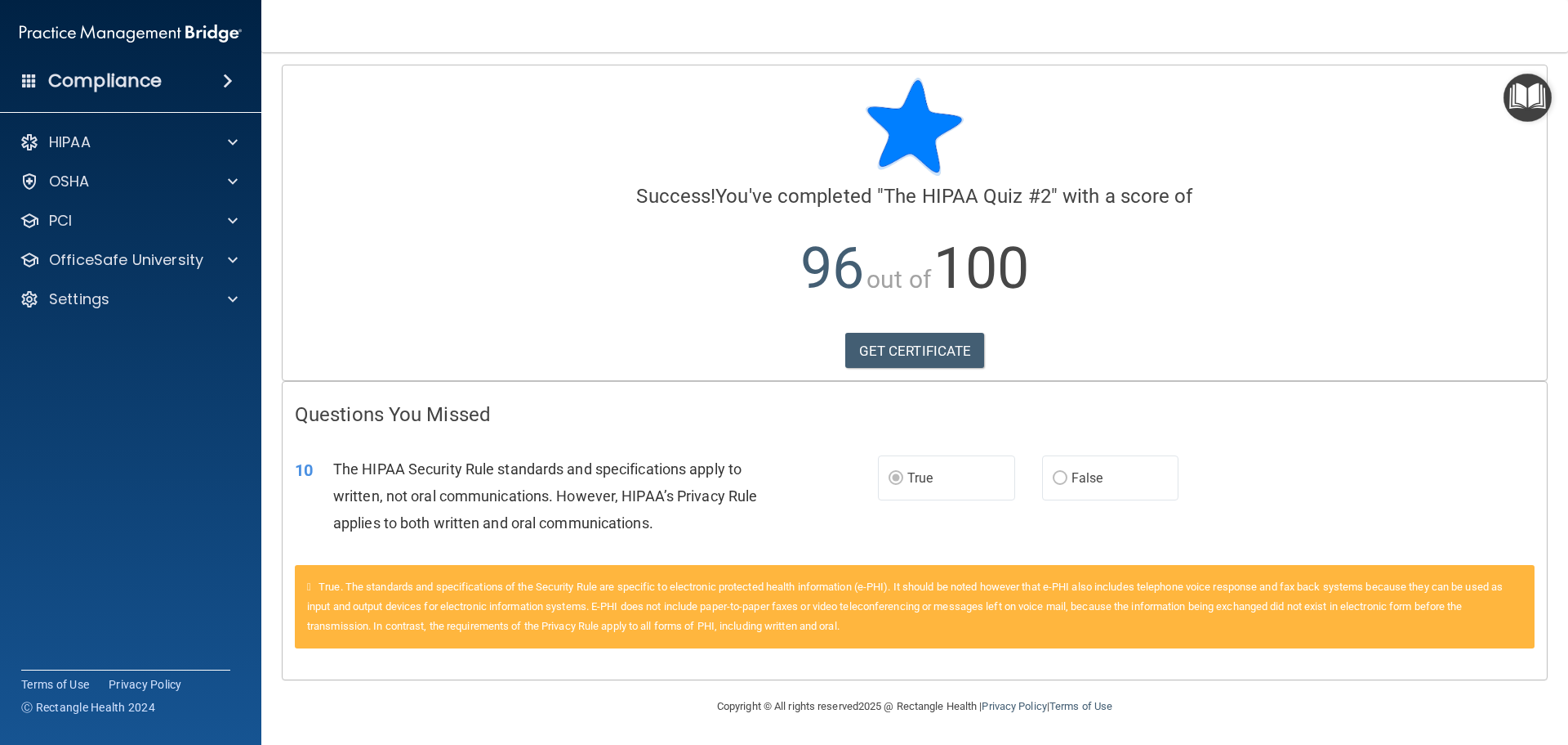
scroll to position [5, 0]
click at [173, 259] on p "OfficeSafe University" at bounding box center [126, 260] width 154 height 19
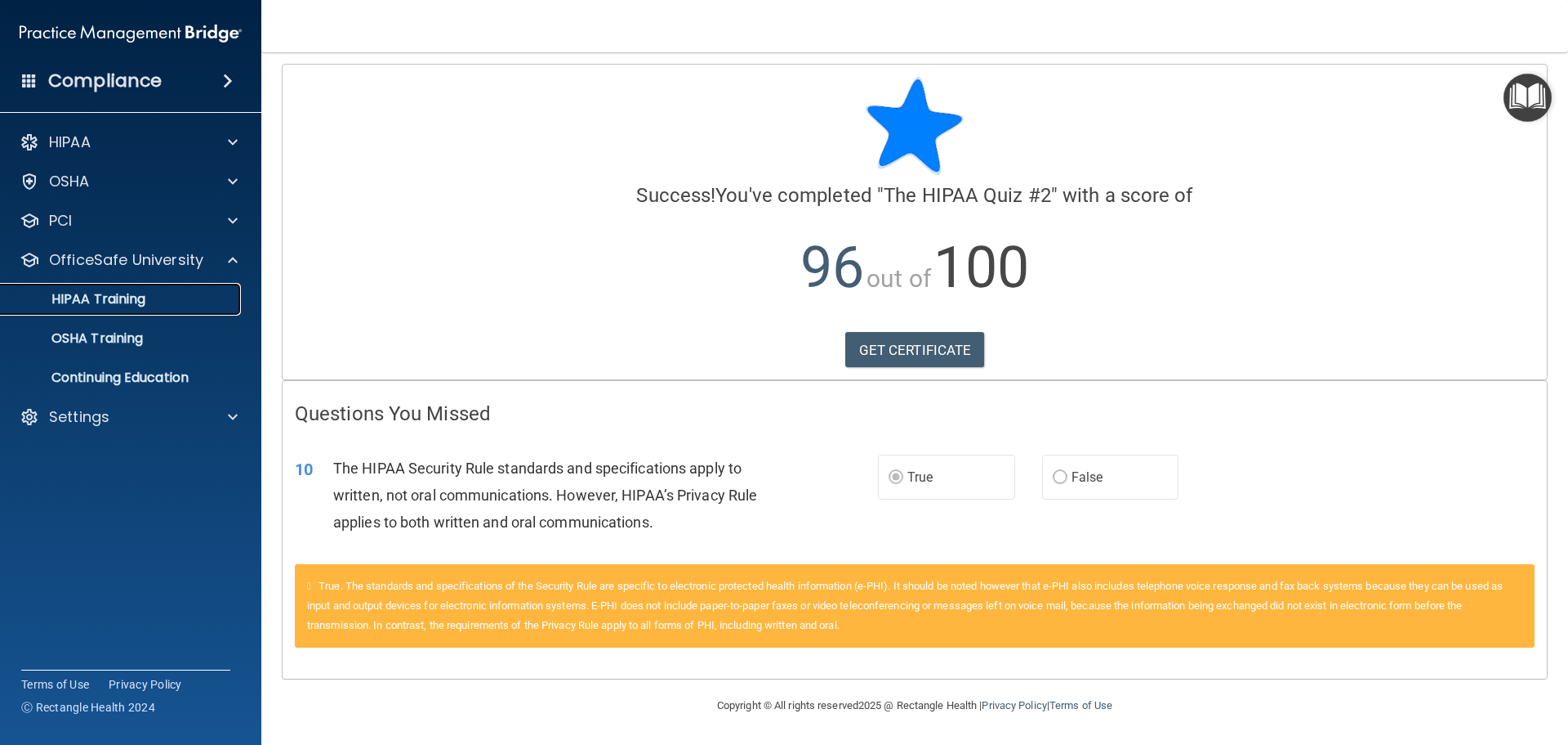
click at [164, 309] on link "HIPAA Training" at bounding box center [112, 299] width 257 height 33
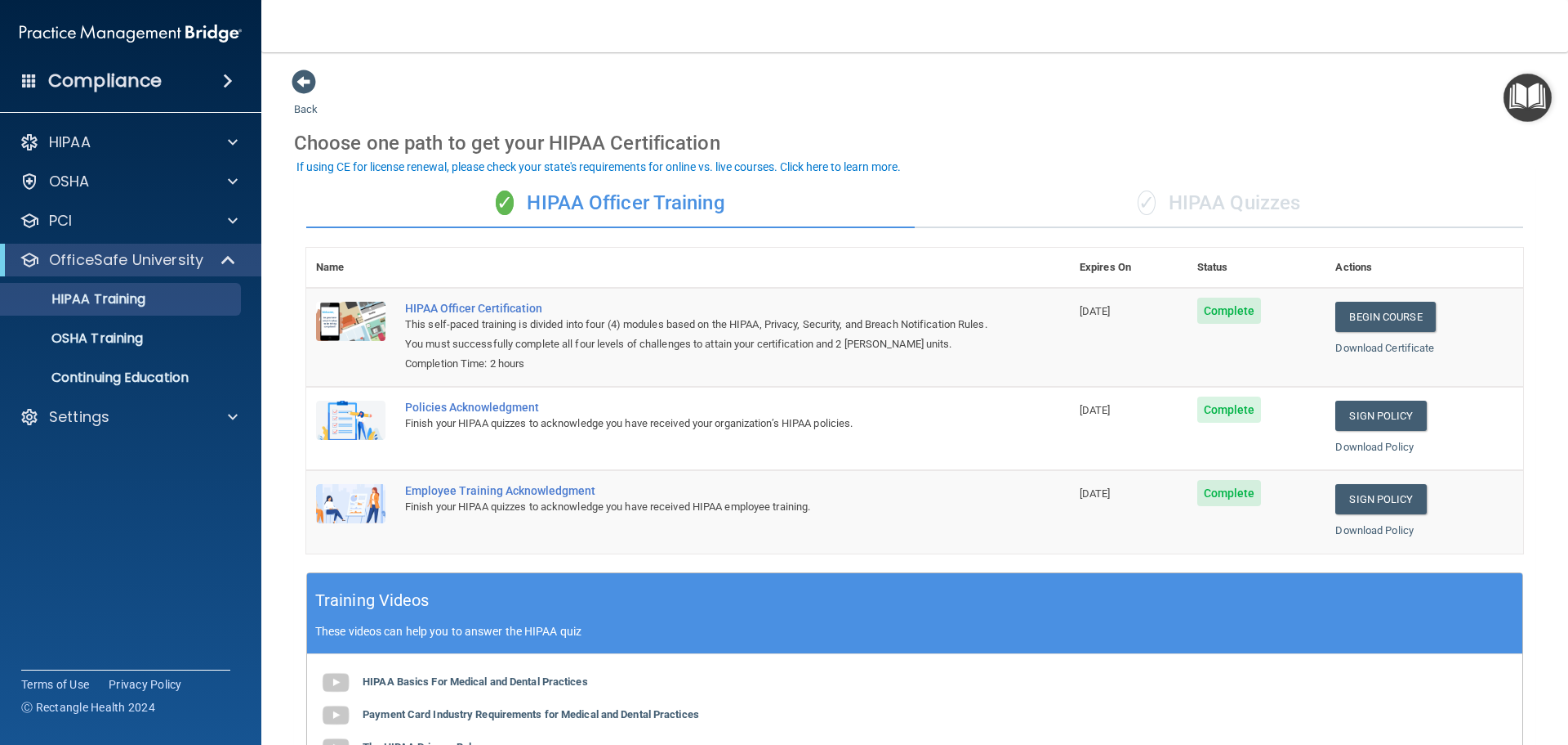
click at [1191, 216] on div "✓ HIPAA Quizzes" at bounding box center [1219, 203] width 609 height 49
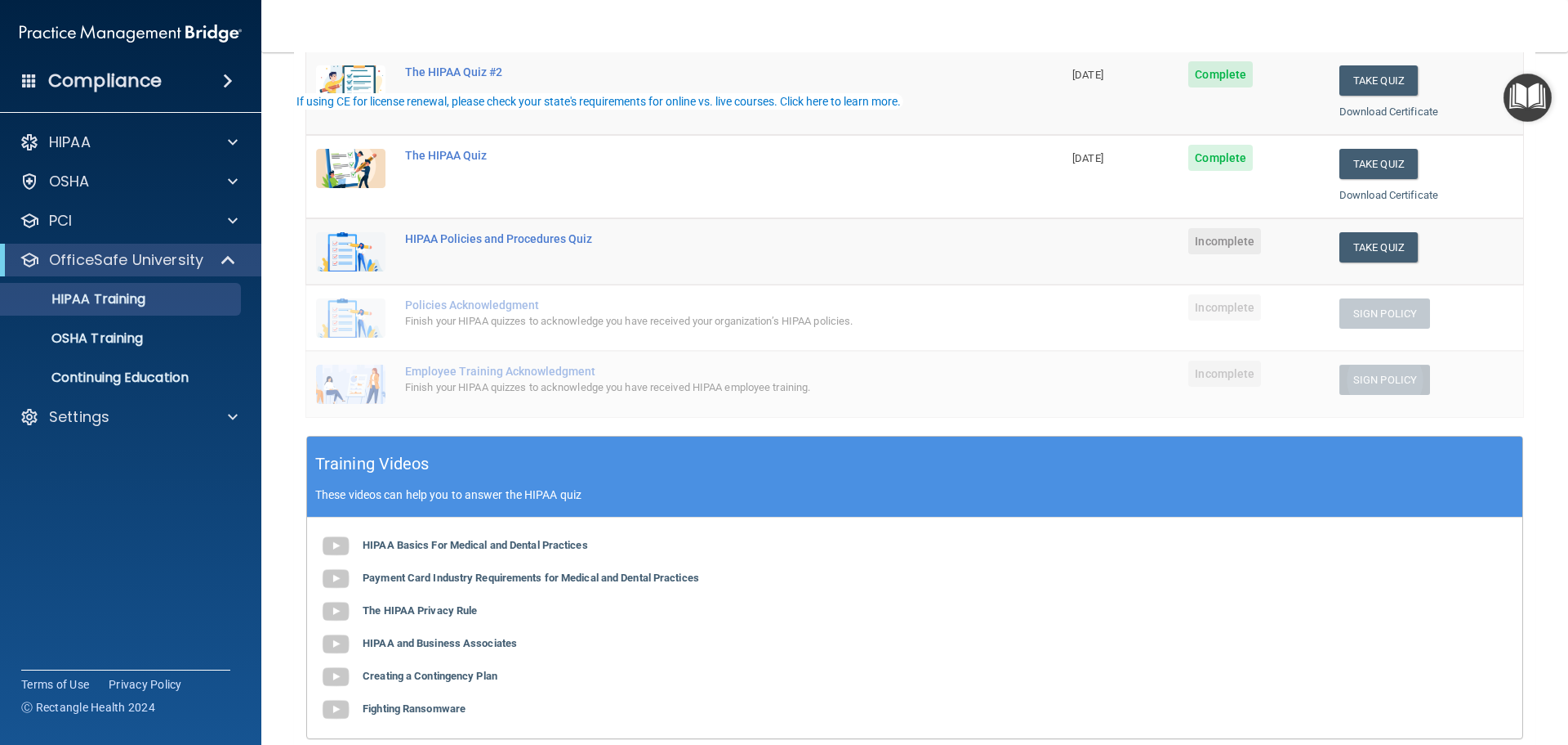
scroll to position [245, 0]
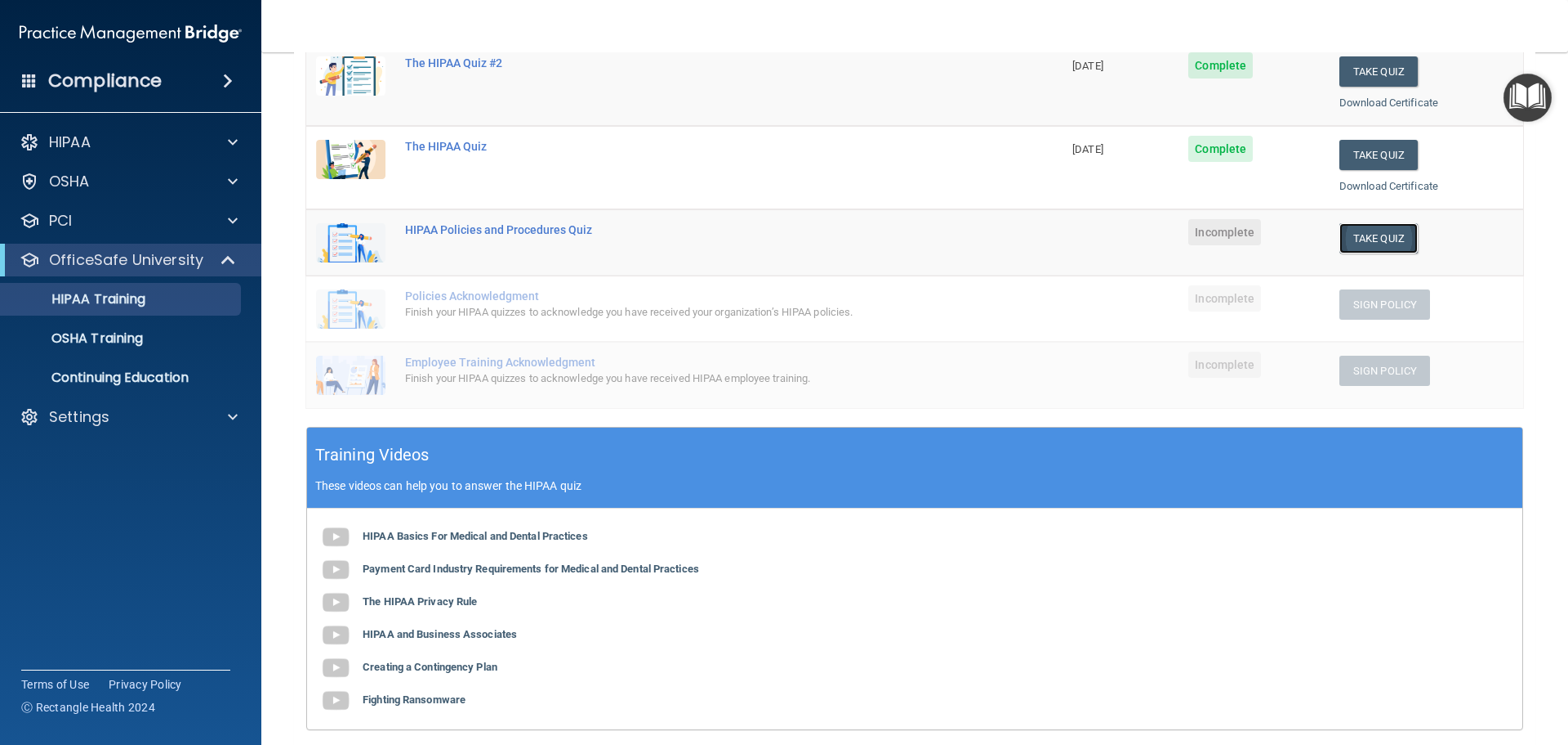
click at [1362, 236] on button "Take Quiz" at bounding box center [1378, 238] width 78 height 30
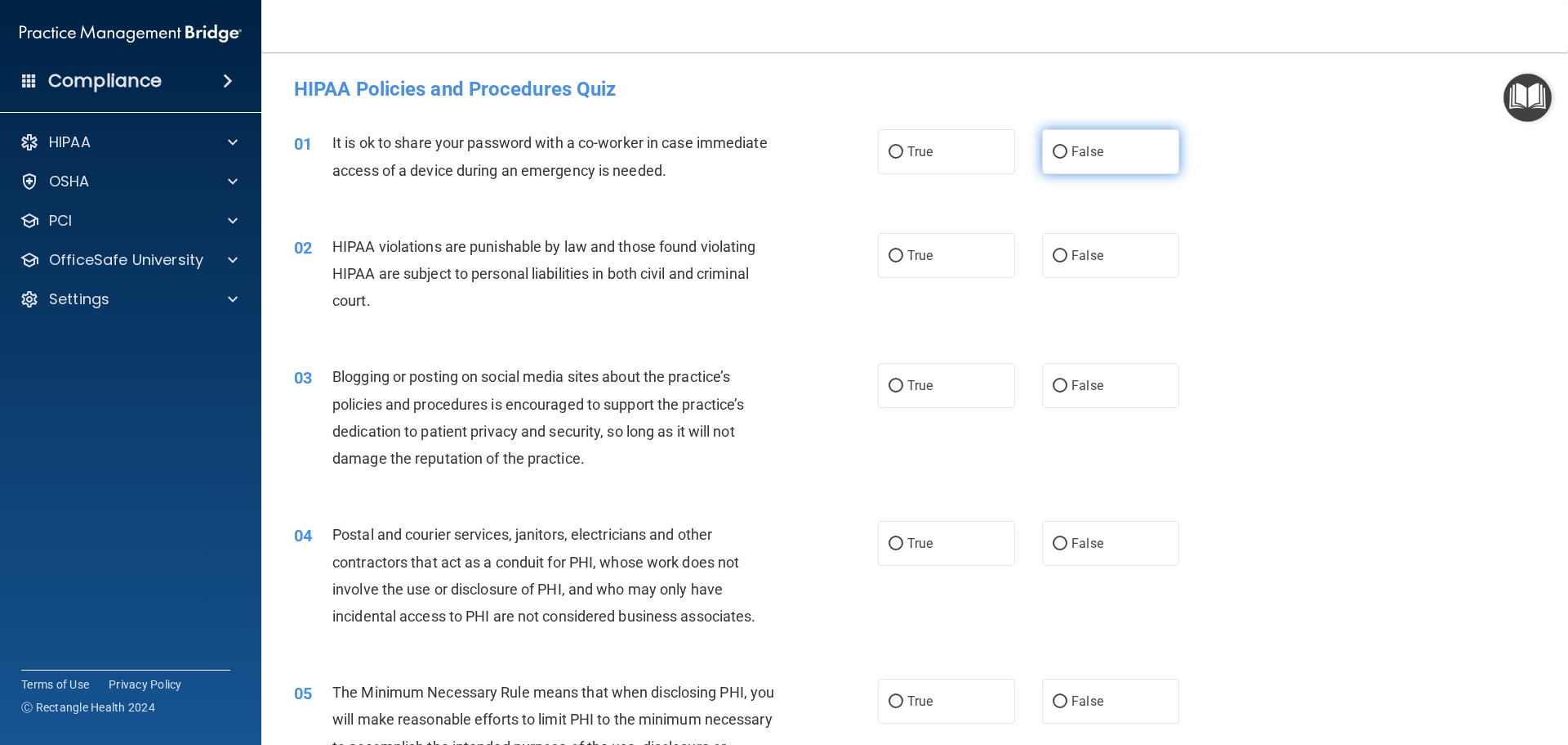
click at [1086, 159] on label "False" at bounding box center [1111, 151] width 137 height 45
click at [1067, 159] on input "False" at bounding box center [1059, 152] width 14 height 13
radio input "true"
click at [945, 260] on label "True" at bounding box center [947, 255] width 137 height 45
click at [903, 260] on input "True" at bounding box center [896, 256] width 14 height 13
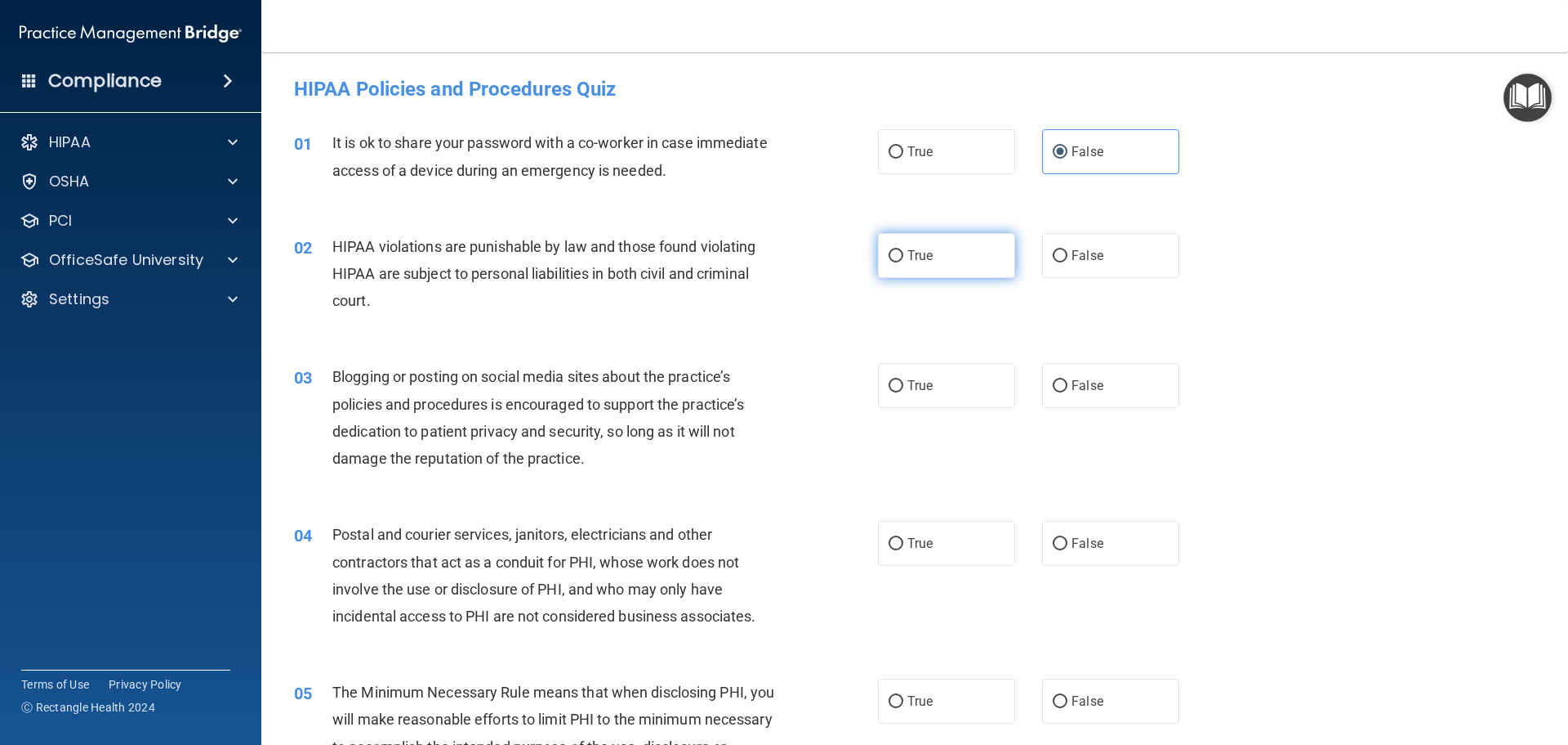
radio input "true"
click at [1091, 385] on span "False" at bounding box center [1087, 386] width 32 height 15
click at [1067, 385] on input "False" at bounding box center [1059, 386] width 14 height 13
radio input "true"
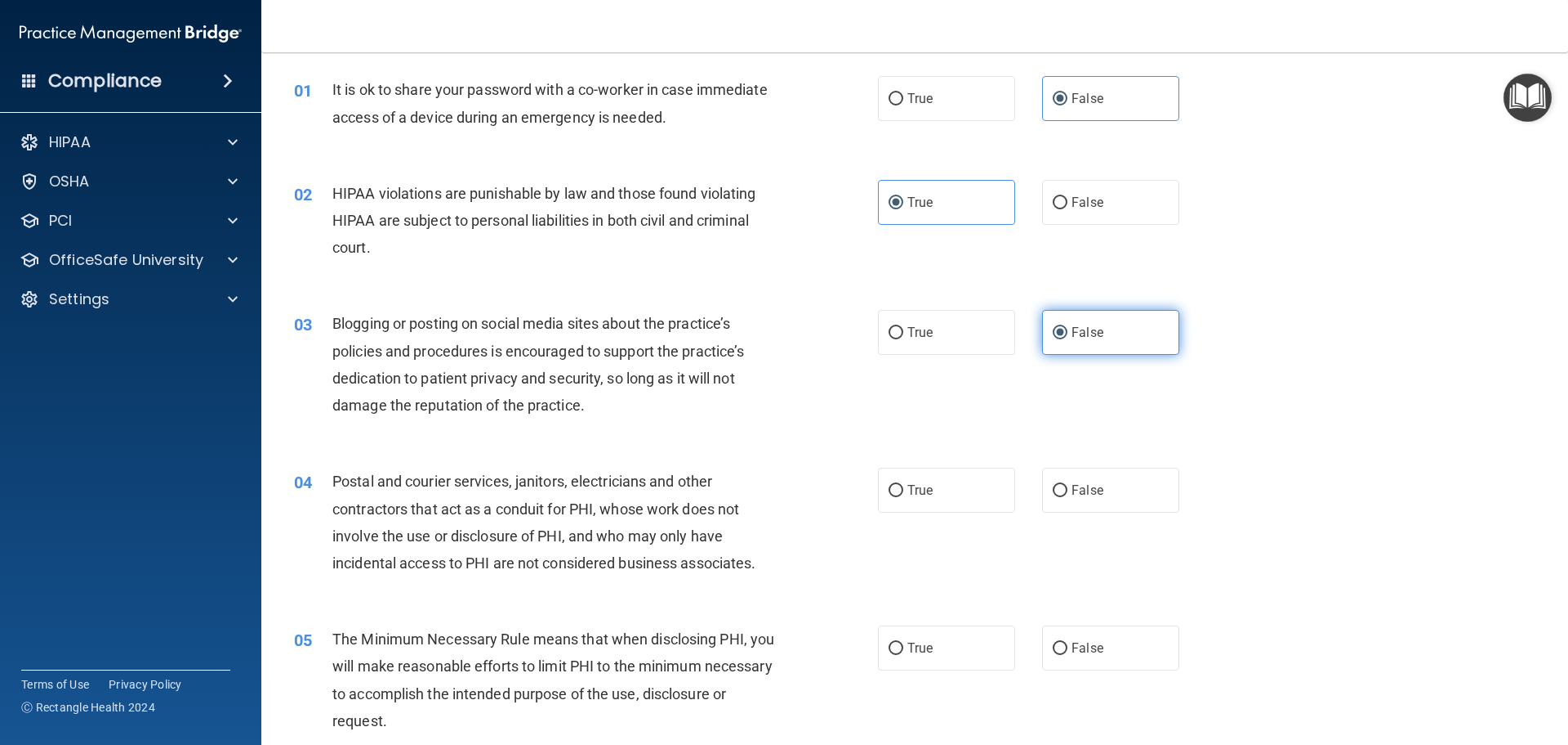
scroll to position [82, 0]
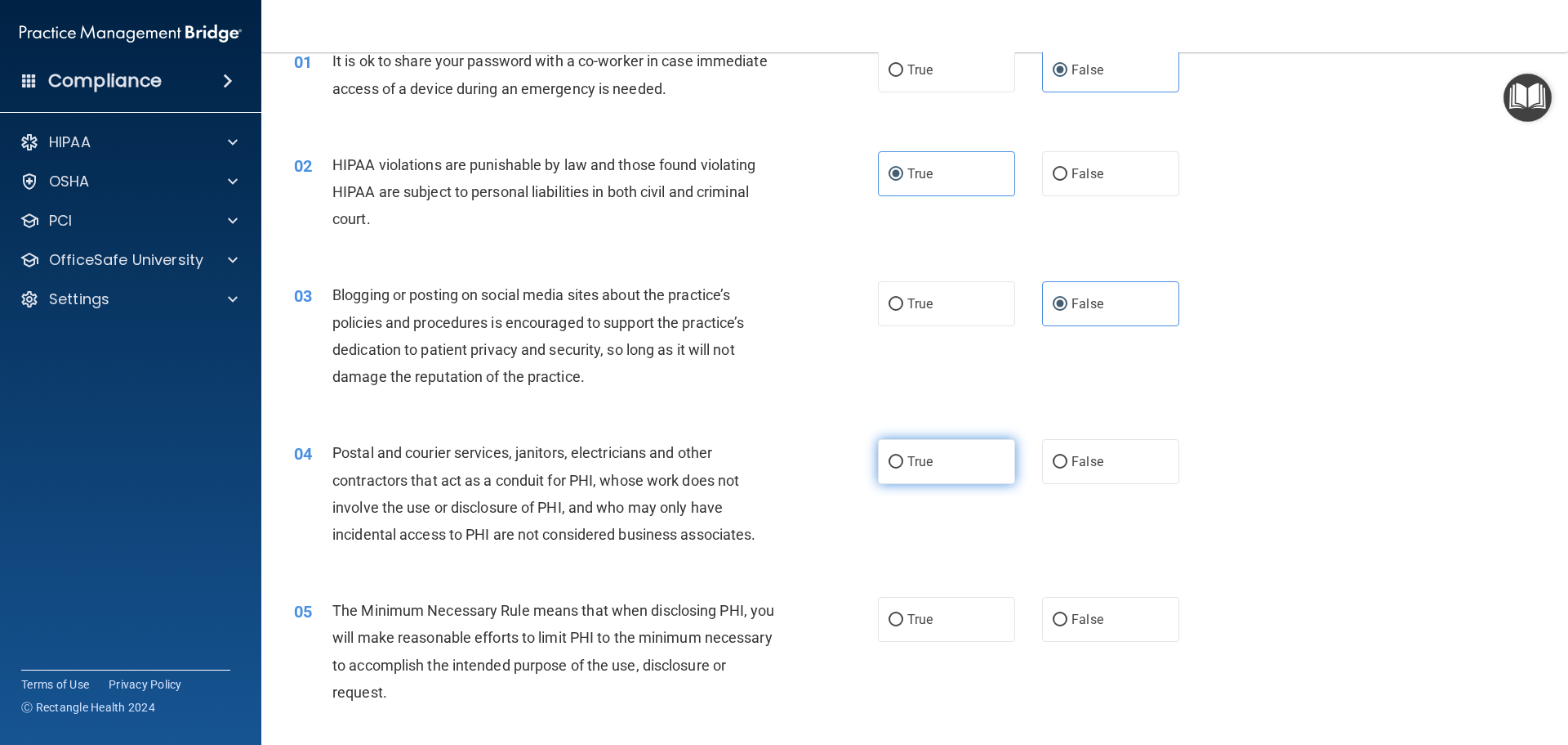
click at [938, 475] on label "True" at bounding box center [947, 461] width 137 height 45
click at [903, 468] on input "True" at bounding box center [896, 462] width 14 height 13
radio input "true"
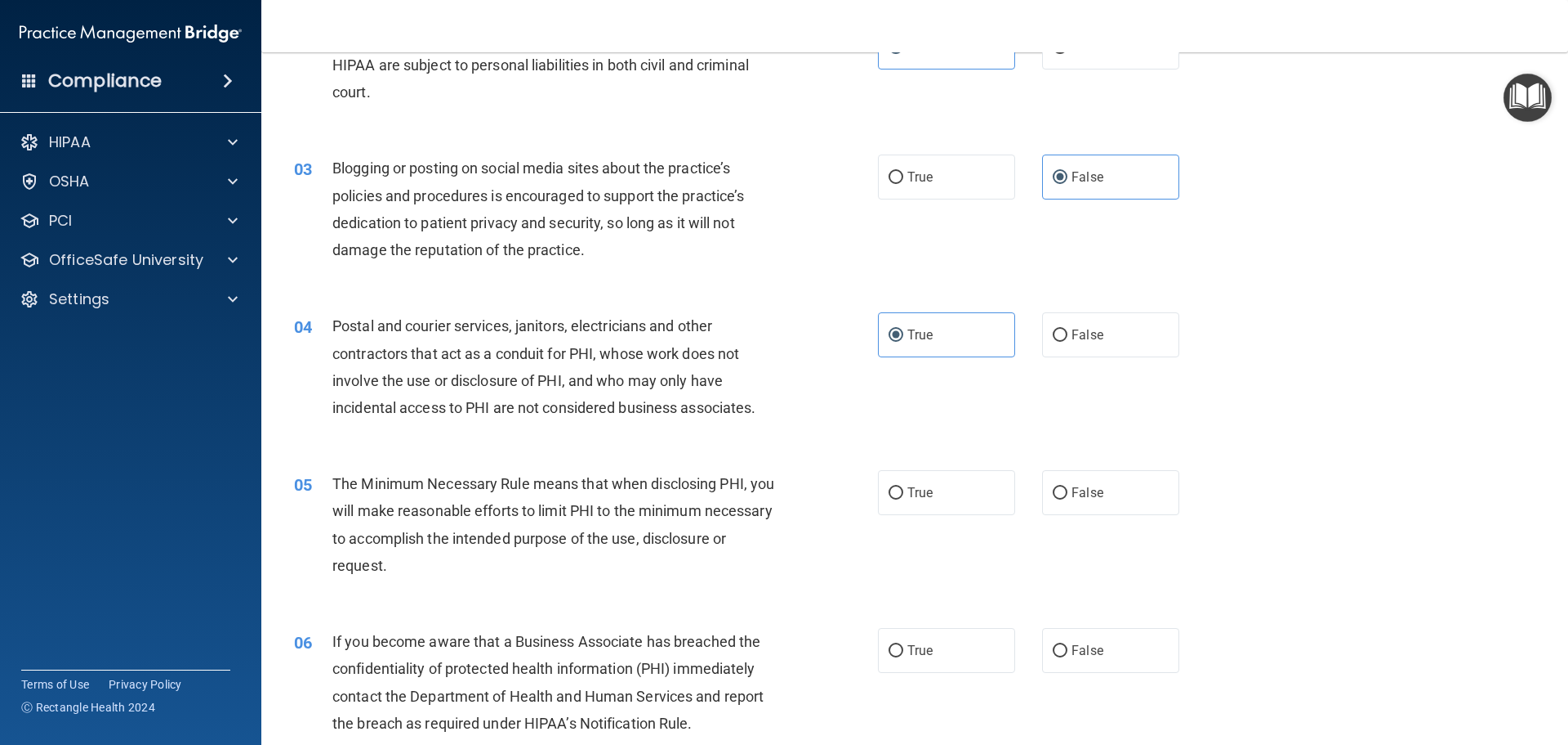
scroll to position [245, 0]
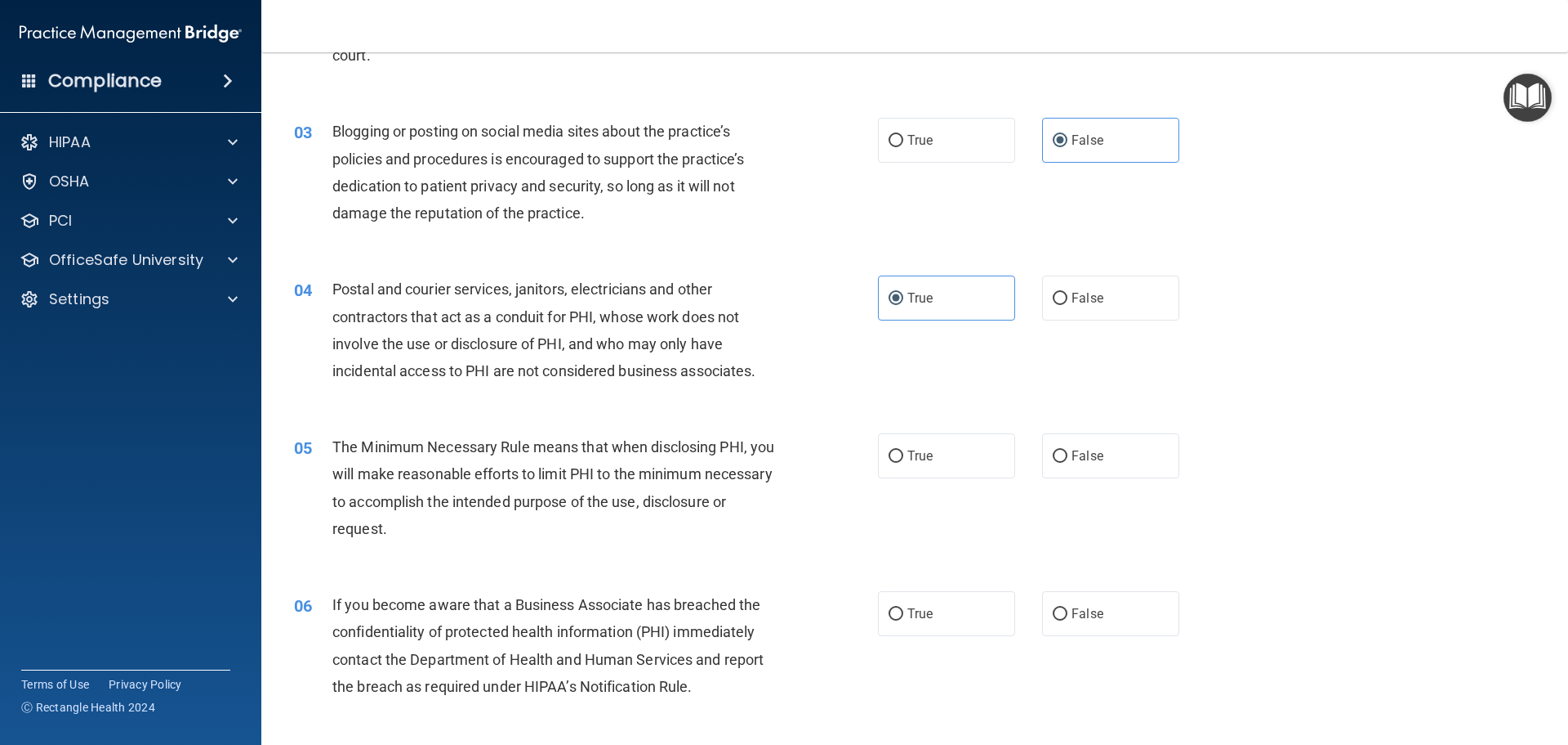
click at [954, 474] on label "True" at bounding box center [947, 456] width 137 height 45
click at [903, 463] on input "True" at bounding box center [896, 456] width 14 height 13
radio input "true"
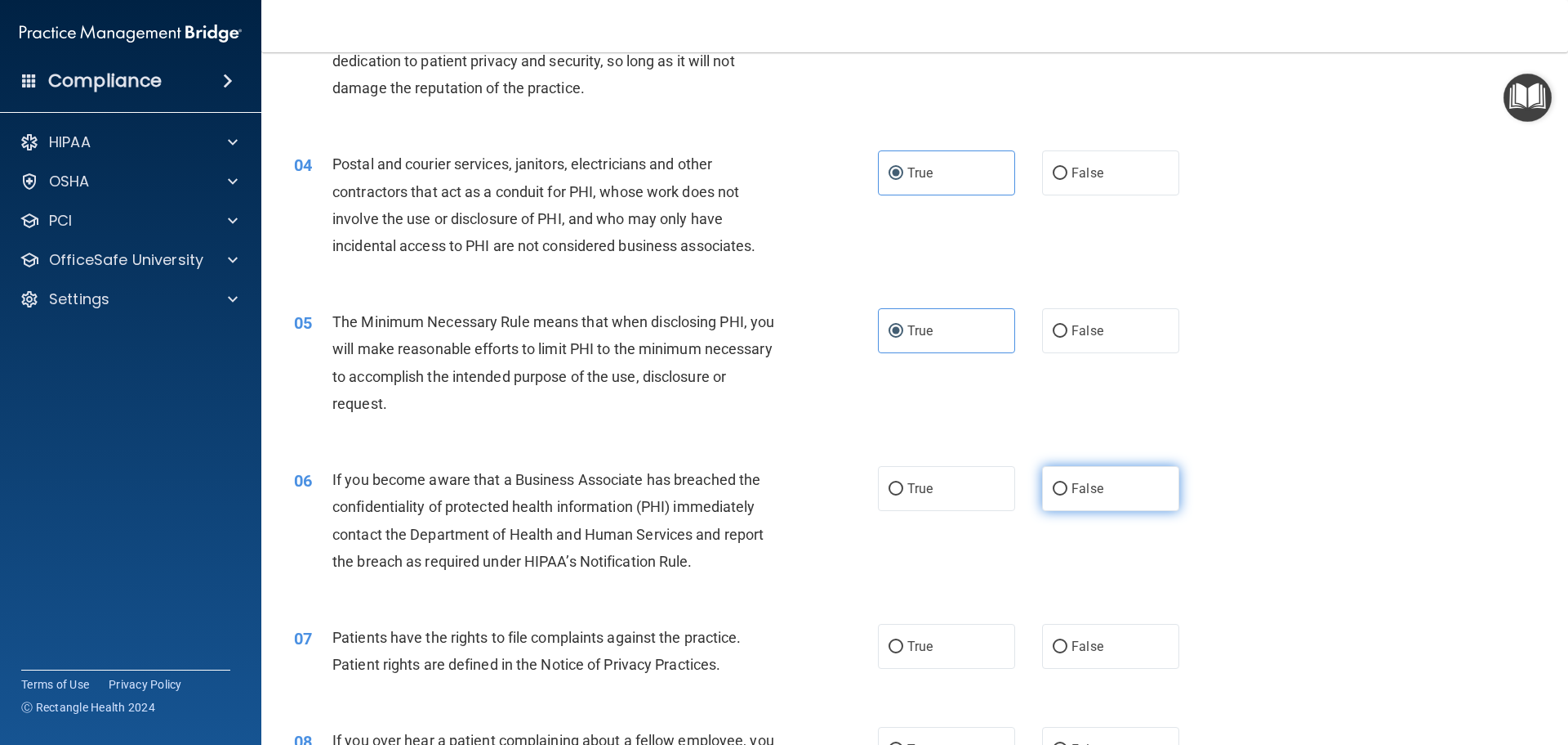
scroll to position [409, 0]
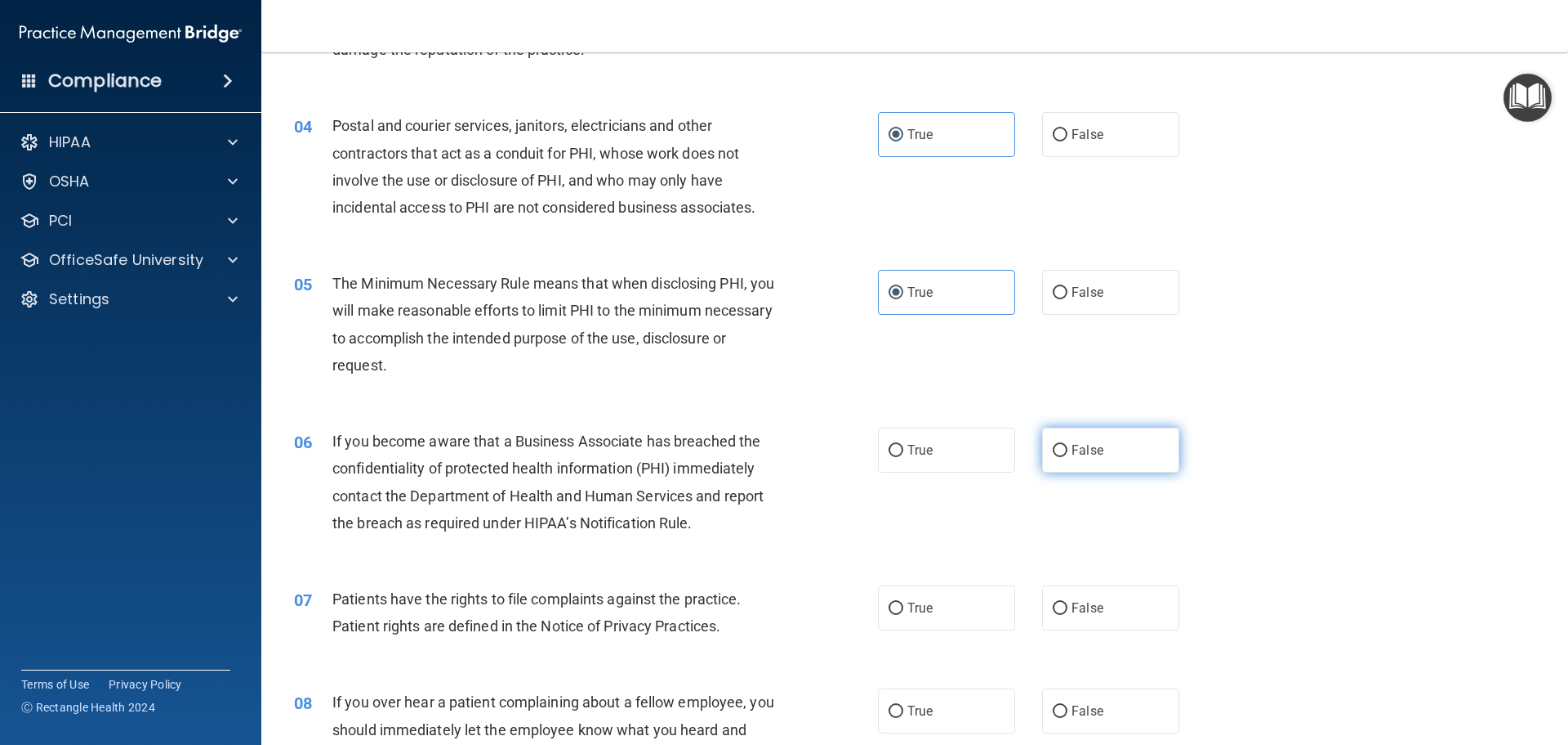
click at [1116, 450] on label "False" at bounding box center [1111, 450] width 137 height 45
click at [1067, 450] on input "False" at bounding box center [1059, 450] width 14 height 13
radio input "true"
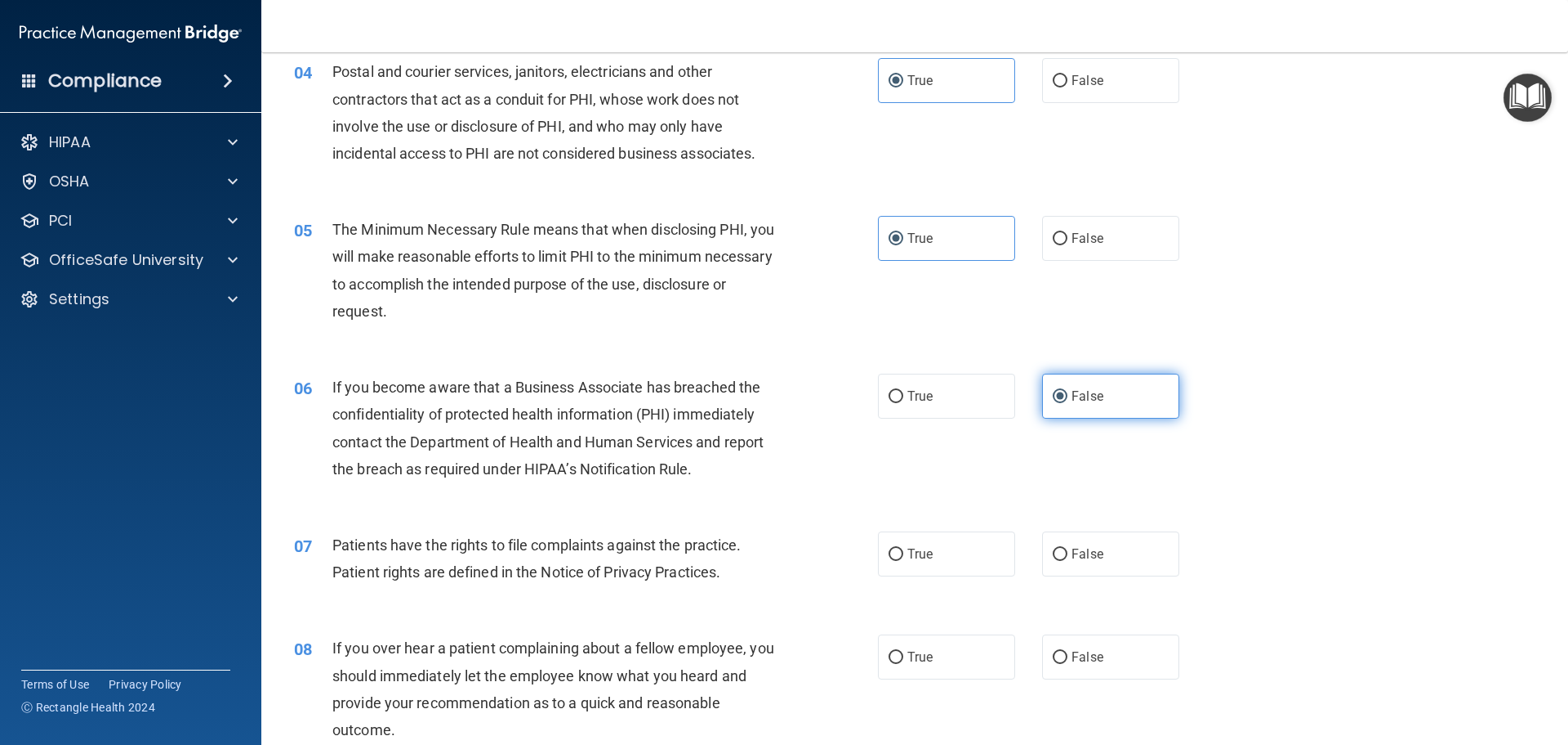
scroll to position [491, 0]
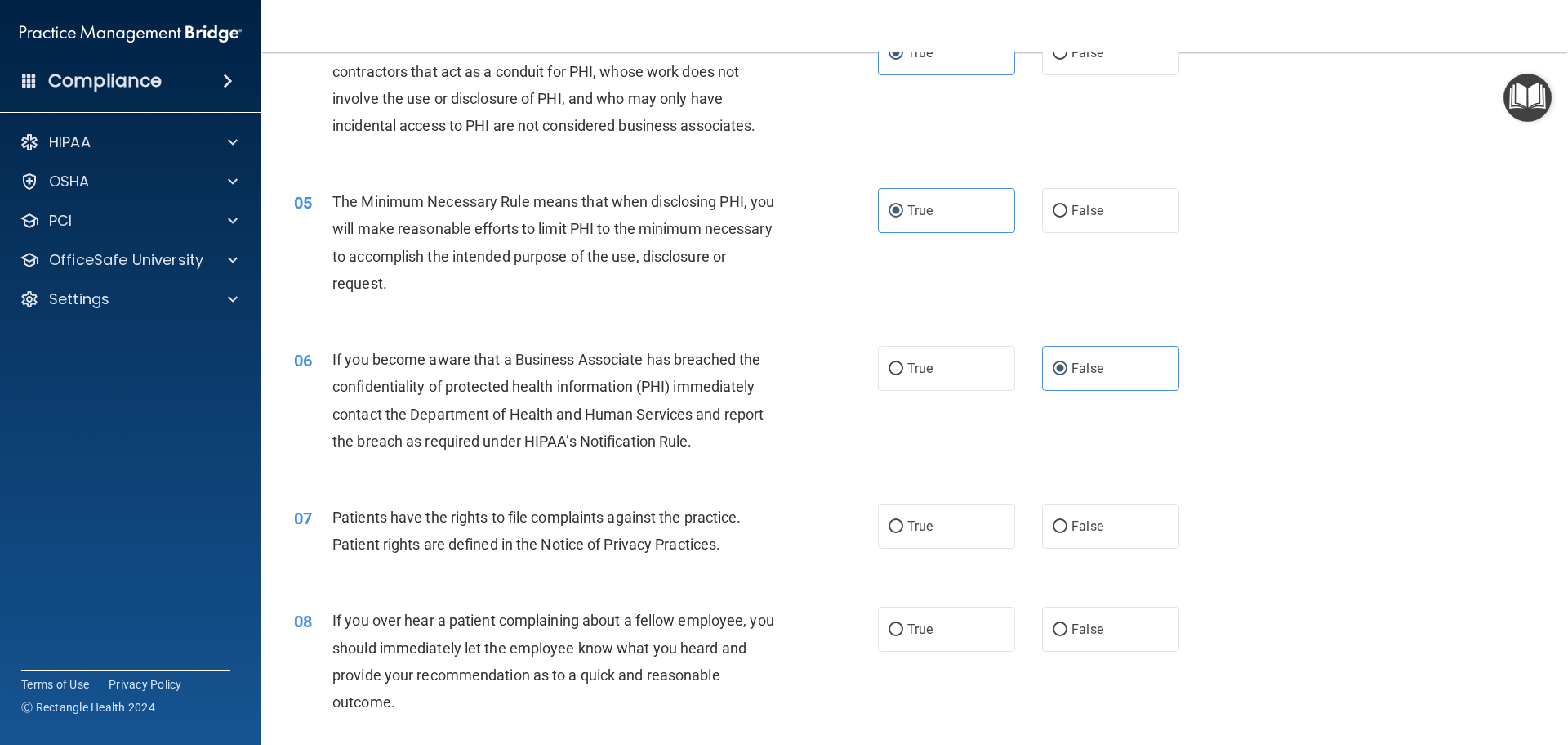
click at [937, 550] on div "07 Patients have the rights to file complaints against the practice. Patient ri…" at bounding box center [915, 534] width 1267 height 103
click at [943, 536] on label "True" at bounding box center [947, 525] width 137 height 45
click at [903, 533] on input "True" at bounding box center [896, 526] width 14 height 13
radio input "true"
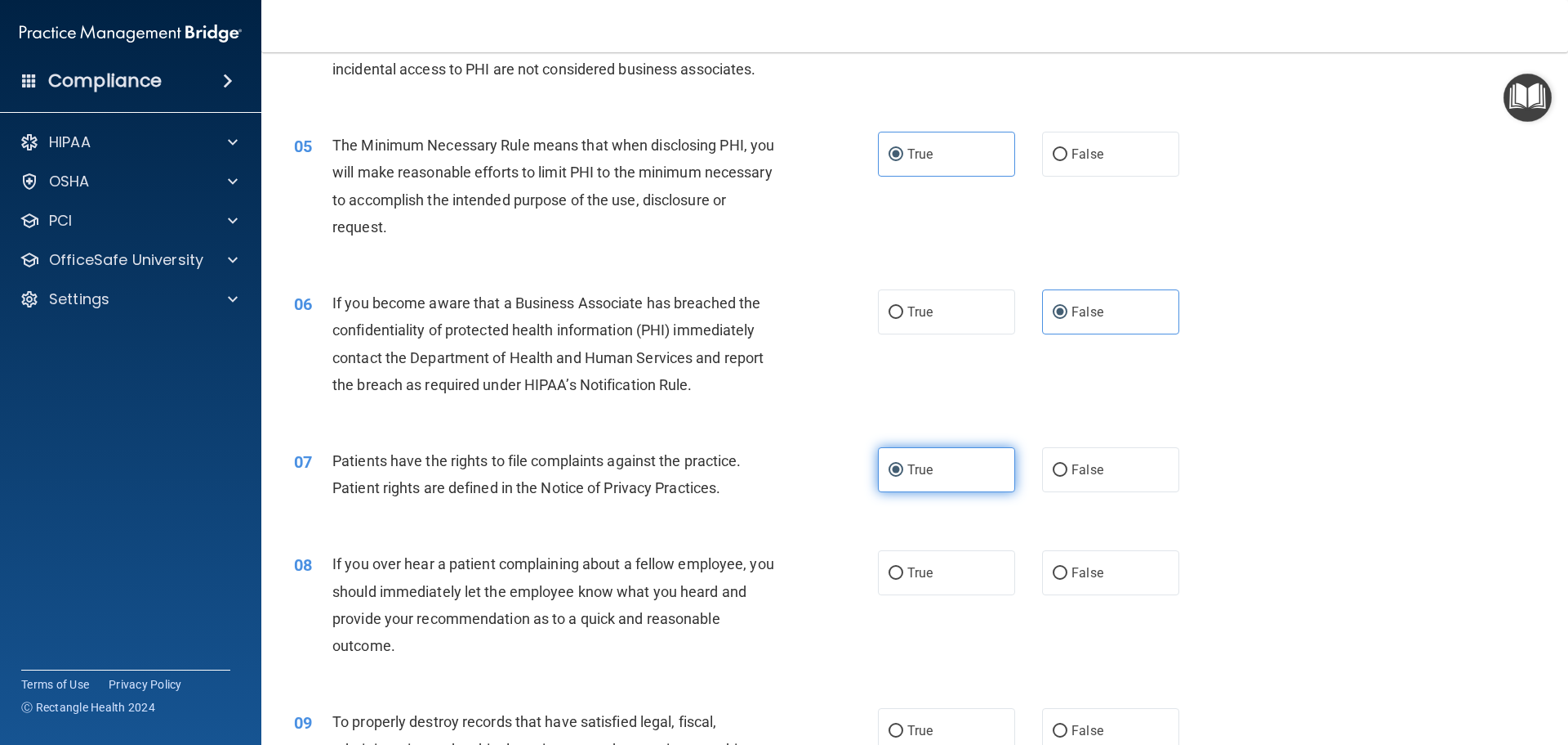
scroll to position [572, 0]
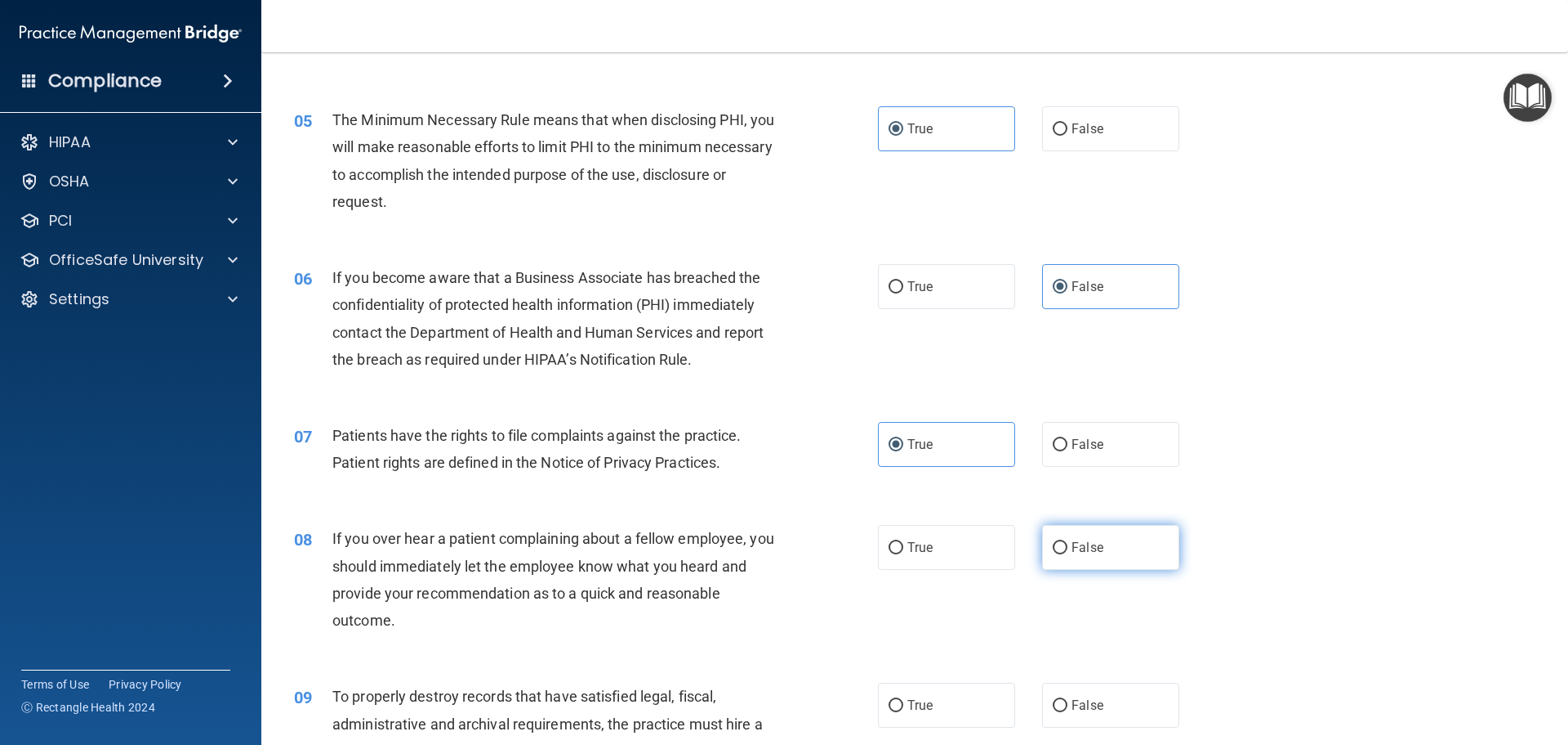
click at [1072, 539] on label "False" at bounding box center [1111, 546] width 137 height 45
click at [1067, 542] on input "False" at bounding box center [1059, 547] width 14 height 13
radio input "true"
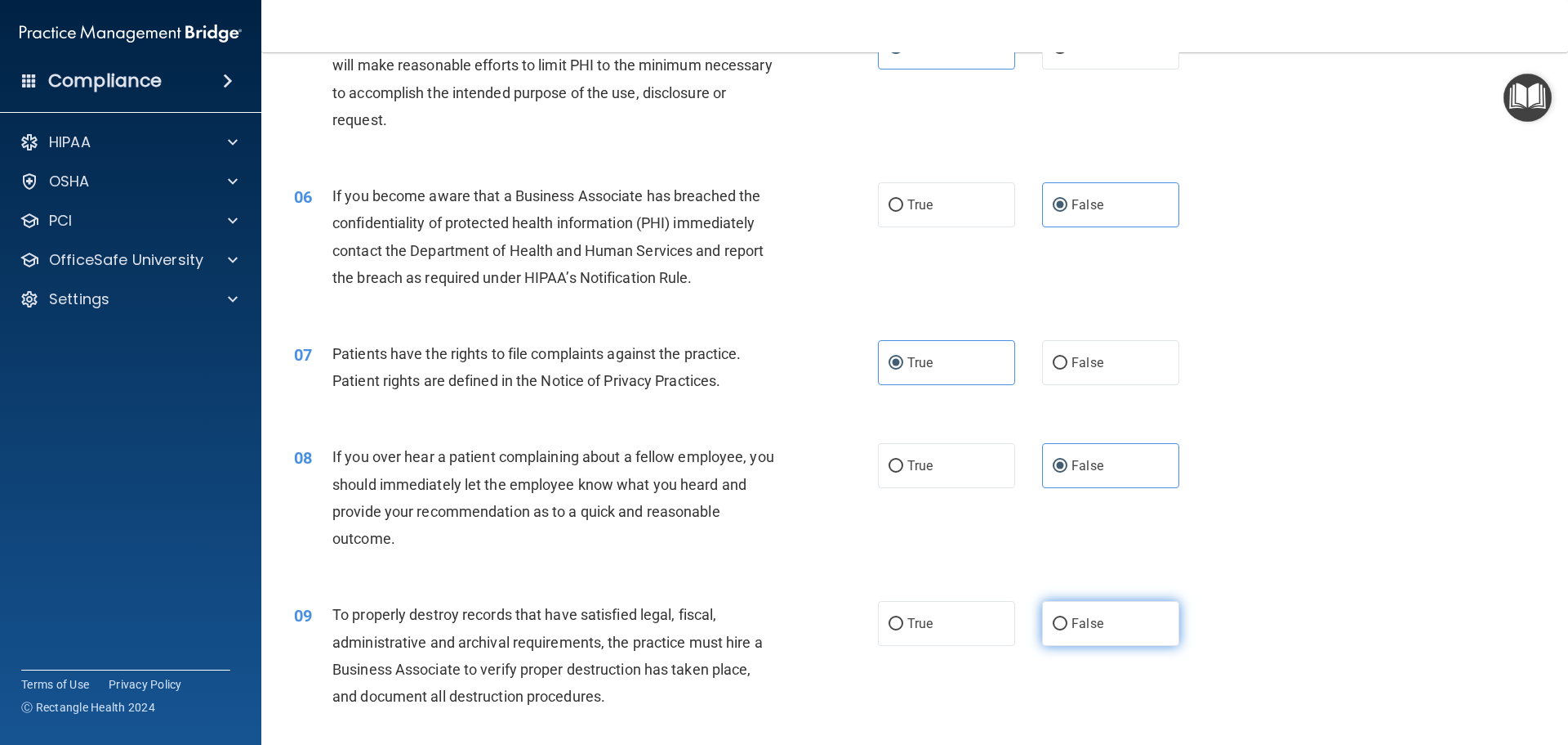
click at [1072, 614] on label "False" at bounding box center [1111, 623] width 137 height 45
click at [1067, 618] on input "False" at bounding box center [1059, 624] width 14 height 13
radio input "true"
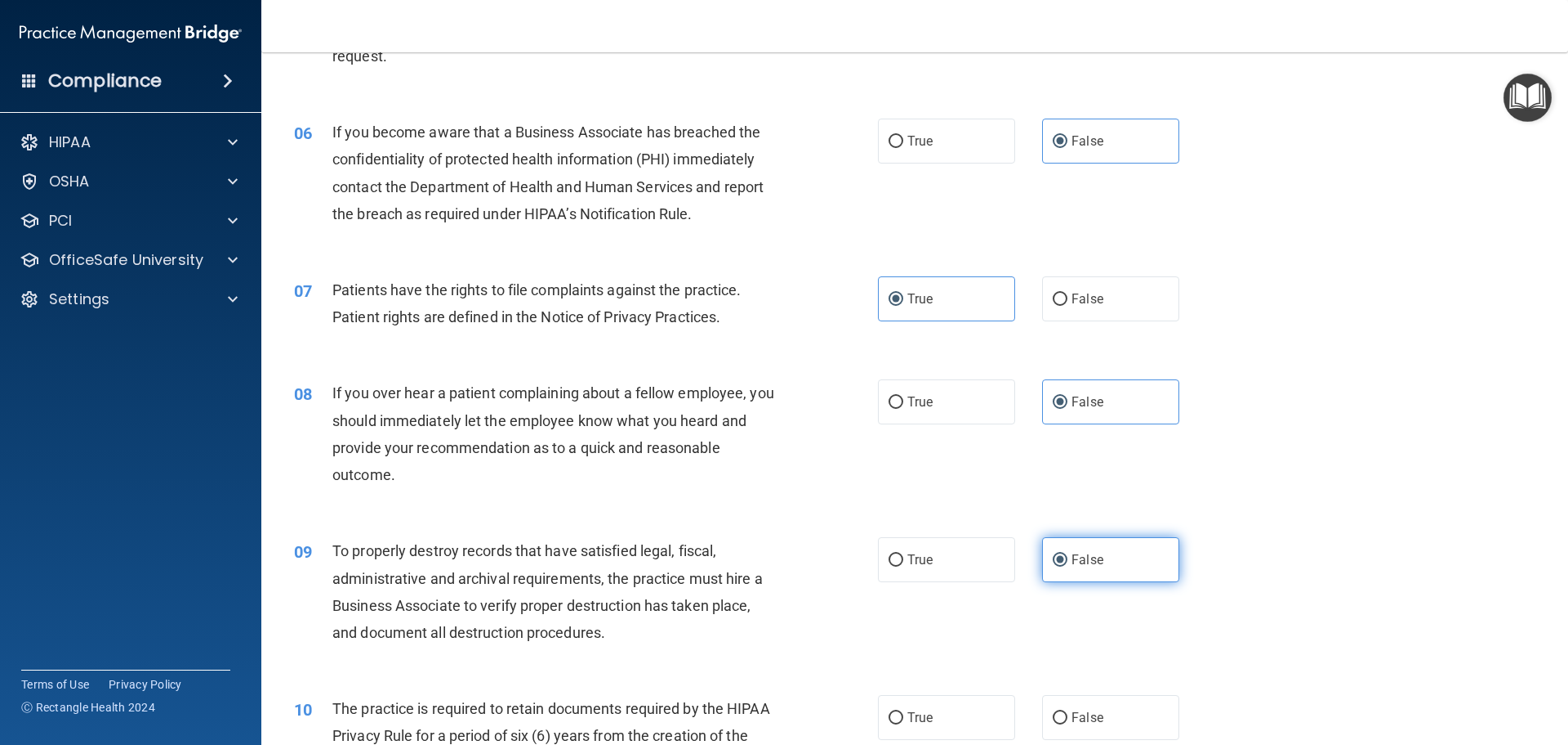
scroll to position [817, 0]
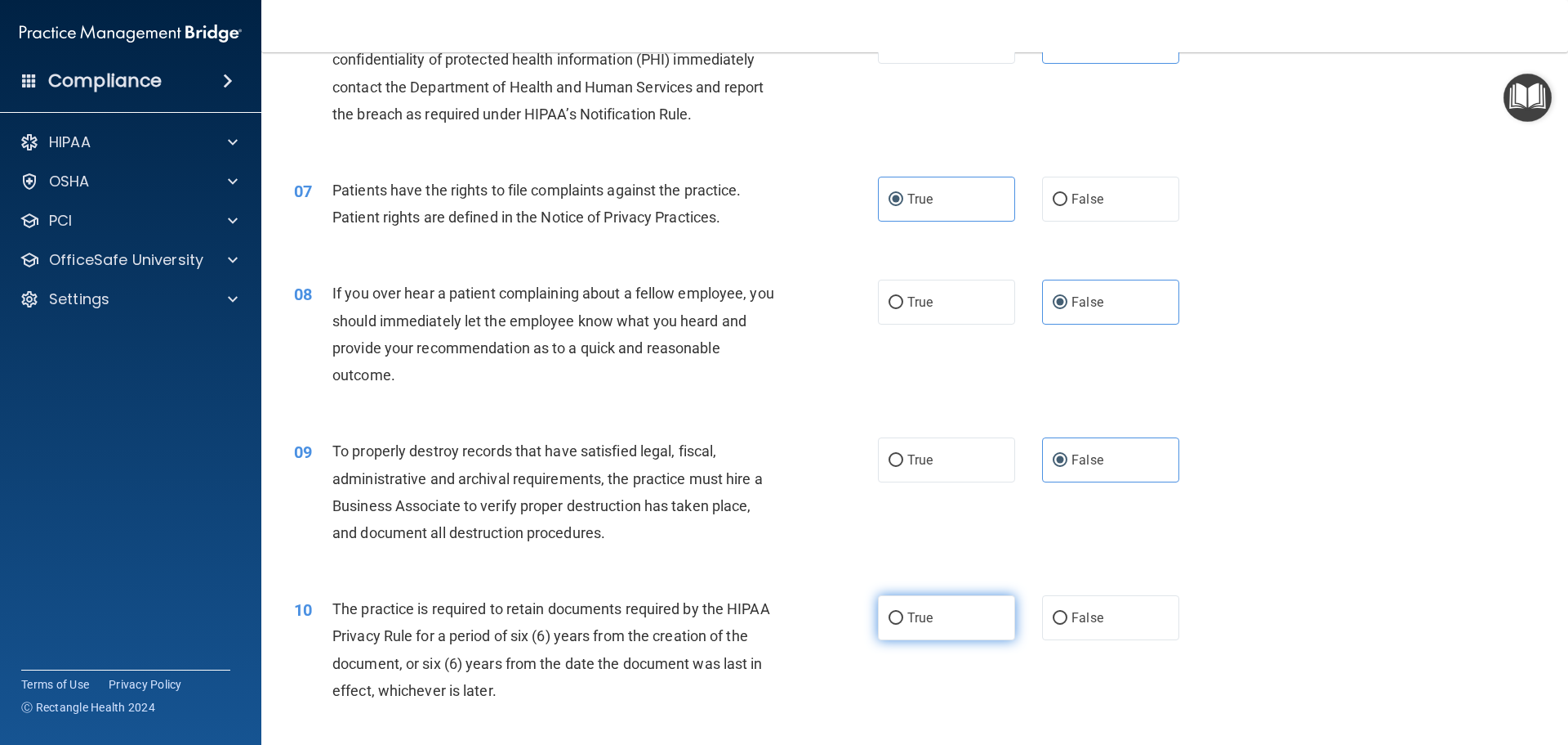
click at [999, 613] on label "True" at bounding box center [947, 617] width 137 height 45
click at [903, 613] on input "True" at bounding box center [896, 618] width 14 height 13
radio input "true"
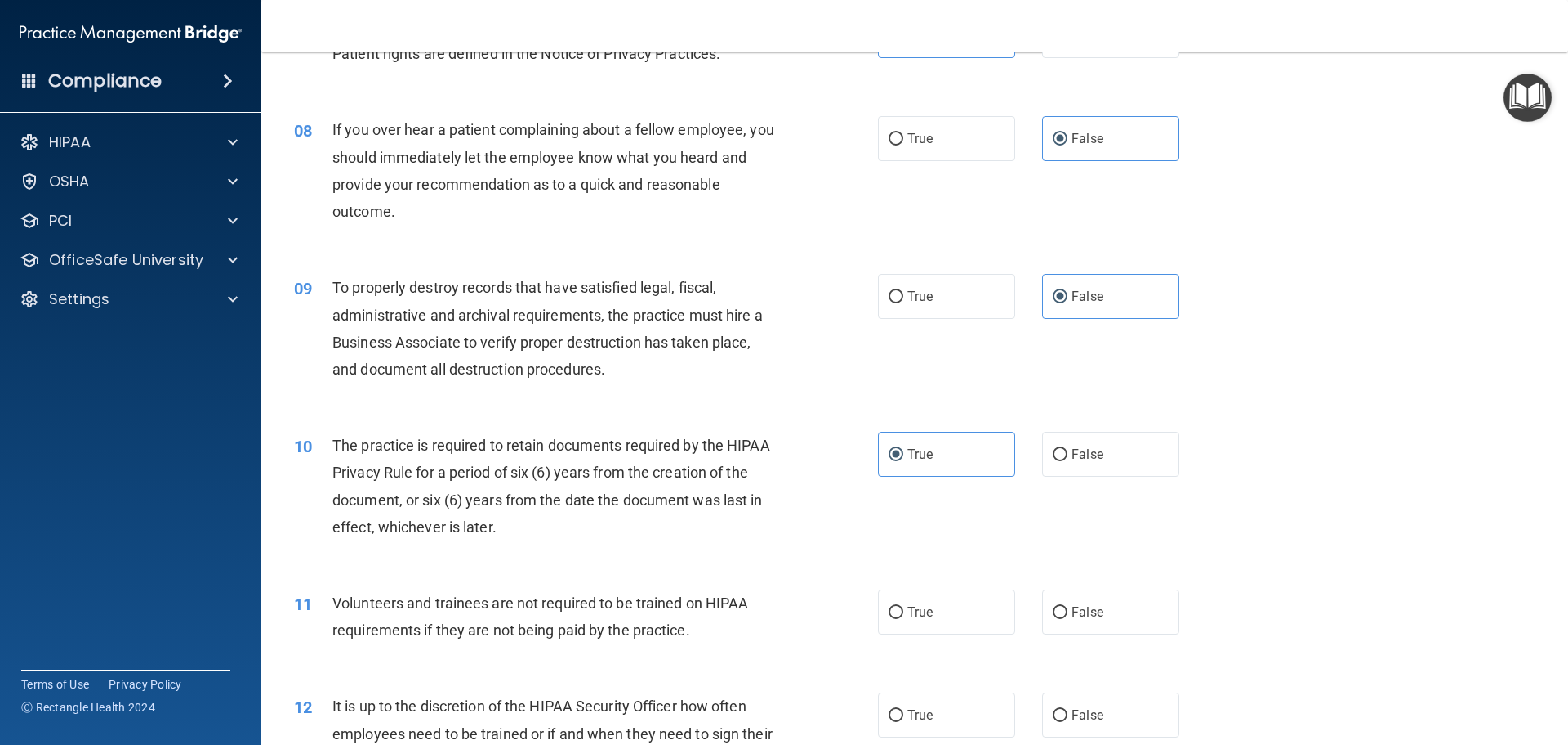
scroll to position [1063, 0]
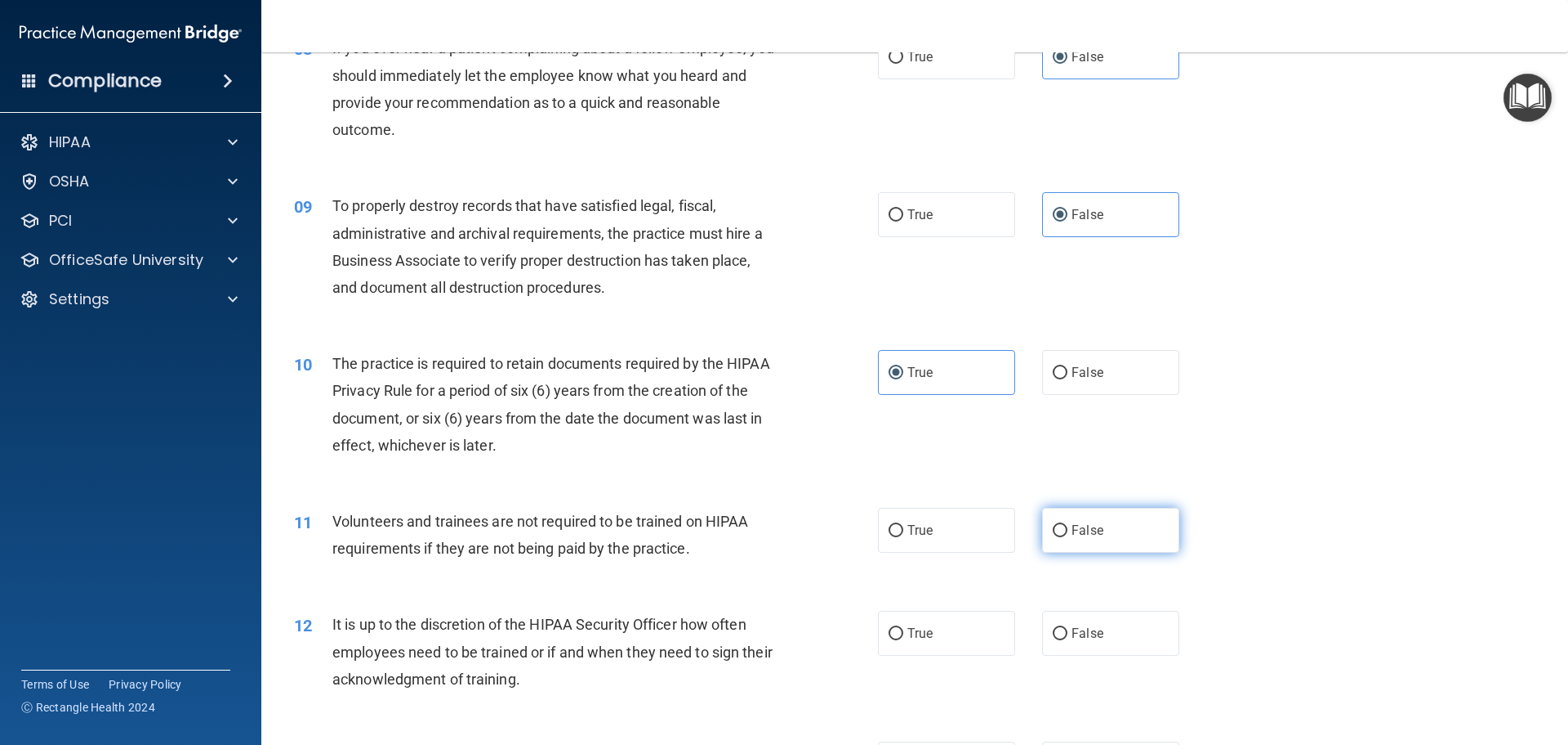
click at [1133, 546] on label "False" at bounding box center [1111, 530] width 137 height 45
click at [1067, 537] on input "False" at bounding box center [1059, 530] width 14 height 13
radio input "true"
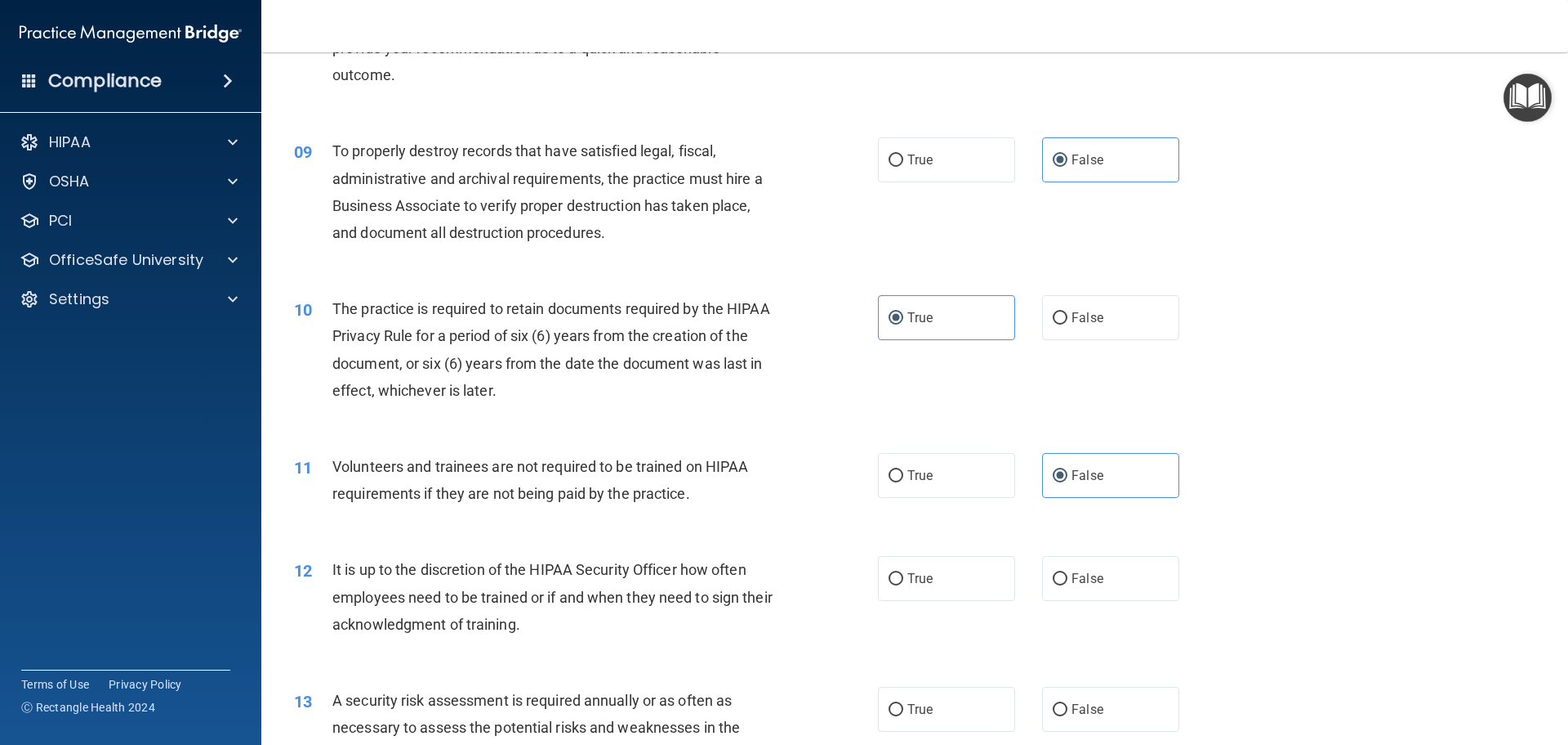
scroll to position [1144, 0]
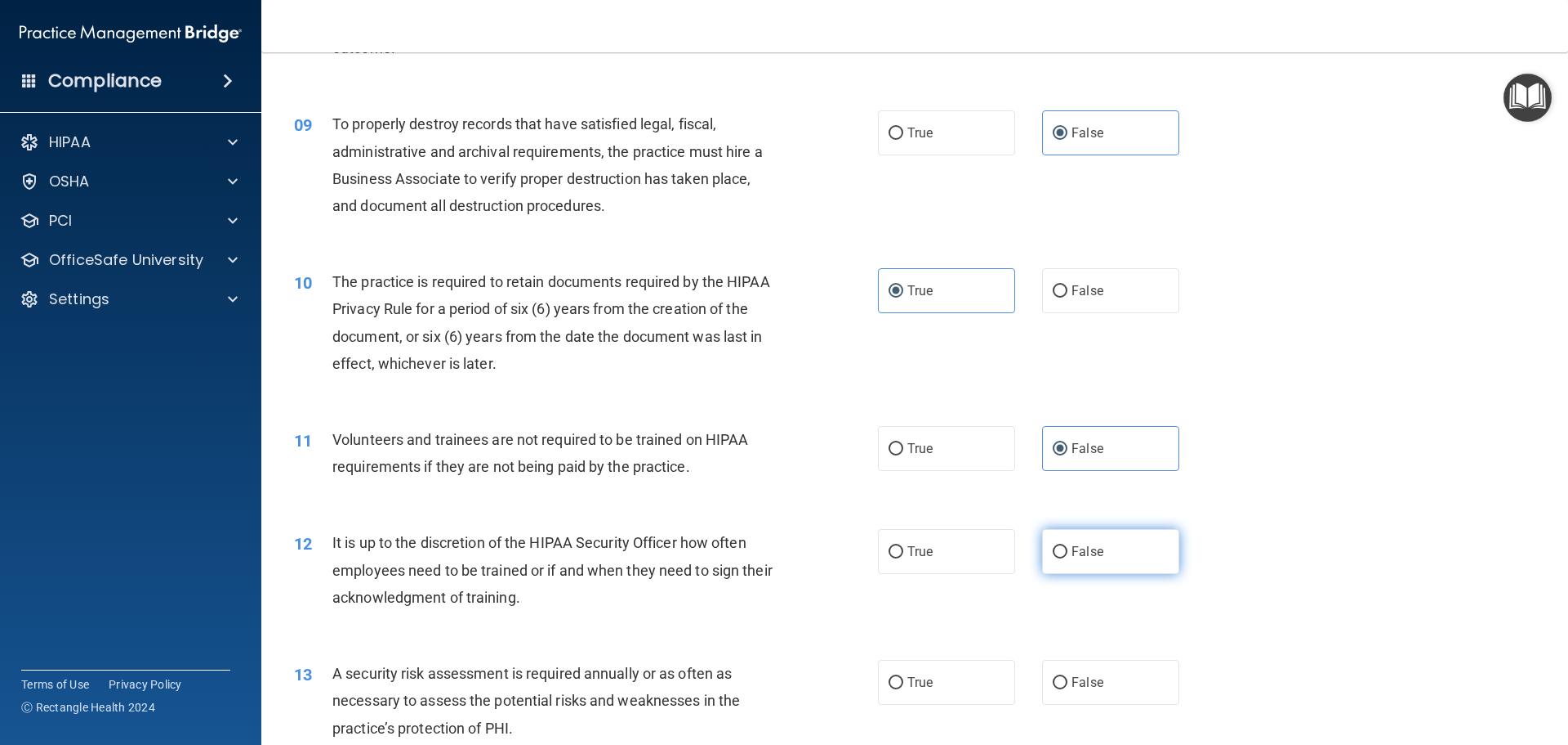
click at [1130, 551] on label "False" at bounding box center [1111, 551] width 137 height 45
click at [1067, 551] on input "False" at bounding box center [1059, 552] width 14 height 13
radio input "true"
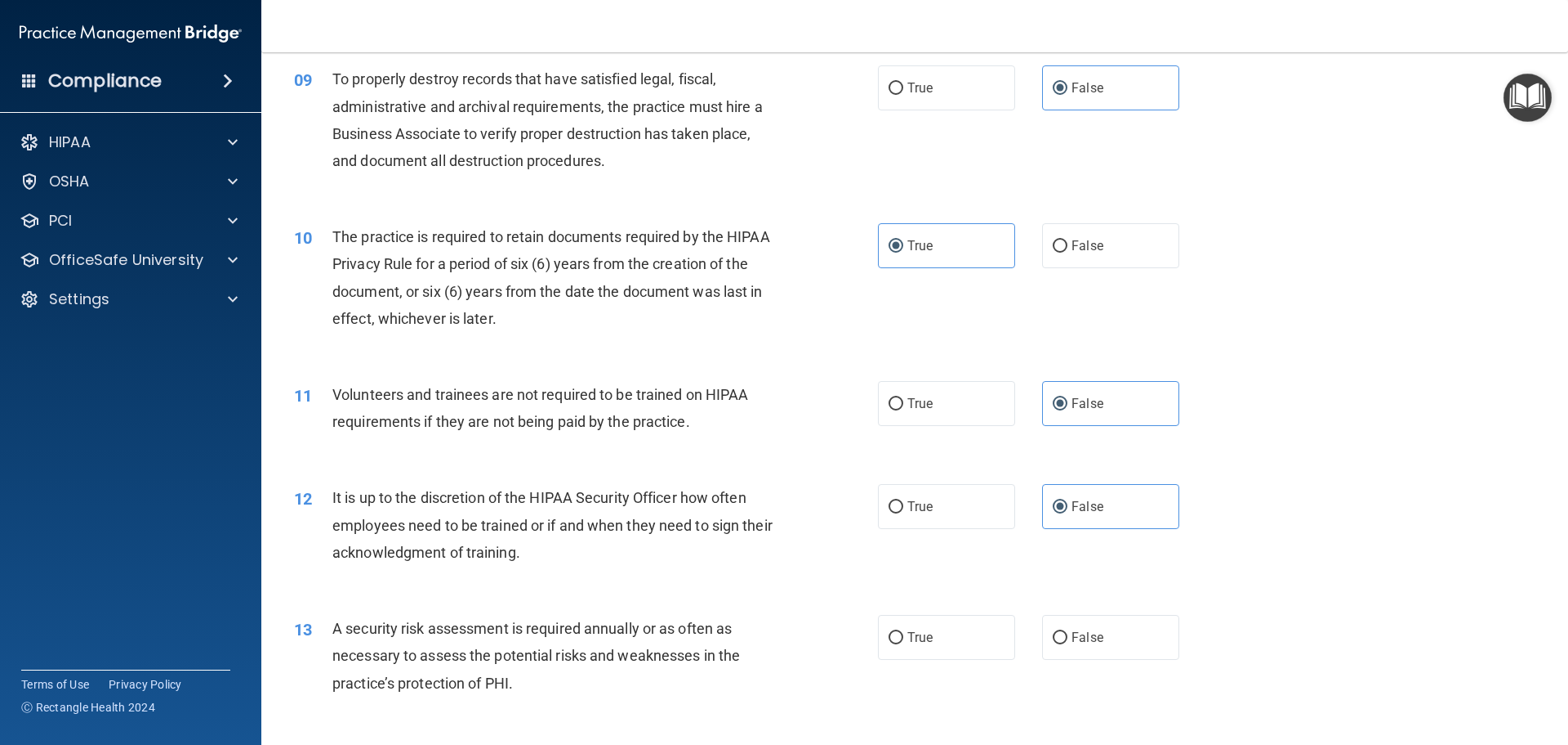
scroll to position [1226, 0]
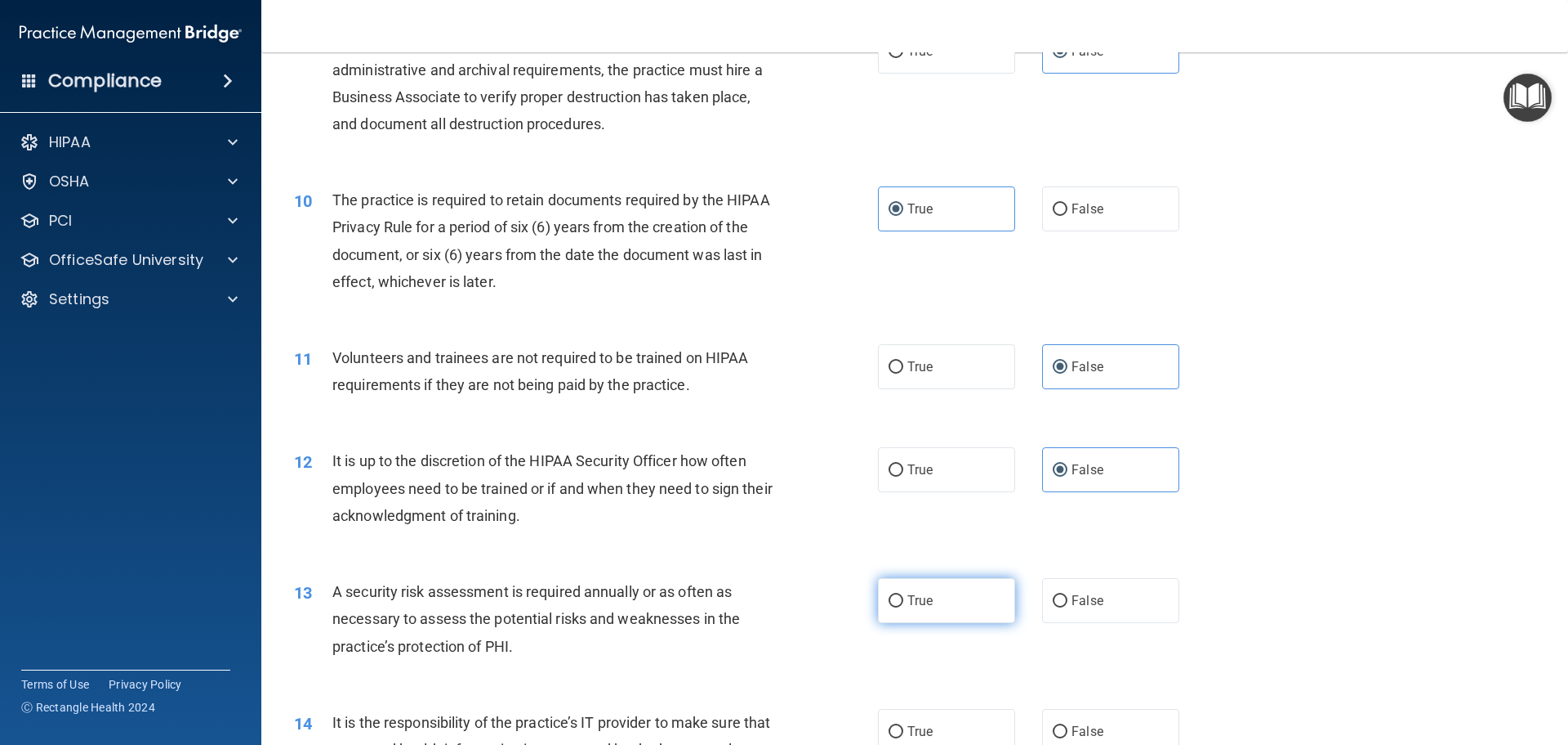
click at [934, 601] on label "True" at bounding box center [947, 600] width 137 height 45
click at [903, 601] on input "True" at bounding box center [896, 600] width 14 height 13
radio input "true"
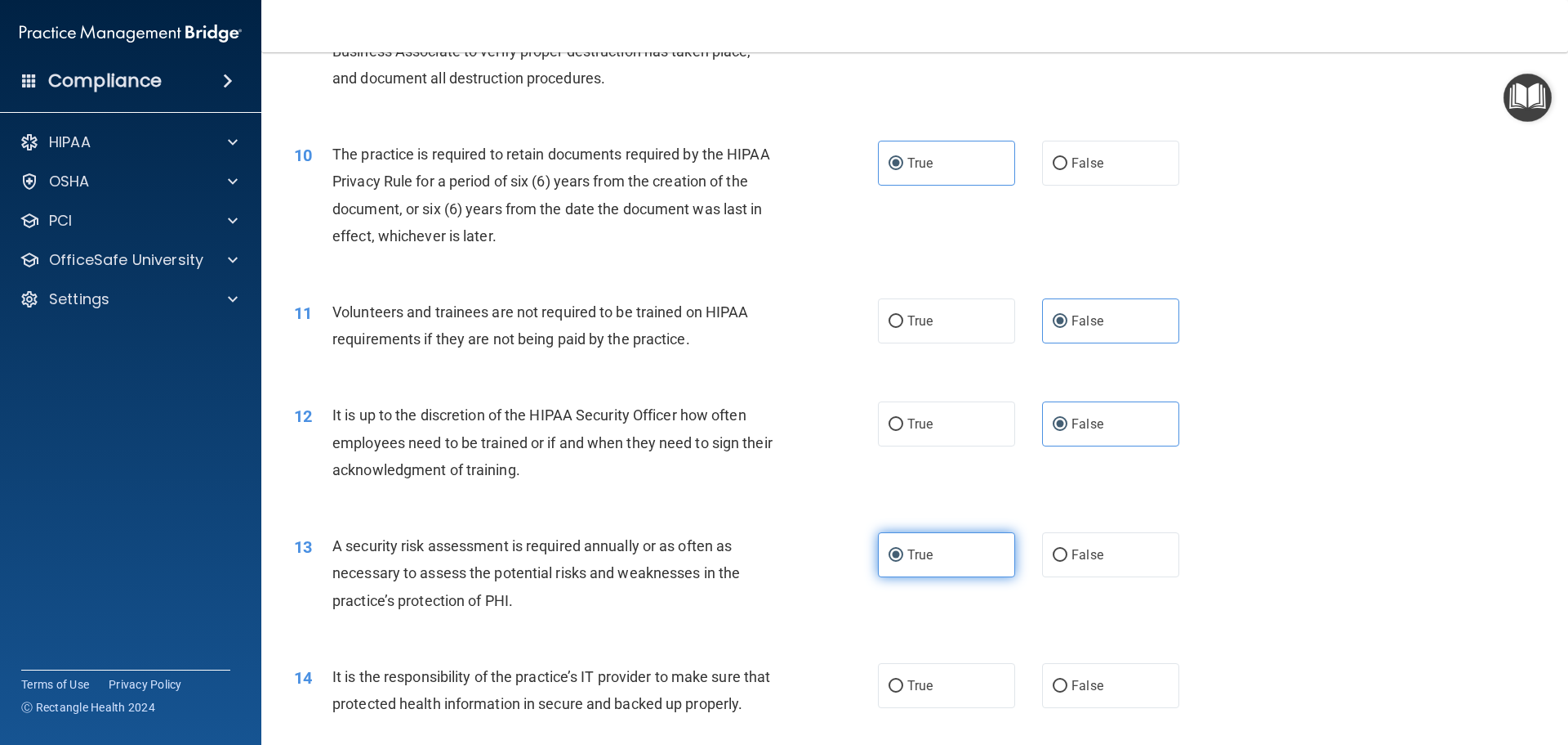
scroll to position [1308, 0]
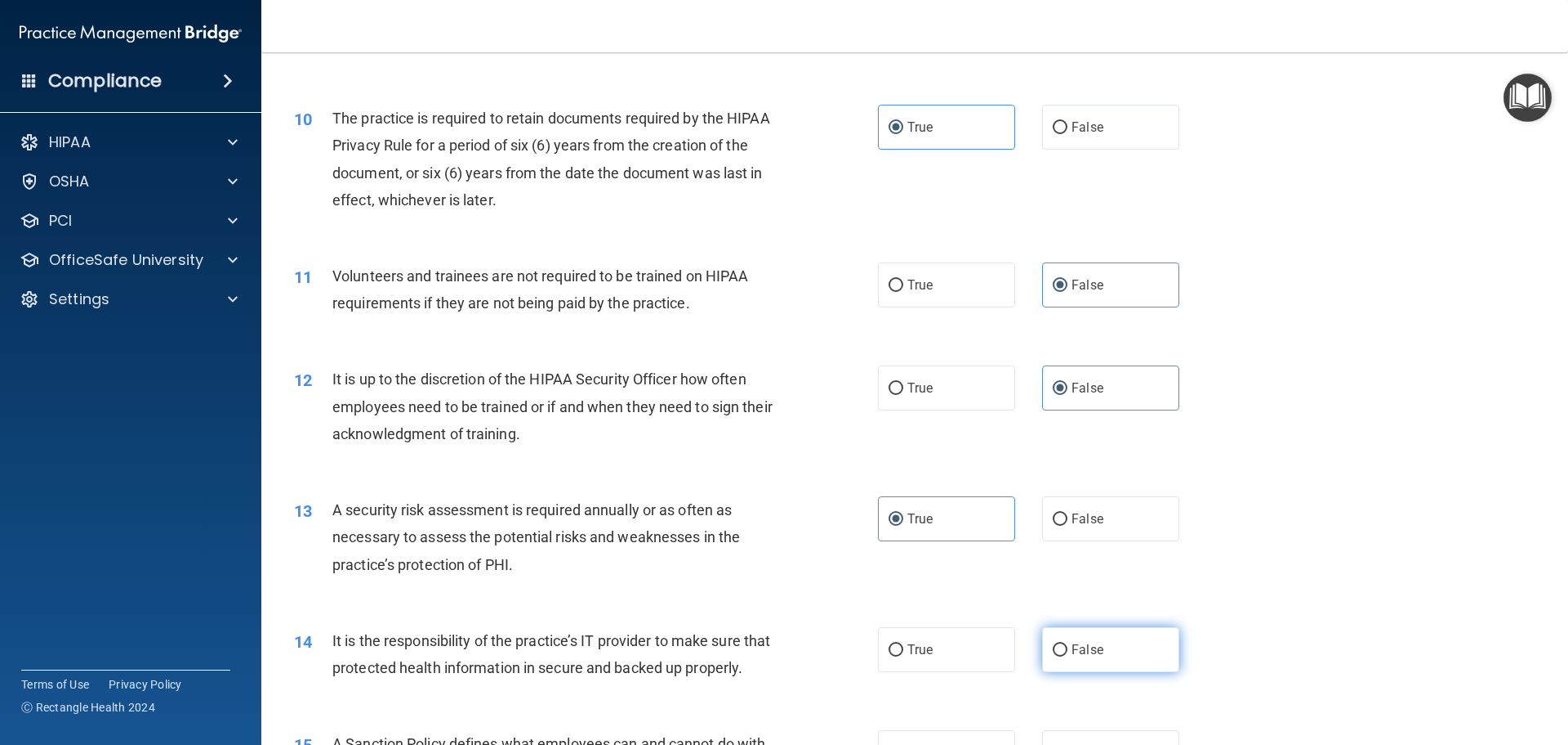
click at [1095, 637] on label "False" at bounding box center [1111, 650] width 137 height 45
click at [1067, 644] on input "False" at bounding box center [1059, 650] width 14 height 13
radio input "true"
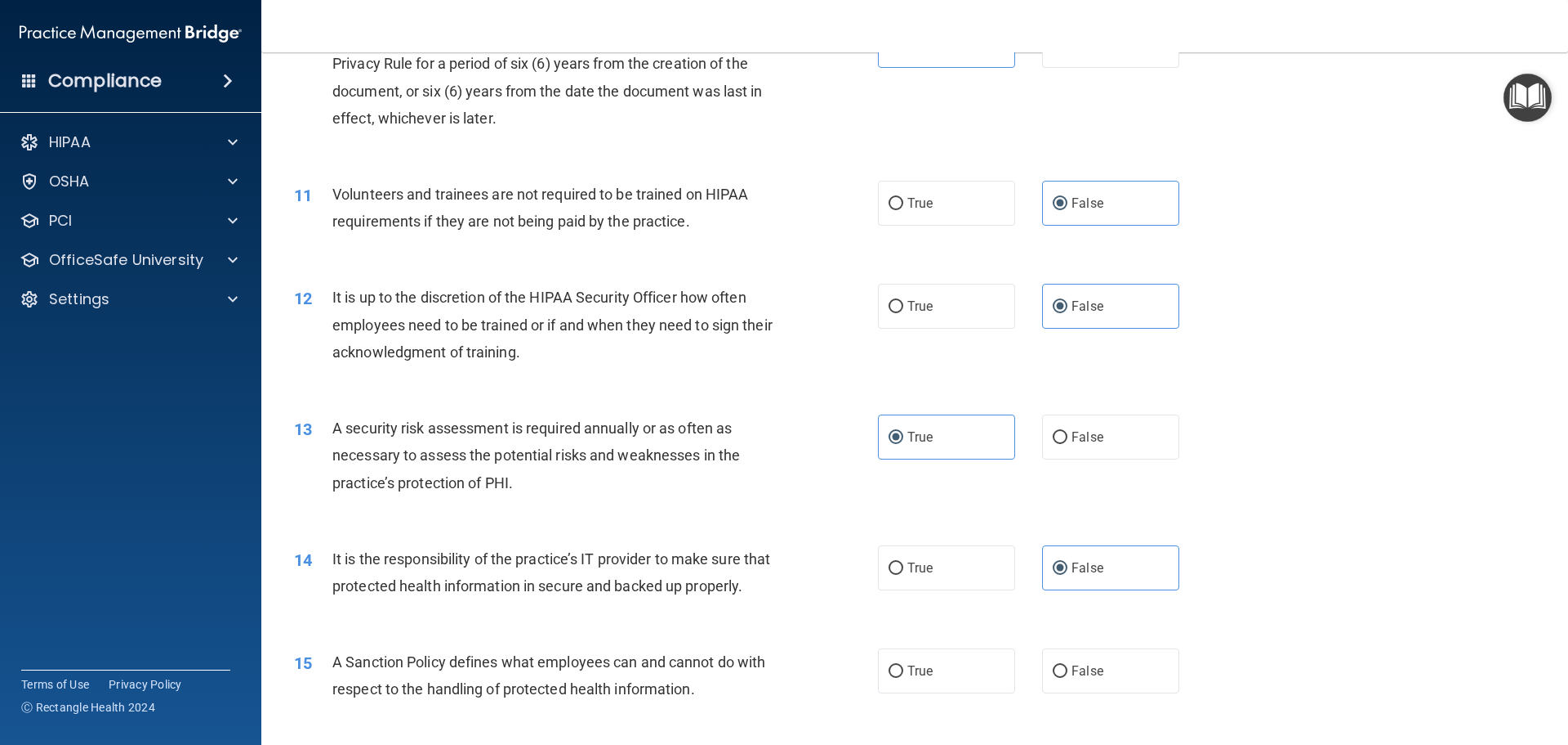
scroll to position [1472, 0]
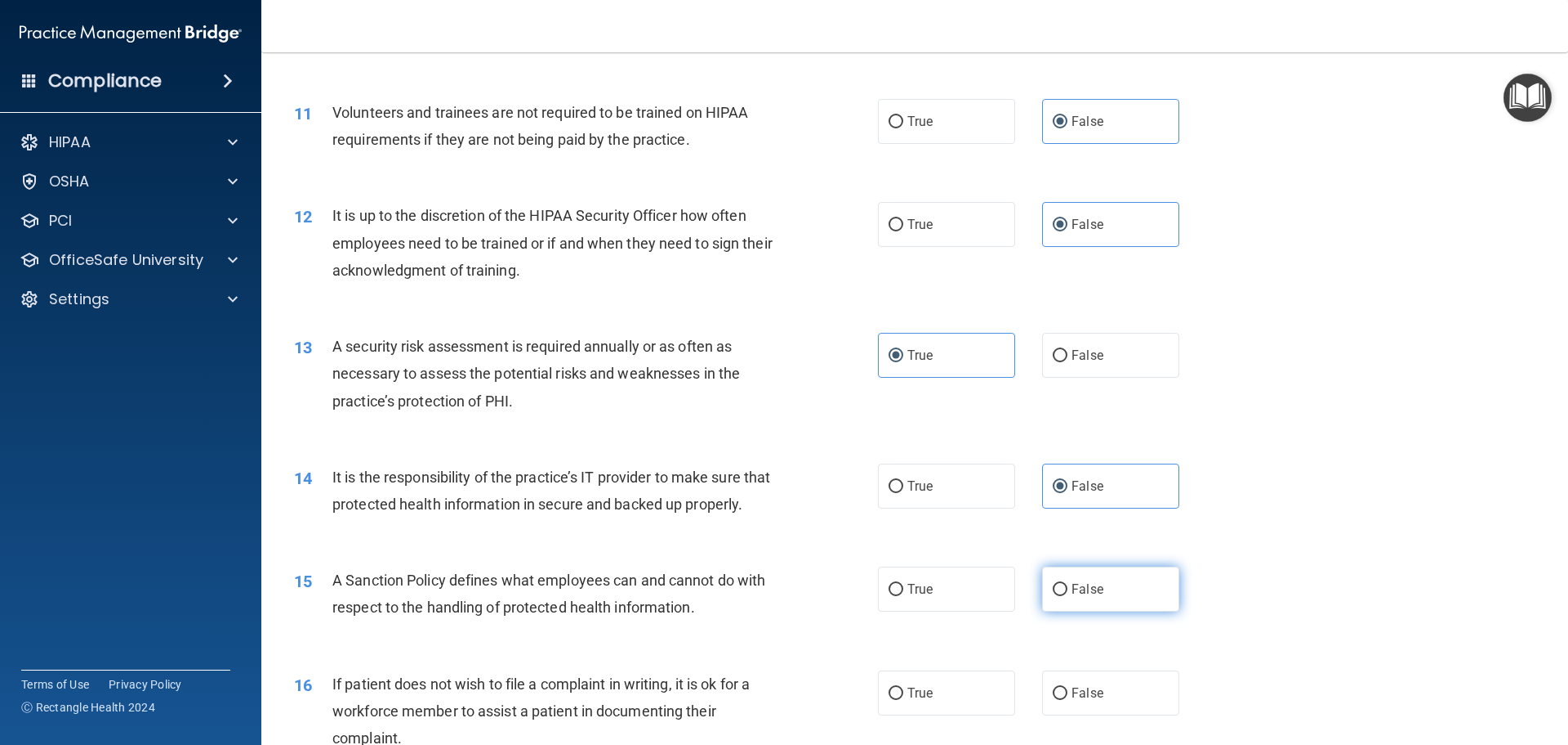
click at [1094, 611] on label "False" at bounding box center [1111, 589] width 137 height 45
click at [1067, 596] on input "False" at bounding box center [1059, 590] width 14 height 13
radio input "true"
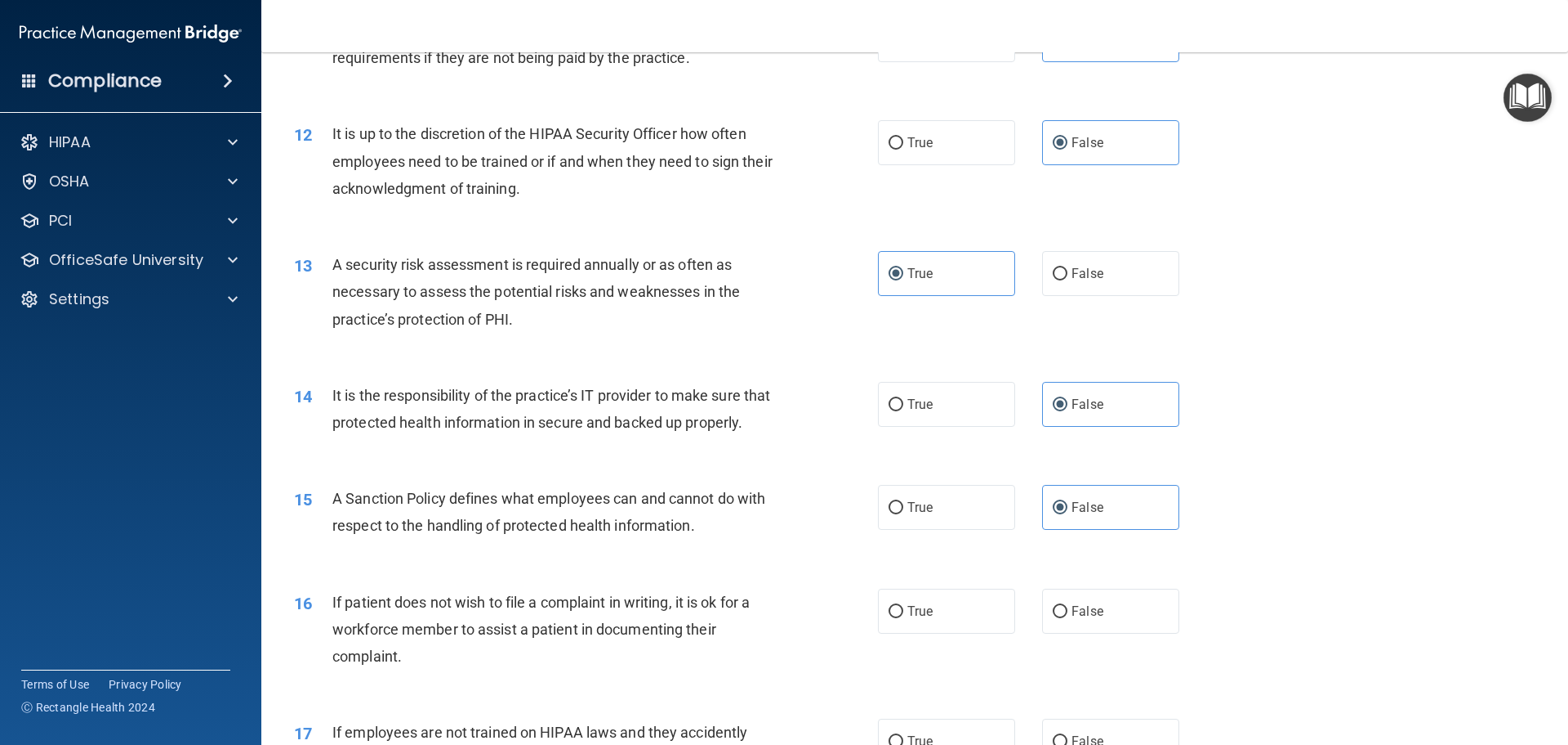
scroll to position [1635, 0]
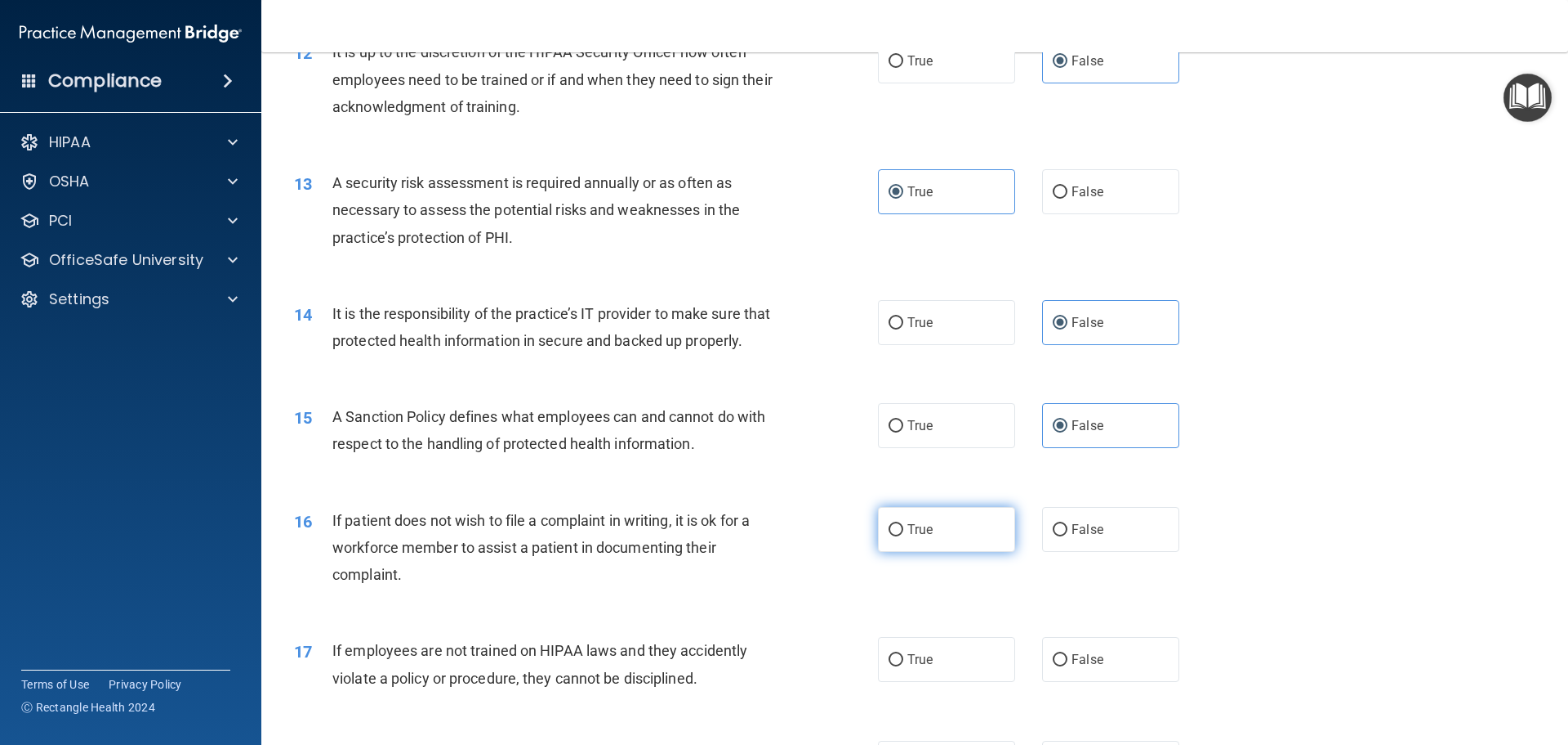
click at [973, 551] on label "True" at bounding box center [947, 529] width 137 height 45
click at [903, 536] on input "True" at bounding box center [896, 530] width 14 height 13
radio input "true"
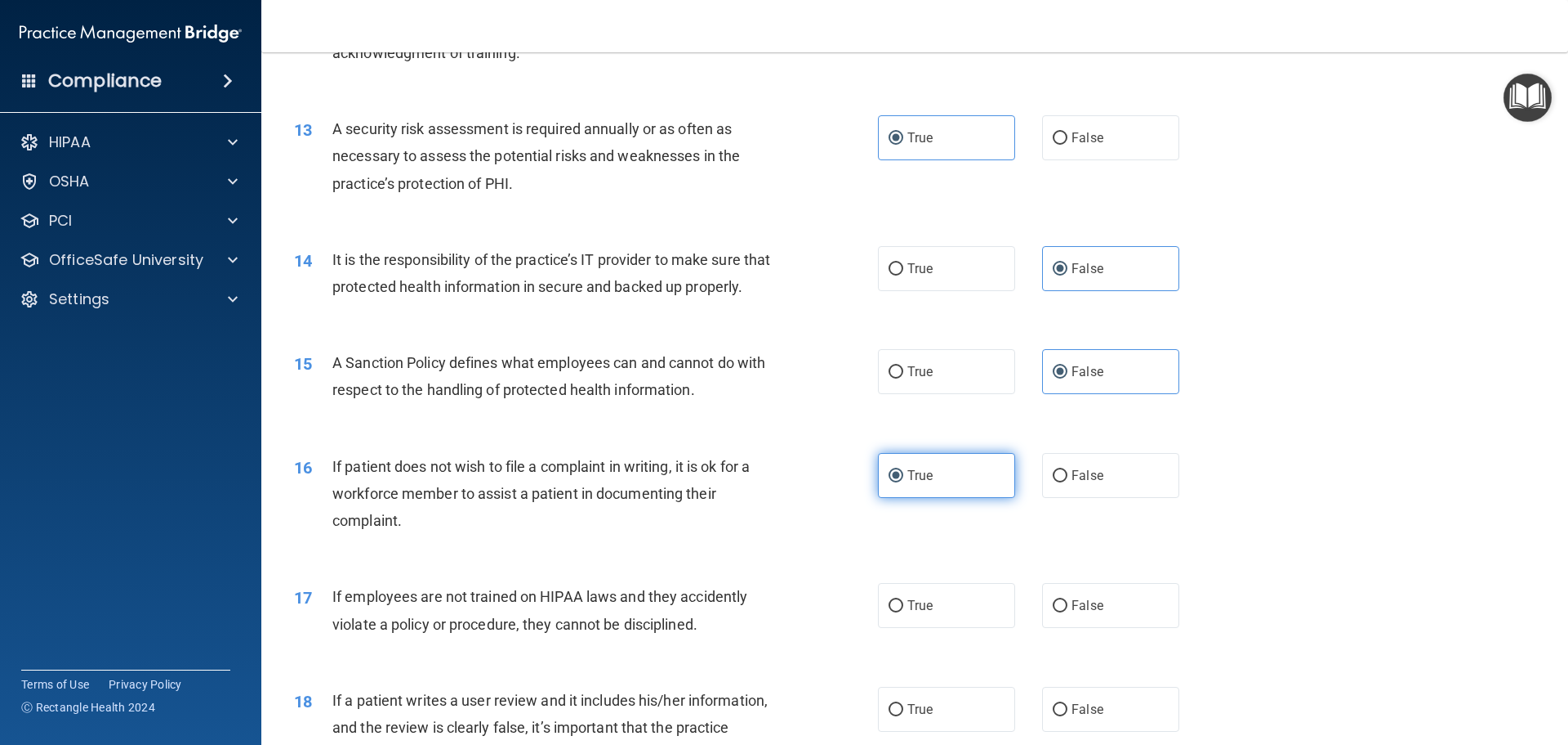
scroll to position [1716, 0]
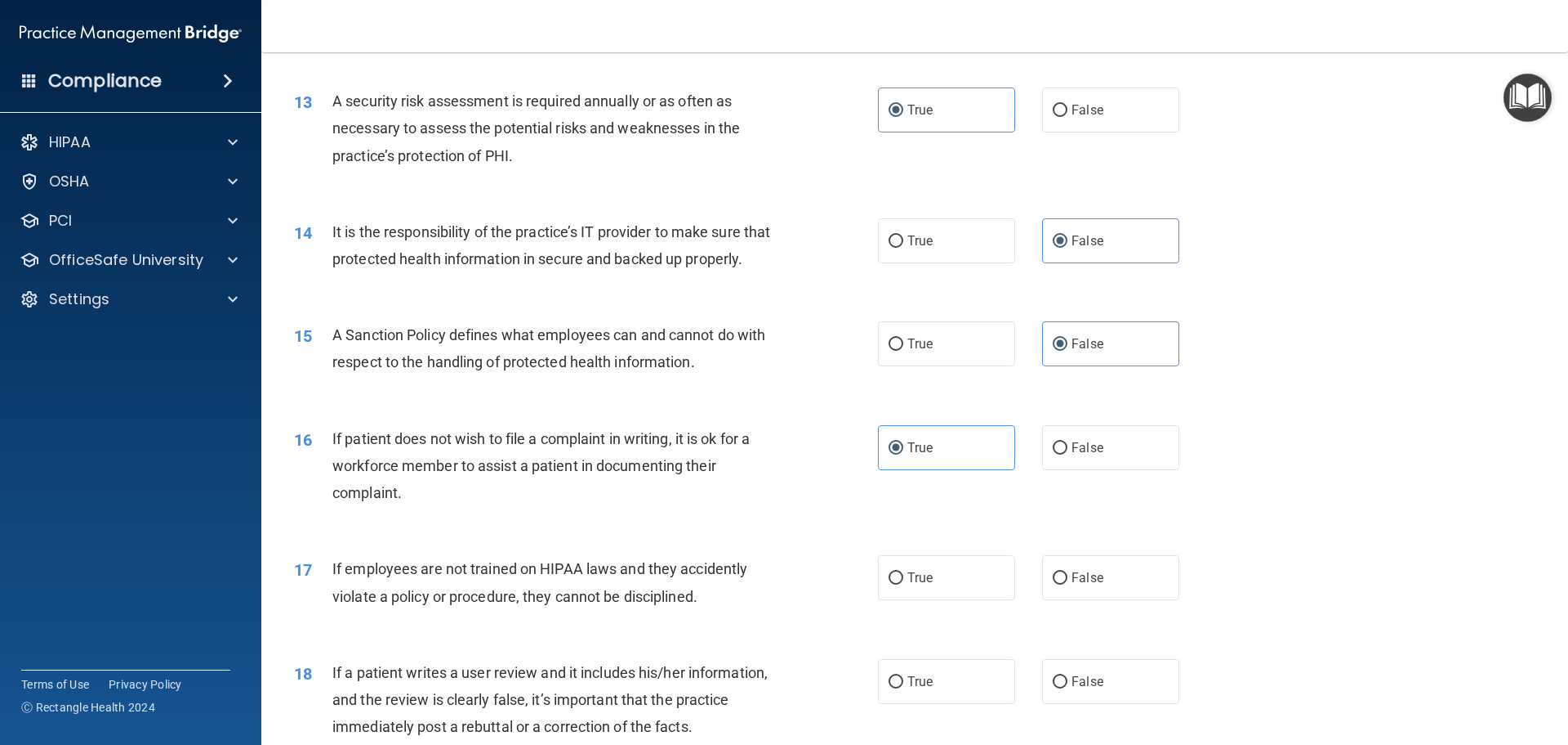
click at [1068, 629] on div "17 If employees are not trained on HIPAA laws and they accidently violate a pol…" at bounding box center [915, 586] width 1267 height 103
click at [1071, 600] on label "False" at bounding box center [1111, 577] width 137 height 45
click at [1067, 584] on input "False" at bounding box center [1059, 578] width 14 height 13
radio input "true"
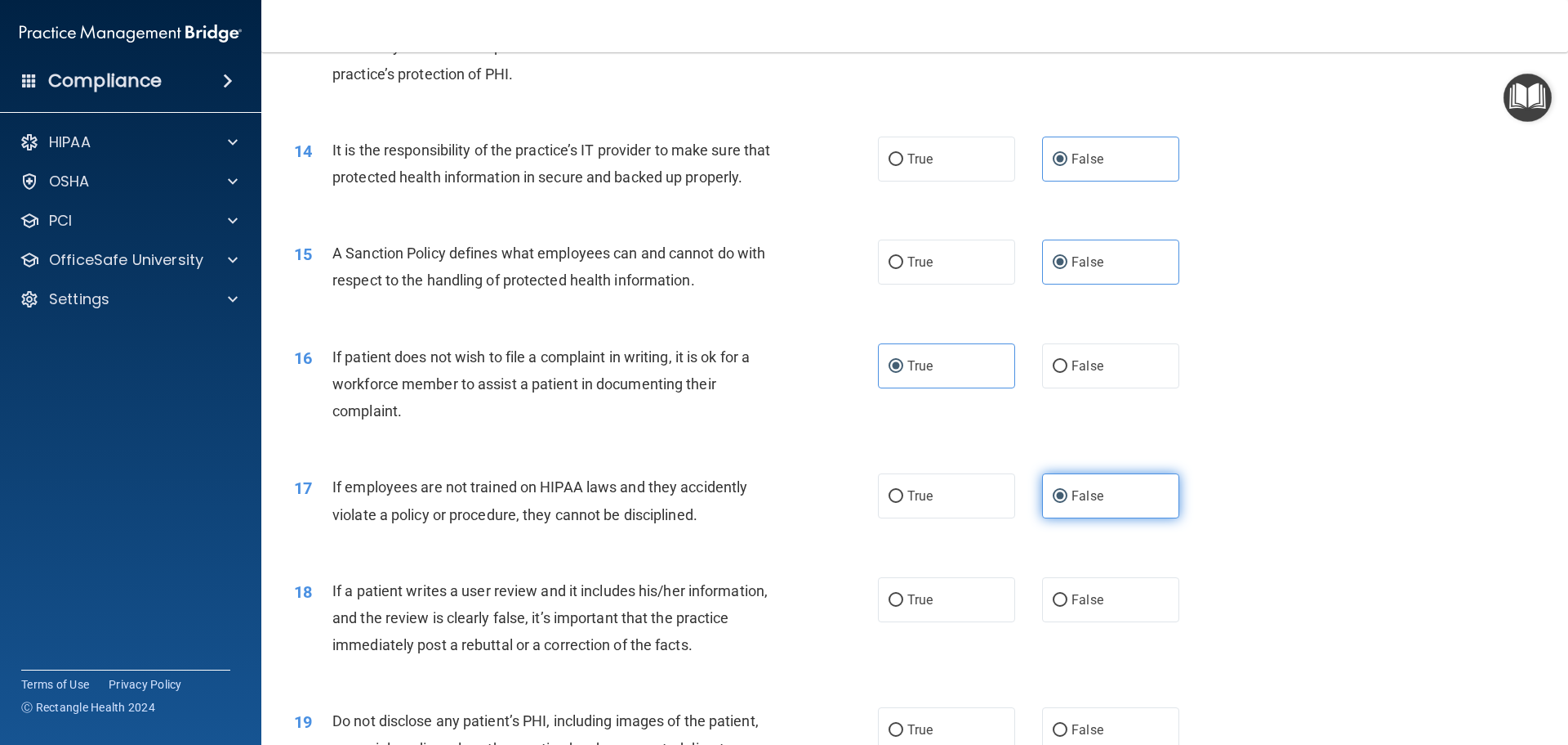
click at [1072, 607] on span "False" at bounding box center [1087, 599] width 32 height 15
click at [1067, 606] on input "False" at bounding box center [1059, 600] width 14 height 13
radio input "true"
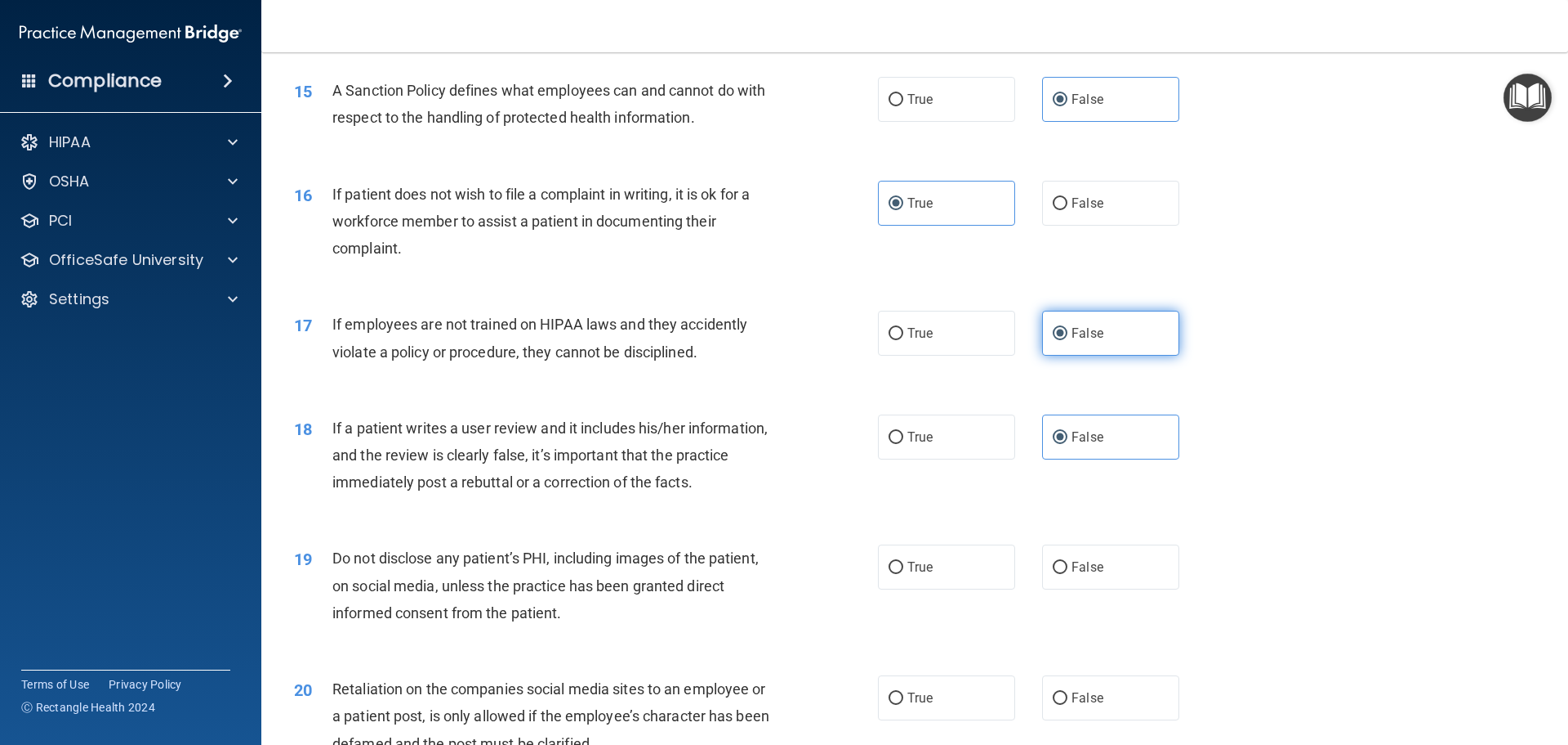
scroll to position [1961, 0]
click at [972, 587] on label "True" at bounding box center [947, 566] width 137 height 45
click at [903, 573] on input "True" at bounding box center [896, 567] width 14 height 13
radio input "true"
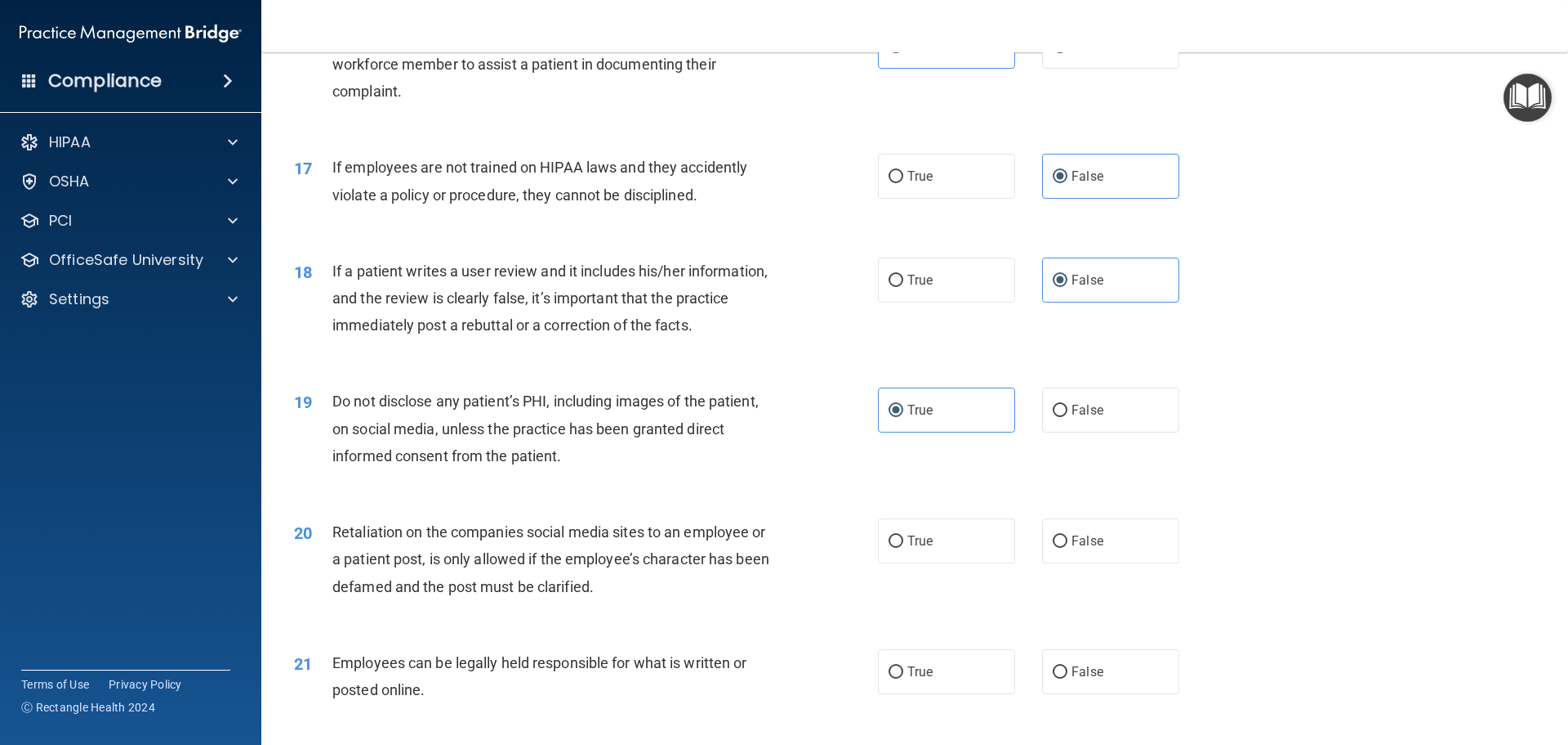
scroll to position [2125, 0]
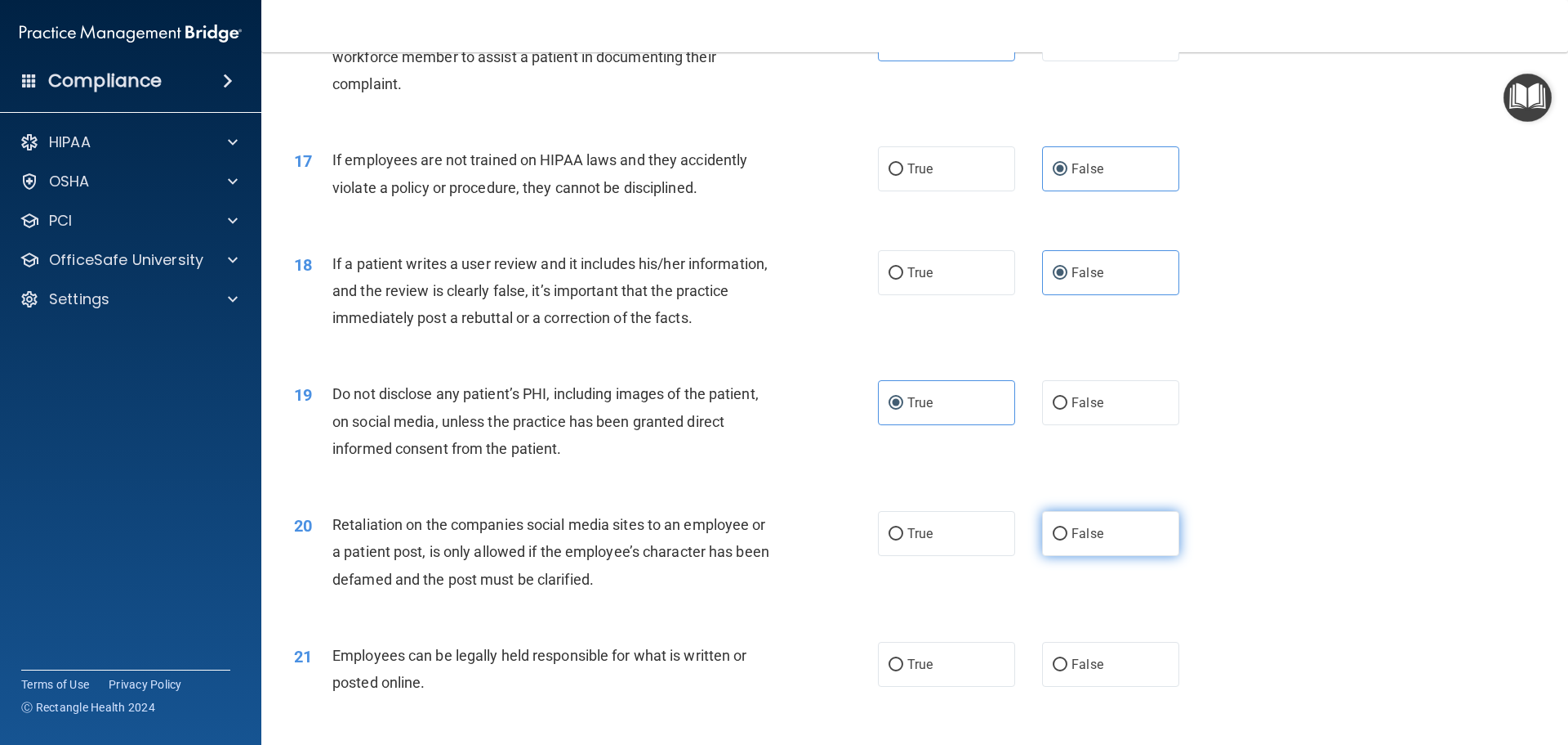
click at [1058, 541] on input "False" at bounding box center [1059, 534] width 14 height 13
radio input "true"
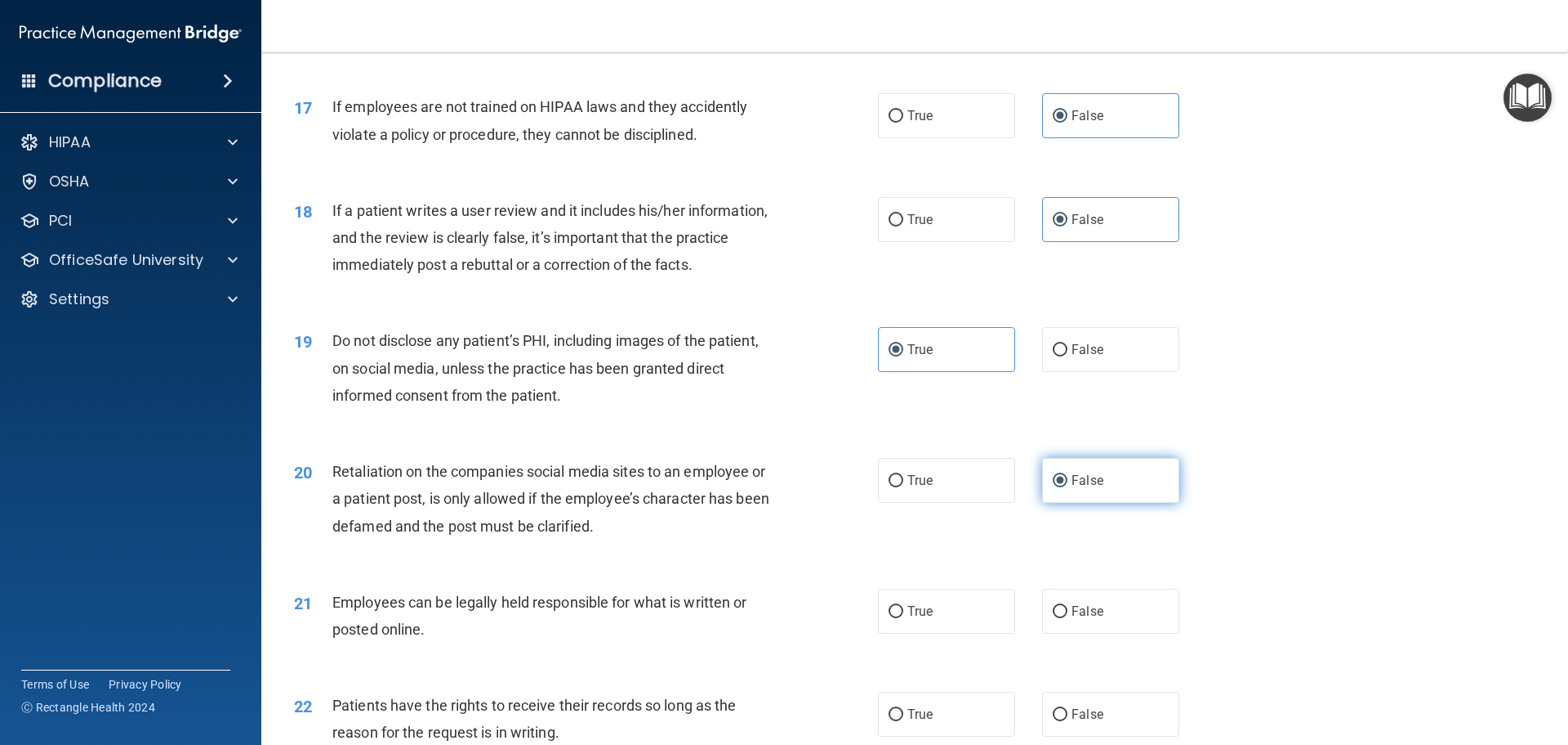
scroll to position [2207, 0]
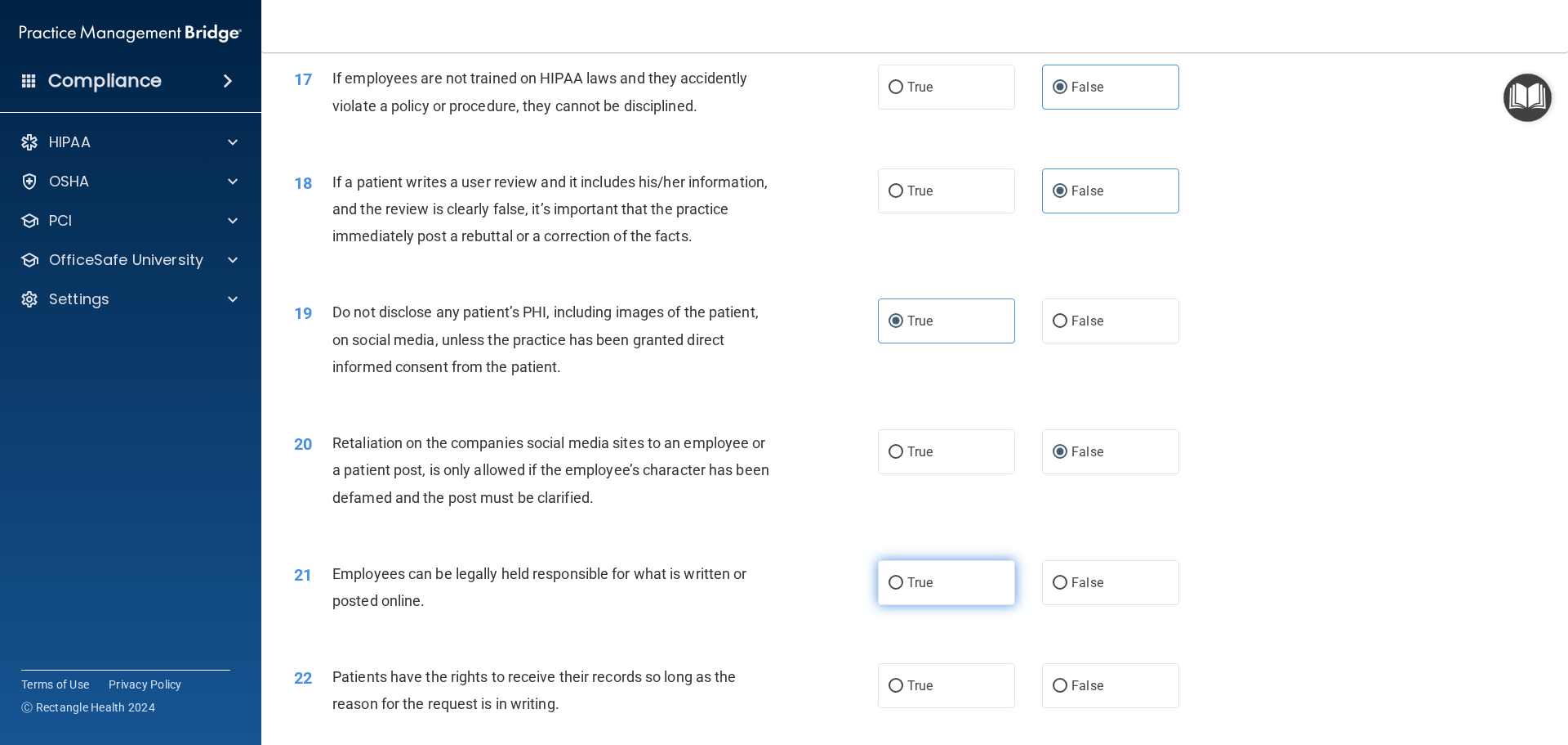
click at [938, 601] on label "True" at bounding box center [947, 582] width 137 height 45
click at [903, 589] on input "True" at bounding box center [896, 583] width 14 height 13
radio input "true"
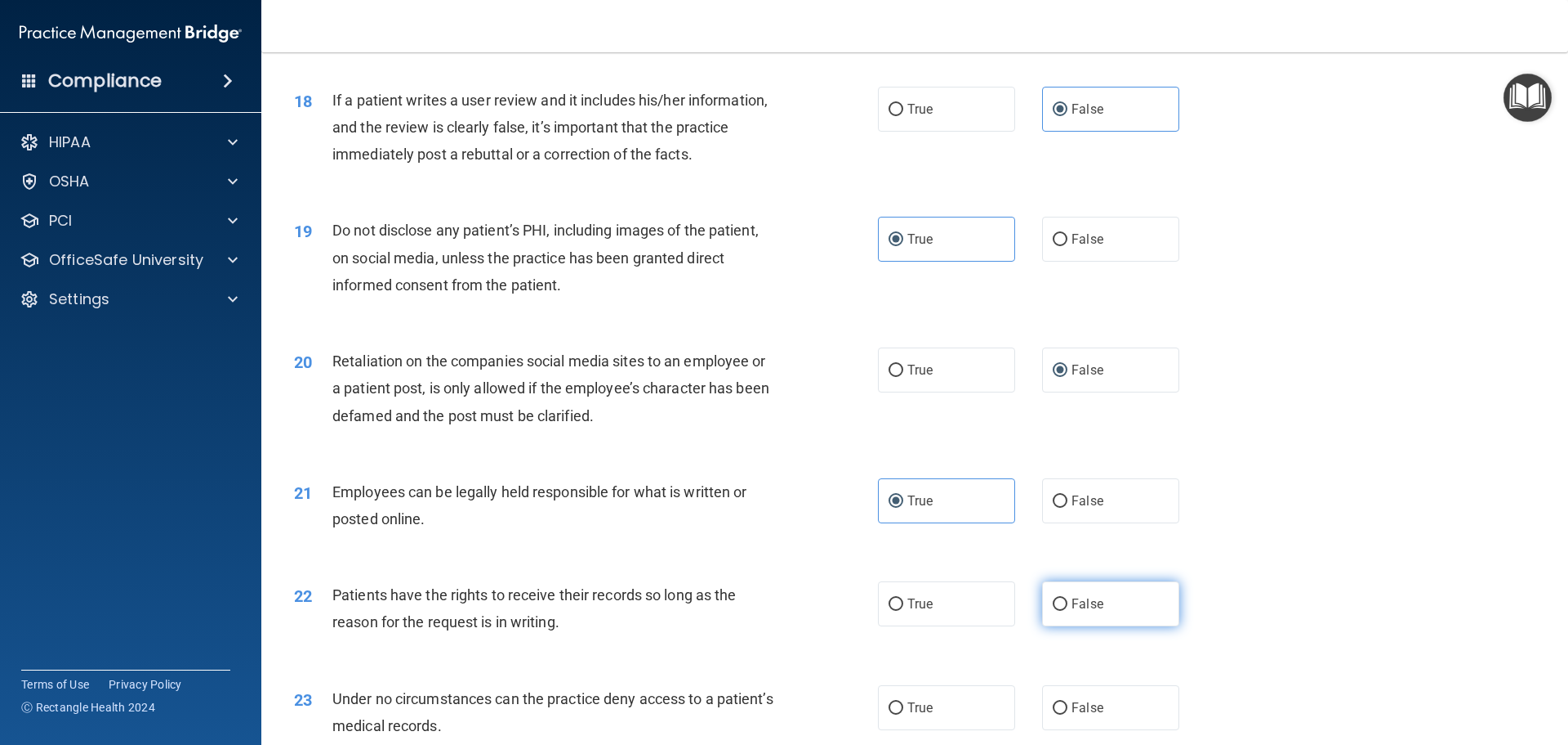
click at [1062, 626] on label "False" at bounding box center [1111, 603] width 137 height 45
click at [1062, 611] on input "False" at bounding box center [1059, 604] width 14 height 13
radio input "true"
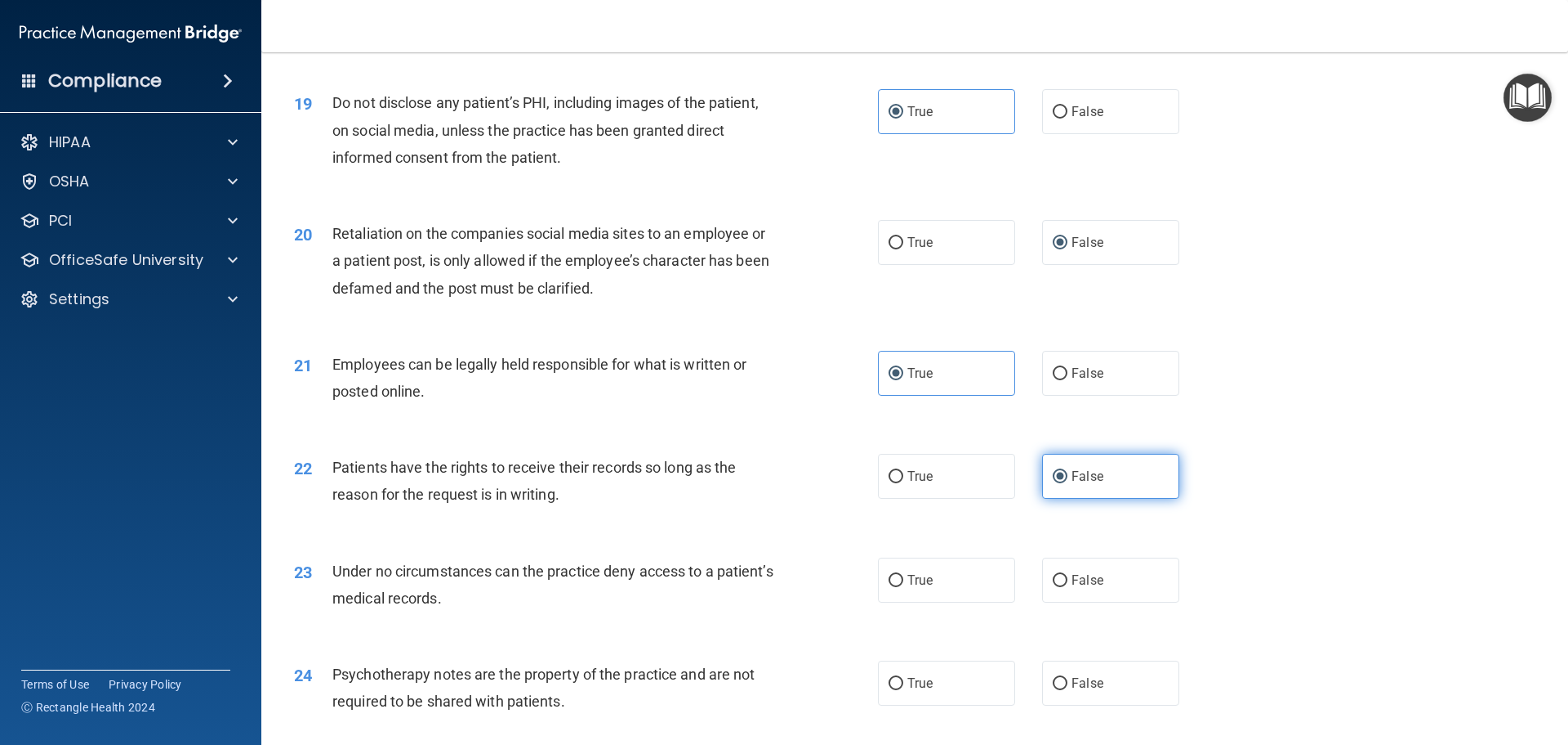
scroll to position [2452, 0]
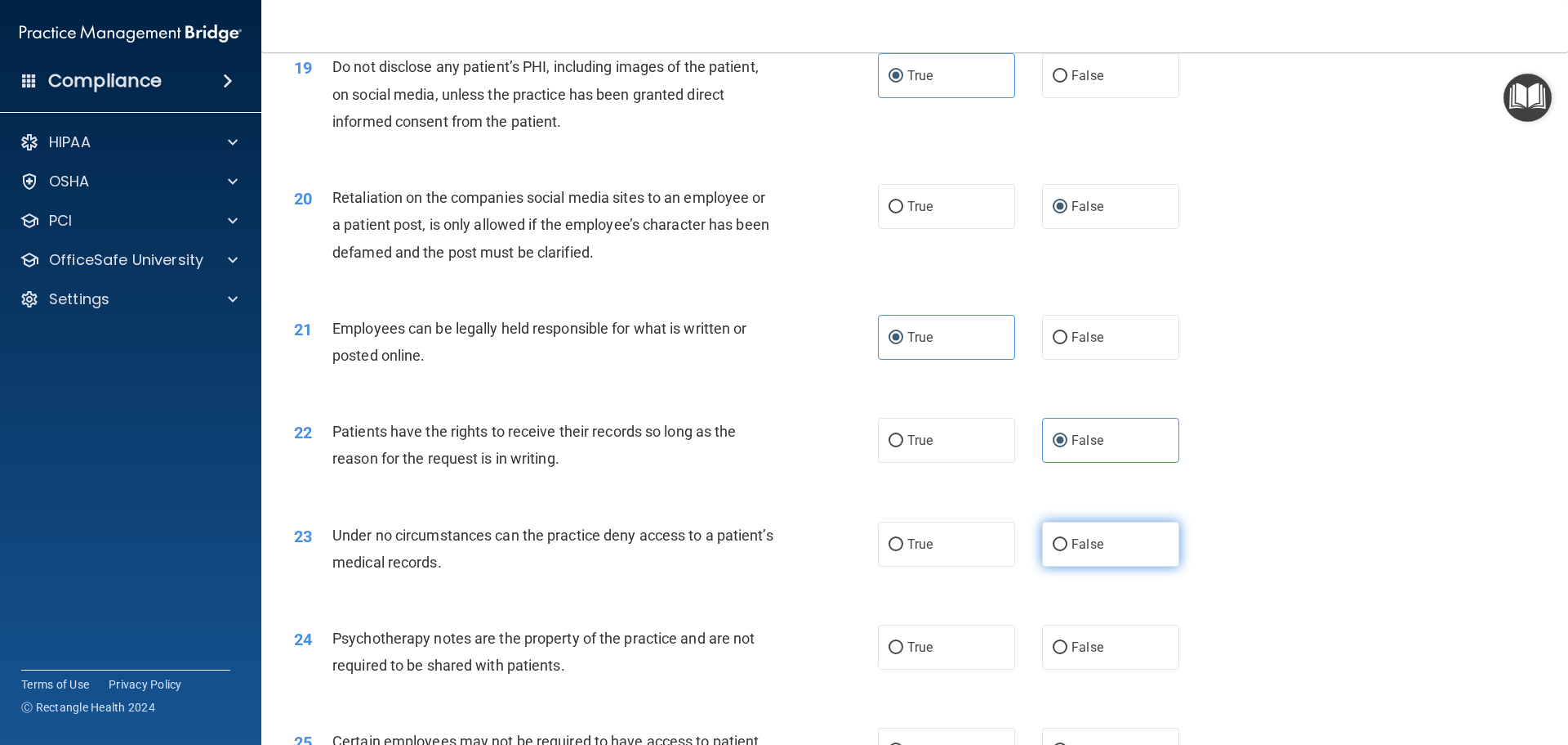
click at [1077, 551] on span "False" at bounding box center [1087, 544] width 32 height 15
click at [1067, 551] on input "False" at bounding box center [1059, 545] width 14 height 13
radio input "true"
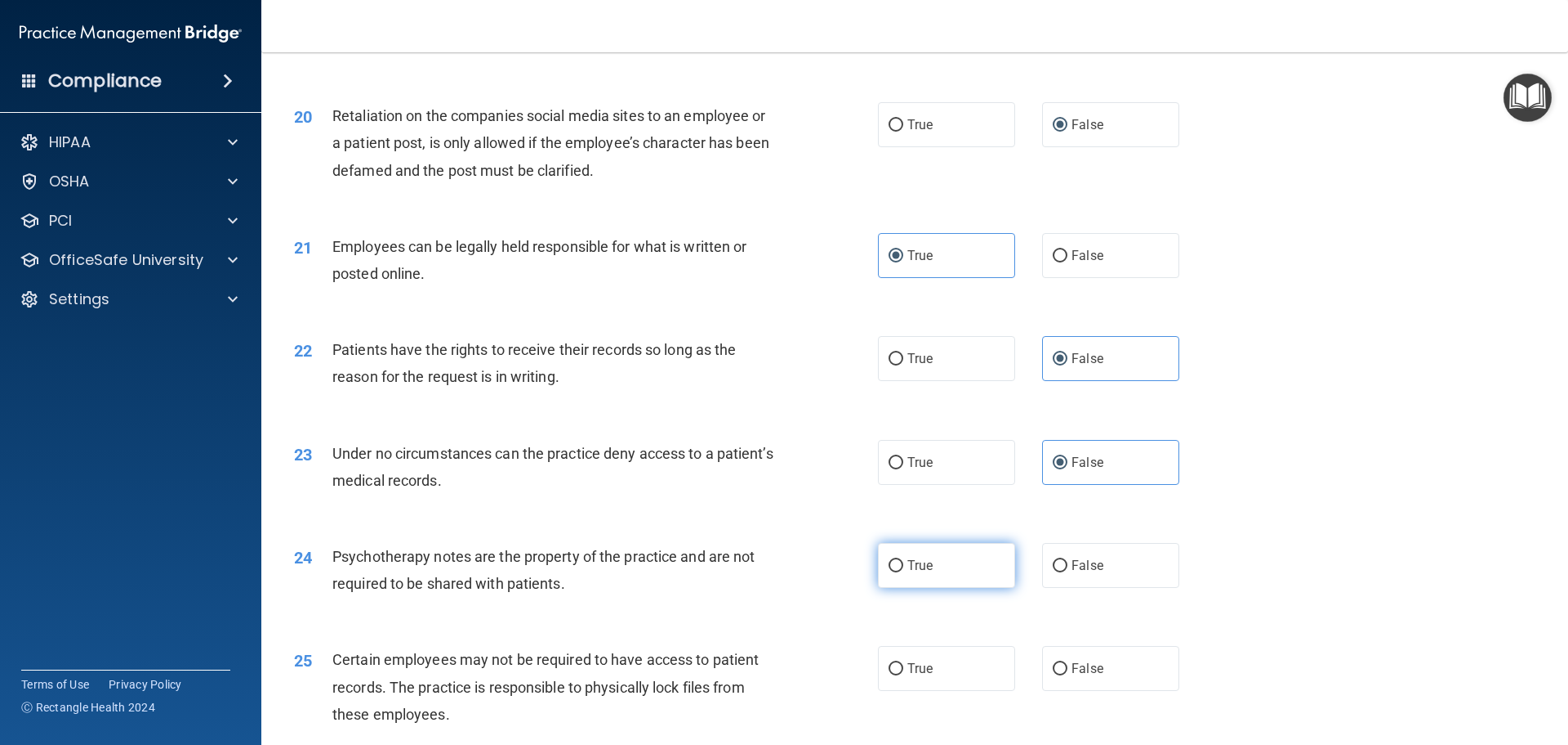
click at [930, 588] on label "True" at bounding box center [947, 565] width 137 height 45
click at [903, 572] on input "True" at bounding box center [896, 566] width 14 height 13
radio input "true"
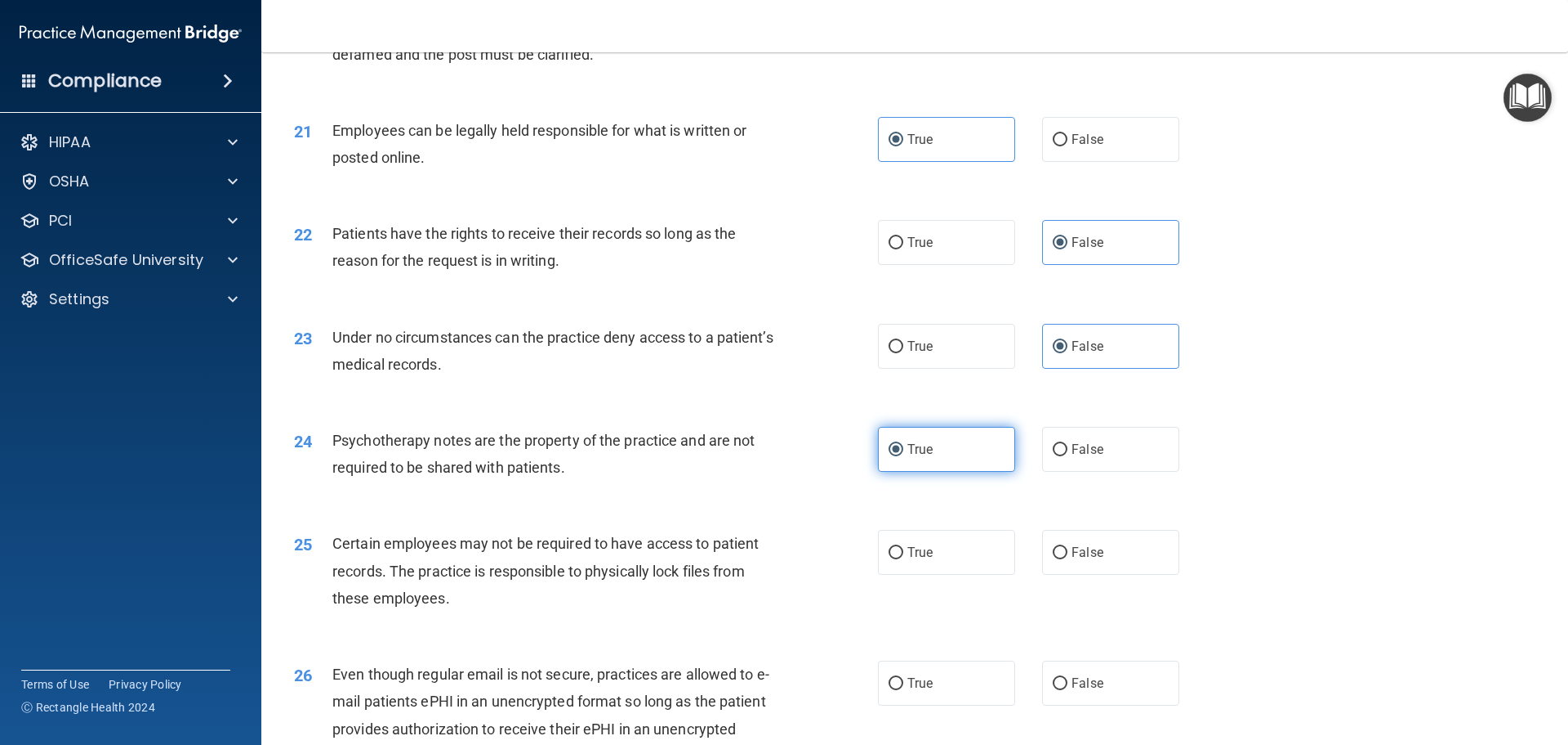
scroll to position [2698, 0]
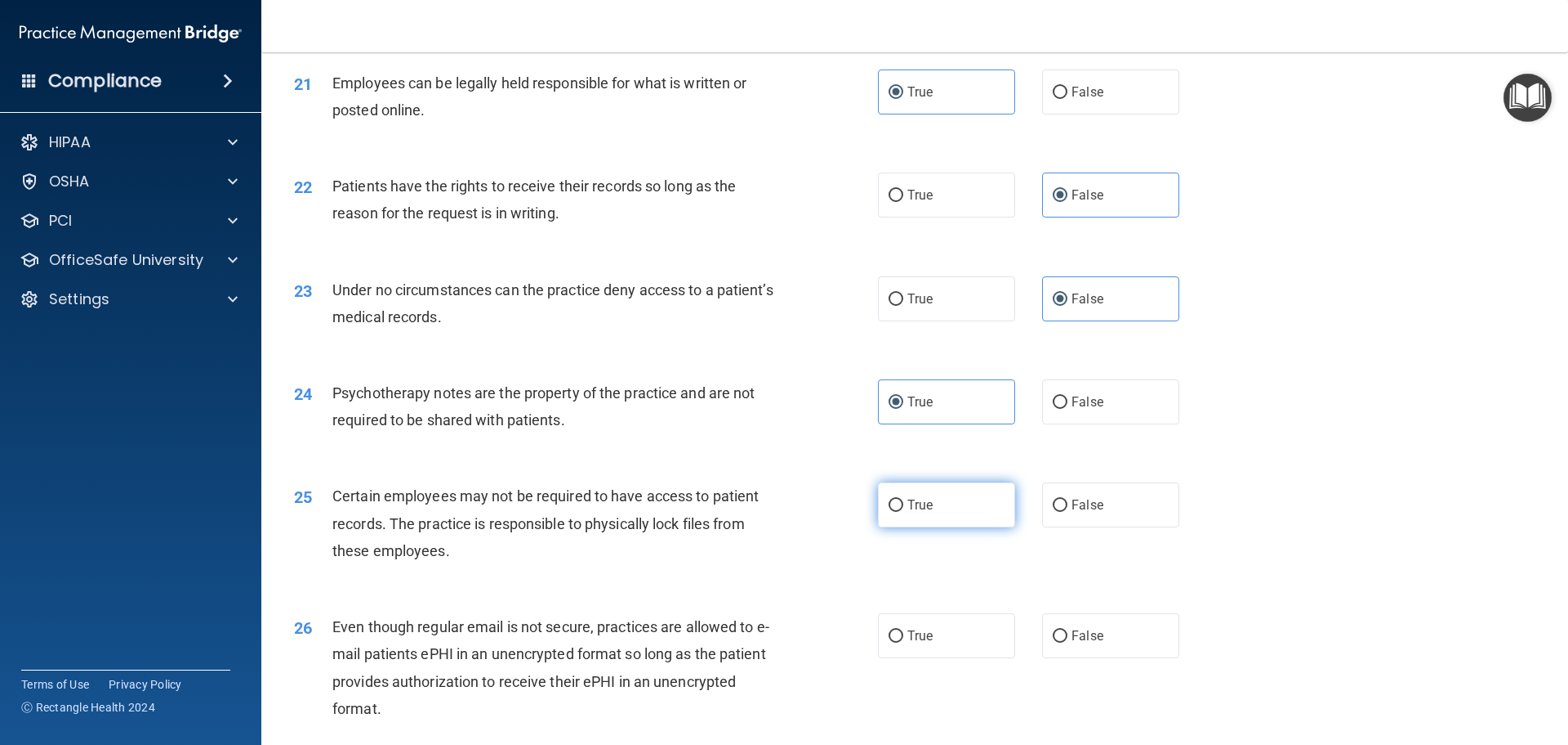
click at [961, 527] on label "True" at bounding box center [947, 504] width 137 height 45
click at [903, 512] on input "True" at bounding box center [896, 505] width 14 height 13
radio input "true"
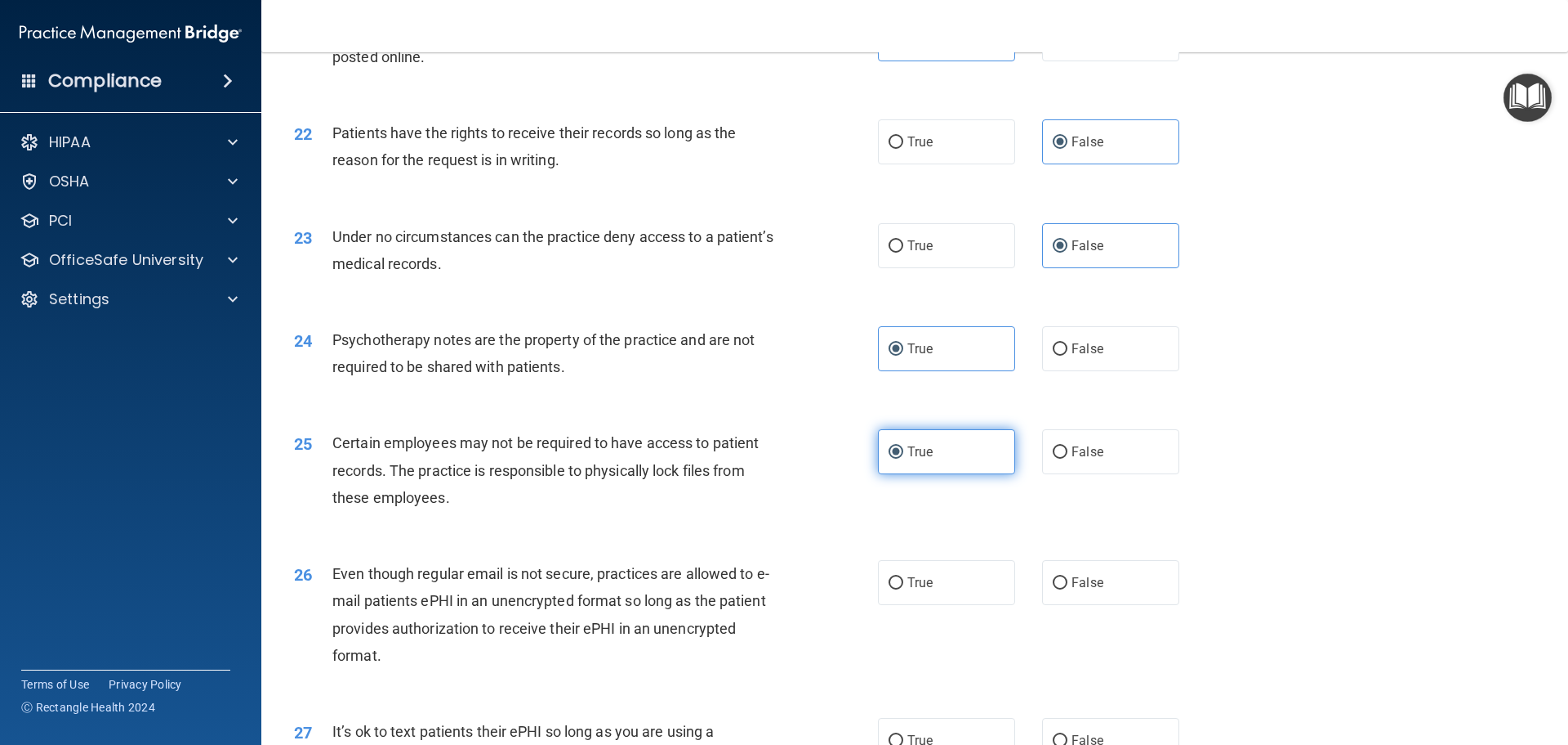
scroll to position [2780, 0]
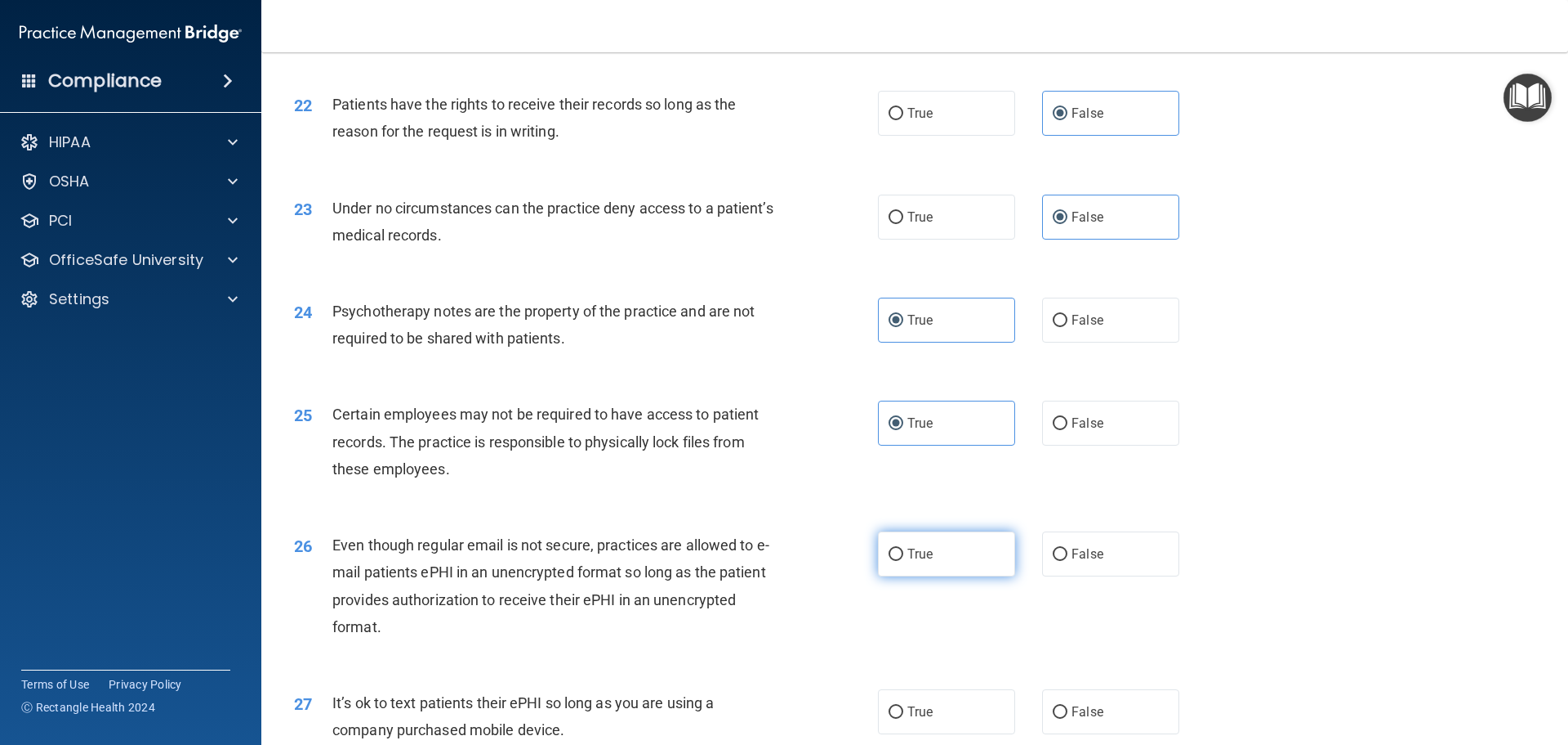
click at [950, 560] on label "True" at bounding box center [947, 553] width 137 height 45
click at [903, 560] on input "True" at bounding box center [896, 554] width 14 height 13
radio input "true"
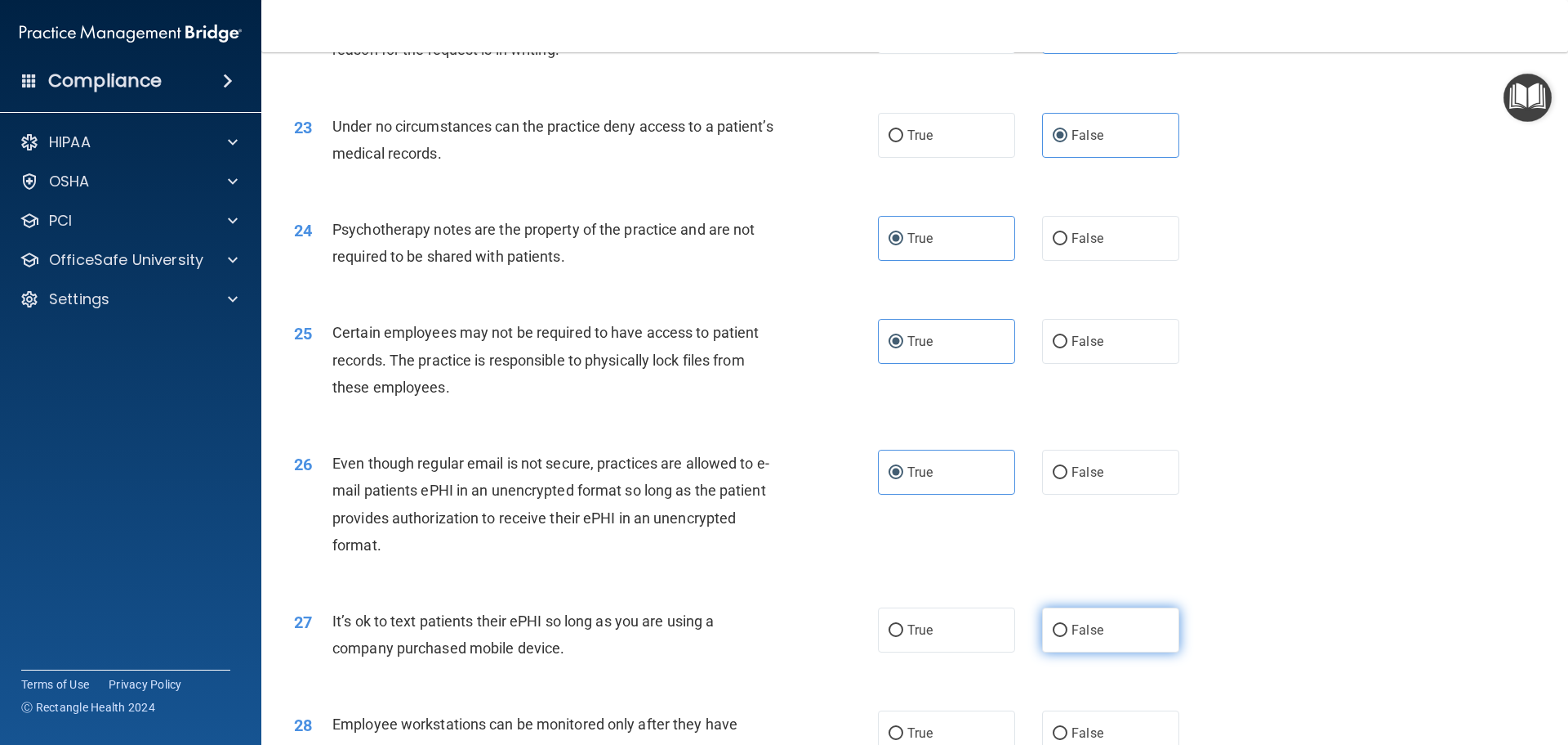
click at [1077, 646] on label "False" at bounding box center [1111, 629] width 137 height 45
click at [1067, 637] on input "False" at bounding box center [1059, 630] width 14 height 13
radio input "true"
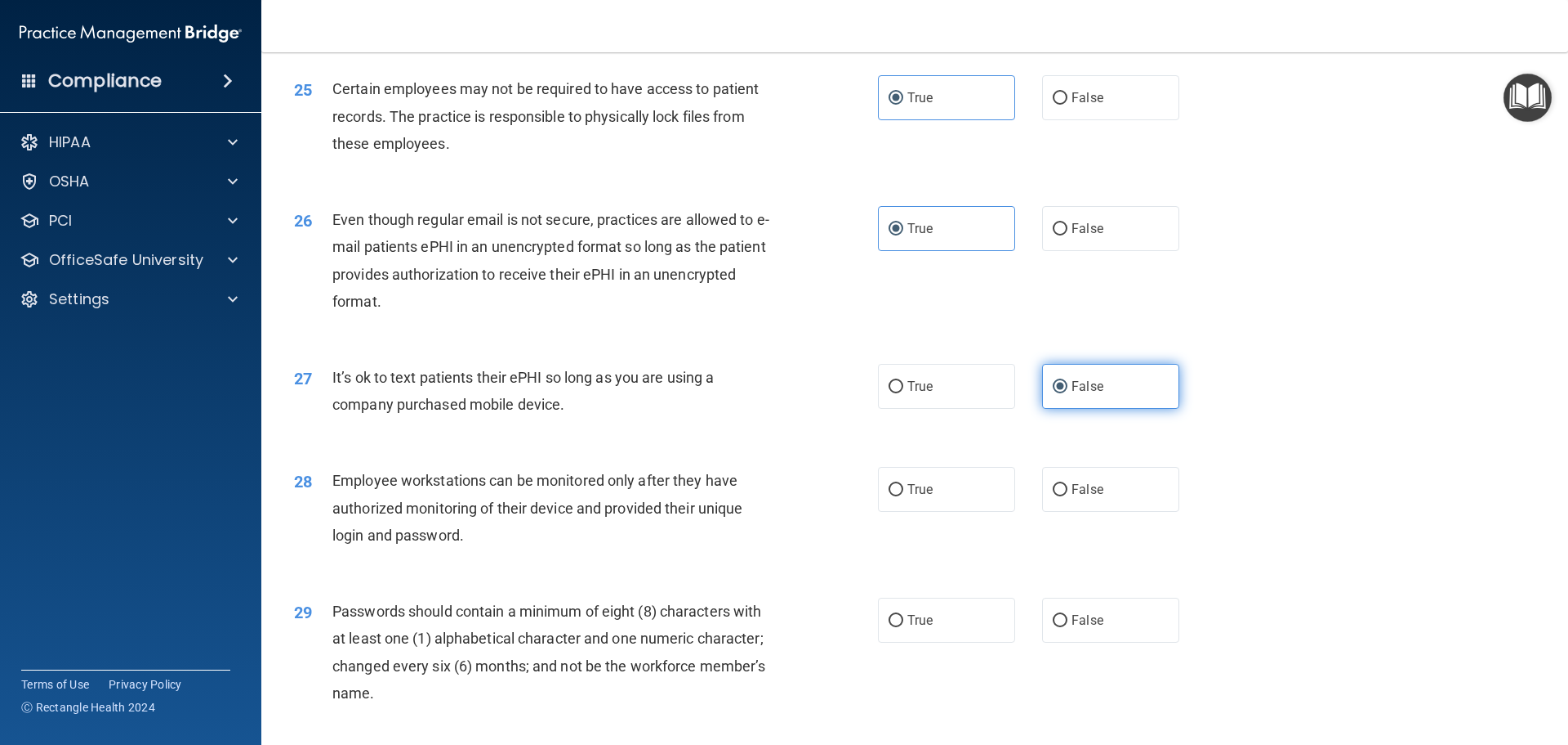
scroll to position [3106, 0]
click at [1125, 502] on label "False" at bounding box center [1111, 488] width 137 height 45
click at [1067, 494] on input "False" at bounding box center [1059, 488] width 14 height 13
radio input "true"
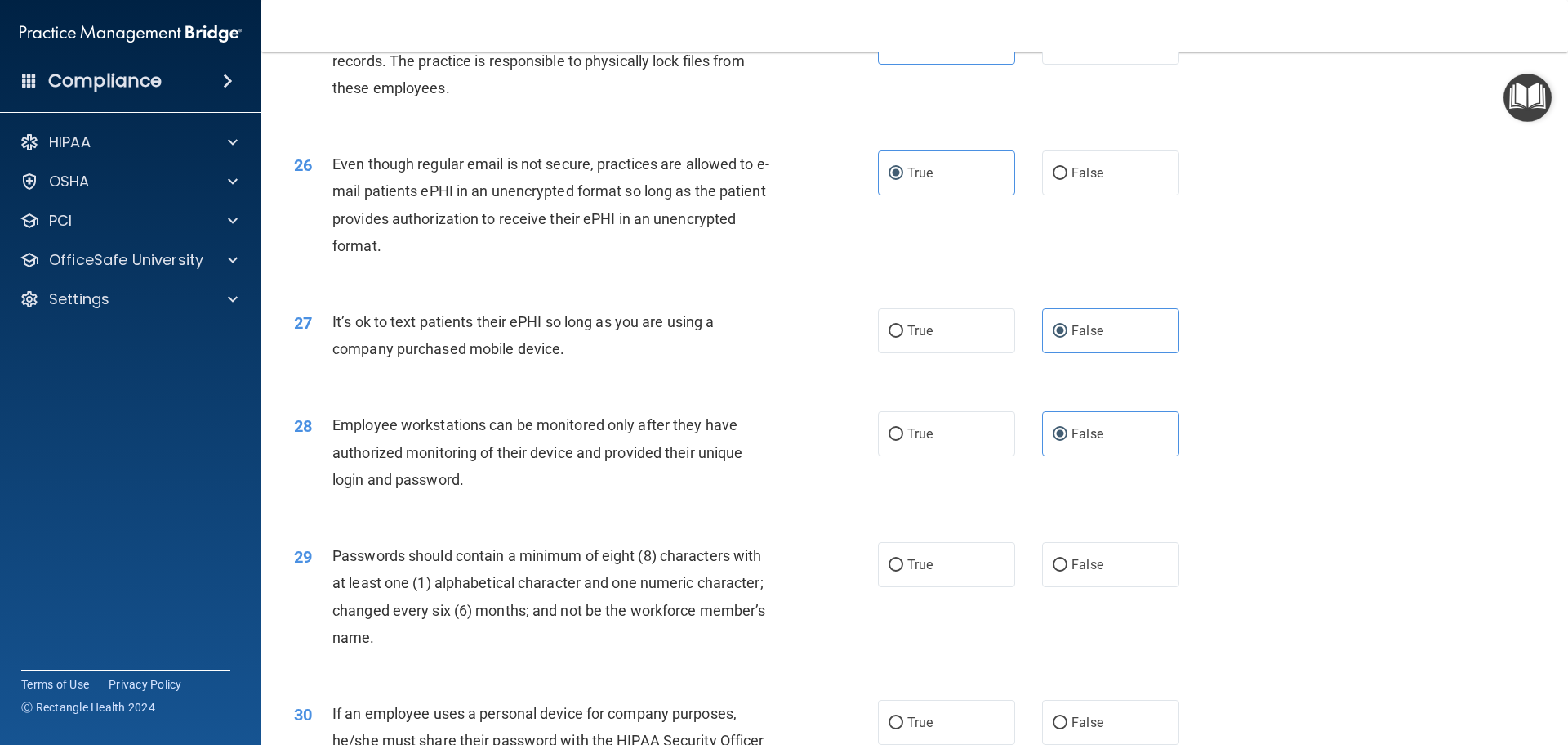
scroll to position [3188, 0]
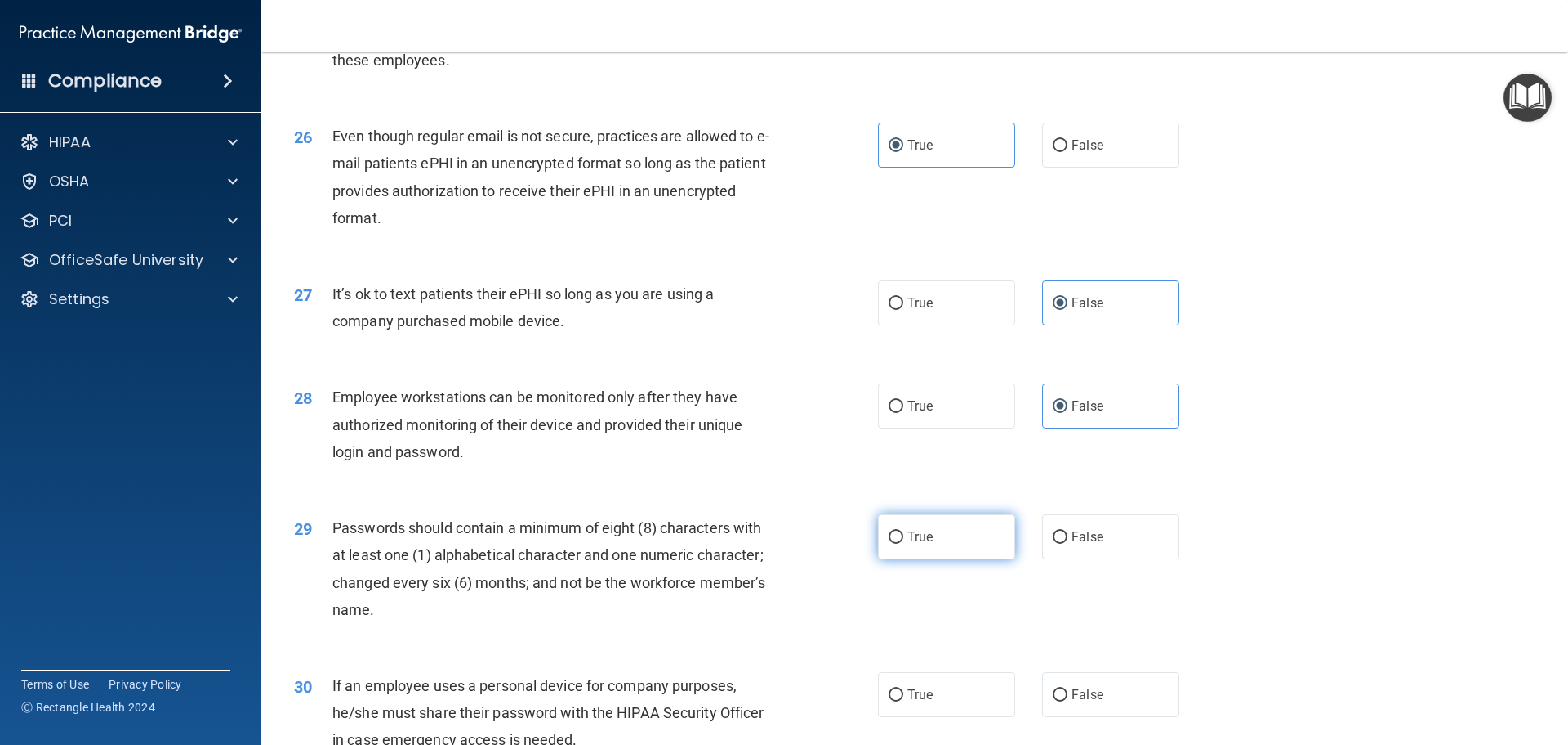
click at [965, 559] on label "True" at bounding box center [947, 536] width 137 height 45
click at [903, 544] on input "True" at bounding box center [896, 537] width 14 height 13
radio input "true"
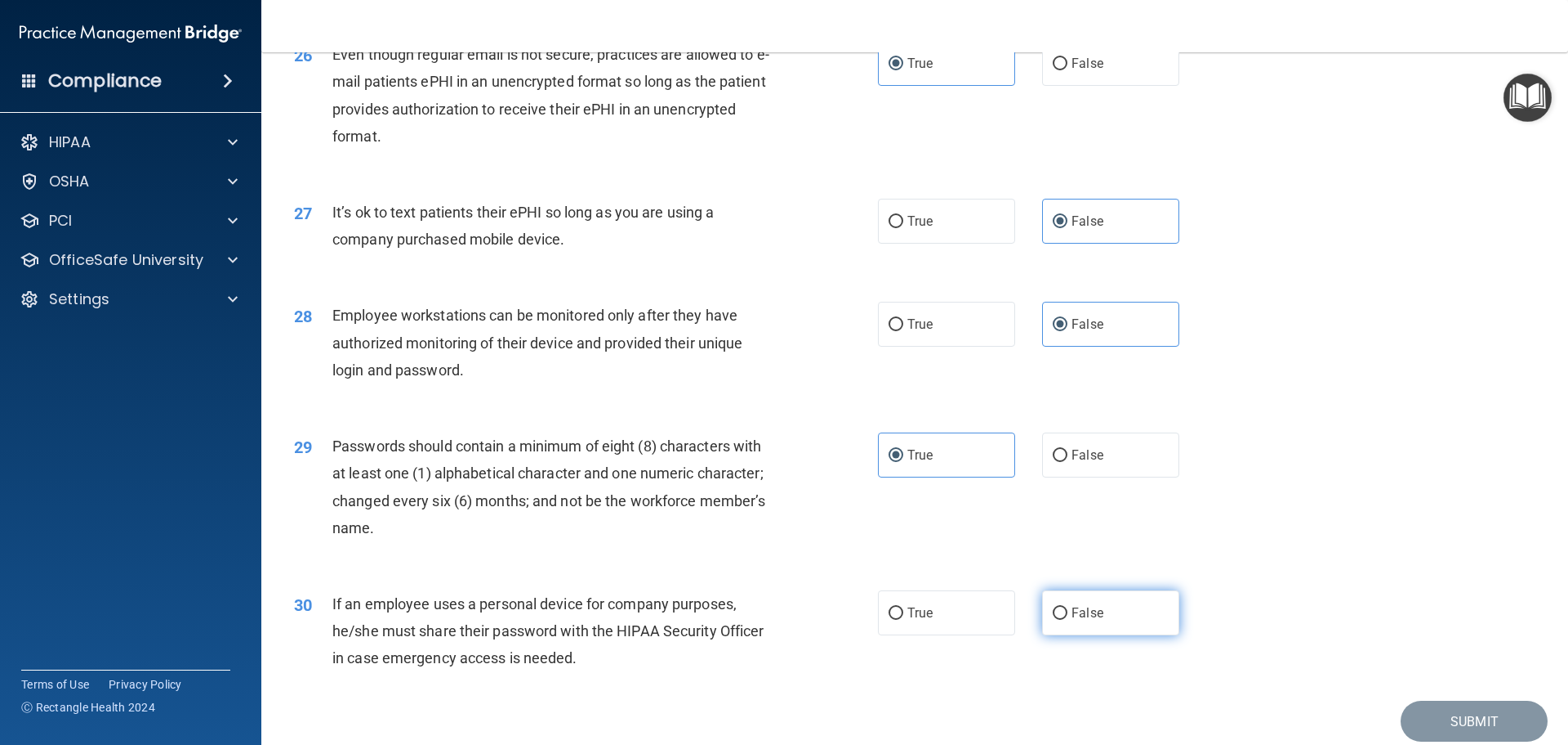
click at [1057, 620] on input "False" at bounding box center [1059, 613] width 14 height 13
radio input "true"
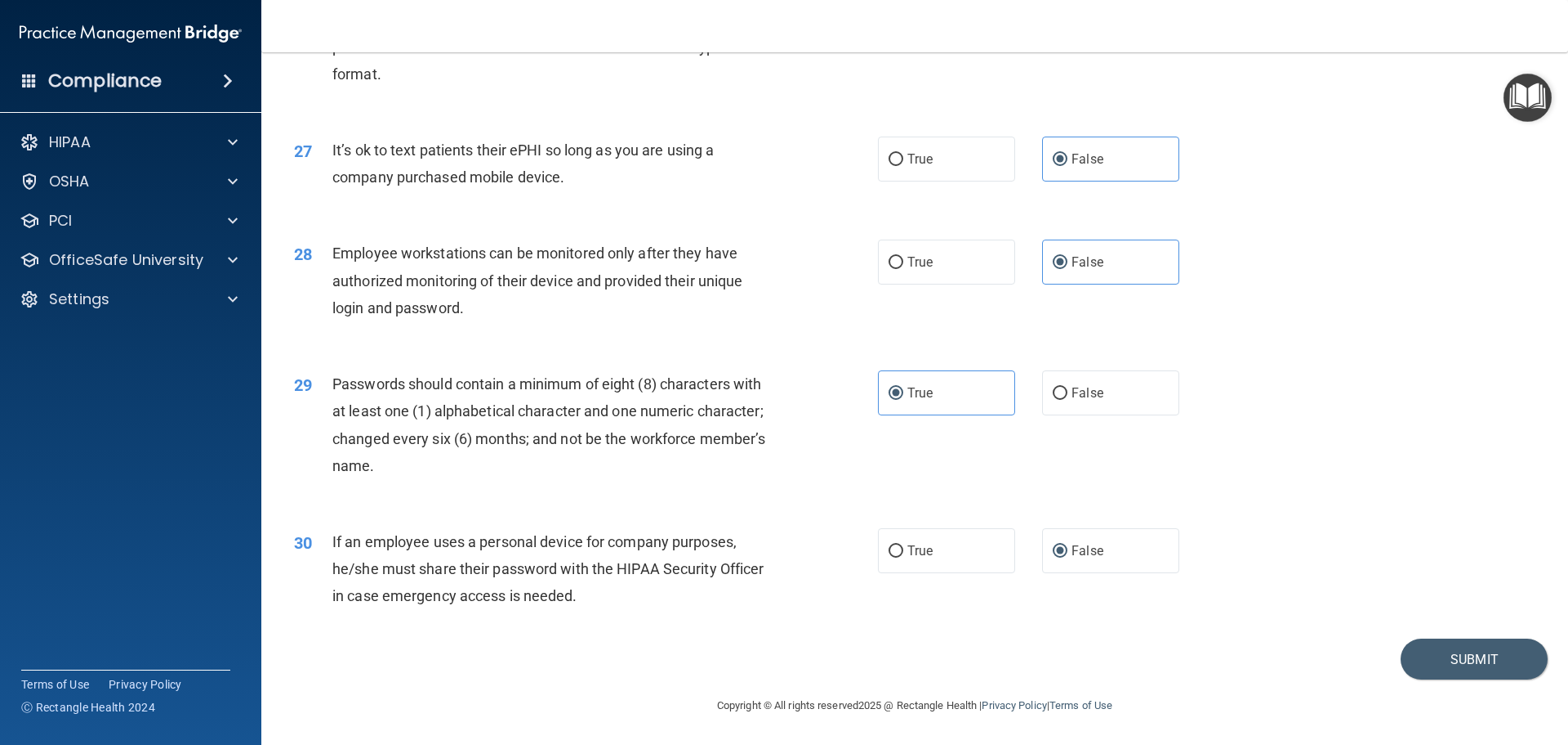
scroll to position [3359, 0]
click at [1406, 653] on button "Submit" at bounding box center [1475, 658] width 147 height 41
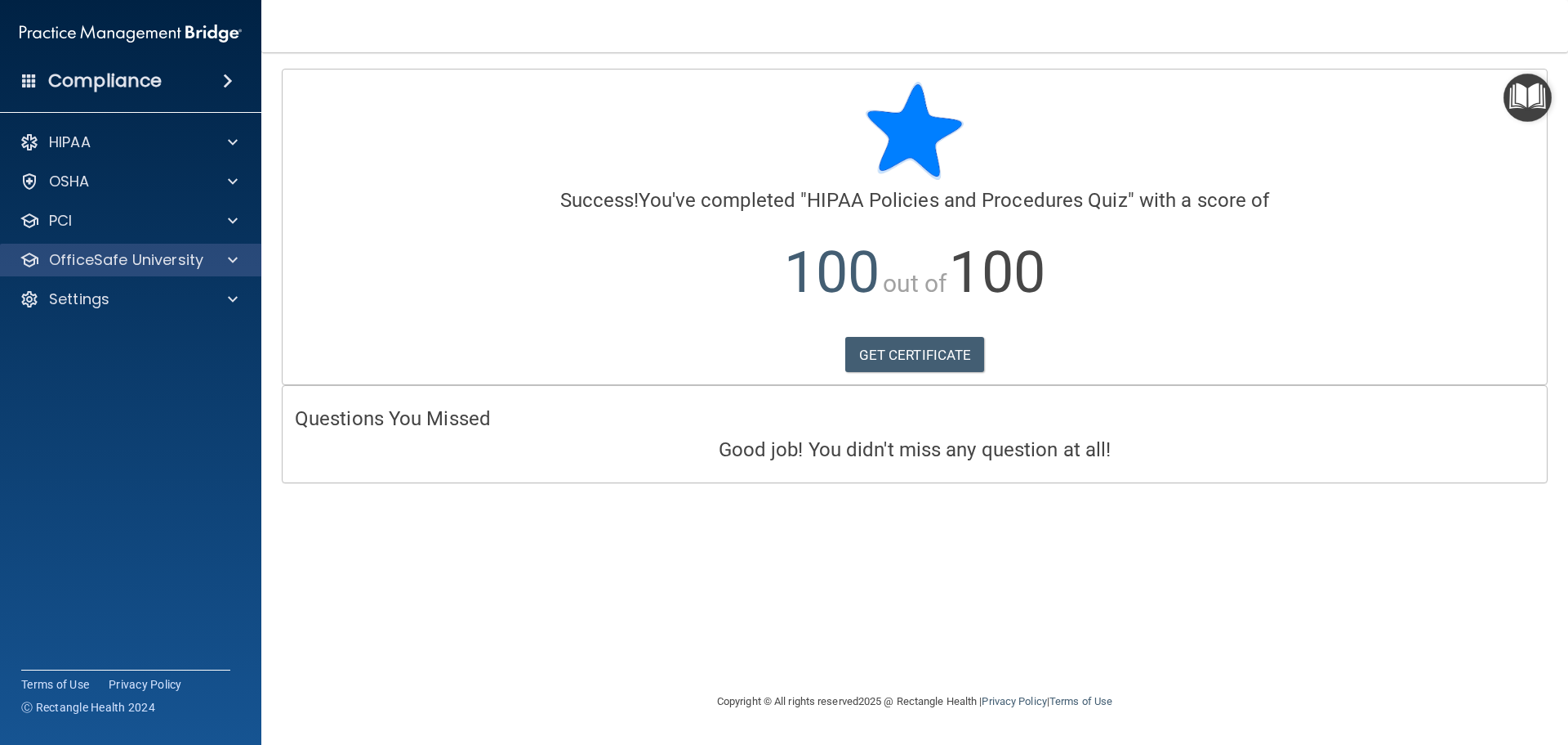
click at [217, 276] on div "OfficeSafe University" at bounding box center [131, 260] width 262 height 33
click at [144, 266] on p "OfficeSafe University" at bounding box center [126, 260] width 154 height 19
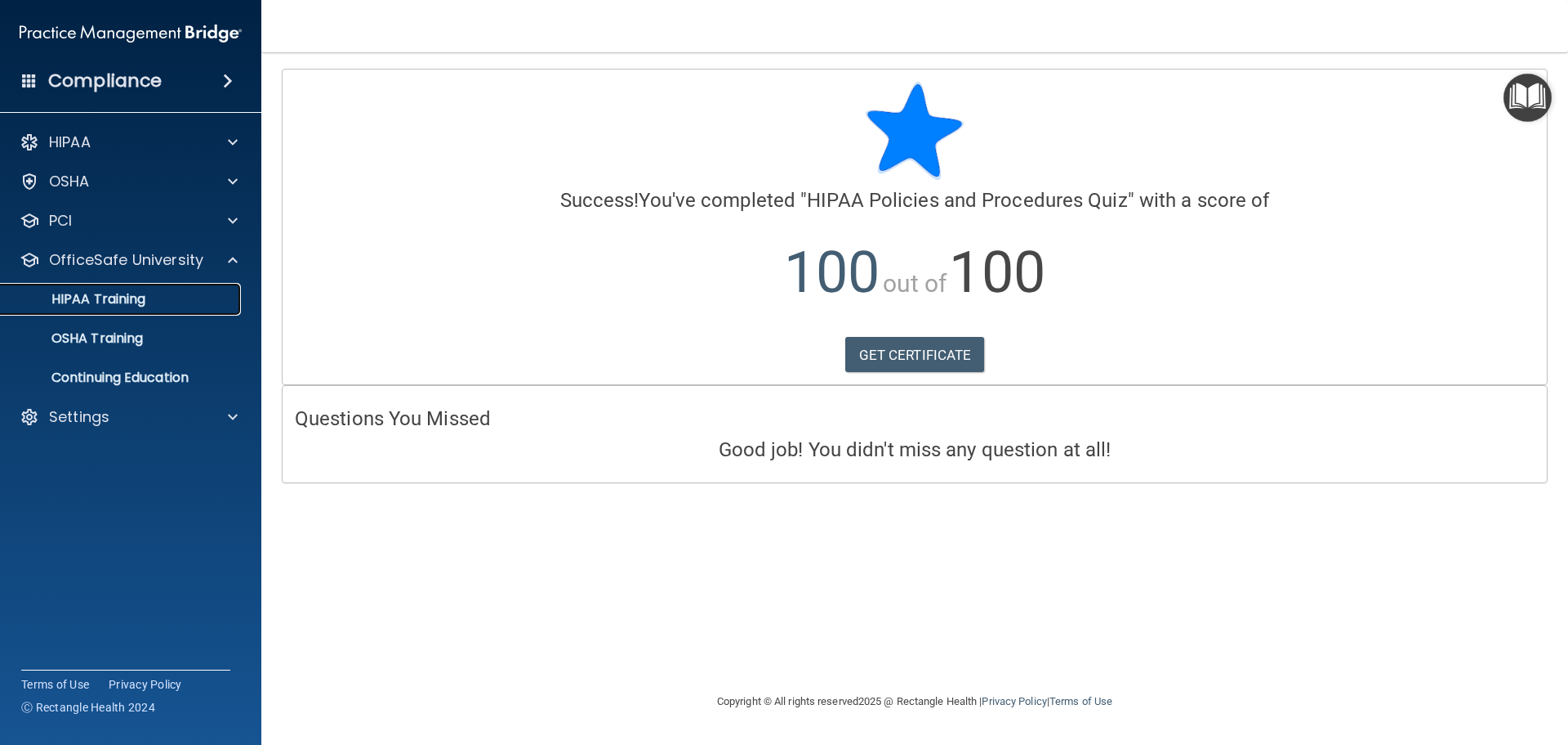
click at [133, 294] on p "HIPAA Training" at bounding box center [78, 299] width 135 height 16
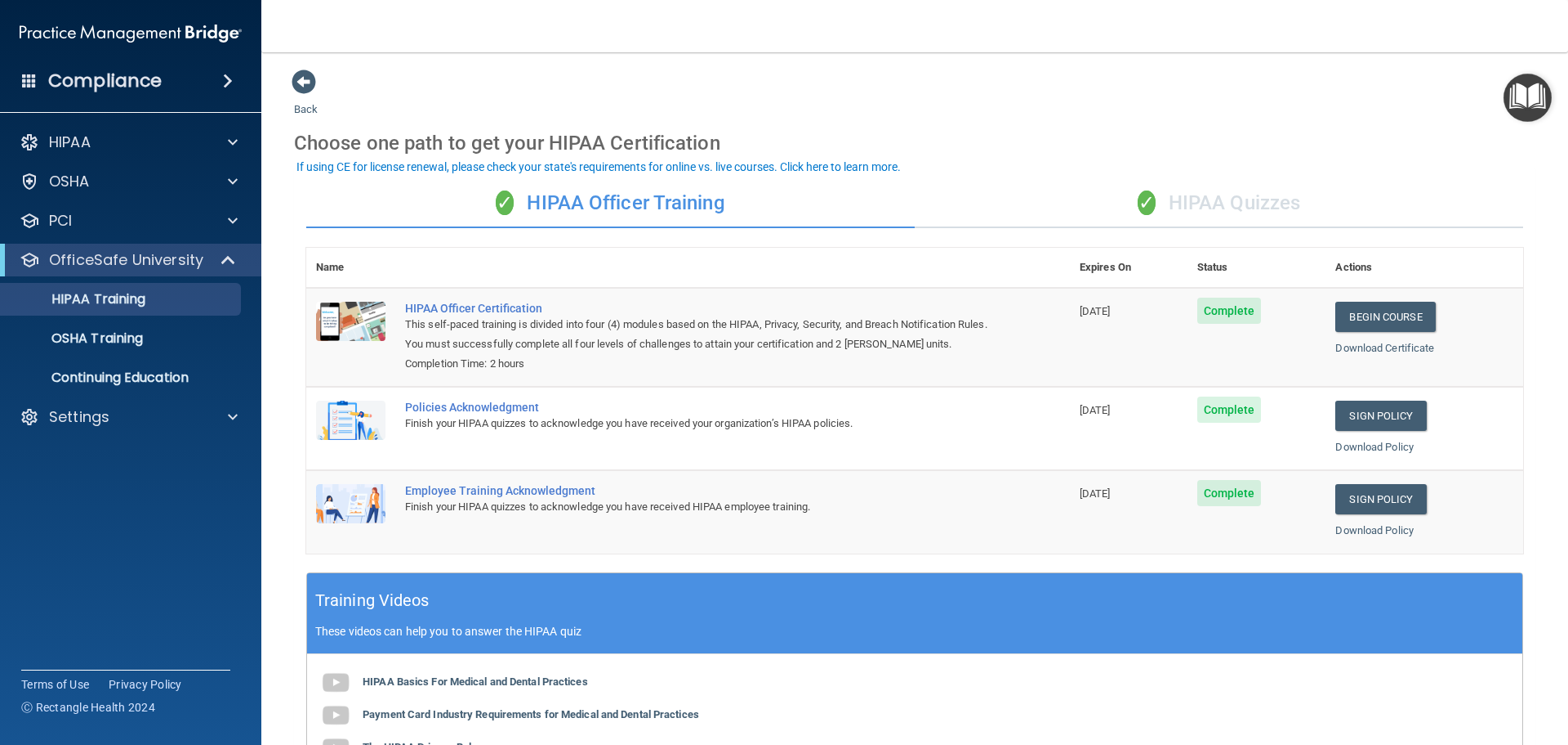
click at [1254, 209] on div "✓ HIPAA Quizzes" at bounding box center [1219, 203] width 609 height 49
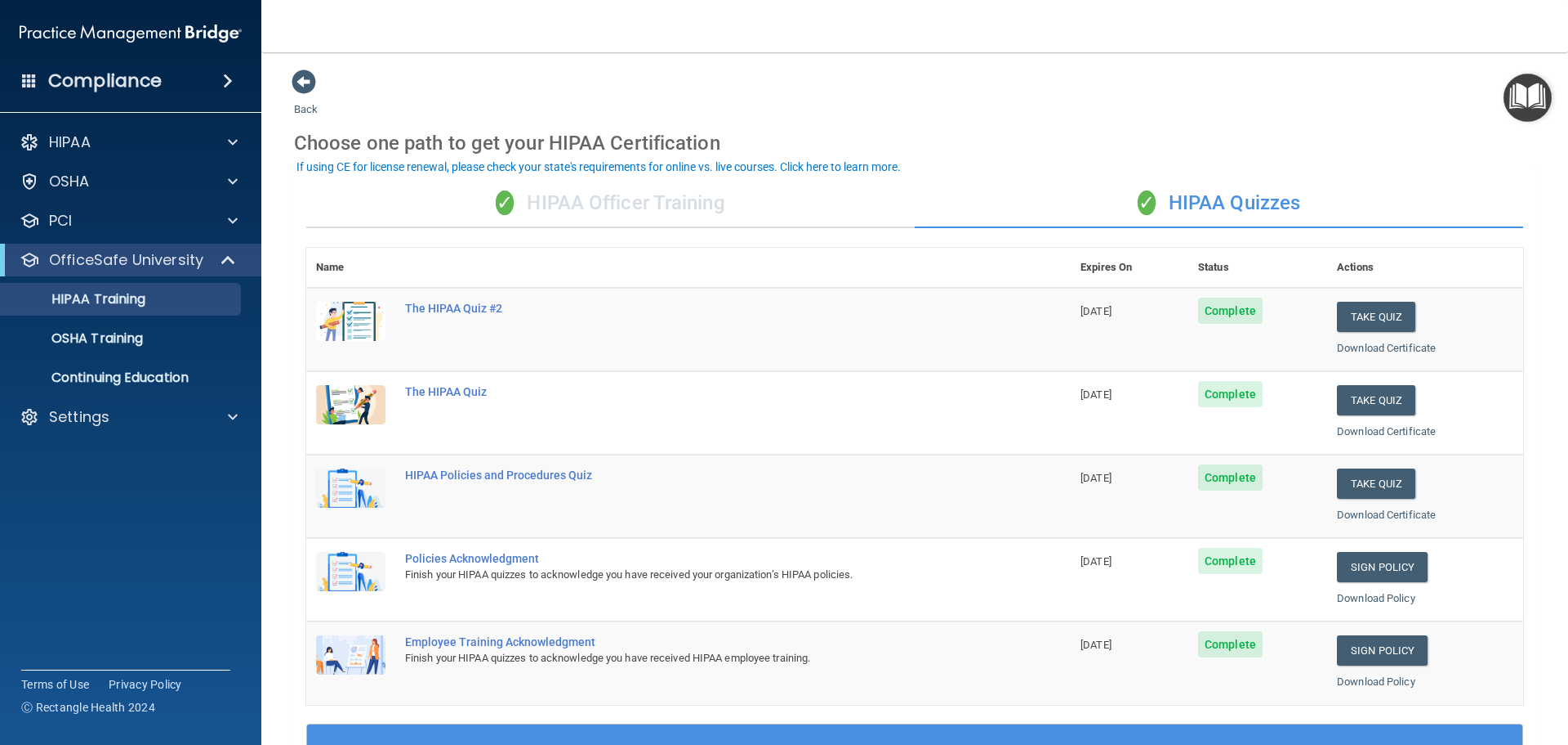
click at [176, 321] on ul "HIPAA Training OSHA Training Continuing Education" at bounding box center [131, 335] width 296 height 118
click at [113, 346] on p "OSHA Training" at bounding box center [76, 338] width 132 height 16
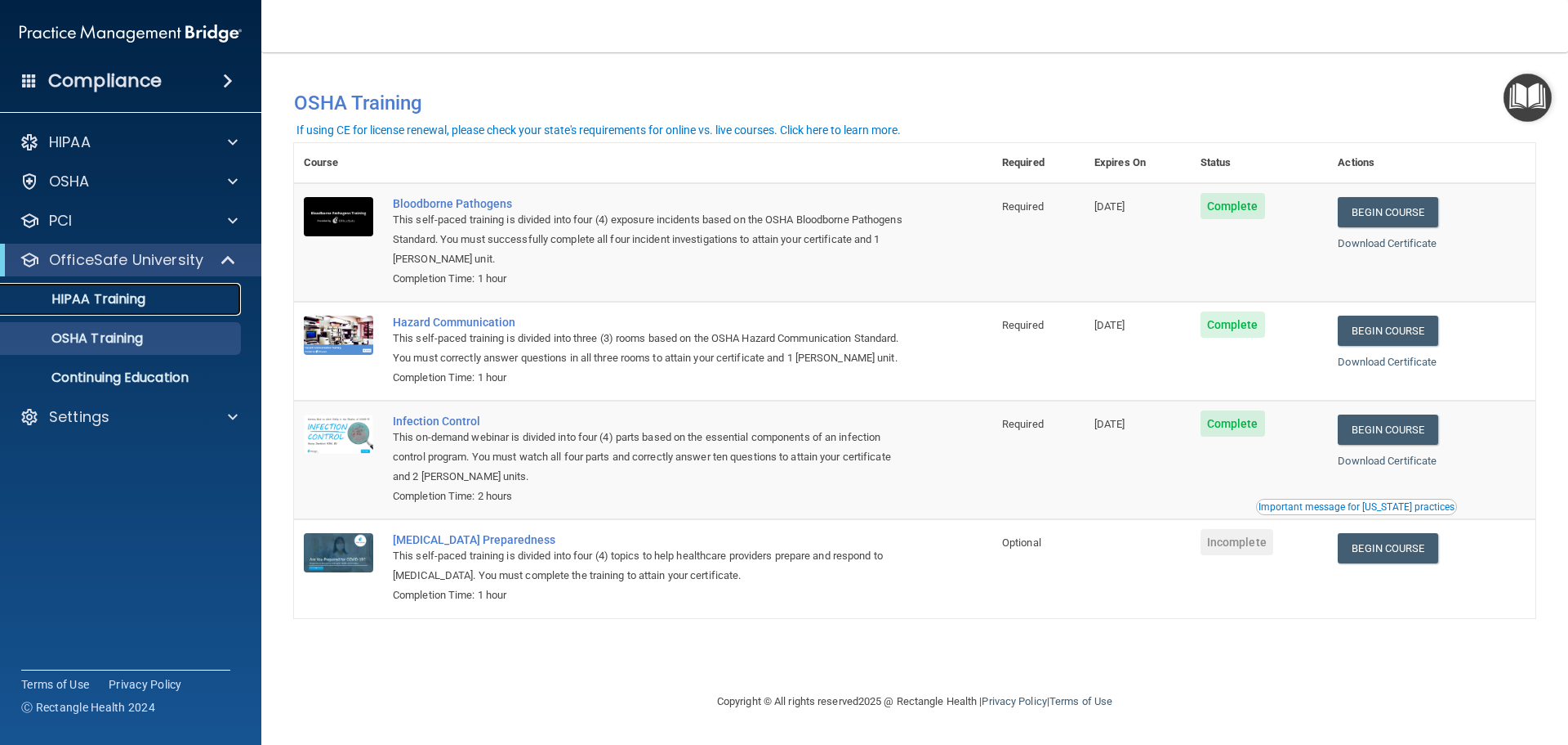
click at [199, 295] on div "HIPAA Training" at bounding box center [122, 299] width 223 height 16
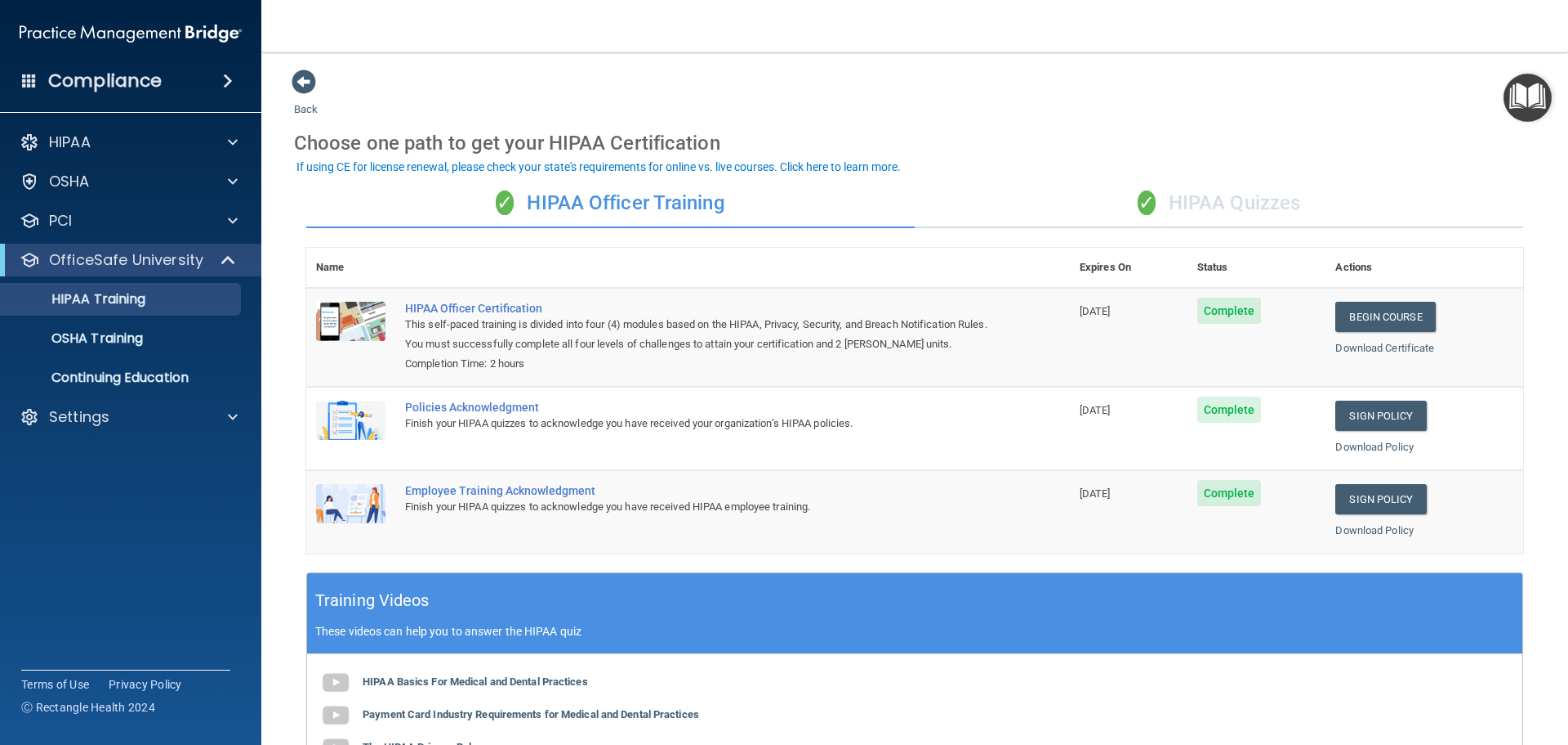
click at [1222, 210] on div "✓ HIPAA Quizzes" at bounding box center [1219, 203] width 609 height 49
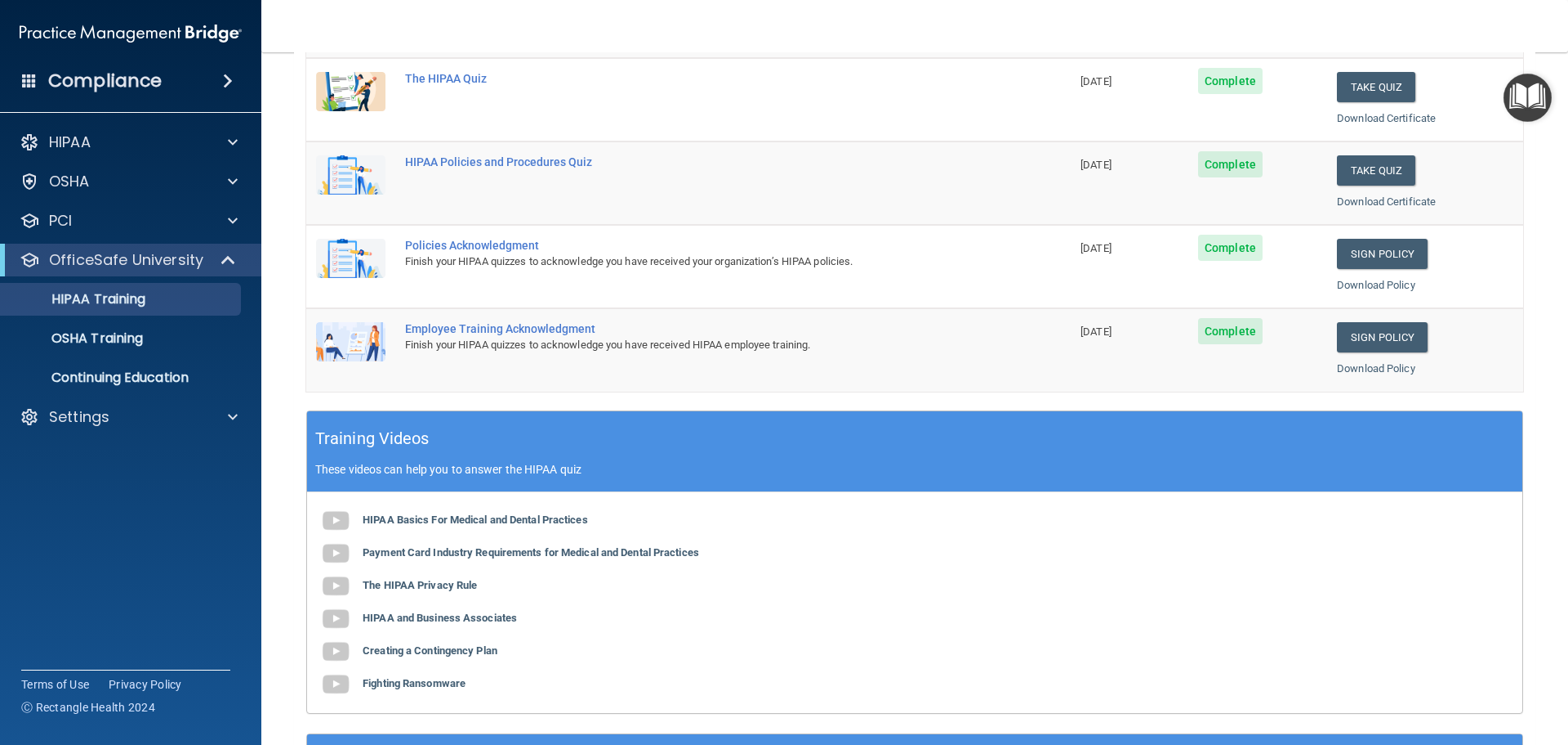
scroll to position [327, 0]
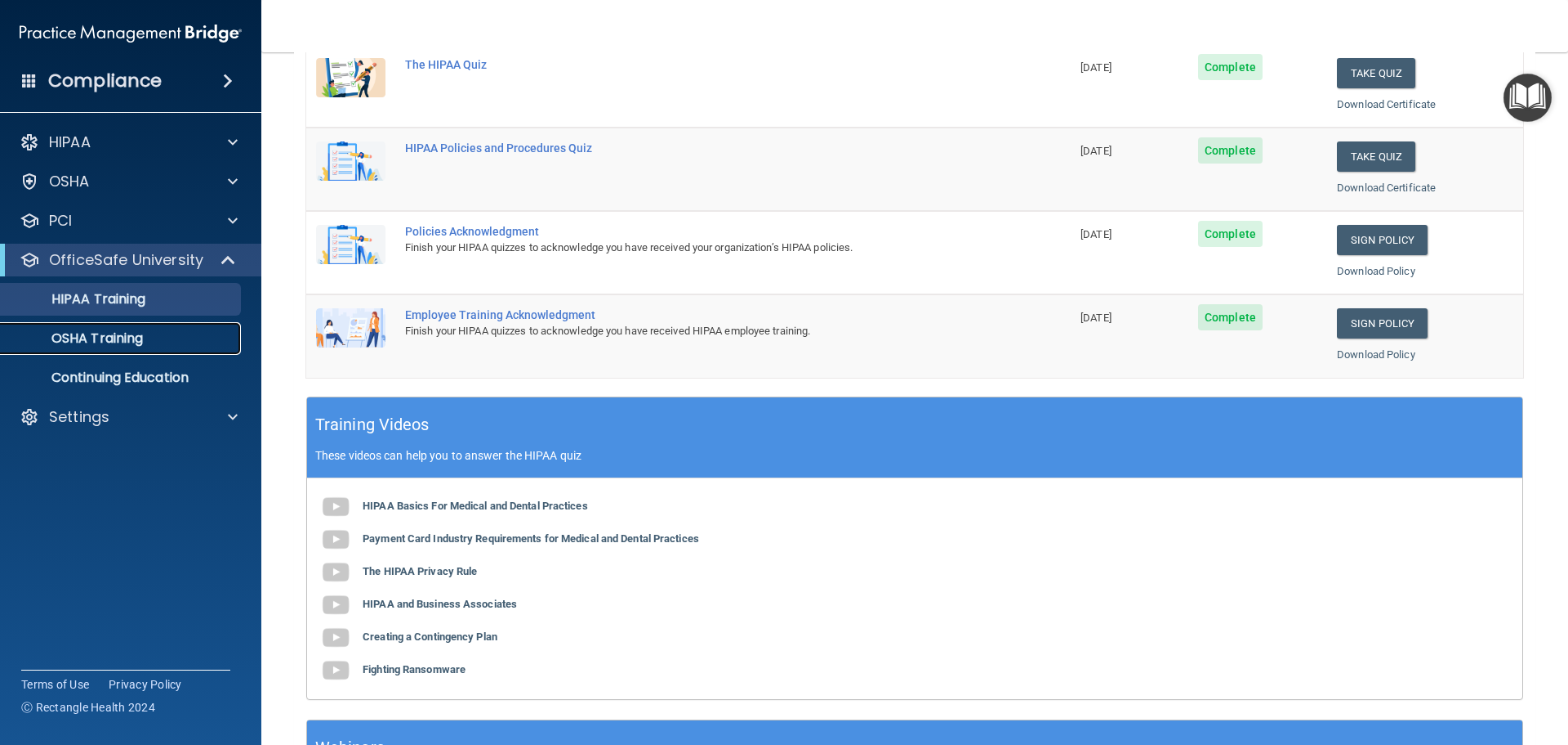
click at [181, 331] on div "OSHA Training" at bounding box center [122, 338] width 223 height 16
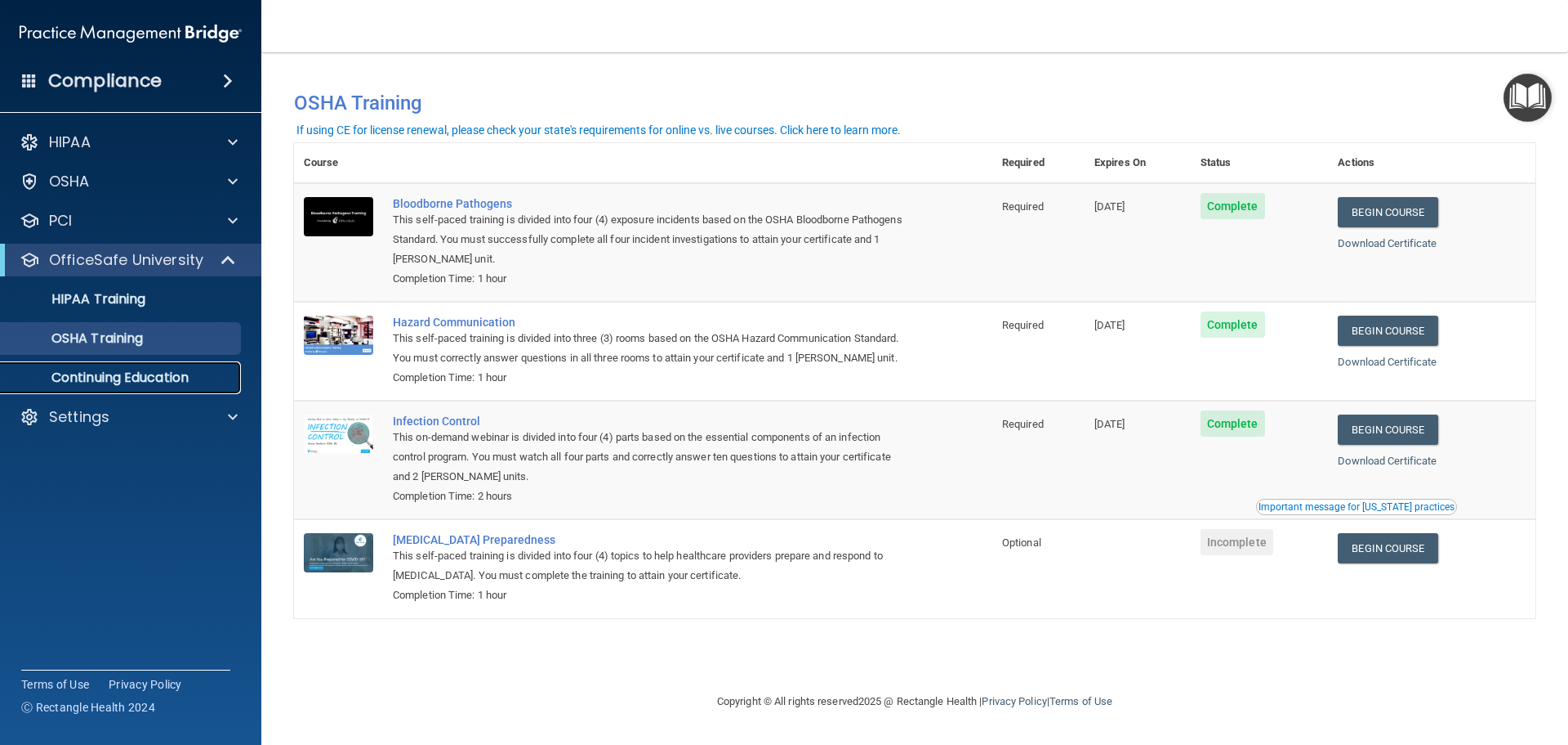
click at [174, 366] on link "Continuing Education" at bounding box center [112, 378] width 257 height 33
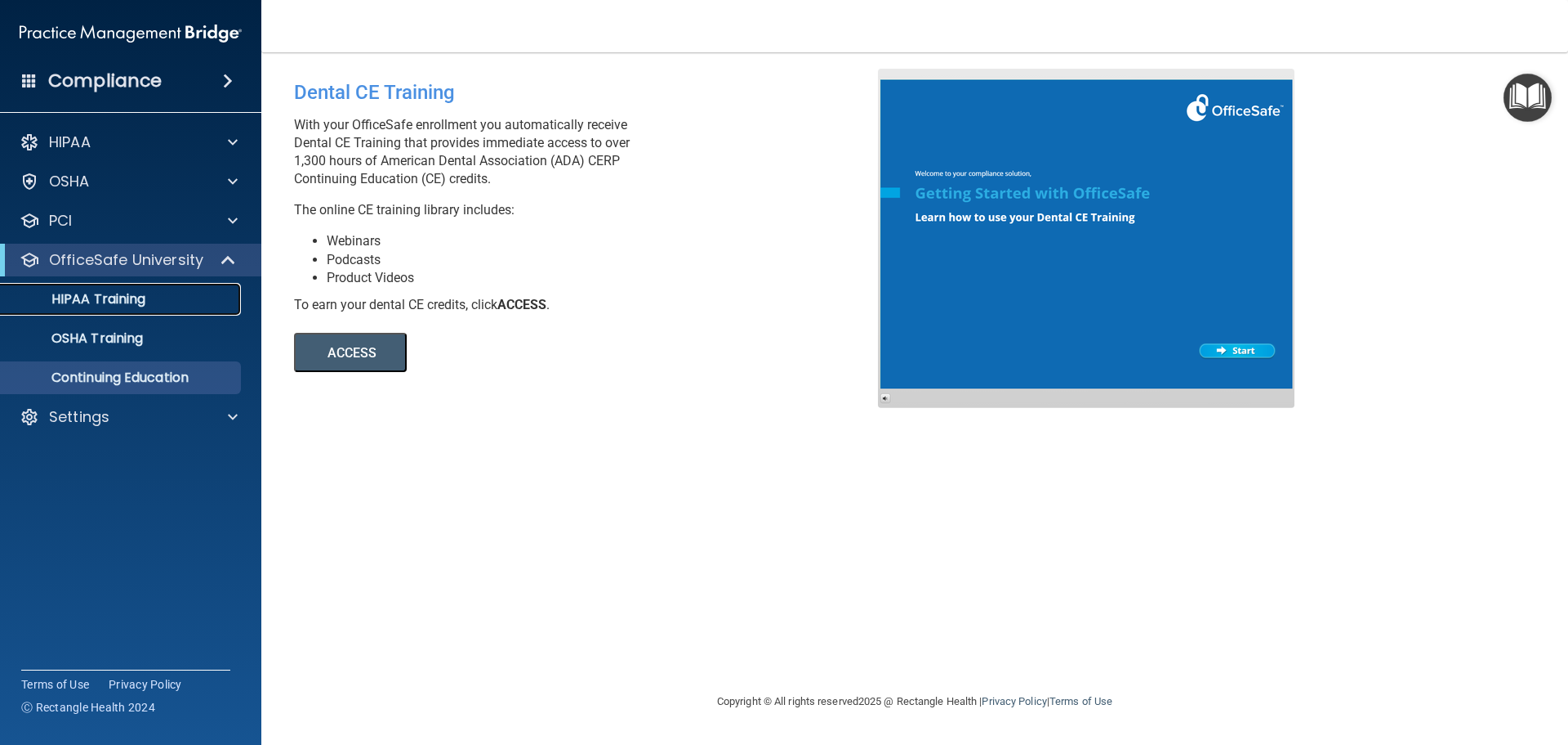
click at [143, 311] on link "HIPAA Training" at bounding box center [112, 299] width 257 height 33
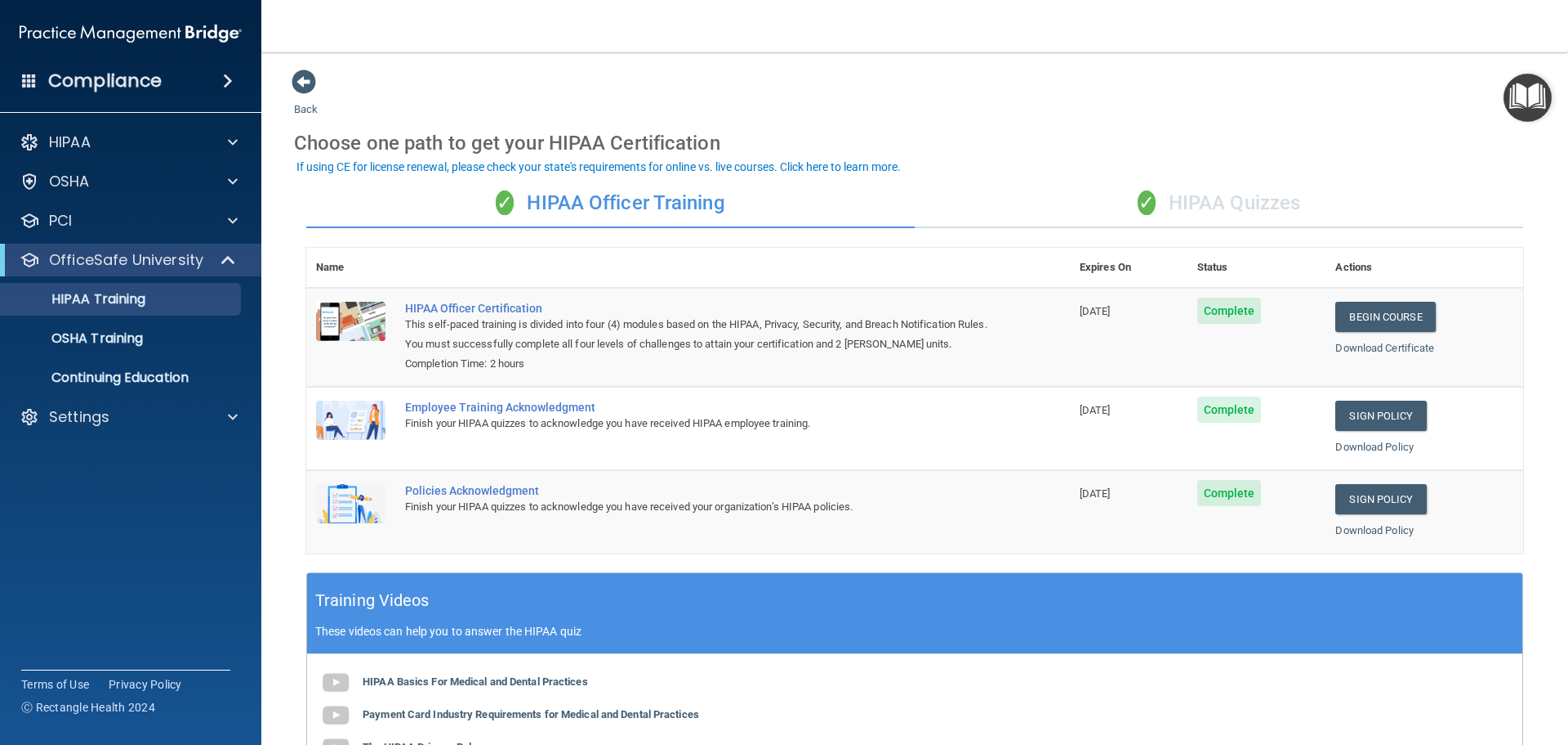
click at [1255, 208] on div "✓ HIPAA Quizzes" at bounding box center [1219, 203] width 609 height 49
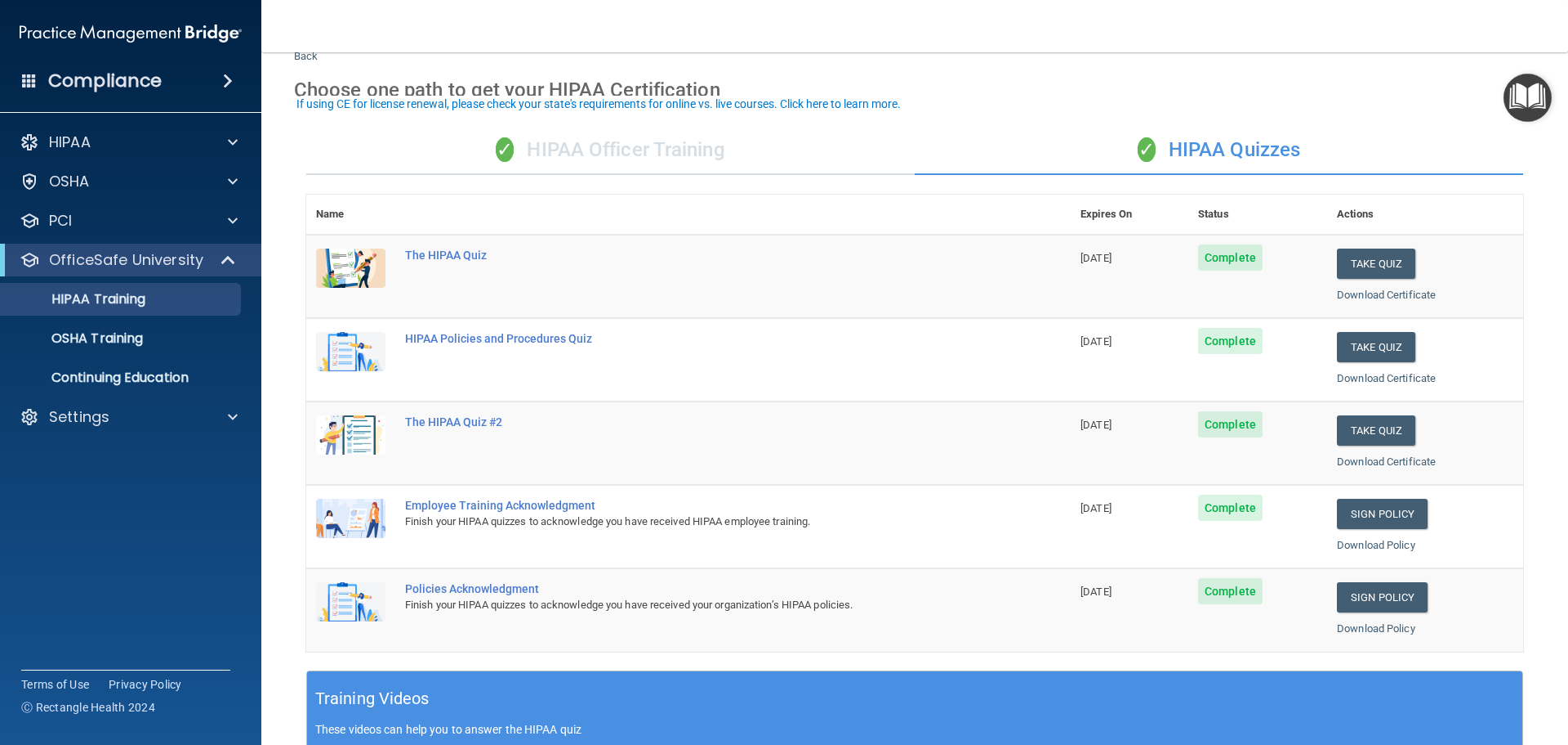
scroll to position [82, 0]
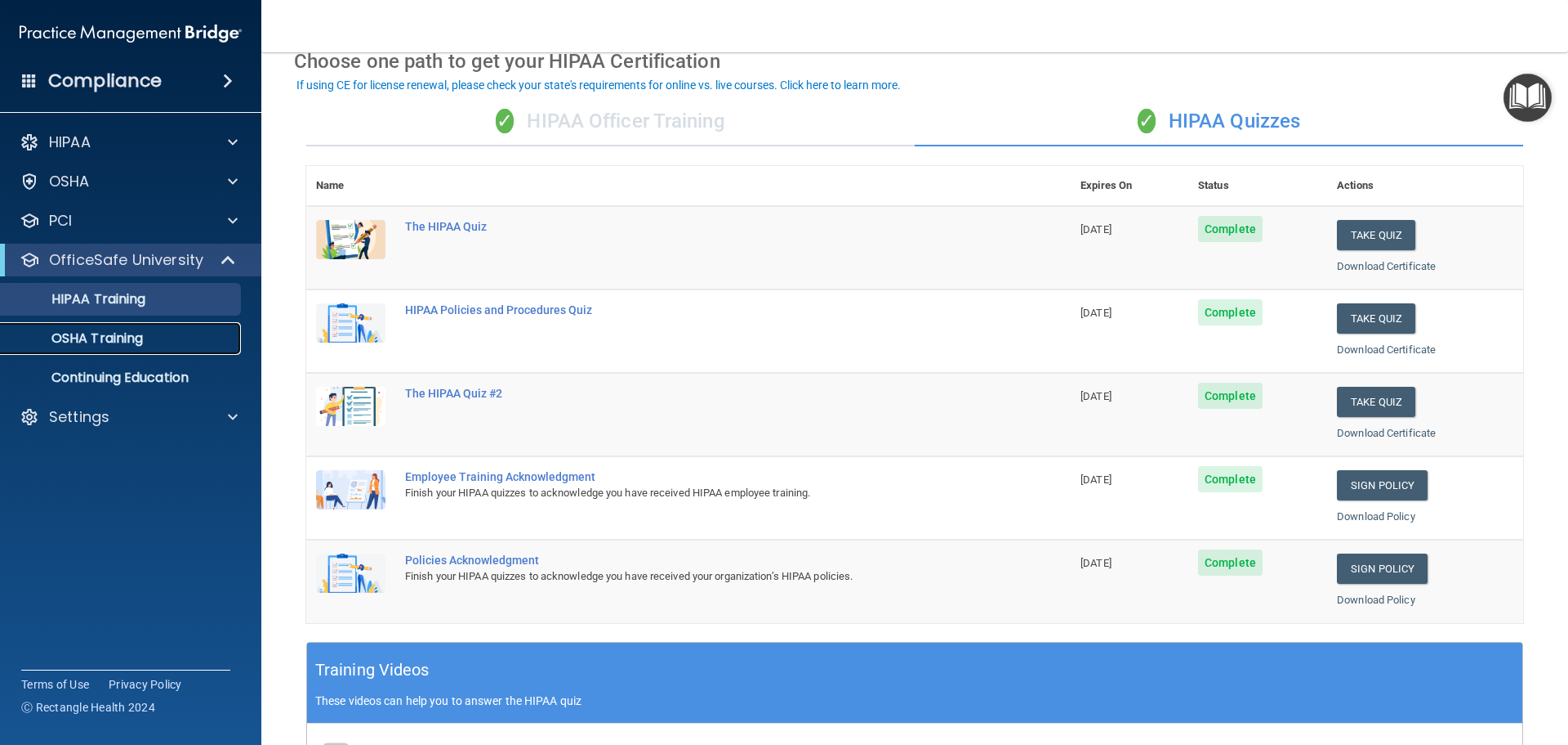
click at [159, 354] on link "OSHA Training" at bounding box center [112, 338] width 257 height 33
